Goal: Task Accomplishment & Management: Manage account settings

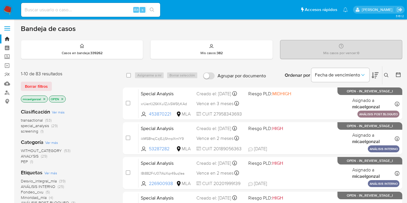
click at [98, 11] on input at bounding box center [90, 10] width 139 height 8
paste input "CDk7EU8A2o2IU6yLrSVjw62E"
type input "CDk7EU8A2o2IU6yLrSVjw62E"
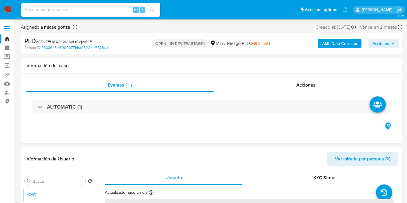
select select "10"
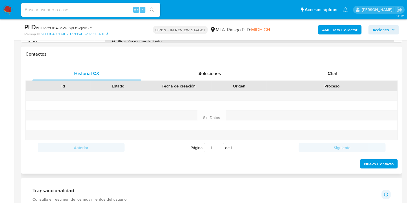
scroll to position [225, 0]
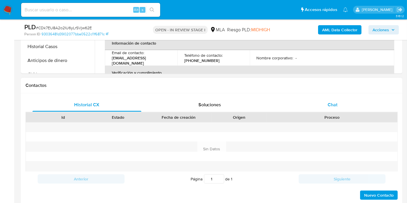
click at [332, 110] on div "Chat" at bounding box center [332, 105] width 109 height 14
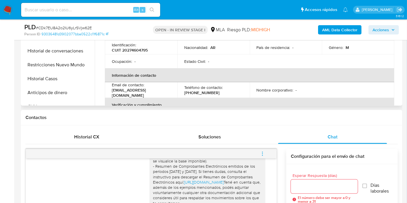
scroll to position [0, 0]
click at [69, 63] on button "Restricciones Nuevo Mundo" at bounding box center [56, 65] width 68 height 14
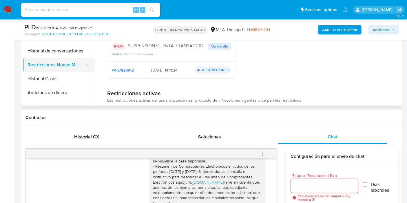
click at [69, 63] on button "Restricciones Nuevo Mundo" at bounding box center [56, 65] width 68 height 14
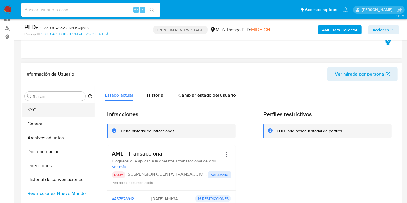
click at [50, 107] on button "KYC" at bounding box center [56, 110] width 68 height 14
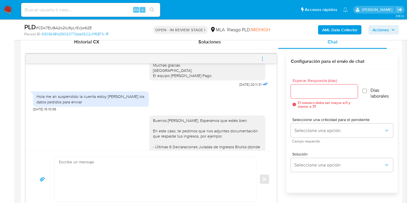
scroll to position [257, 0]
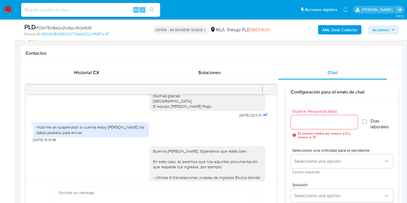
click at [258, 90] on button "menu-action" at bounding box center [262, 90] width 19 height 14
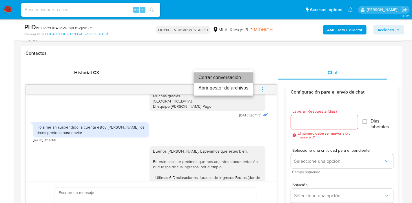
click at [228, 80] on li "Cerrar conversación" at bounding box center [223, 77] width 59 height 10
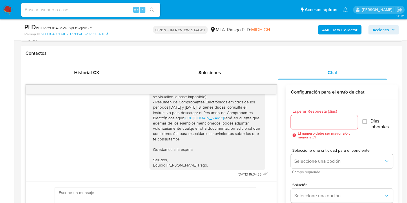
click at [84, 10] on input at bounding box center [90, 10] width 139 height 8
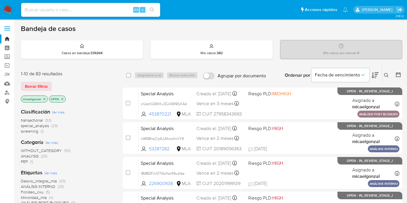
click at [108, 15] on div "Alt s" at bounding box center [90, 10] width 139 height 14
drag, startPoint x: 107, startPoint y: 14, endPoint x: 107, endPoint y: 9, distance: 5.2
click at [107, 9] on div "Alt s" at bounding box center [90, 10] width 139 height 14
click at [107, 9] on input at bounding box center [90, 10] width 139 height 8
paste input "p9O8bSUJ2W4un2PRknKUZKhs"
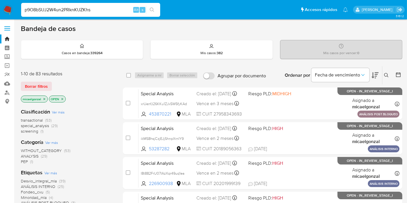
type input "p9O8bSUJ2W4un2PRknKUZKhs"
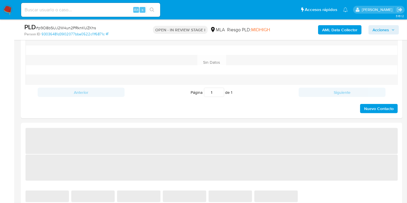
scroll to position [354, 0]
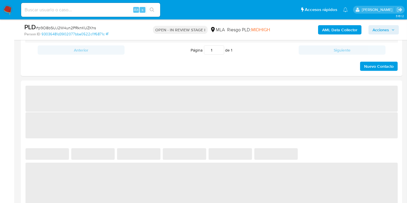
select select "10"
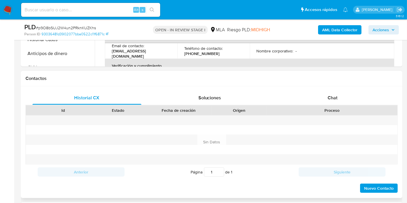
scroll to position [197, 0]
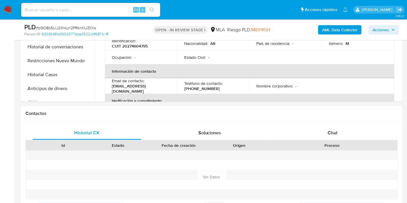
click at [334, 140] on div "Proceso" at bounding box center [331, 145] width 131 height 10
click at [339, 137] on div "Chat" at bounding box center [332, 133] width 109 height 14
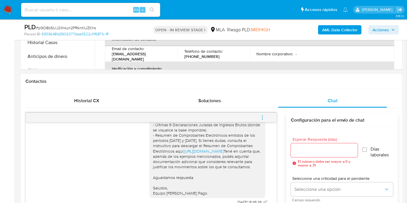
scroll to position [294, 0]
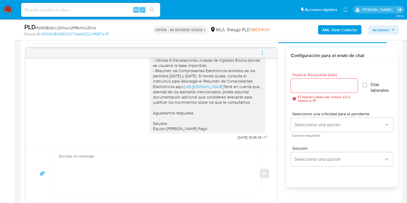
click at [255, 52] on button "menu-action" at bounding box center [262, 53] width 19 height 14
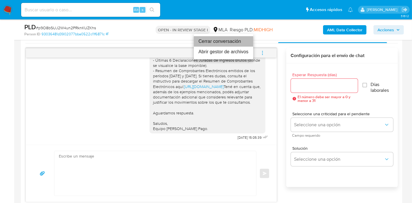
click at [213, 43] on li "Cerrar conversación" at bounding box center [223, 41] width 59 height 10
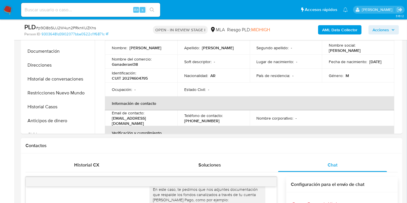
scroll to position [100, 0]
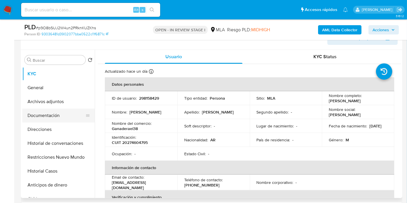
drag, startPoint x: 45, startPoint y: 121, endPoint x: 51, endPoint y: 116, distance: 8.0
click at [45, 121] on button "Documentación" at bounding box center [56, 116] width 68 height 14
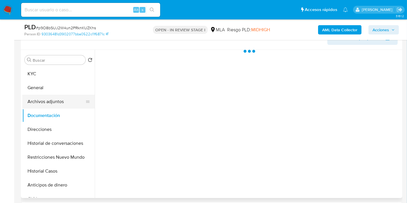
click at [67, 102] on button "Archivos adjuntos" at bounding box center [56, 102] width 68 height 14
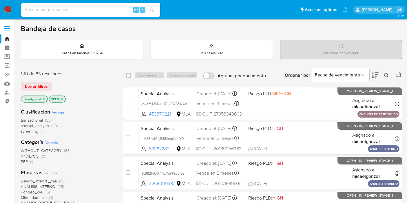
click at [81, 5] on div "Alt s" at bounding box center [90, 10] width 139 height 14
drag, startPoint x: 81, startPoint y: 11, endPoint x: 42, endPoint y: 28, distance: 42.4
click at [79, 13] on input at bounding box center [90, 10] width 139 height 8
paste input "2yDV4fWmUaKZLnZASXCPKP8Z"
type input "2yDV4fWmUaKZLnZASXCPKP8Z"
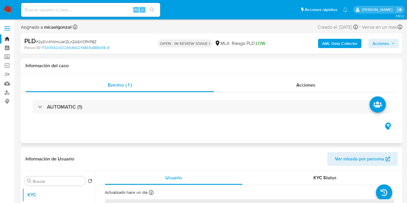
select select "10"
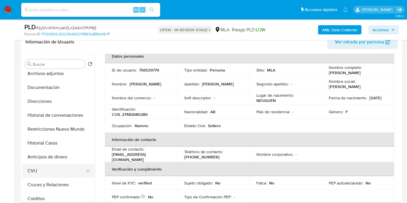
scroll to position [64, 0]
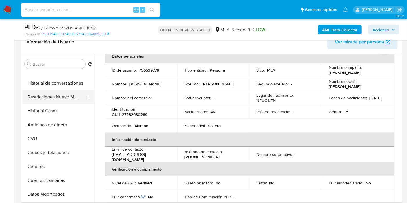
click at [88, 93] on button "Restricciones Nuevo Mundo" at bounding box center [56, 97] width 68 height 14
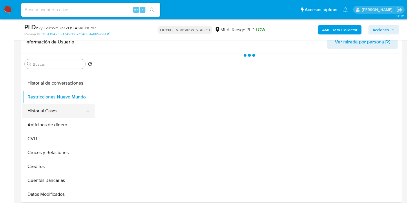
click at [45, 107] on button "Historial Casos" at bounding box center [56, 111] width 68 height 14
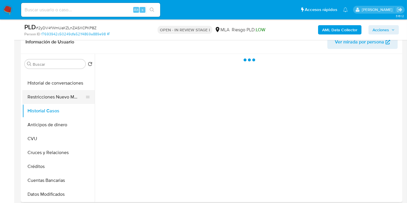
click at [59, 97] on button "Restricciones Nuevo Mundo" at bounding box center [56, 97] width 68 height 14
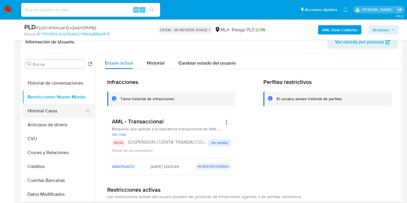
click at [68, 110] on button "Historial Casos" at bounding box center [56, 111] width 68 height 14
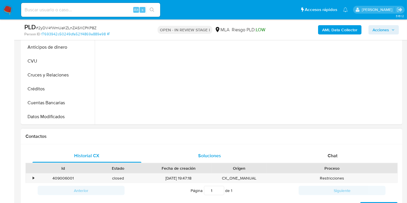
scroll to position [193, 0]
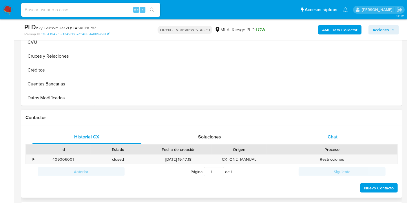
click at [334, 131] on div "Chat" at bounding box center [332, 137] width 109 height 14
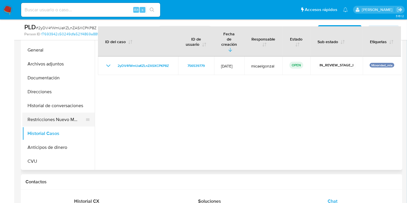
scroll to position [0, 0]
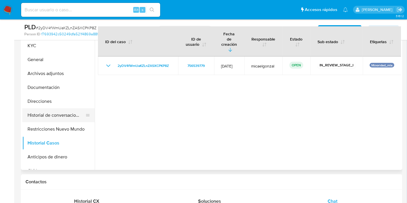
click at [72, 113] on button "Historial de conversaciones" at bounding box center [56, 115] width 68 height 14
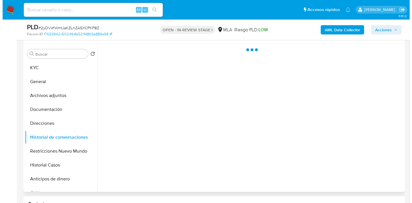
scroll to position [96, 0]
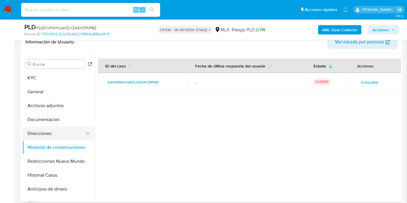
click at [62, 136] on button "Direcciones" at bounding box center [56, 134] width 68 height 14
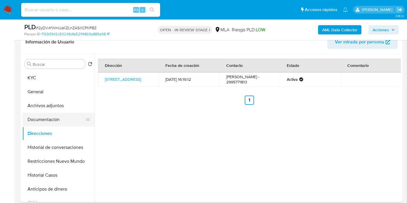
click at [54, 117] on button "Documentación" at bounding box center [56, 120] width 68 height 14
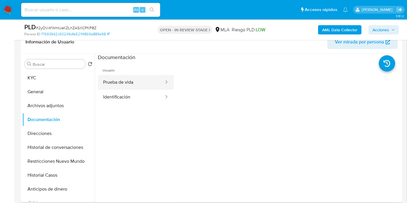
click at [113, 89] on button "Prueba de vida" at bounding box center [131, 82] width 67 height 15
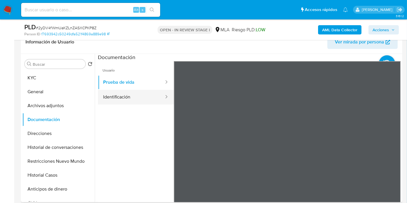
click at [113, 98] on button "Identificación" at bounding box center [131, 97] width 67 height 15
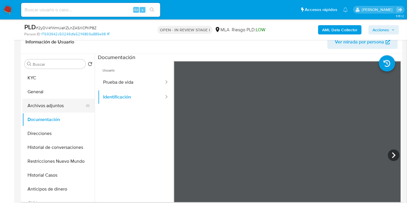
click at [36, 110] on button "Archivos adjuntos" at bounding box center [56, 106] width 68 height 14
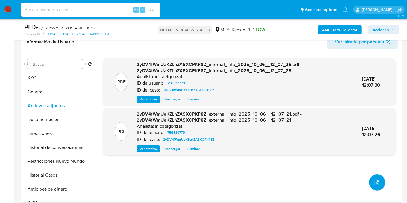
click at [373, 180] on icon "upload-file" at bounding box center [376, 182] width 7 height 7
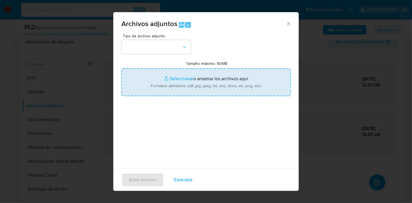
click at [225, 69] on input "Tamaño máximo: 50MB Seleccionar archivos" at bounding box center [205, 82] width 169 height 28
type input "C:\fakepath\Caselog 2yDV4fWmUaKZLnZASXCPKP8Z_2025_09_17_22_35_03.docx"
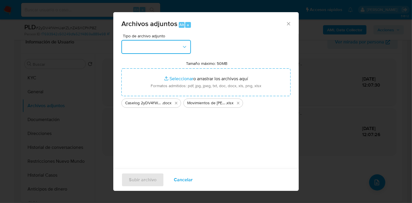
click at [176, 50] on button "button" at bounding box center [155, 47] width 69 height 14
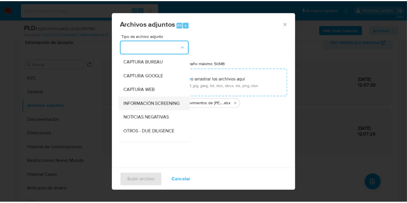
scroll to position [64, 0]
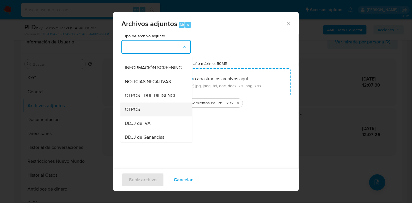
click at [158, 116] on div "OTROS" at bounding box center [154, 109] width 59 height 14
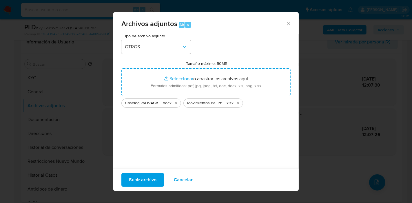
click at [145, 177] on span "Subir archivo" at bounding box center [143, 179] width 28 height 13
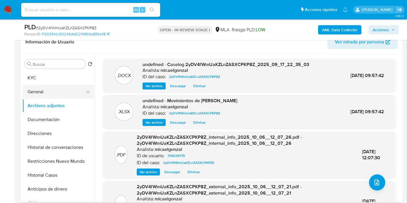
click at [50, 95] on button "General" at bounding box center [56, 92] width 68 height 14
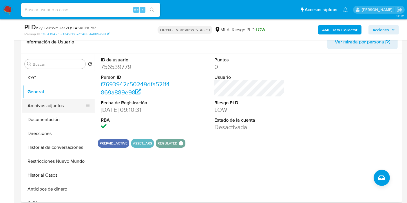
click at [61, 100] on button "Archivos adjuntos" at bounding box center [56, 106] width 68 height 14
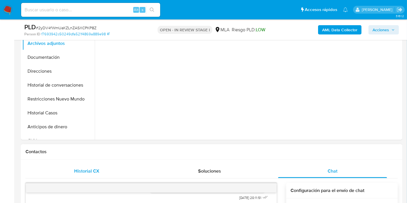
scroll to position [161, 0]
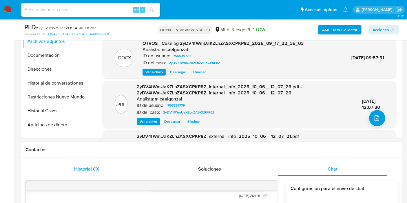
click at [124, 169] on div "Historial CX" at bounding box center [86, 169] width 109 height 14
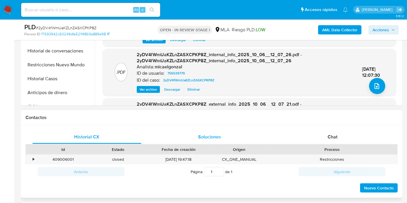
scroll to position [96, 0]
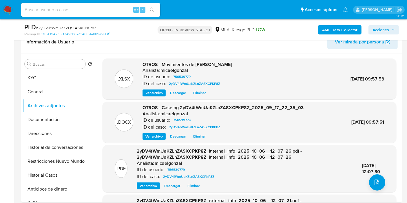
click at [383, 26] on span "Acciones" at bounding box center [380, 29] width 17 height 9
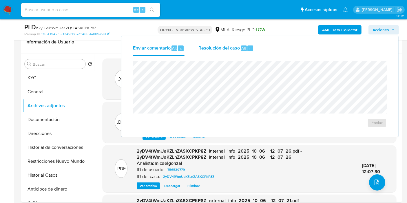
click at [257, 43] on button "Resolución del caso Alt r" at bounding box center [225, 48] width 69 height 15
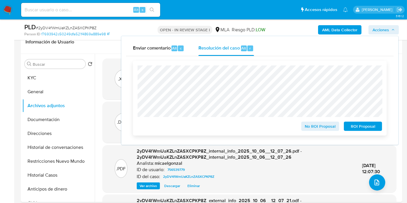
click at [374, 126] on span "ROI Proposal" at bounding box center [363, 126] width 30 height 8
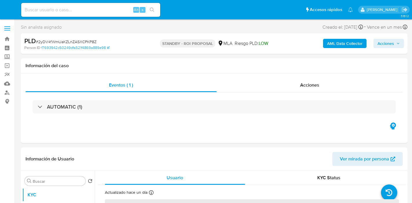
select select "10"
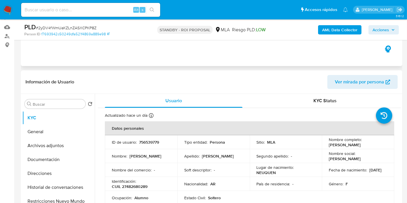
scroll to position [96, 0]
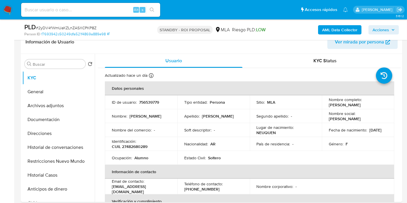
click at [94, 16] on div "Alt s" at bounding box center [90, 10] width 139 height 14
click at [102, 10] on input at bounding box center [90, 10] width 139 height 8
paste input "dUBrqYuB4W2vgSuWR6aZHYwb"
type input "dUBrqYuB4W2vgSuWR6aZHYwb"
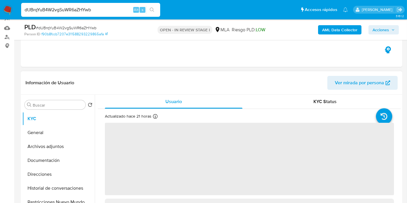
scroll to position [129, 0]
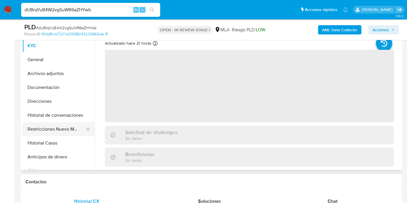
select select "10"
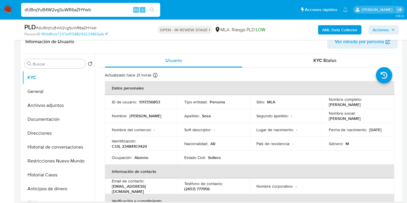
scroll to position [96, 0]
click at [40, 177] on button "Historial Casos" at bounding box center [56, 175] width 68 height 14
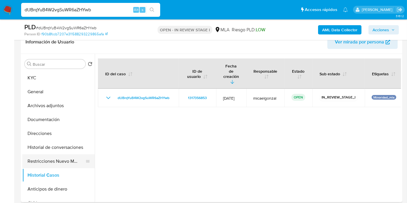
click at [46, 160] on button "Restricciones Nuevo Mundo" at bounding box center [56, 161] width 68 height 14
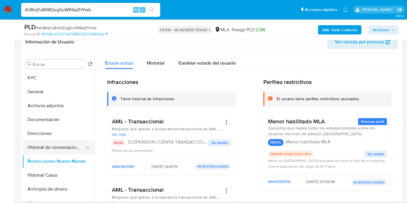
click at [58, 144] on button "Historial de conversaciones" at bounding box center [56, 147] width 68 height 14
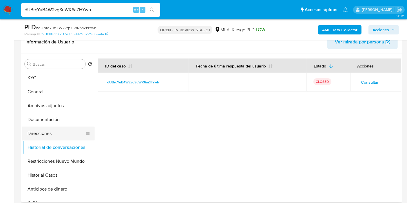
click at [37, 129] on button "Direcciones" at bounding box center [56, 134] width 68 height 14
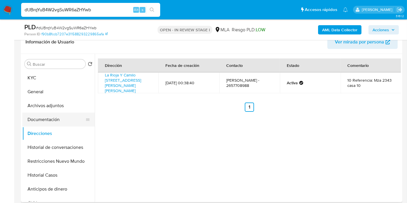
click at [41, 121] on button "Documentación" at bounding box center [56, 120] width 68 height 14
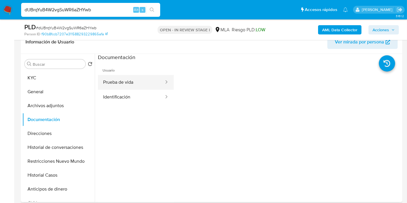
click at [140, 80] on button "Prueba de vida" at bounding box center [131, 82] width 67 height 15
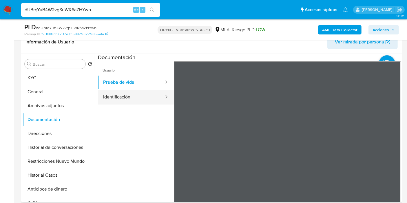
click at [140, 95] on button "Identificación" at bounding box center [131, 97] width 67 height 15
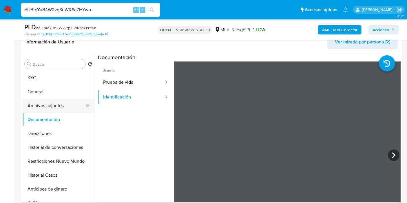
click at [45, 105] on button "Archivos adjuntos" at bounding box center [56, 106] width 68 height 14
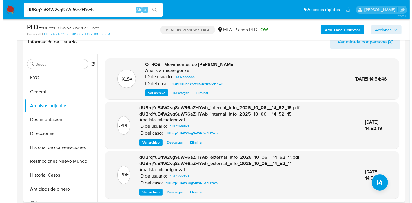
scroll to position [1, 0]
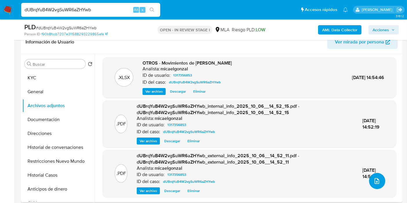
click at [377, 181] on icon "upload-file" at bounding box center [376, 180] width 7 height 7
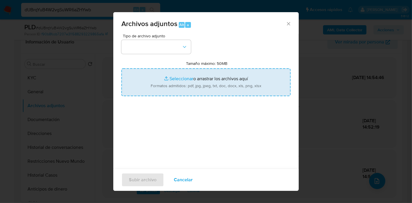
click at [188, 92] on input "Tamaño máximo: 50MB Seleccionar archivos" at bounding box center [205, 82] width 169 height 28
type input "C:\fakepath\Caselog dUBrqYuB4W2vgSuWR6aZHYwb_2025_09_17_18_57_20.docx"
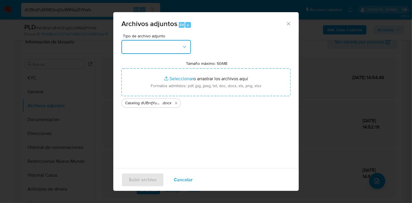
click at [182, 50] on button "button" at bounding box center [155, 47] width 69 height 14
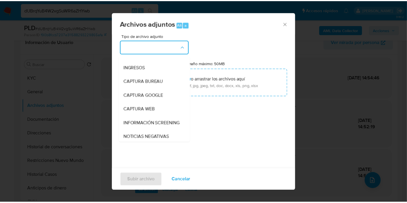
scroll to position [64, 0]
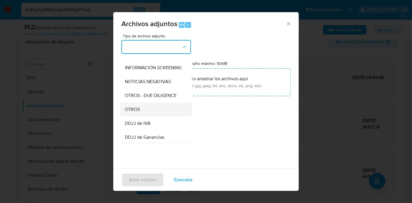
click at [148, 113] on div "OTROS" at bounding box center [154, 109] width 59 height 14
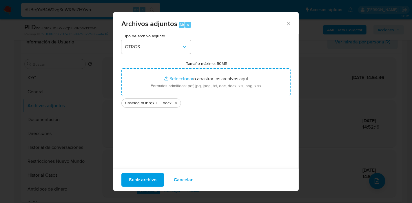
click at [162, 178] on button "Subir archivo" at bounding box center [142, 180] width 43 height 14
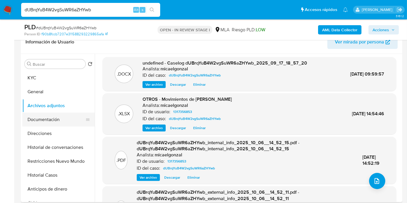
click at [70, 113] on button "Documentación" at bounding box center [56, 120] width 68 height 14
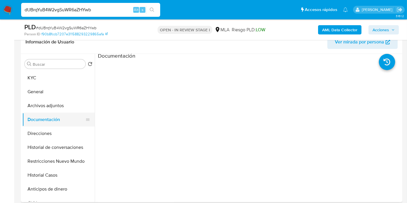
scroll to position [0, 0]
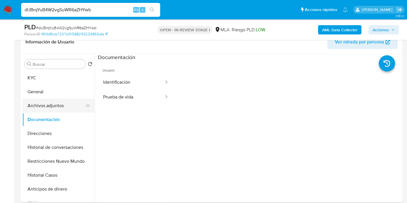
click at [63, 110] on button "Archivos adjuntos" at bounding box center [56, 106] width 68 height 14
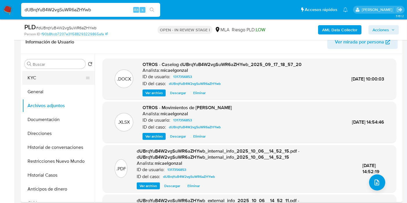
click at [56, 81] on button "KYC" at bounding box center [56, 78] width 68 height 14
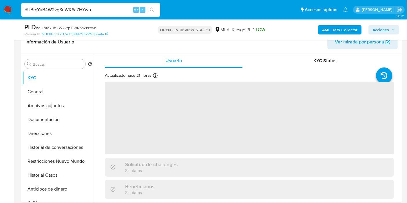
click at [375, 27] on span "Acciones" at bounding box center [380, 29] width 17 height 9
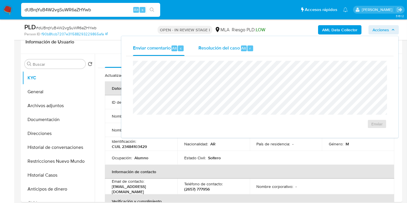
click at [242, 52] on div "Resolución del caso Alt r" at bounding box center [225, 48] width 55 height 15
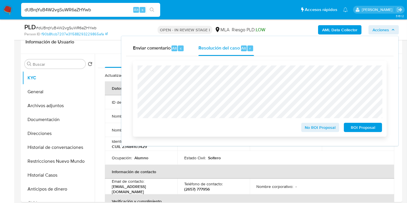
click at [362, 125] on span "ROI Proposal" at bounding box center [363, 127] width 30 height 8
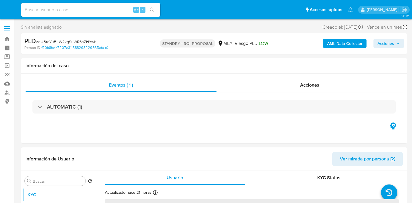
select select "10"
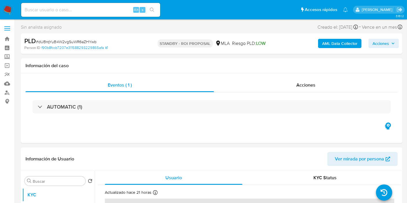
click at [6, 9] on img at bounding box center [8, 10] width 10 height 10
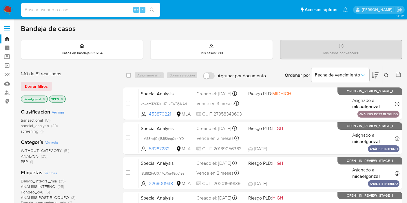
click at [95, 9] on input at bounding box center [90, 10] width 139 height 8
paste input "lpPRy9Bqpqlh0h8yJIB18gEN"
type input "lpPRy9Bqpqlh0h8yJIB18gEN"
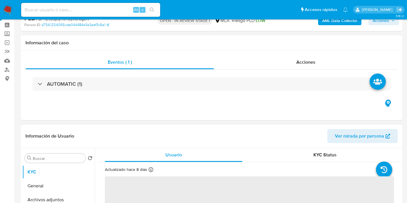
scroll to position [64, 0]
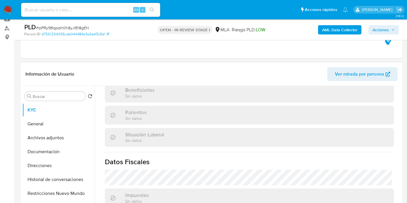
select select "10"
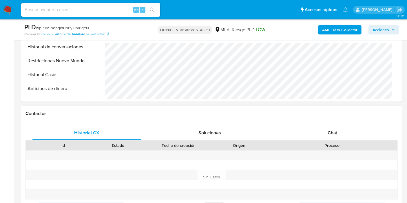
scroll to position [225, 0]
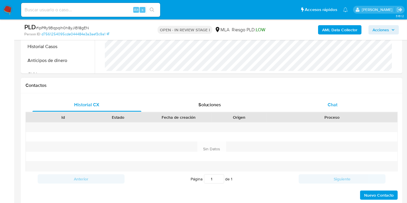
drag, startPoint x: 357, startPoint y: 80, endPoint x: 320, endPoint y: 109, distance: 47.0
click at [354, 83] on div "Contactos" at bounding box center [211, 85] width 381 height 15
click at [320, 109] on div "Chat" at bounding box center [332, 105] width 109 height 14
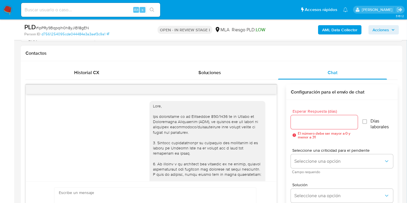
scroll to position [369, 0]
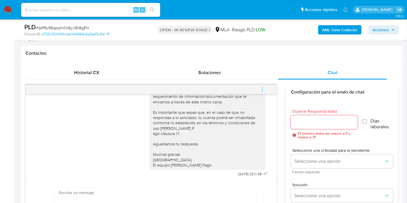
click at [268, 88] on button "menu-action" at bounding box center [262, 90] width 19 height 14
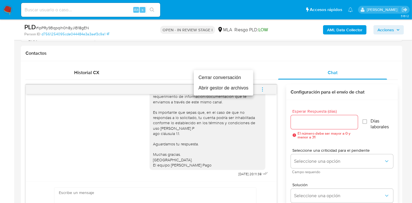
click at [204, 75] on li "Cerrar conversación" at bounding box center [223, 77] width 59 height 10
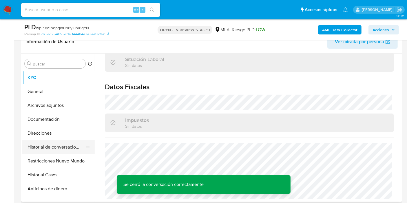
scroll to position [96, 0]
click at [62, 162] on button "Restricciones Nuevo Mundo" at bounding box center [56, 161] width 68 height 14
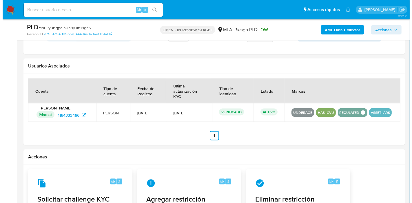
scroll to position [869, 0]
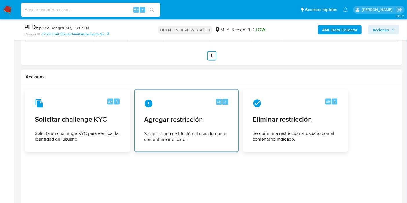
click at [221, 125] on div "Alt 4 Agregar restricción Se aplica una restricción al usuario con el comentari…" at bounding box center [186, 120] width 94 height 53
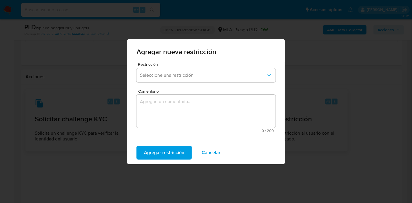
click at [223, 75] on span "Seleccione una restricción" at bounding box center [203, 75] width 126 height 6
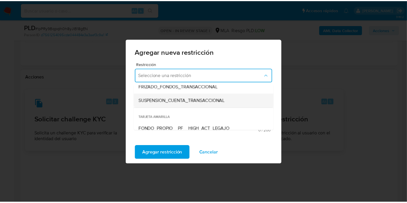
scroll to position [64, 0]
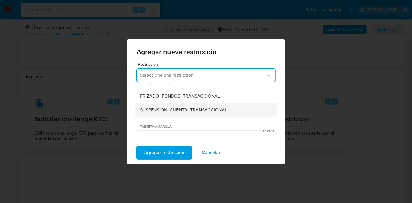
click at [199, 106] on div "SUSPENSION_CUENTA_TRANSACCIONAL" at bounding box center [204, 110] width 129 height 14
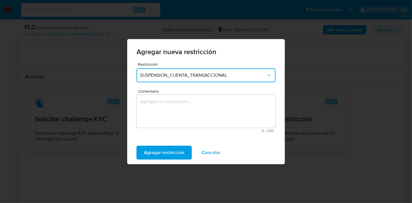
click at [187, 115] on textarea "Comentario" at bounding box center [205, 111] width 139 height 33
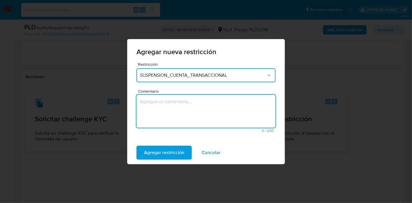
type textarea "a"
type textarea "AML"
click at [158, 153] on span "Agregar restricción" at bounding box center [164, 152] width 40 height 13
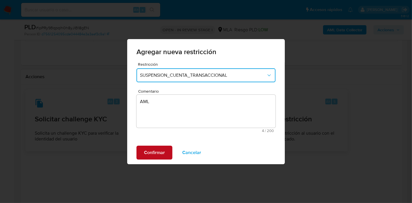
click at [153, 147] on span "Confirmar" at bounding box center [154, 152] width 21 height 13
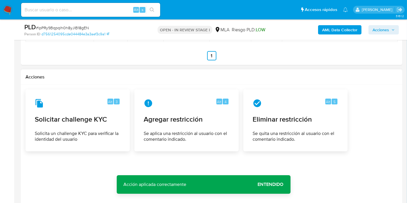
click at [269, 184] on span "Entendido" at bounding box center [271, 184] width 26 height 0
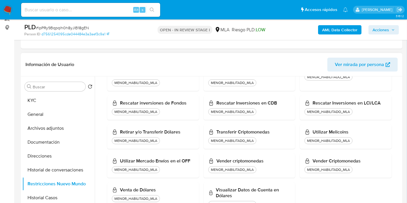
scroll to position [32, 0]
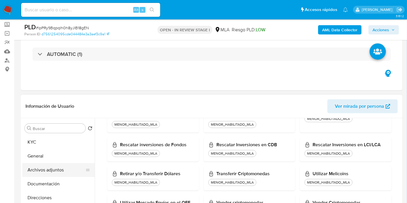
click at [45, 164] on button "Archivos adjuntos" at bounding box center [56, 170] width 68 height 14
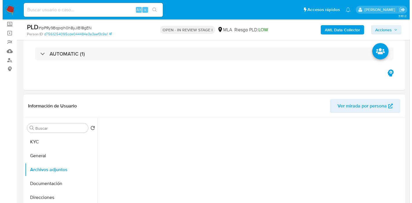
scroll to position [64, 0]
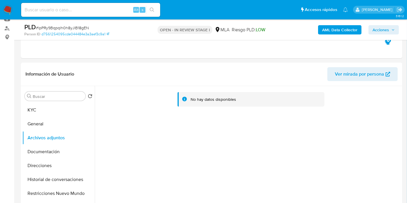
click at [352, 35] on div "AML Data Collector Acciones" at bounding box center [336, 30] width 123 height 14
click at [354, 31] on b "AML Data Collector" at bounding box center [339, 29] width 35 height 9
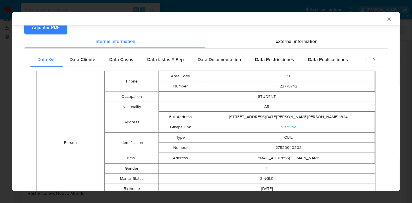
scroll to position [36, 0]
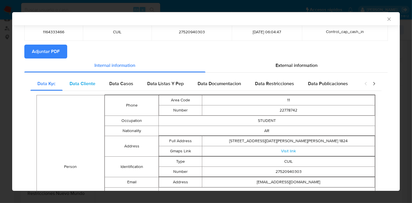
click at [99, 84] on div "Data Cliente" at bounding box center [83, 84] width 40 height 14
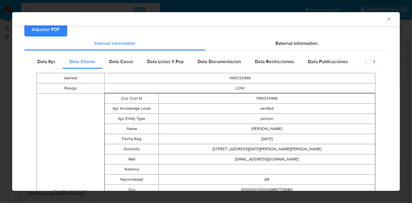
scroll to position [27, 0]
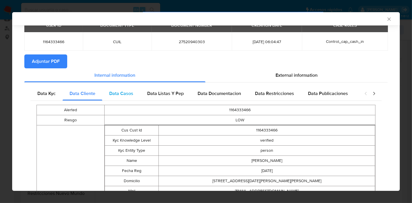
click at [121, 98] on div "Data Casos" at bounding box center [121, 94] width 38 height 14
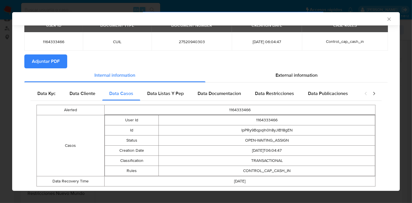
click at [160, 101] on div "Alerted 1164333466 Casos User Id 1164333466 Id lpPRy9Bqpqlh0h8yJIB18gEN Status …" at bounding box center [205, 146] width 351 height 90
click at [169, 94] on span "Data Listas Y Pep" at bounding box center [165, 93] width 36 height 7
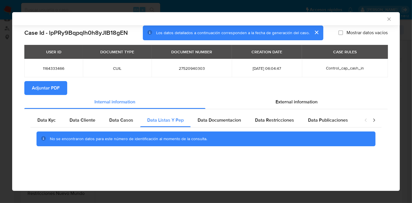
scroll to position [0, 0]
click at [199, 113] on div "Data Documentacion" at bounding box center [219, 120] width 57 height 14
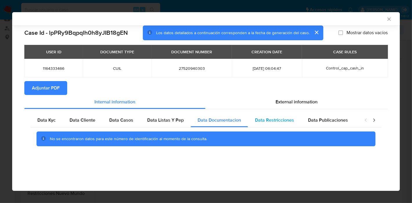
click at [264, 118] on span "Data Restricciones" at bounding box center [274, 120] width 39 height 7
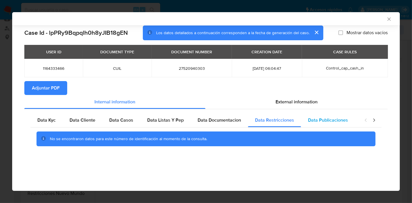
click at [328, 117] on span "Data Publicaciones" at bounding box center [328, 120] width 40 height 7
click at [373, 118] on icon "closure-recommendation-modal" at bounding box center [374, 120] width 6 height 6
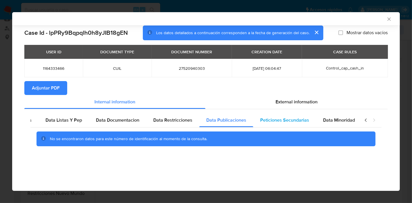
click at [283, 121] on span "Peticiones Secundarias" at bounding box center [284, 120] width 49 height 7
click at [331, 121] on span "Data Minoridad" at bounding box center [339, 120] width 32 height 7
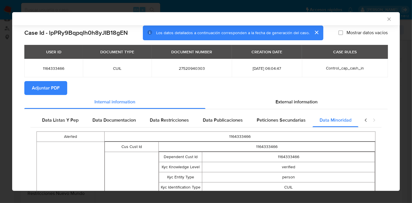
click at [363, 119] on icon "closure-recommendation-modal" at bounding box center [366, 120] width 6 height 6
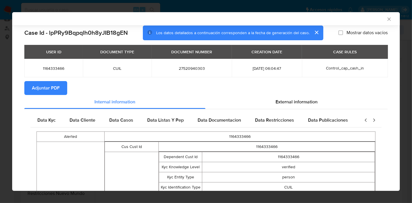
click at [363, 119] on icon "closure-recommendation-modal" at bounding box center [366, 120] width 6 height 6
click at [39, 121] on span "Data Kyc" at bounding box center [46, 120] width 18 height 7
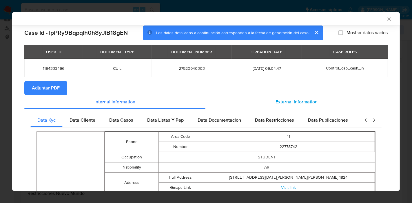
click at [292, 104] on span "External information" at bounding box center [296, 101] width 42 height 7
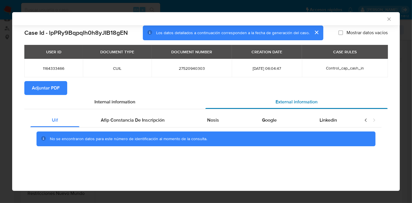
drag, startPoint x: 124, startPoint y: 119, endPoint x: 222, endPoint y: 103, distance: 99.1
click at [125, 118] on span "Afip Constancia De Inscripción" at bounding box center [133, 120] width 64 height 7
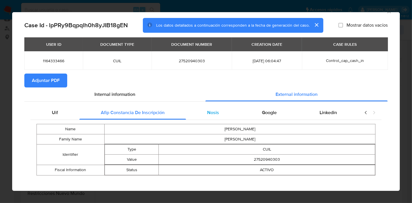
scroll to position [13, 0]
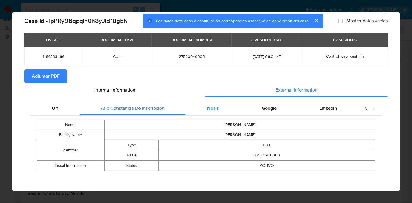
click at [218, 105] on div "Nosis" at bounding box center [213, 108] width 55 height 14
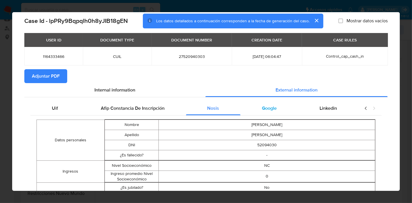
click at [255, 109] on div "Google" at bounding box center [269, 108] width 58 height 14
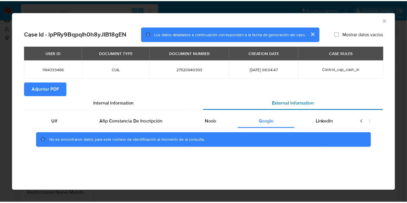
scroll to position [0, 0]
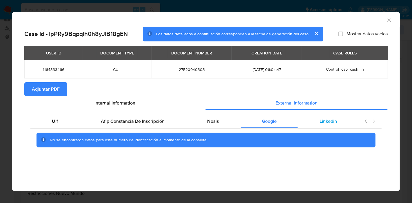
click at [316, 119] on div "Linkedin" at bounding box center [328, 121] width 60 height 14
click at [61, 117] on div "Uif" at bounding box center [54, 121] width 49 height 14
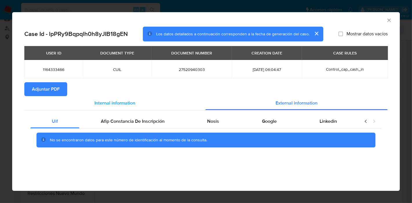
click at [97, 104] on span "Internal information" at bounding box center [114, 103] width 41 height 7
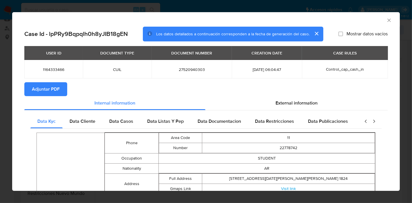
click at [53, 91] on span "Adjuntar PDF" at bounding box center [46, 89] width 28 height 13
click at [387, 17] on icon "Cerrar ventana" at bounding box center [389, 20] width 6 height 6
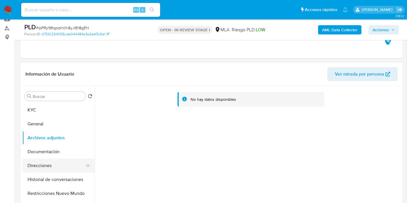
click at [42, 169] on button "Direcciones" at bounding box center [56, 166] width 68 height 14
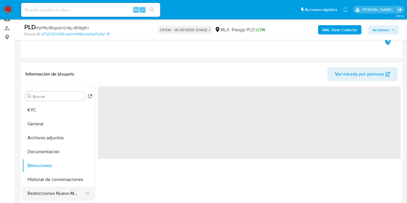
scroll to position [64, 0]
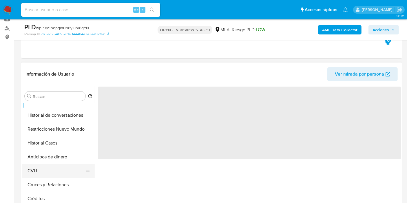
click at [57, 164] on button "CVU" at bounding box center [56, 171] width 68 height 14
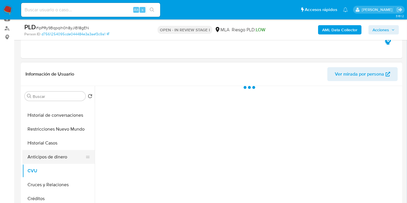
click at [63, 156] on button "Anticipos de dinero" at bounding box center [56, 157] width 68 height 14
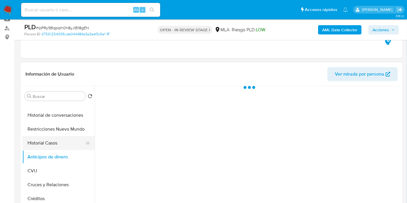
click at [69, 143] on button "Historial Casos" at bounding box center [56, 143] width 68 height 14
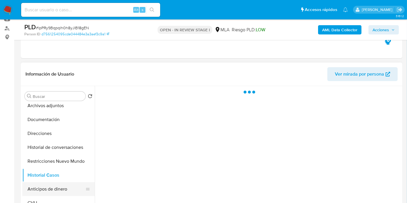
scroll to position [0, 0]
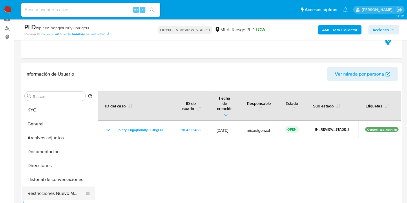
click at [54, 190] on button "Restricciones Nuevo Mundo" at bounding box center [56, 193] width 68 height 14
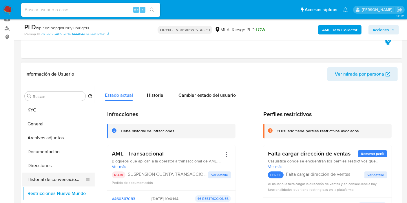
click at [56, 180] on button "Historial de conversaciones" at bounding box center [56, 180] width 68 height 14
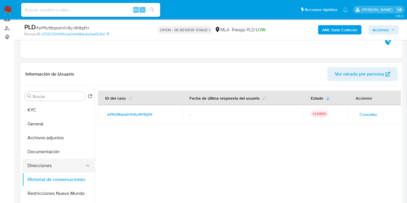
click at [51, 163] on button "Direcciones" at bounding box center [56, 166] width 68 height 14
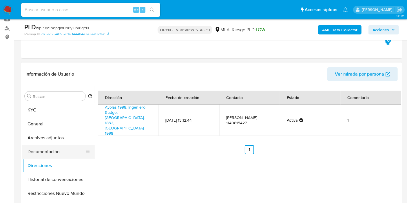
click at [53, 148] on button "Documentación" at bounding box center [56, 152] width 68 height 14
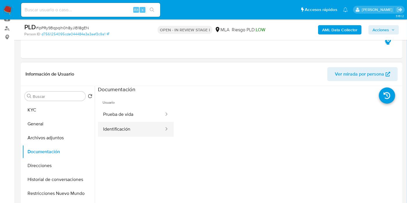
click at [102, 125] on button "Identificación" at bounding box center [131, 129] width 67 height 15
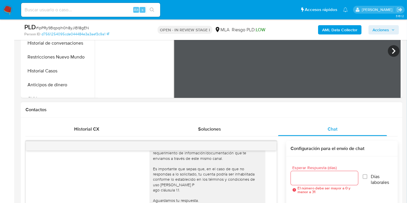
scroll to position [177, 0]
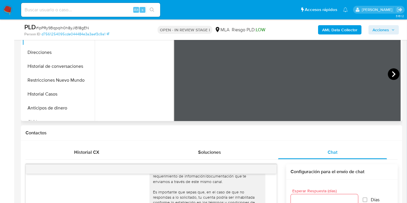
click at [391, 71] on icon at bounding box center [394, 74] width 12 height 12
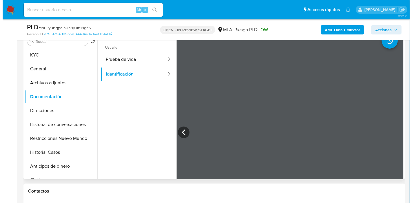
scroll to position [81, 0]
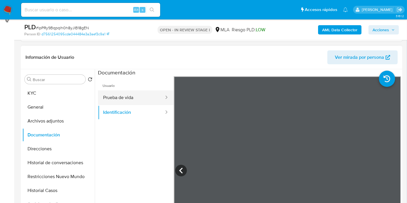
click at [115, 94] on button "Prueba de vida" at bounding box center [131, 97] width 67 height 15
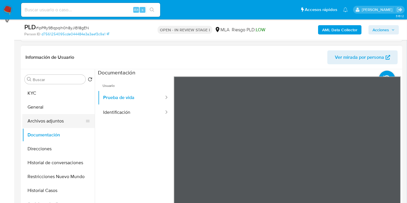
click at [47, 123] on button "Archivos adjuntos" at bounding box center [56, 121] width 68 height 14
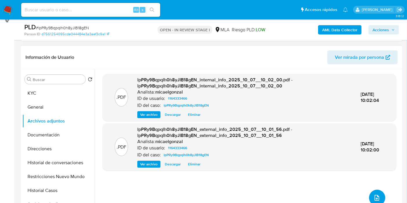
click at [369, 194] on button "upload-file" at bounding box center [377, 198] width 16 height 16
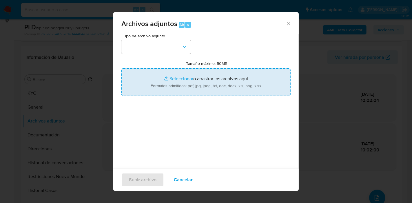
click at [188, 73] on input "Tamaño máximo: 50MB Seleccionar archivos" at bounding box center [205, 82] width 169 height 28
type input "C:\fakepath\Caselog lpPRy9Bqpqlh0h8yJIB18gEN_2025_09_18_00_06_37.docx"
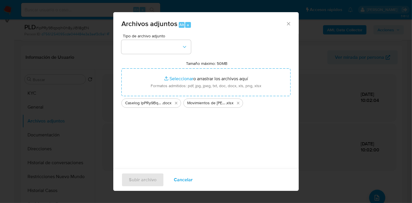
click at [151, 55] on div "Tipo de archivo adjunto Tamaño máximo: 50MB Seleccionar archivos Seleccionar o …" at bounding box center [205, 102] width 169 height 137
click at [154, 53] on button "button" at bounding box center [155, 47] width 69 height 14
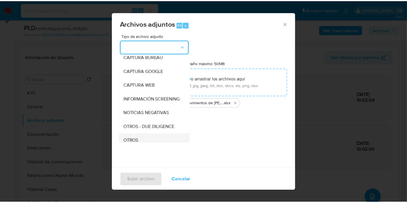
scroll to position [64, 0]
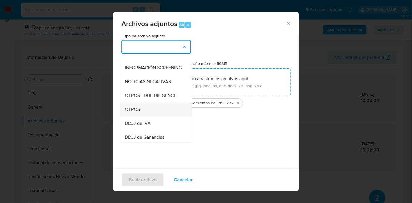
click at [157, 108] on div "OTROS" at bounding box center [154, 109] width 59 height 14
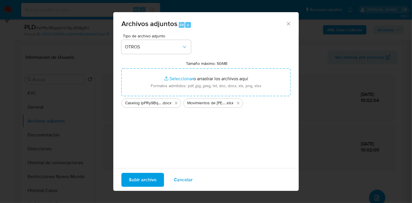
click at [137, 186] on span "Subir archivo" at bounding box center [143, 179] width 28 height 13
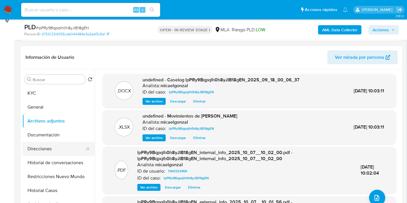
click at [36, 142] on button "Direcciones" at bounding box center [56, 149] width 68 height 14
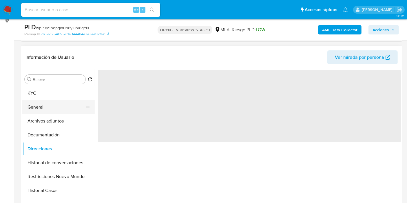
click at [68, 109] on button "General" at bounding box center [56, 107] width 68 height 14
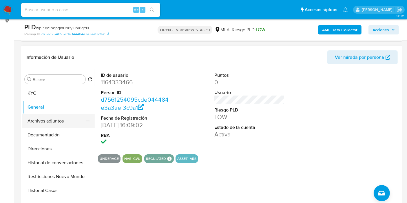
click at [54, 121] on button "Archivos adjuntos" at bounding box center [56, 121] width 68 height 14
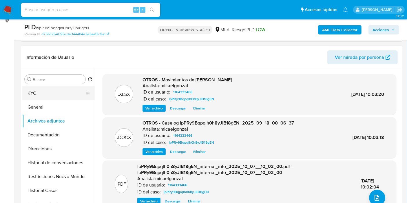
click at [57, 92] on button "KYC" at bounding box center [56, 93] width 68 height 14
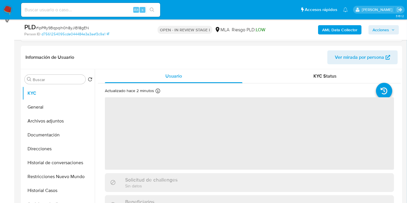
click at [390, 29] on span "Acciones" at bounding box center [383, 30] width 22 height 8
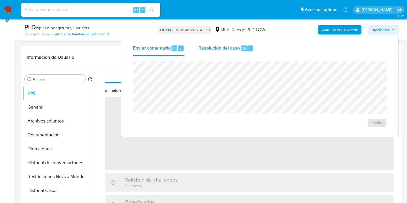
click at [240, 52] on div "Resolución del caso Alt r" at bounding box center [225, 48] width 55 height 15
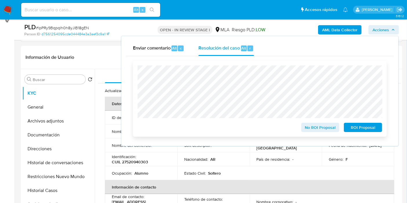
click at [354, 128] on span "ROI Proposal" at bounding box center [363, 127] width 30 height 8
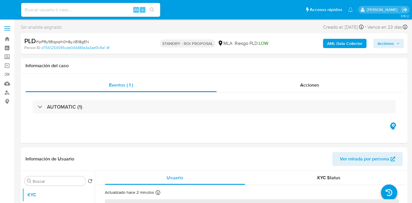
select select "10"
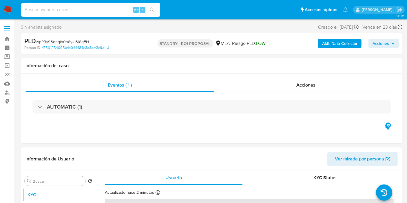
click at [74, 10] on input at bounding box center [90, 10] width 139 height 8
paste input "7kQ8evBnhHdhamgFLM52tZey"
type input "7kQ8evBnhHdhamgFLM52tZey"
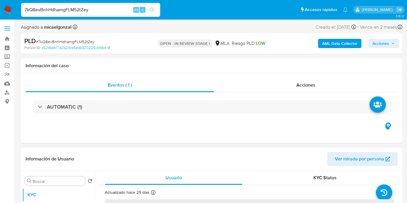
select select "10"
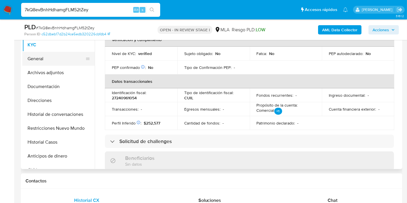
scroll to position [96, 0]
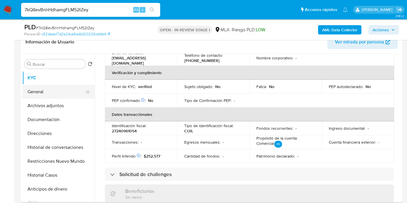
drag, startPoint x: 67, startPoint y: 82, endPoint x: 60, endPoint y: 96, distance: 15.2
click at [66, 83] on button "KYC" at bounding box center [58, 78] width 72 height 14
click at [54, 105] on button "Archivos adjuntos" at bounding box center [56, 106] width 68 height 14
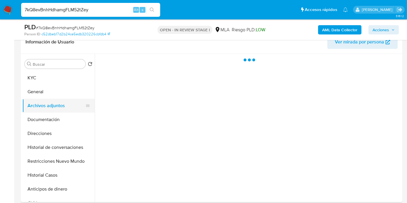
scroll to position [0, 0]
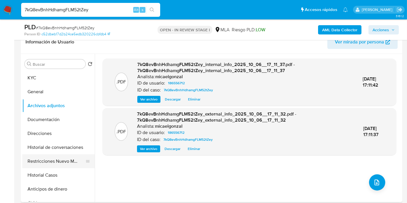
click at [71, 159] on button "Restricciones Nuevo Mundo" at bounding box center [56, 161] width 68 height 14
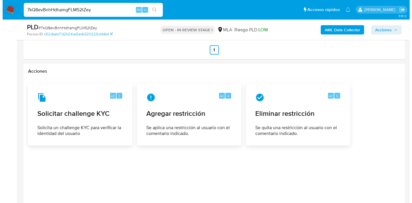
scroll to position [836, 0]
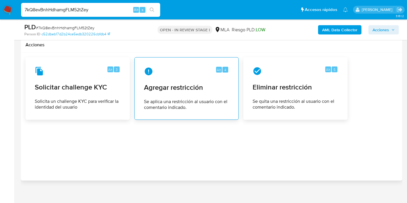
click at [210, 101] on span "Se aplica una restricción al usuario con el comentario indicado." at bounding box center [186, 105] width 85 height 12
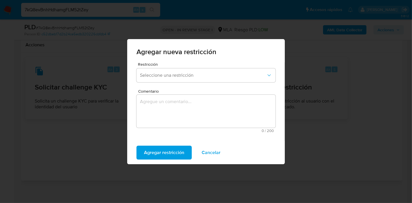
click at [172, 72] on span "Seleccione una restricción" at bounding box center [203, 75] width 126 height 6
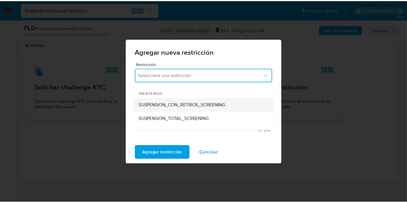
scroll to position [64, 0]
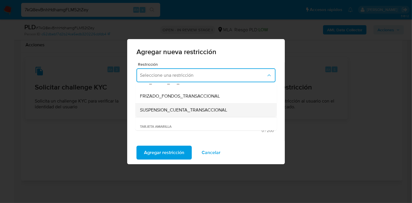
click at [168, 106] on div "SUSPENSION_CUENTA_TRANSACCIONAL" at bounding box center [204, 110] width 129 height 14
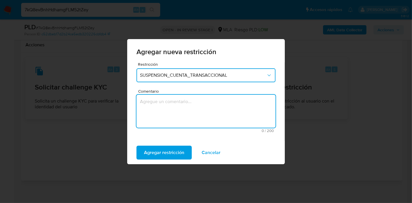
click at [180, 123] on textarea "Comentario" at bounding box center [205, 111] width 139 height 33
type textarea "AML"
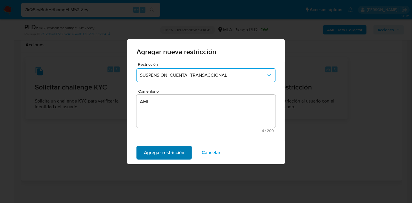
click at [154, 154] on span "Agregar restricción" at bounding box center [164, 152] width 40 height 13
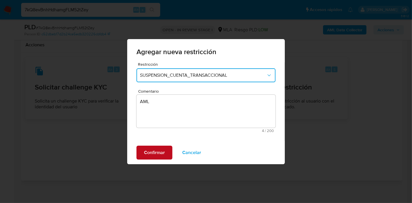
click at [164, 149] on span "Confirmar" at bounding box center [154, 152] width 21 height 13
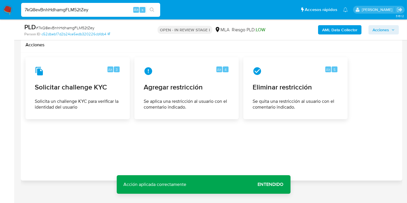
click at [277, 184] on span "Entendido" at bounding box center [271, 184] width 26 height 0
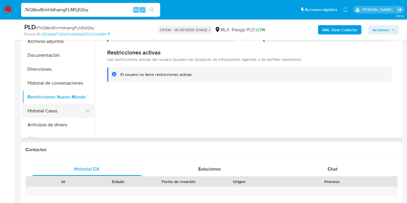
scroll to position [0, 0]
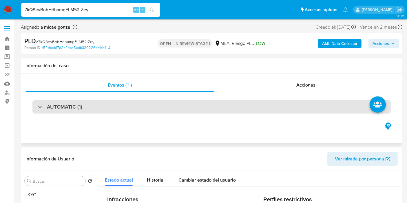
click at [58, 113] on div "AUTOMATIC (1)" at bounding box center [211, 106] width 358 height 13
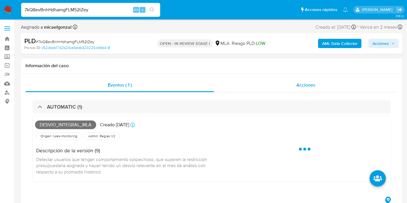
click at [347, 84] on div "Acciones" at bounding box center [306, 85] width 184 height 14
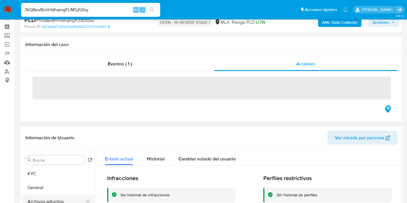
scroll to position [64, 0]
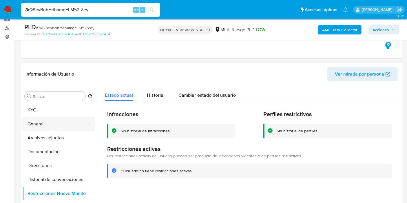
click at [60, 117] on button "General" at bounding box center [56, 124] width 68 height 14
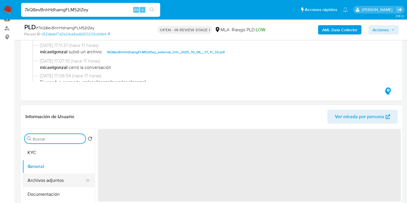
click at [48, 139] on input "Buscar" at bounding box center [58, 138] width 50 height 5
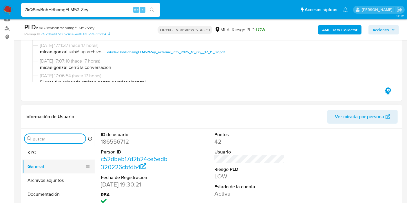
click at [48, 161] on button "General" at bounding box center [56, 167] width 68 height 14
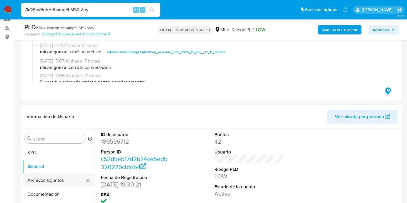
click at [49, 180] on button "Archivos adjuntos" at bounding box center [56, 180] width 68 height 14
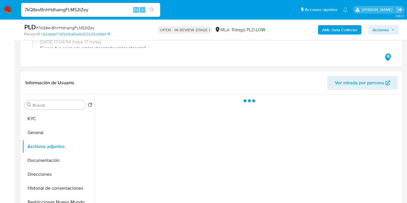
scroll to position [129, 0]
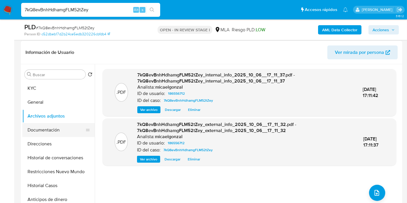
click at [46, 127] on button "Documentación" at bounding box center [56, 130] width 68 height 14
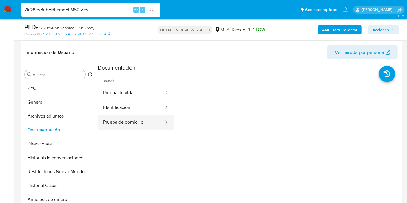
drag, startPoint x: 109, startPoint y: 119, endPoint x: 103, endPoint y: 121, distance: 5.9
click at [107, 119] on button "Prueba de domicilio" at bounding box center [131, 122] width 67 height 15
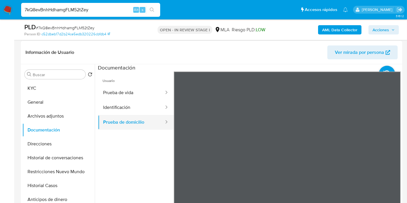
click at [103, 121] on button "Prueba de domicilio" at bounding box center [131, 122] width 67 height 15
click at [246, 60] on div "Información de Usuario Ver mirada por persona Buscar Volver al orden por defect…" at bounding box center [211, 127] width 381 height 172
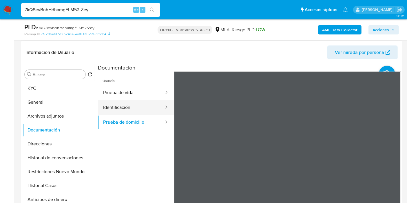
click at [129, 105] on button "Identificación" at bounding box center [131, 107] width 67 height 15
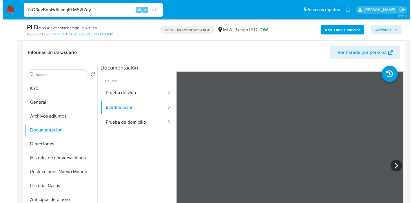
scroll to position [10, 0]
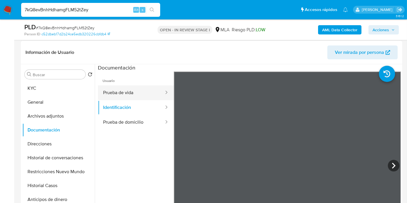
click at [118, 85] on button "Prueba de vida" at bounding box center [131, 92] width 67 height 15
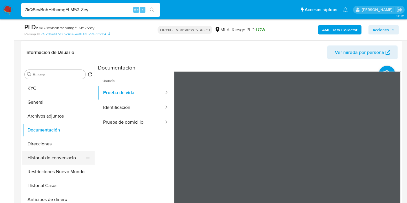
click at [48, 151] on button "Historial de conversaciones" at bounding box center [56, 158] width 68 height 14
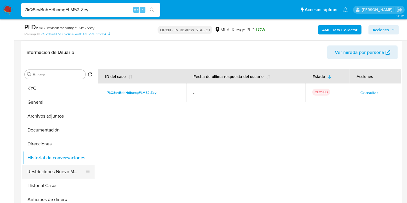
click at [52, 175] on button "Restricciones Nuevo Mundo" at bounding box center [56, 172] width 68 height 14
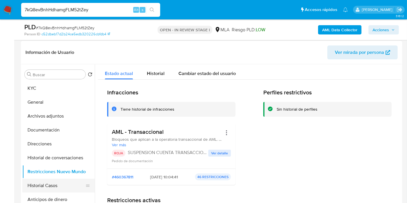
click at [63, 182] on button "Historial Casos" at bounding box center [56, 186] width 68 height 14
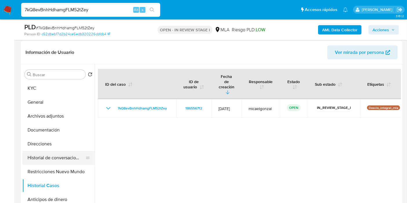
click at [60, 155] on button "Historial de conversaciones" at bounding box center [56, 158] width 68 height 14
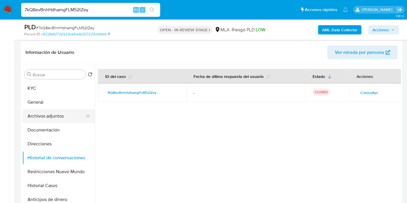
click at [60, 118] on button "Archivos adjuntos" at bounding box center [56, 116] width 68 height 14
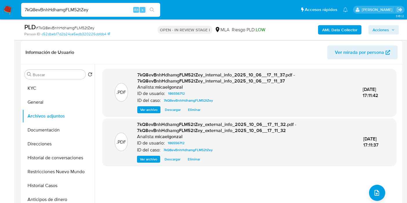
click at [363, 190] on div ".PDF 7kQ8evBnhHdhamgFLM52tZey_internal_info_2025_10_06__17_11_37.pdf - 7kQ8evBn…" at bounding box center [249, 138] width 294 height 139
click at [380, 192] on button "upload-file" at bounding box center [377, 193] width 16 height 16
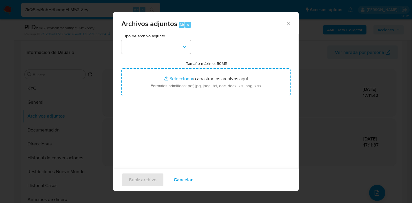
click at [156, 65] on div "Tamaño máximo: 50MB Seleccionar archivos Seleccionar o arrastrar los archivos a…" at bounding box center [205, 78] width 169 height 35
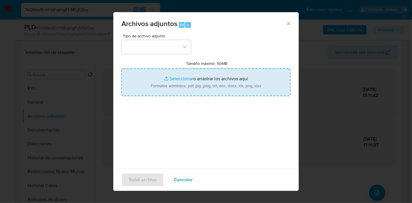
click at [163, 80] on input "Tamaño máximo: 50MB Seleccionar archivos" at bounding box center [205, 82] width 169 height 28
type input "C:\fakepath\Caselog 7kQ8evBnhHdhamgFLM52tZey_2025_10_06_09_50_43.docx"
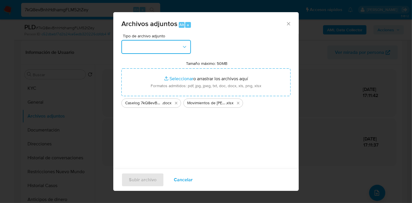
click at [186, 42] on button "button" at bounding box center [155, 47] width 69 height 14
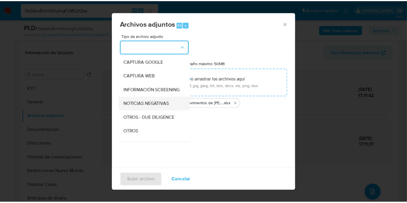
scroll to position [64, 0]
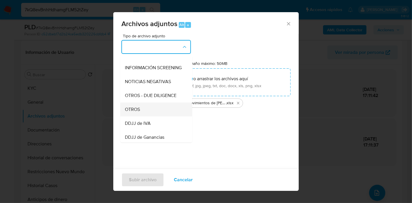
click at [157, 116] on div "OTROS" at bounding box center [154, 109] width 59 height 14
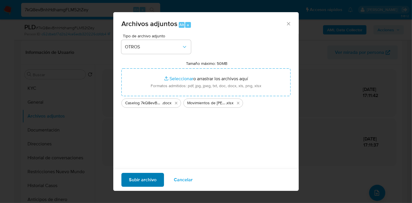
drag, startPoint x: 154, startPoint y: 169, endPoint x: 149, endPoint y: 176, distance: 8.9
click at [152, 171] on div "Subir archivo Cancelar" at bounding box center [205, 180] width 185 height 22
click at [149, 176] on span "Subir archivo" at bounding box center [143, 179] width 28 height 13
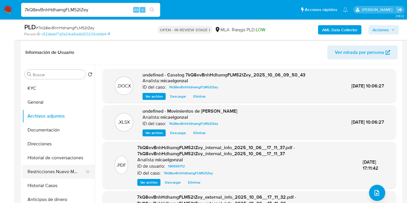
click at [48, 177] on button "Restricciones Nuevo Mundo" at bounding box center [56, 172] width 68 height 14
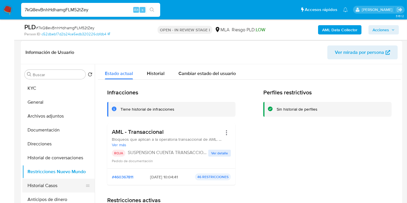
click at [46, 179] on button "Historial Casos" at bounding box center [56, 186] width 68 height 14
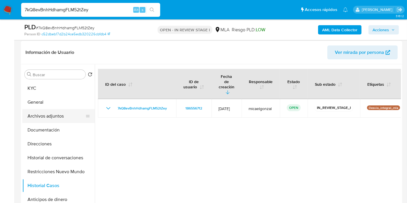
click at [49, 117] on button "Archivos adjuntos" at bounding box center [56, 116] width 68 height 14
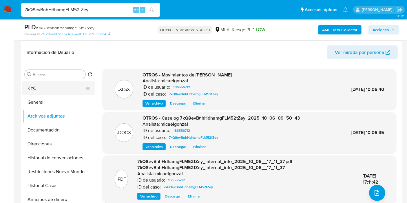
click at [47, 89] on button "KYC" at bounding box center [56, 88] width 68 height 14
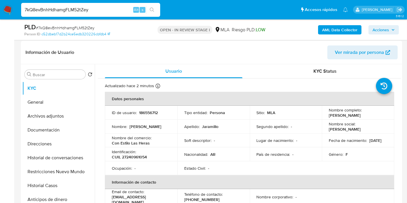
click at [389, 31] on span "Acciones" at bounding box center [383, 30] width 22 height 8
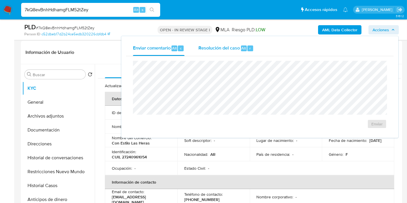
click at [225, 51] on div "Resolución del caso Alt r" at bounding box center [225, 48] width 55 height 15
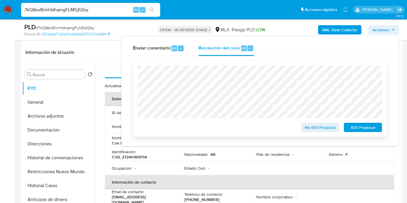
click at [359, 125] on span "ROI Proposal" at bounding box center [363, 127] width 30 height 8
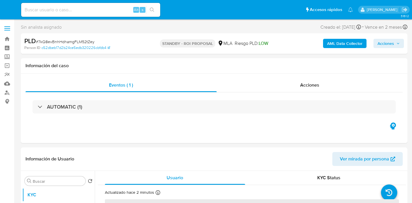
select select "10"
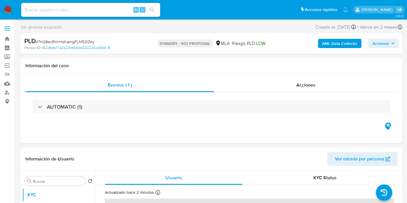
click at [95, 12] on input at bounding box center [90, 10] width 139 height 8
click at [13, 11] on nav "Alt s Accesos rápidos Presiona las siguientes teclas para acceder a algunas de …" at bounding box center [203, 9] width 407 height 19
click at [12, 11] on img at bounding box center [8, 10] width 10 height 10
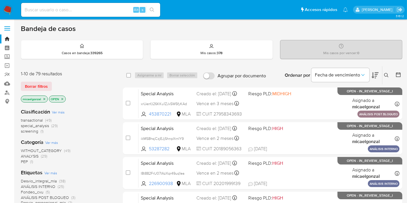
click at [63, 10] on input at bounding box center [90, 10] width 139 height 8
paste input "WHPkTwqqnAGvOcSdHR0UxFFG"
type input "WHPkTwqqnAGvOcSdHR0UxFFG"
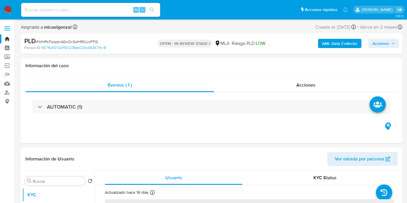
select select "10"
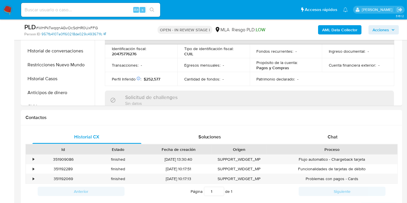
scroll to position [161, 0]
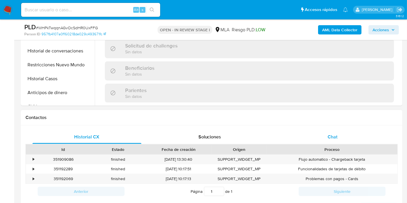
click at [332, 131] on div "Chat" at bounding box center [332, 137] width 109 height 14
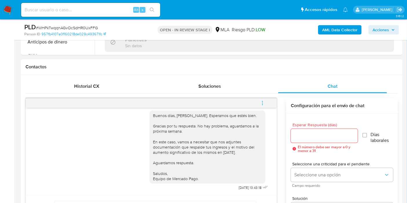
scroll to position [225, 0]
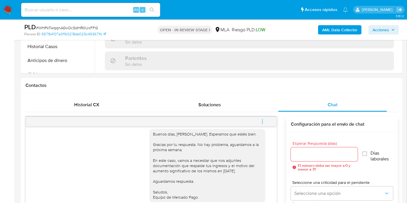
click at [263, 120] on icon "menu-action" at bounding box center [262, 120] width 1 height 1
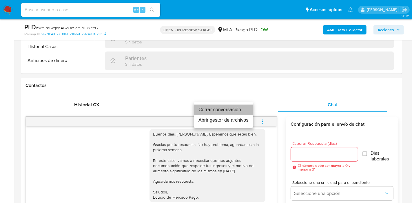
click at [208, 111] on li "Cerrar conversación" at bounding box center [223, 110] width 59 height 10
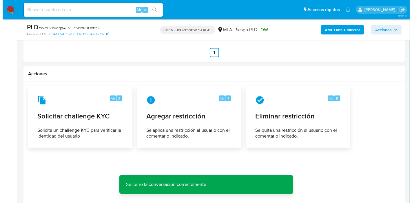
scroll to position [901, 0]
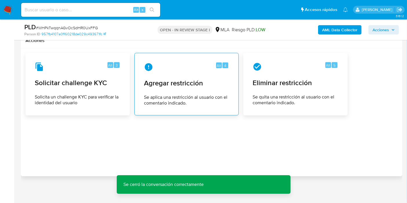
click at [205, 107] on div "Alt 4 Agregar restricción Se aplica una restricción al usuario con el comentari…" at bounding box center [186, 84] width 94 height 53
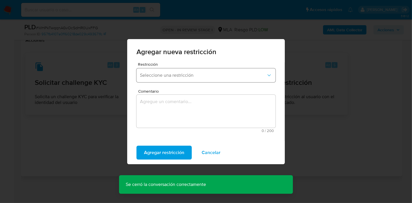
click at [216, 74] on span "Seleccione una restricción" at bounding box center [203, 75] width 126 height 6
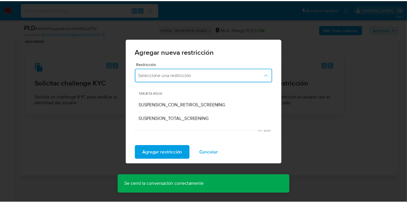
scroll to position [64, 0]
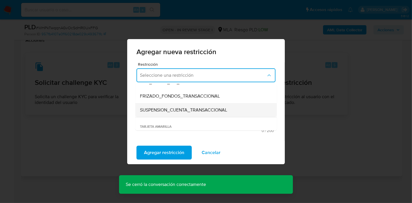
click at [180, 111] on span "SUSPENSION_CUENTA_TRANSACCIONAL" at bounding box center [183, 110] width 87 height 6
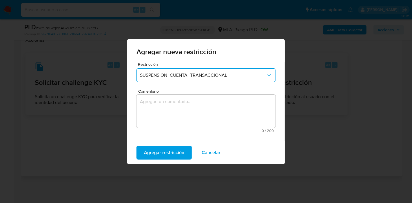
click at [178, 113] on textarea "Comentario" at bounding box center [205, 111] width 139 height 33
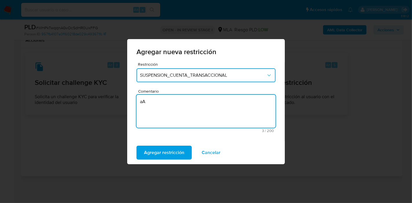
type textarea "a"
type textarea "AML"
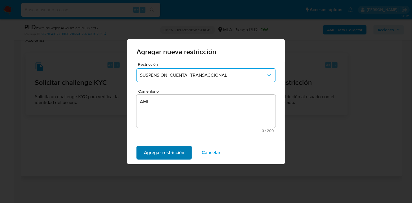
click at [174, 148] on span "Agregar restricción" at bounding box center [164, 152] width 40 height 13
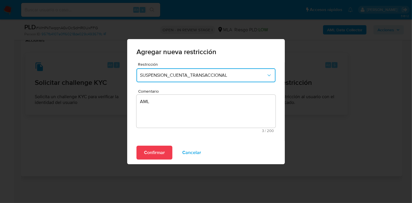
click at [136, 146] on div "Confirmar Cancelar" at bounding box center [206, 152] width 158 height 23
click at [148, 149] on span "Confirmar" at bounding box center [154, 152] width 21 height 13
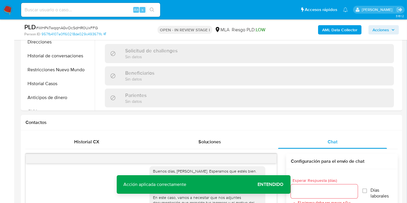
scroll to position [129, 0]
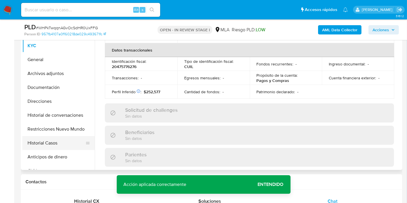
click at [60, 140] on button "Historial Casos" at bounding box center [56, 143] width 68 height 14
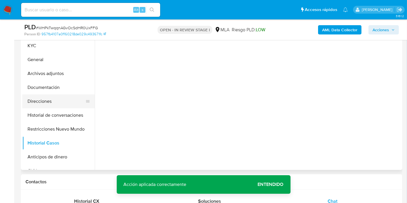
scroll to position [0, 0]
click at [63, 95] on button "Direcciones" at bounding box center [56, 101] width 68 height 14
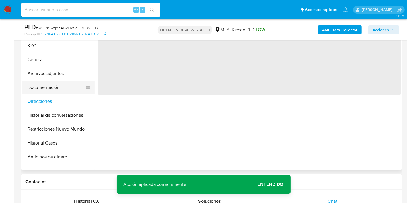
click at [63, 81] on button "Documentación" at bounding box center [56, 87] width 68 height 14
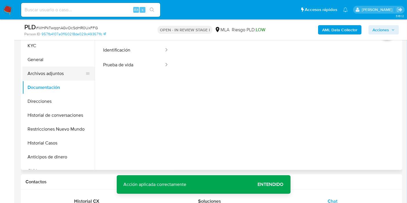
click at [65, 79] on button "Archivos adjuntos" at bounding box center [56, 74] width 68 height 14
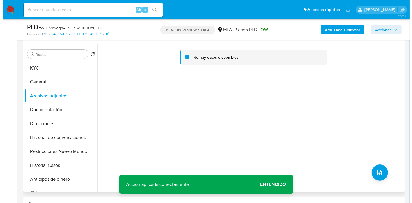
scroll to position [96, 0]
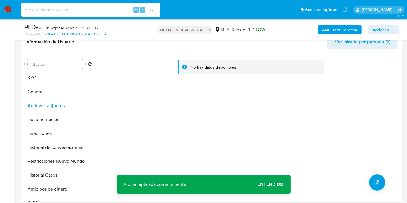
click at [351, 30] on b "AML Data Collector" at bounding box center [339, 29] width 35 height 9
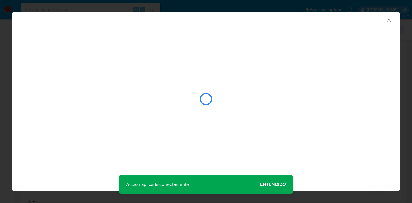
click at [286, 185] on div "AML Data Collector" at bounding box center [205, 101] width 387 height 179
click at [277, 186] on div "AML Data Collector" at bounding box center [205, 101] width 387 height 179
click at [276, 185] on div "AML Data Collector" at bounding box center [205, 101] width 387 height 179
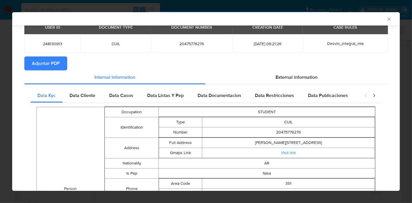
scroll to position [0, 0]
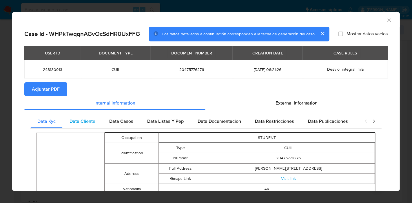
click at [97, 122] on div "Data Cliente" at bounding box center [83, 121] width 40 height 14
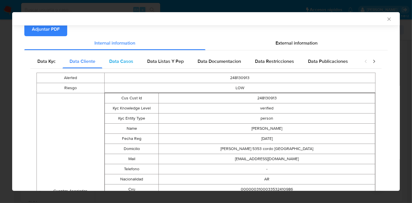
click at [127, 61] on span "Data Casos" at bounding box center [121, 61] width 24 height 7
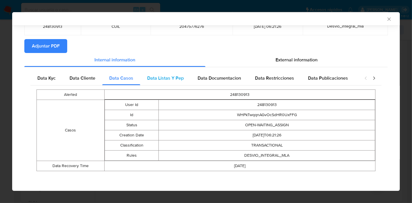
click at [162, 81] on span "Data Listas Y Pep" at bounding box center [165, 78] width 36 height 7
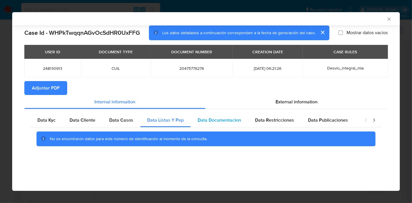
click at [209, 118] on span "Data Documentacion" at bounding box center [218, 120] width 43 height 7
click at [288, 123] on span "Data Restricciones" at bounding box center [274, 120] width 39 height 7
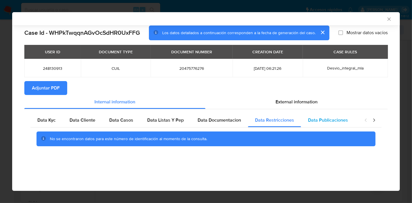
click at [305, 121] on div "Data Publicaciones" at bounding box center [328, 120] width 54 height 14
click at [370, 120] on div "closure-recommendation-modal" at bounding box center [369, 120] width 23 height 14
click at [372, 120] on icon "closure-recommendation-modal" at bounding box center [374, 120] width 6 height 6
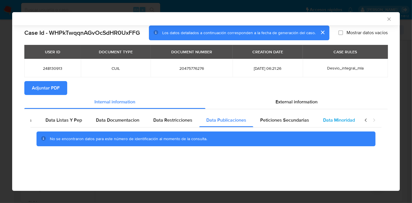
click at [346, 119] on span "Data Minoridad" at bounding box center [339, 120] width 32 height 7
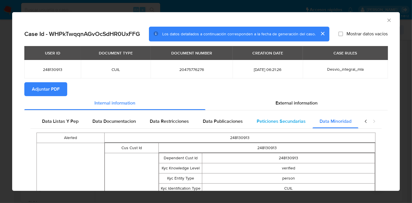
click at [296, 127] on div "Peticiones Secundarias" at bounding box center [281, 121] width 63 height 14
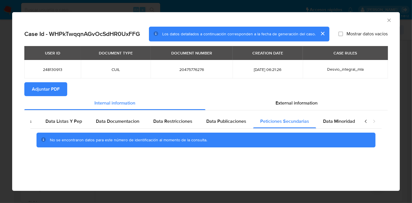
click at [363, 123] on icon "closure-recommendation-modal" at bounding box center [366, 121] width 6 height 6
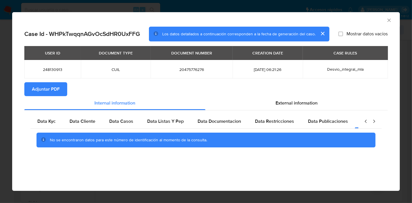
scroll to position [0, 0]
click at [55, 118] on span "Data Kyc" at bounding box center [46, 121] width 18 height 7
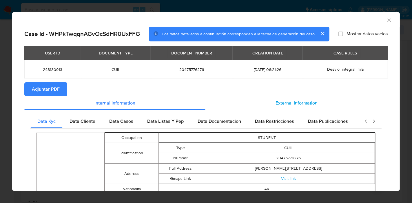
click at [271, 102] on div "External information" at bounding box center [296, 103] width 182 height 14
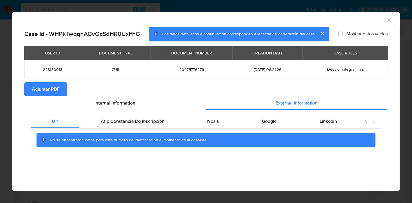
click at [93, 132] on div "No se encontraron datos para este número de identificación al momento de la con…" at bounding box center [205, 140] width 351 height 23
click at [131, 126] on div "Afip Constancia De Inscripción" at bounding box center [132, 121] width 107 height 14
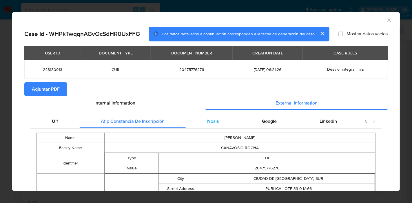
click at [213, 120] on span "Nosis" at bounding box center [213, 121] width 12 height 7
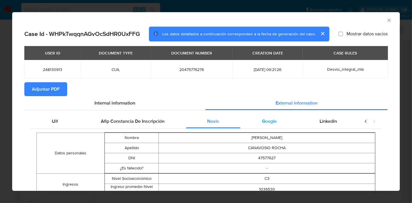
click at [274, 124] on div "Google" at bounding box center [269, 121] width 58 height 14
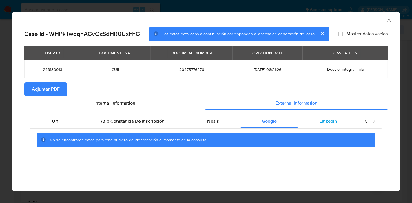
click at [324, 123] on span "Linkedin" at bounding box center [327, 121] width 17 height 7
click at [61, 126] on div "Uif" at bounding box center [54, 121] width 49 height 14
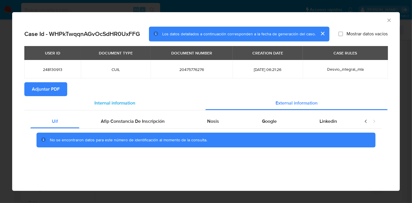
click at [118, 108] on div "Internal information" at bounding box center [114, 103] width 181 height 14
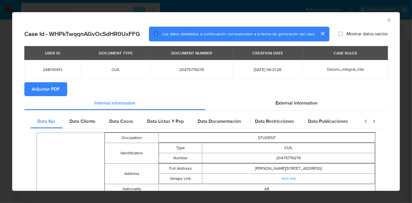
click at [56, 90] on span "Adjuntar PDF" at bounding box center [46, 89] width 28 height 13
click at [376, 11] on div "AML Data Collector Case Id - WHPkTwqqnAGvOcSdHR0UxFFG Los datos detallados a co…" at bounding box center [206, 101] width 412 height 203
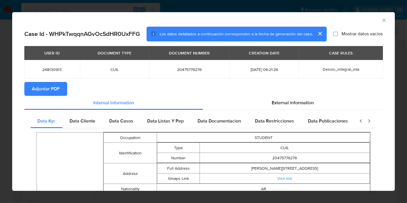
click at [379, 20] on div "PLD # WHPkTwqqnAGvOcSdHR0UxFFG Person ID 957fb4107a0f160218de029c493671fc OPEN …" at bounding box center [211, 29] width 381 height 21
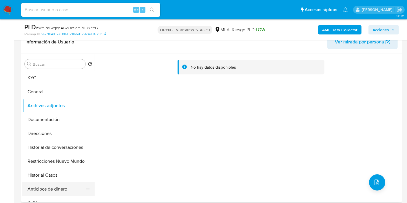
click at [56, 186] on button "Anticipos de dinero" at bounding box center [56, 189] width 68 height 14
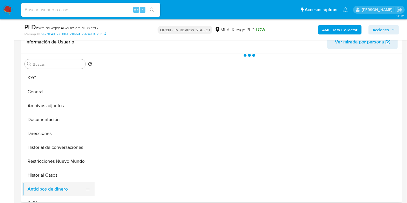
scroll to position [32, 0]
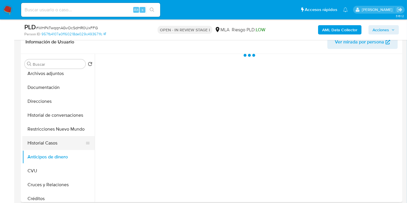
click at [71, 141] on button "Historial Casos" at bounding box center [56, 143] width 68 height 14
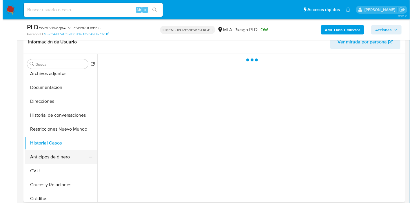
scroll to position [0, 0]
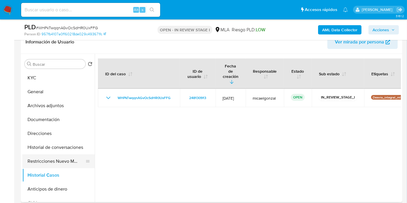
click at [55, 163] on button "Restricciones Nuevo Mundo" at bounding box center [56, 161] width 68 height 14
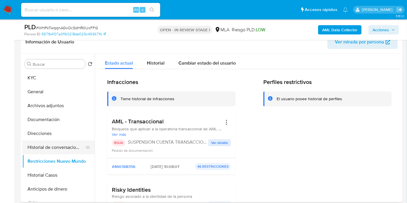
click at [51, 147] on button "Historial de conversaciones" at bounding box center [56, 147] width 68 height 14
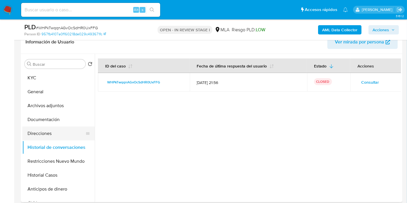
click at [57, 139] on button "Direcciones" at bounding box center [56, 134] width 68 height 14
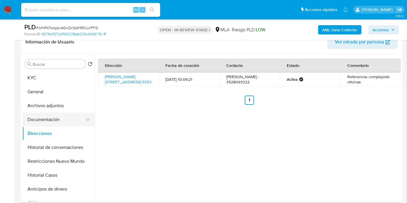
click at [57, 121] on button "Documentación" at bounding box center [56, 120] width 68 height 14
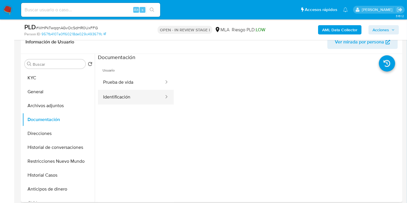
click at [160, 92] on div at bounding box center [164, 97] width 9 height 15
click at [126, 96] on button "Identificación" at bounding box center [131, 97] width 67 height 15
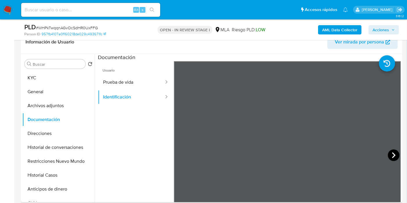
click at [389, 157] on icon at bounding box center [394, 155] width 12 height 12
click at [139, 84] on button "Prueba de vida" at bounding box center [131, 82] width 67 height 15
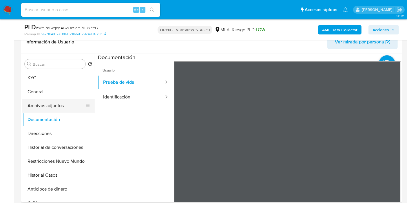
click at [54, 103] on button "Archivos adjuntos" at bounding box center [56, 106] width 68 height 14
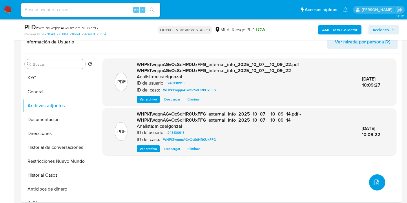
click at [370, 180] on button "upload-file" at bounding box center [377, 182] width 16 height 16
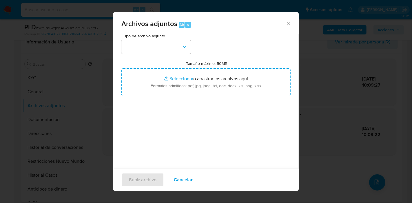
click at [195, 96] on div "Tipo de archivo adjunto Tamaño máximo: 50MB Seleccionar archivos Seleccionar o …" at bounding box center [205, 102] width 169 height 137
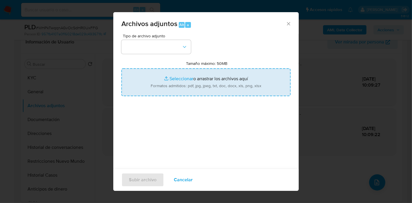
click at [202, 90] on input "Tamaño máximo: 50MB Seleccionar archivos" at bounding box center [205, 82] width 169 height 28
type input "C:\fakepath\NOSIS de Benificio Canavosio Rocha.pdf"
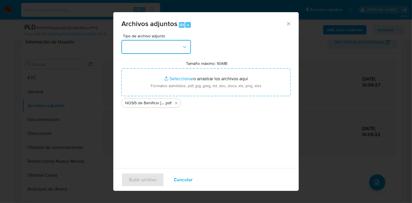
click at [130, 51] on button "button" at bounding box center [155, 47] width 69 height 14
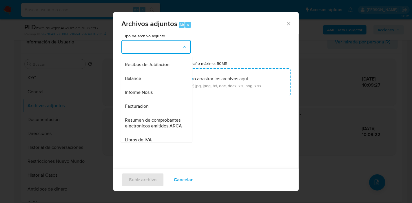
scroll to position [193, 0]
click at [174, 99] on div "Informe Nosis" at bounding box center [154, 92] width 59 height 14
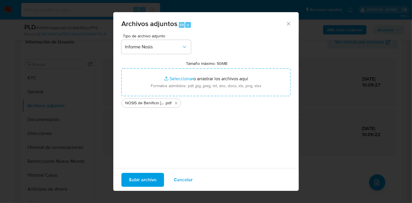
click at [145, 182] on span "Subir archivo" at bounding box center [143, 179] width 28 height 13
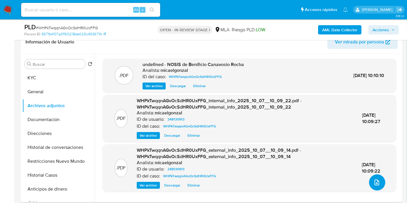
click at [376, 185] on icon "upload-file" at bounding box center [376, 182] width 7 height 7
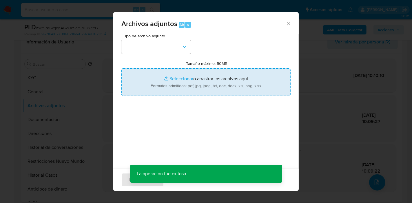
click at [227, 84] on input "Tamaño máximo: 50MB Seleccionar archivos" at bounding box center [205, 82] width 169 height 28
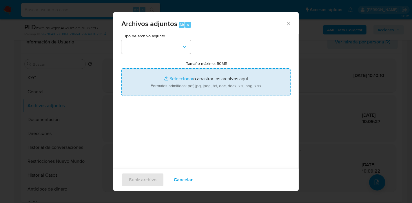
type input "C:\fakepath\AFIP - Administración Federal de Ingresos Públicos.pdf"
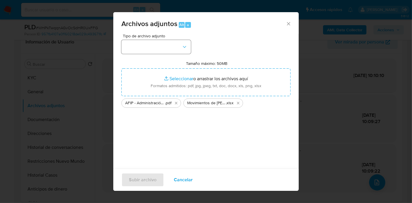
drag, startPoint x: 170, startPoint y: 61, endPoint x: 179, endPoint y: 51, distance: 13.8
click at [170, 61] on div "Tamaño máximo: 50MB Seleccionar archivos Seleccionar o arrastrar los archivos a…" at bounding box center [205, 84] width 169 height 47
click at [179, 50] on button "button" at bounding box center [155, 47] width 69 height 14
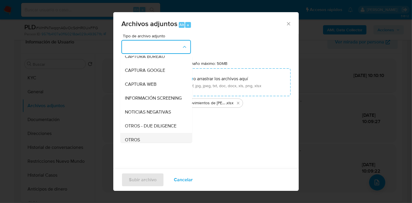
scroll to position [64, 0]
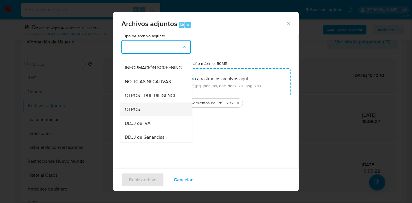
click at [146, 112] on div "OTROS" at bounding box center [154, 109] width 59 height 14
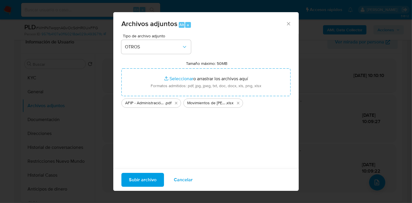
click at [153, 175] on span "Subir archivo" at bounding box center [143, 179] width 28 height 13
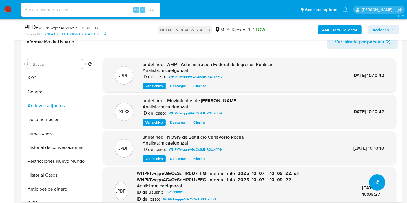
click at [373, 182] on icon "upload-file" at bounding box center [376, 182] width 7 height 7
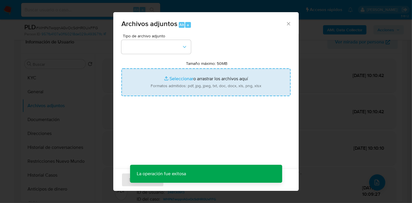
click at [169, 74] on input "Tamaño máximo: 50MB Seleccionar archivos" at bounding box center [205, 82] width 169 height 28
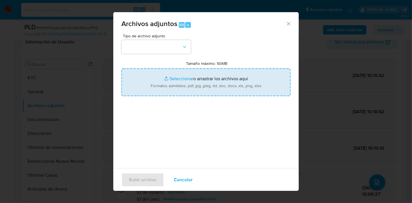
type input "C:\fakepath\Caselog WHPkTwqqnAGvOcSdHR0UxFFG_2025_09_17_21_24_01.docx"
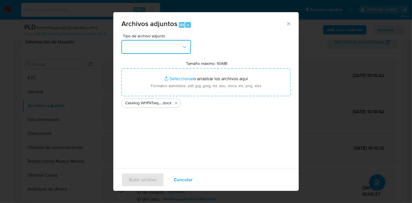
click at [167, 41] on button "button" at bounding box center [155, 47] width 69 height 14
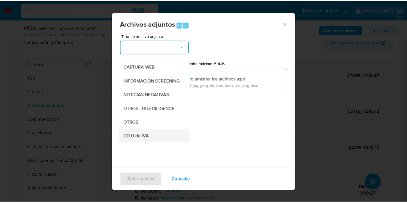
scroll to position [96, 0]
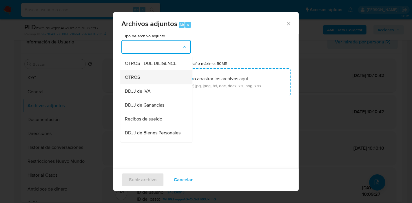
click at [153, 84] on div "OTROS" at bounding box center [154, 77] width 59 height 14
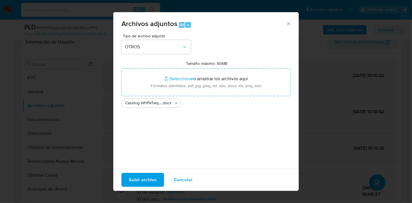
click at [152, 174] on span "Subir archivo" at bounding box center [143, 179] width 28 height 13
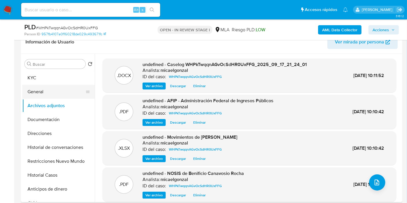
click at [50, 87] on button "General" at bounding box center [56, 92] width 68 height 14
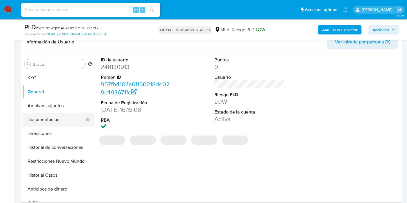
click at [54, 113] on button "Documentación" at bounding box center [56, 120] width 68 height 14
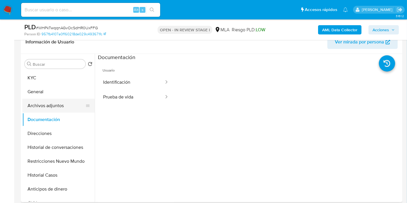
click at [65, 107] on button "Archivos adjuntos" at bounding box center [56, 106] width 68 height 14
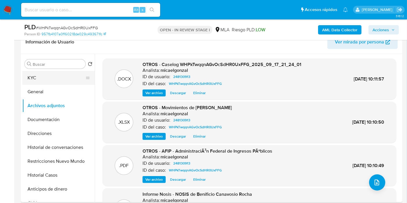
click at [70, 73] on button "KYC" at bounding box center [56, 78] width 68 height 14
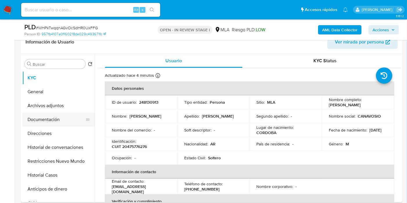
drag, startPoint x: 54, startPoint y: 163, endPoint x: 71, endPoint y: 118, distance: 48.6
click at [54, 163] on button "Restricciones Nuevo Mundo" at bounding box center [58, 161] width 72 height 14
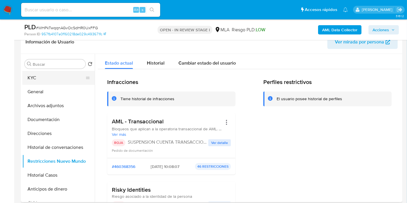
click at [72, 80] on button "KYC" at bounding box center [56, 78] width 68 height 14
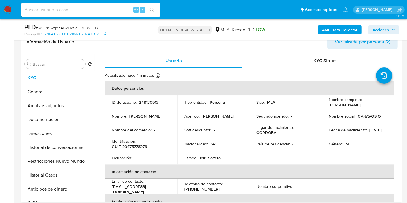
click at [386, 27] on span "Acciones" at bounding box center [380, 29] width 17 height 9
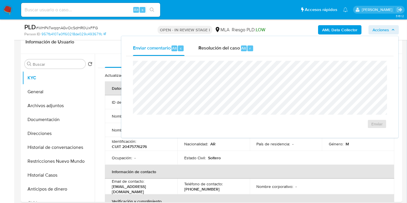
click at [226, 58] on div "Enviar" at bounding box center [260, 94] width 268 height 77
click at [228, 52] on div "Resolución del caso Alt r" at bounding box center [225, 48] width 55 height 15
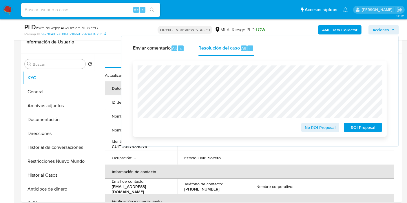
click at [359, 125] on span "ROI Proposal" at bounding box center [363, 127] width 30 height 8
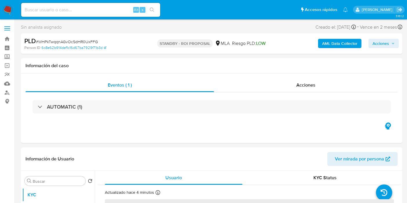
select select "10"
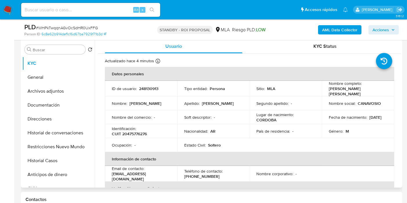
scroll to position [129, 0]
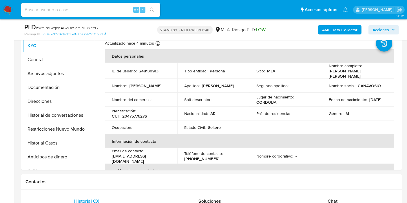
drag, startPoint x: 5, startPoint y: 2, endPoint x: 6, endPoint y: 5, distance: 3.3
click at [5, 2] on nav "Alt s Accesos rápidos Presiona las siguientes teclas para acceder a algunas de …" at bounding box center [203, 9] width 407 height 19
click at [6, 5] on img at bounding box center [8, 10] width 10 height 10
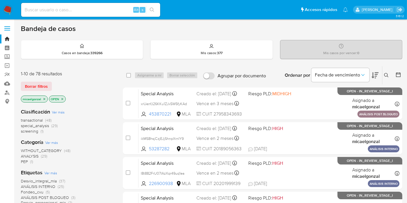
scroll to position [64, 0]
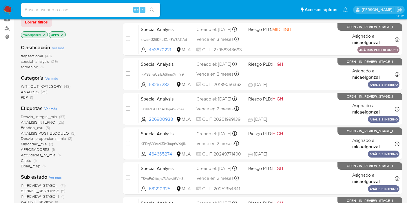
click at [45, 33] on icon "close-filter" at bounding box center [44, 34] width 3 height 3
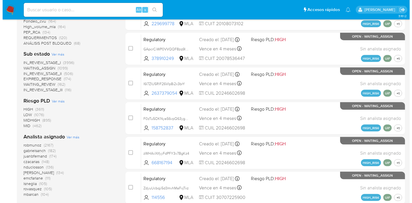
scroll to position [257, 0]
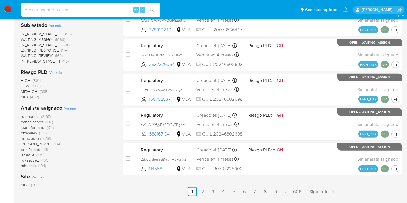
click at [73, 107] on span "Ver más" at bounding box center [70, 108] width 13 height 5
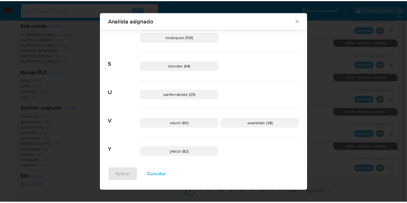
scroll to position [470, 0]
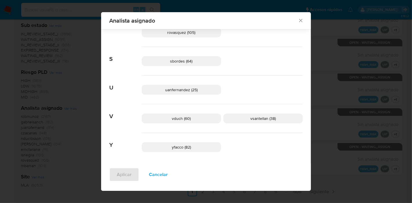
click at [300, 19] on icon "Cerrar" at bounding box center [301, 21] width 6 height 6
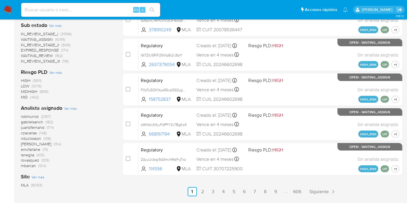
drag, startPoint x: 0, startPoint y: 13, endPoint x: 9, endPoint y: 7, distance: 10.8
click at [78, 6] on input at bounding box center [90, 10] width 139 height 8
paste input "2XwqUmUQdLJc31F9AYtXz8l8"
type input "2XwqUmUQdLJc31F9AYtXz8l8"
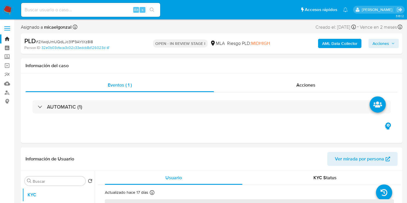
select select "10"
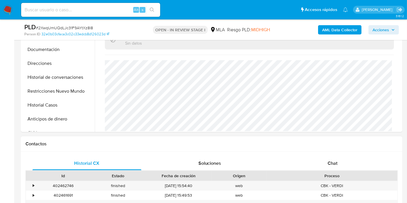
scroll to position [193, 0]
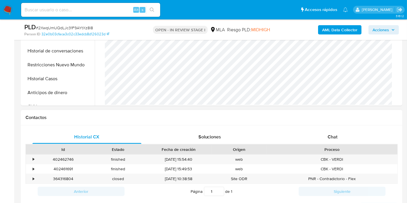
click at [309, 151] on div "Proceso" at bounding box center [331, 150] width 123 height 6
click at [327, 130] on div "Chat" at bounding box center [332, 137] width 109 height 14
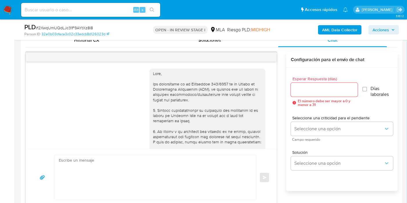
scroll to position [439, 0]
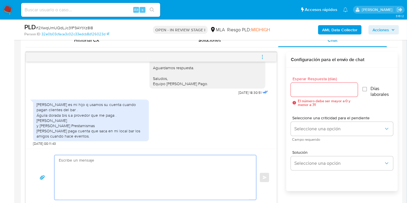
click at [104, 160] on textarea at bounding box center [154, 177] width 190 height 45
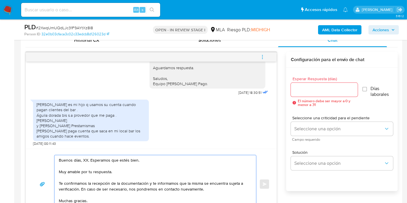
click at [88, 160] on textarea "Buenos días, XX. Esperamos que estés bien. Muy amable por tu respuesta. Te conf…" at bounding box center [154, 184] width 190 height 58
click at [86, 159] on textarea "Buenos días, XX. Esperamos que estés bien. Muy amable por tu respuesta. Te conf…" at bounding box center [154, 184] width 190 height 58
click at [91, 173] on textarea "Buenos días, Paola. Esperamos que estés bien. Muy amable por tu respuesta. Te c…" at bounding box center [154, 184] width 190 height 58
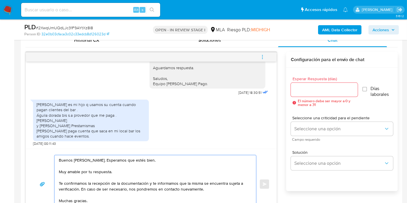
click at [91, 173] on textarea "Buenos días, Paola. Esperamos que estés bien. Muy amable por tu respuesta. Te c…" at bounding box center [154, 184] width 190 height 58
click at [94, 195] on textarea "Buenos días, Paola. Esperamos que estés bien. Muchas gracias por tu respuesta. …" at bounding box center [154, 184] width 190 height 58
click at [102, 189] on textarea "Buenos días, Paola. Esperamos que estés bien. Muchas gracias por tu respuesta. …" at bounding box center [154, 184] width 190 height 58
drag, startPoint x: 92, startPoint y: 202, endPoint x: 56, endPoint y: 185, distance: 39.6
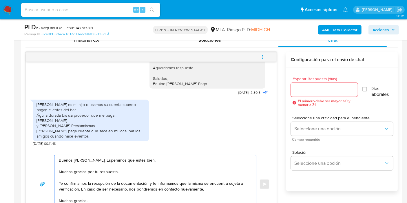
click at [56, 185] on div "Buenos días, Paola. Esperamos que estés bien. Muchas gracias por tu respuesta. …" at bounding box center [153, 184] width 199 height 58
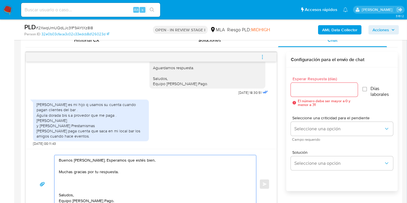
scroll to position [10, 0]
paste textarea "Analizamos tu caso y notamos que la información registra inconsistencias. Verif…"
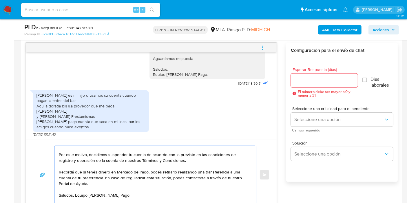
scroll to position [85, 0]
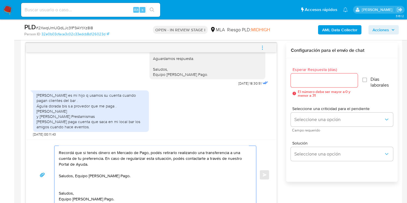
drag, startPoint x: 116, startPoint y: 158, endPoint x: 112, endPoint y: 158, distance: 4.1
click at [112, 158] on textarea "Buenos días, Paola. Esperamos que estés bien. Muchas gracias por tu respuesta. …" at bounding box center [154, 175] width 190 height 58
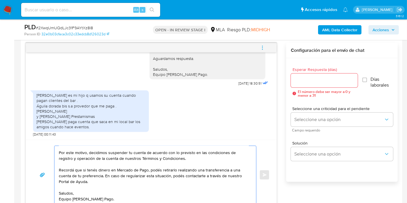
scroll to position [68, 0]
click at [72, 199] on textarea "Buenos días, Paola. Esperamos que estés bien. Muchas gracias por tu respuesta. …" at bounding box center [154, 175] width 190 height 58
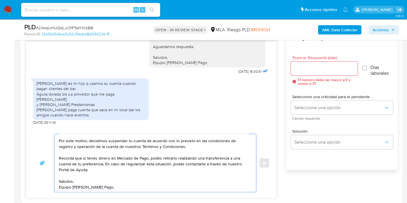
scroll to position [395, 0]
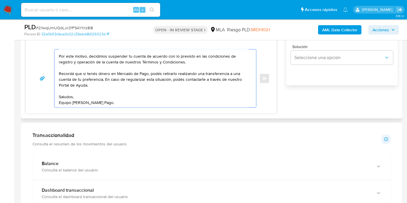
click at [61, 99] on textarea "Buenos días, Paola. Esperamos que estés bien. Muchas gracias por tu respuesta. …" at bounding box center [154, 79] width 190 height 58
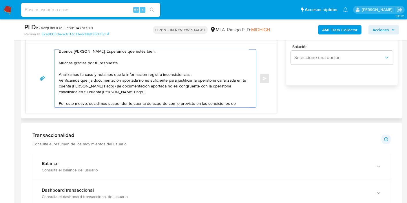
scroll to position [0, 0]
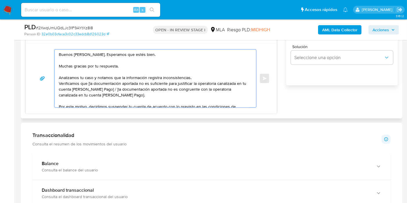
click at [114, 80] on textarea "Buenos días, Paola. Esperamos que estés bien. Muchas gracias por tu respuesta. …" at bounding box center [154, 79] width 190 height 58
click at [124, 79] on textarea "Buenos días, Paola. Esperamos que estés bien. Muchas gracias por tu respuesta. …" at bounding box center [154, 79] width 190 height 58
click at [126, 77] on textarea "Buenos días, Paola. Esperamos que estés bien. Muchas gracias por tu respuesta. …" at bounding box center [154, 79] width 190 height 58
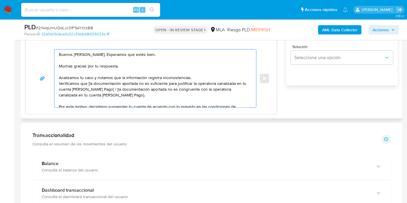
click at [126, 77] on textarea "Buenos días, Paola. Esperamos que estés bien. Muchas gracias por tu respuesta. …" at bounding box center [154, 79] width 190 height 58
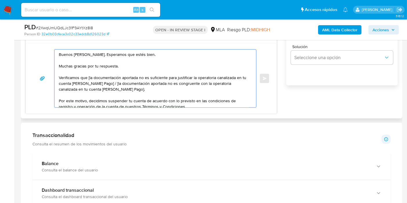
click at [89, 77] on textarea "Buenos días, Paola. Esperamos que estés bien. Muchas gracias por tu respuesta. …" at bounding box center [154, 79] width 190 height 58
drag, startPoint x: 104, startPoint y: 82, endPoint x: 123, endPoint y: 91, distance: 20.9
click at [123, 91] on textarea "Buenos días, Paola. Esperamos que estés bien. Muchas gracias por tu respuesta. …" at bounding box center [154, 79] width 190 height 58
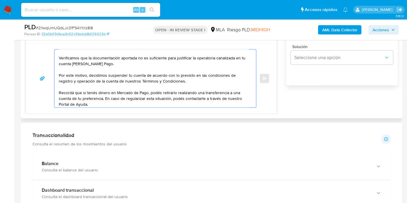
scroll to position [32, 0]
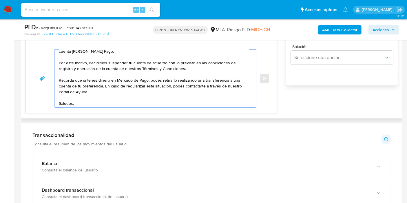
click at [138, 93] on textarea "Buenos días, Paola. Esperamos que estés bien. Muchas gracias por tu respuesta. …" at bounding box center [154, 79] width 190 height 58
click at [188, 68] on textarea "Buenos días, Paola. Esperamos que estés bien. Muchas gracias por tu respuesta. …" at bounding box center [154, 79] width 190 height 58
paste textarea "https://www.mercadopago.com.ar/ayuda/terminos-y-condiciones_299"
click at [213, 91] on textarea "Buenos días, Paola. Esperamos que estés bien. Muchas gracias por tu respuesta. …" at bounding box center [154, 79] width 190 height 58
click at [204, 96] on textarea "Buenos días, Paola. Esperamos que estés bien. Muchas gracias por tu respuesta. …" at bounding box center [154, 79] width 190 height 58
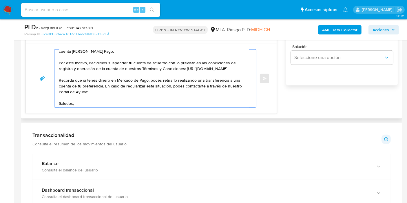
paste textarea "http://mercadolibre.com.ar/ayuda"
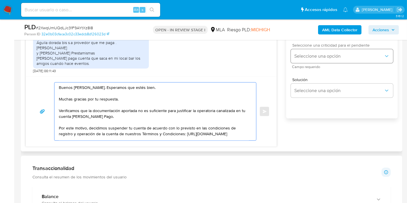
scroll to position [331, 0]
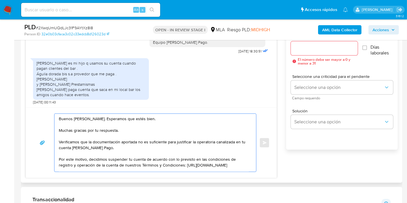
type textarea "Buenos días, Paola. Esperamos que estés bien. Muchas gracias por tu respuesta. …"
click at [325, 51] on input "Esperar Respuesta (días)" at bounding box center [324, 49] width 67 height 8
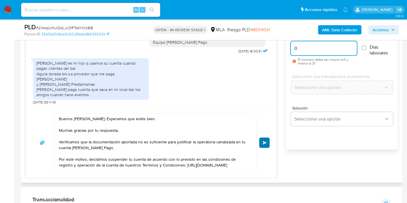
type input "0"
click at [263, 142] on span "Enviar" at bounding box center [265, 142] width 4 height 3
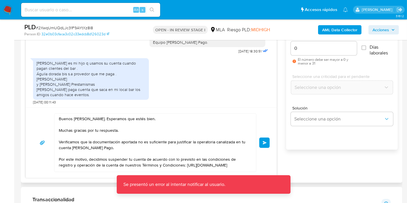
click at [269, 141] on button "Enviar" at bounding box center [264, 143] width 10 height 10
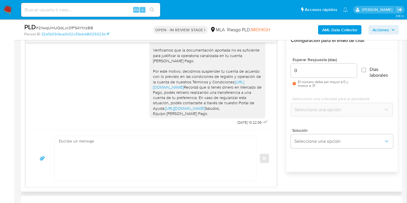
scroll to position [299, 0]
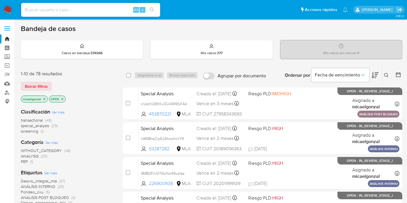
click at [35, 82] on span "Borrar filtros" at bounding box center [36, 86] width 23 height 8
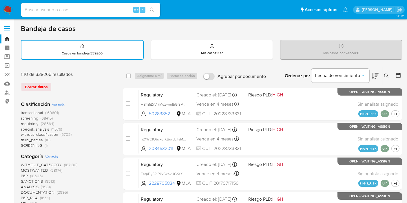
click at [390, 75] on button at bounding box center [387, 75] width 10 height 7
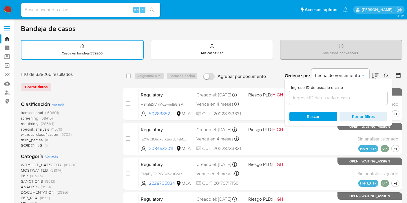
click at [343, 99] on input at bounding box center [338, 98] width 98 height 8
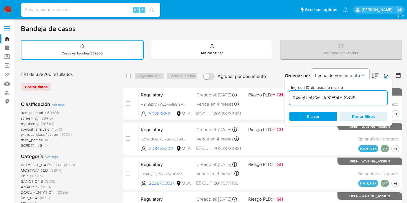
type input "2XwqUmUQdLJc31F9AYtXz8l8"
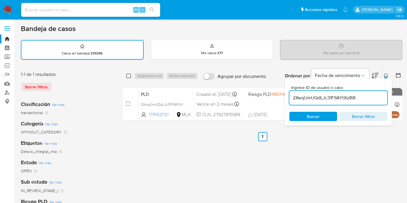
click at [130, 76] on input "checkbox" at bounding box center [128, 76] width 5 height 5
checkbox input "true"
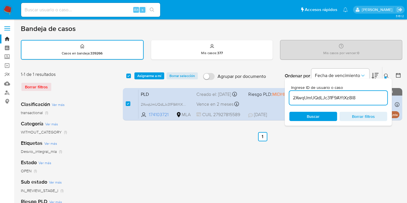
click at [151, 72] on div "select-all-cases-checkbox Asignarme a mí Borrar selección Agrupar por documento…" at bounding box center [262, 76] width 279 height 18
drag, startPoint x: 151, startPoint y: 72, endPoint x: 158, endPoint y: 74, distance: 7.5
click at [155, 72] on div "select-all-cases-checkbox Asignarme a mí Borrar selección Agrupar por documento…" at bounding box center [262, 76] width 279 height 18
click at [158, 74] on span "Asignarme a mí" at bounding box center [149, 76] width 24 height 6
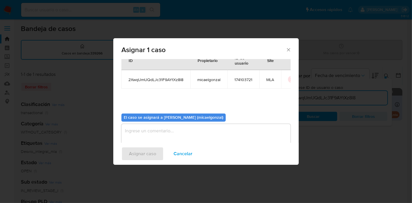
scroll to position [30, 0]
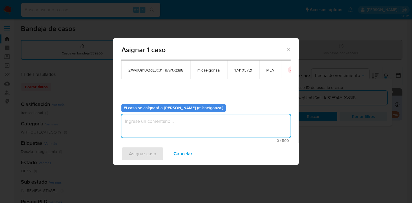
click at [186, 126] on textarea "assign-modal" at bounding box center [205, 125] width 169 height 23
click at [153, 156] on span "Asignar caso" at bounding box center [142, 153] width 27 height 13
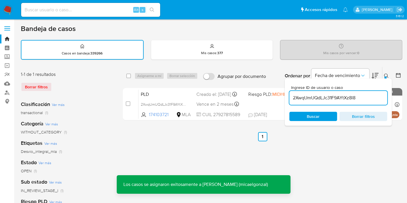
click at [127, 74] on span at bounding box center [128, 76] width 5 height 5
click at [131, 74] on div "select-all-cases-checkbox" at bounding box center [129, 75] width 7 height 7
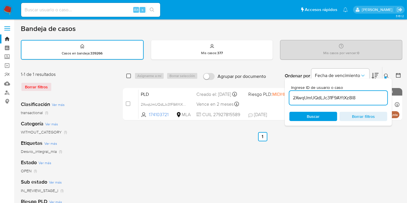
click at [129, 75] on input "checkbox" at bounding box center [128, 76] width 5 height 5
checkbox input "true"
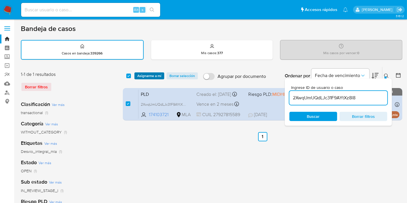
click at [143, 74] on span "Asignarme a mí" at bounding box center [149, 76] width 24 height 6
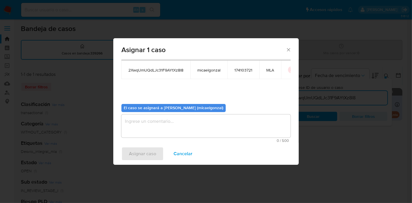
drag, startPoint x: 162, startPoint y: 139, endPoint x: 167, endPoint y: 131, distance: 9.7
click at [163, 138] on div "0 / 500 500 caracteres restantes" at bounding box center [205, 128] width 169 height 28
click at [175, 122] on textarea "assign-modal" at bounding box center [205, 125] width 169 height 23
click at [152, 153] on span "Asignar caso" at bounding box center [142, 153] width 27 height 13
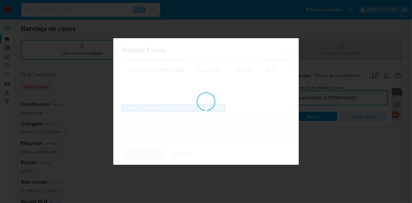
checkbox input "false"
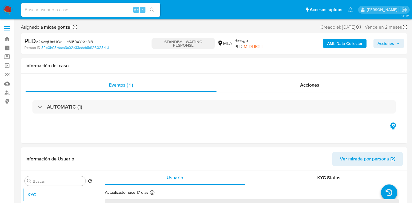
select select "10"
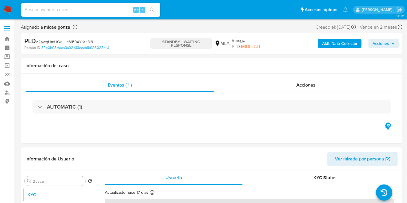
click at [64, 43] on span "# 2XwqUmUQdLJc31F9AYtXz8l8" at bounding box center [64, 42] width 57 height 6
copy span "2XwqUmUQdLJc31F9AYtXz8l8"
click at [9, 9] on img at bounding box center [8, 10] width 10 height 10
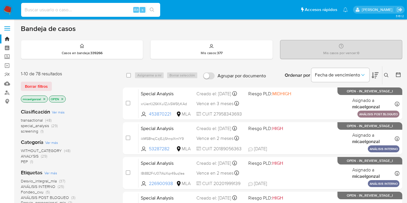
click at [88, 12] on input at bounding box center [90, 10] width 139 height 8
paste input "2XwqUmUQdLJc31F9AYtXz8l8"
type input "2XwqUmUQdLJc31F9AYtXz8l8"
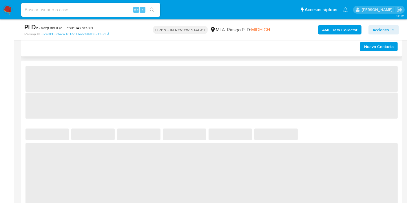
select select "10"
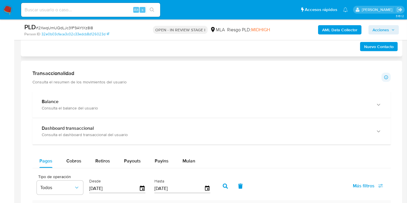
scroll to position [290, 0]
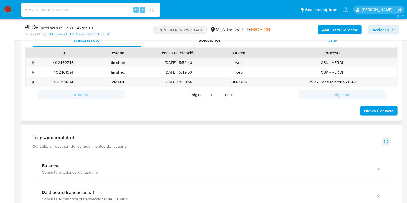
click at [365, 41] on div "Chat" at bounding box center [332, 40] width 109 height 14
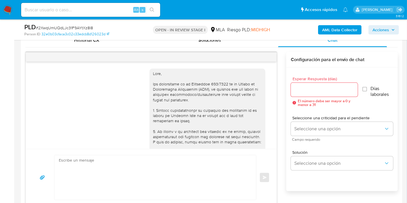
scroll to position [572, 0]
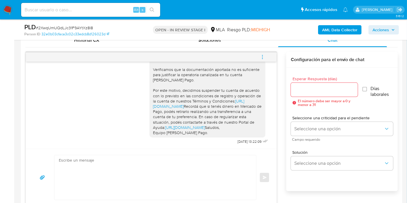
click at [261, 56] on icon "menu-action" at bounding box center [262, 56] width 5 height 5
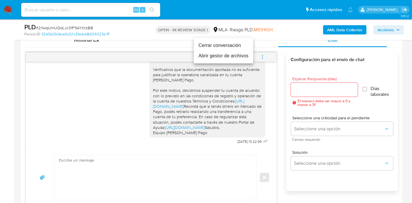
click at [237, 49] on li "Cerrar conversación" at bounding box center [223, 45] width 59 height 10
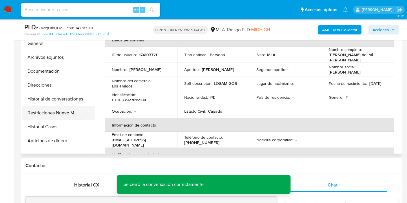
scroll to position [129, 0]
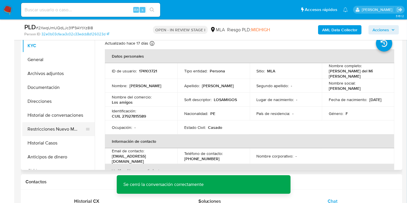
click at [62, 129] on button "Restricciones Nuevo Mundo" at bounding box center [56, 129] width 68 height 14
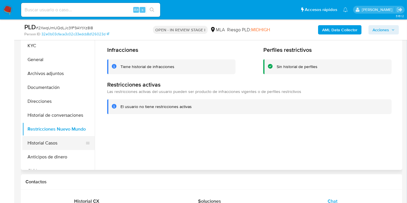
click at [61, 149] on button "Historial Casos" at bounding box center [56, 143] width 68 height 14
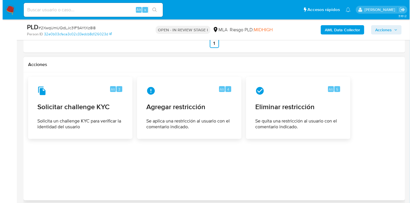
scroll to position [901, 0]
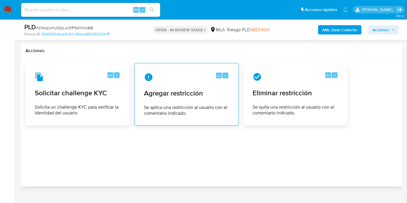
click at [210, 109] on span "Se aplica una restricción al usuario con el comentario indicado." at bounding box center [186, 111] width 85 height 12
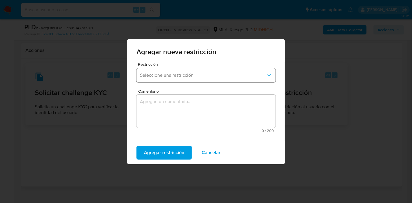
click at [219, 78] on button "Seleccione una restricción" at bounding box center [205, 75] width 139 height 14
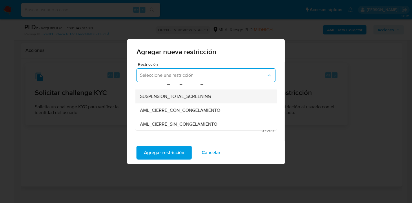
scroll to position [32, 0]
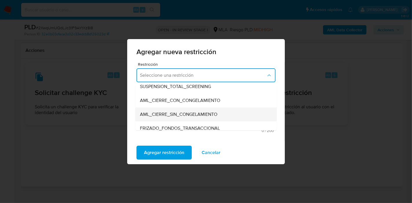
click at [198, 114] on span "AML_CIERRE_SIN_CONGELAMIENTO" at bounding box center [178, 114] width 77 height 6
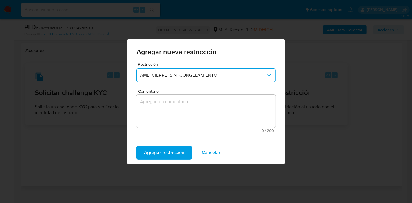
click at [229, 70] on button "AML_CIERRE_SIN_CONGELAMIENTO" at bounding box center [205, 75] width 139 height 14
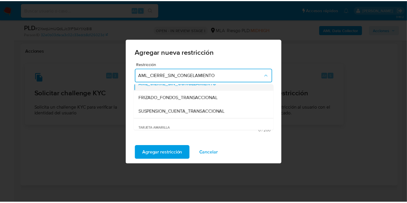
scroll to position [72, 0]
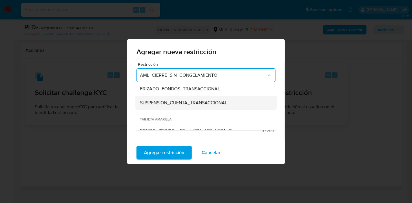
click at [216, 104] on span "SUSPENSION_CUENTA_TRANSACCIONAL" at bounding box center [183, 103] width 87 height 6
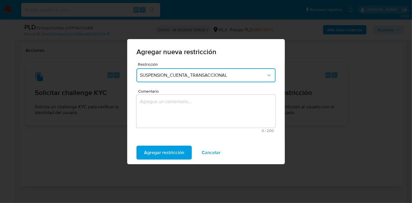
click at [214, 105] on textarea "Comentario" at bounding box center [205, 111] width 139 height 33
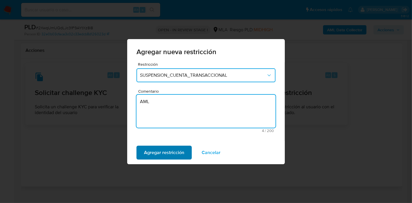
type textarea "AML"
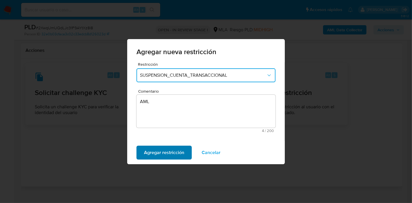
click at [179, 152] on span "Agregar restricción" at bounding box center [164, 152] width 40 height 13
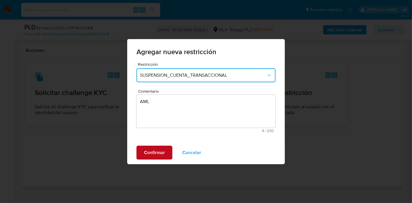
click at [158, 149] on span "Confirmar" at bounding box center [154, 152] width 21 height 13
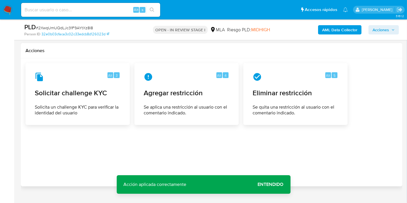
click at [268, 184] on span "Entendido" at bounding box center [271, 184] width 26 height 0
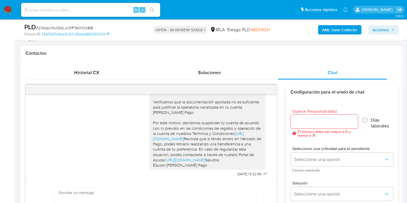
scroll to position [161, 0]
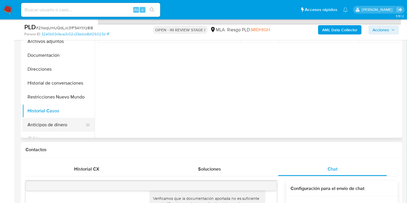
click at [67, 119] on button "Anticipos de dinero" at bounding box center [56, 125] width 68 height 14
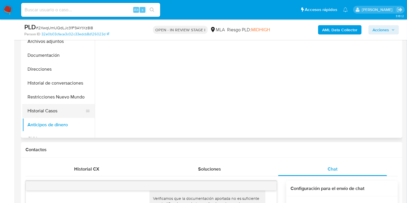
click at [70, 110] on button "Historial Casos" at bounding box center [56, 111] width 68 height 14
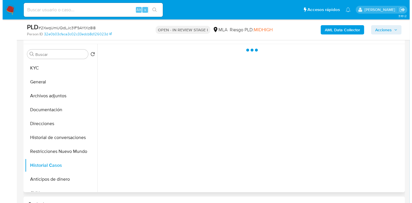
scroll to position [96, 0]
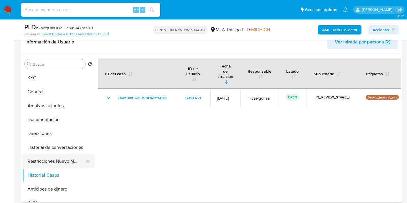
click at [65, 161] on button "Restricciones Nuevo Mundo" at bounding box center [56, 161] width 68 height 14
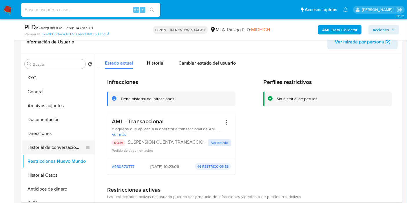
click at [70, 147] on button "Historial de conversaciones" at bounding box center [56, 147] width 68 height 14
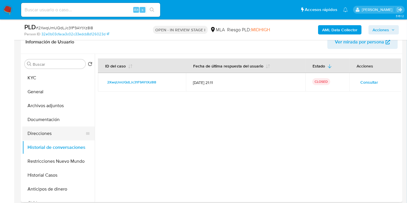
click at [51, 129] on button "Direcciones" at bounding box center [56, 134] width 68 height 14
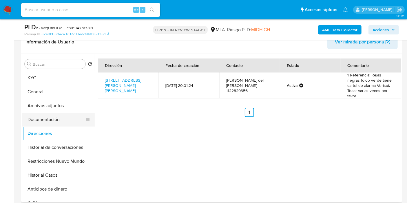
click at [50, 118] on button "Documentación" at bounding box center [56, 120] width 68 height 14
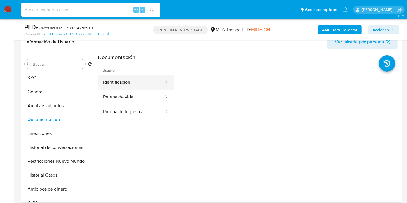
click at [136, 85] on button "Identificación" at bounding box center [131, 82] width 67 height 15
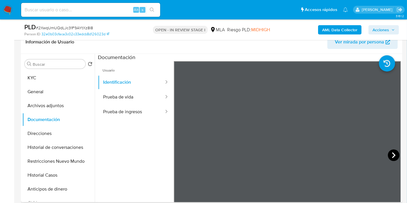
click at [392, 153] on icon at bounding box center [394, 155] width 12 height 12
click at [149, 101] on button "Prueba de vida" at bounding box center [131, 97] width 67 height 15
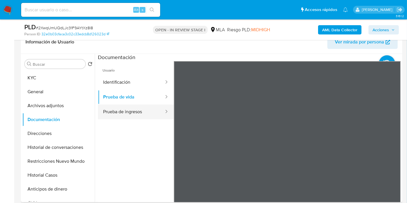
click at [119, 116] on button "Prueba de ingresos" at bounding box center [131, 112] width 67 height 15
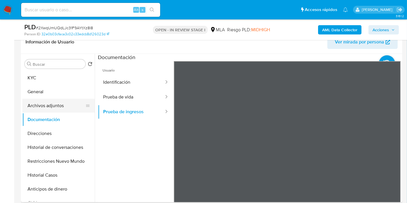
click at [35, 103] on button "Archivos adjuntos" at bounding box center [56, 106] width 68 height 14
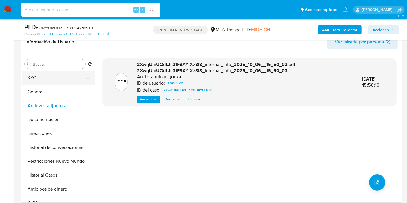
click at [44, 75] on button "KYC" at bounding box center [56, 78] width 68 height 14
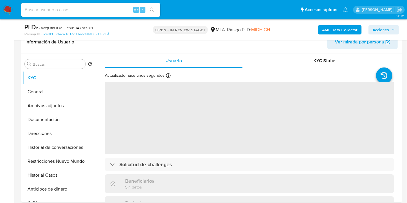
click at [335, 28] on b "AML Data Collector" at bounding box center [339, 29] width 35 height 9
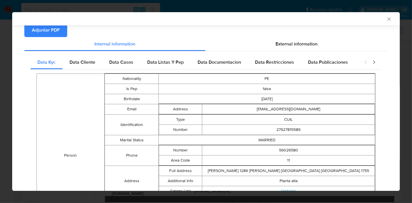
scroll to position [57, 0]
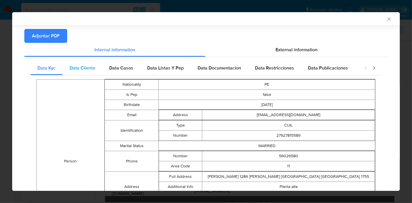
click at [94, 65] on span "Data Cliente" at bounding box center [82, 68] width 26 height 7
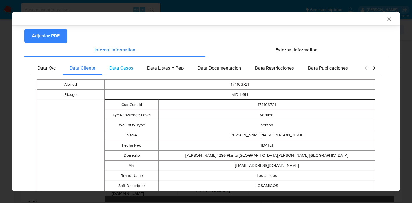
click at [112, 67] on span "Data Casos" at bounding box center [121, 68] width 24 height 7
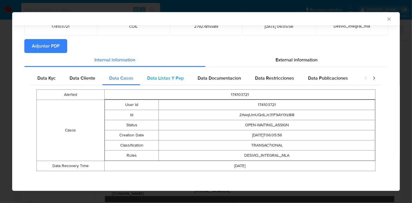
click at [162, 76] on span "Data Listas Y Pep" at bounding box center [165, 78] width 36 height 7
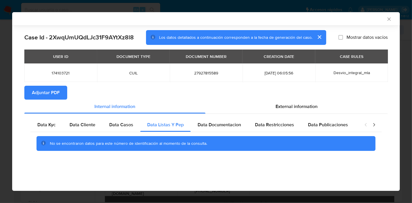
scroll to position [0, 0]
click at [215, 116] on div "Data Kyc Data Cliente Data Casos Data Listas Y Pep Data Documentacion Data Rest…" at bounding box center [205, 136] width 363 height 45
click at [228, 119] on div "Data Documentacion" at bounding box center [219, 125] width 57 height 14
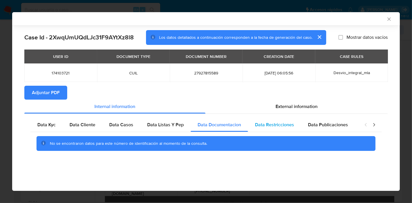
click at [268, 124] on span "Data Restricciones" at bounding box center [274, 124] width 39 height 7
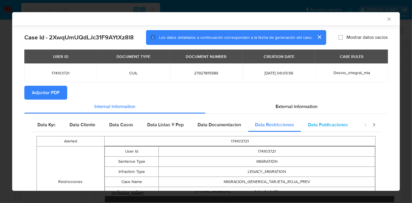
click at [338, 127] on span "Data Publicaciones" at bounding box center [328, 124] width 40 height 7
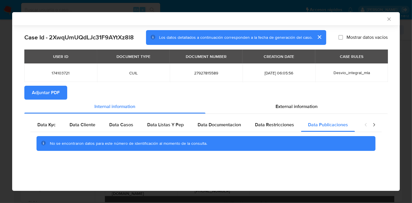
click at [378, 126] on div "closure-recommendation-modal" at bounding box center [369, 125] width 23 height 14
click at [375, 125] on icon "closure-recommendation-modal" at bounding box center [374, 125] width 6 height 6
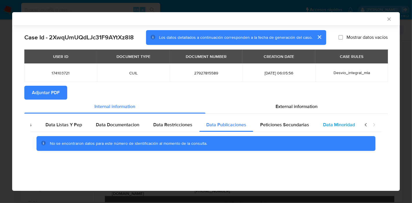
drag, startPoint x: 346, startPoint y: 128, endPoint x: 312, endPoint y: 130, distance: 34.5
click at [346, 128] on div "Data Minoridad" at bounding box center [339, 125] width 46 height 14
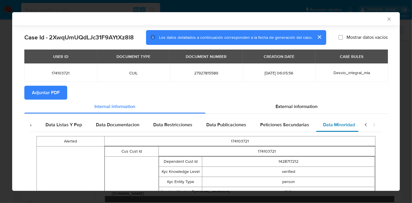
scroll to position [0, 107]
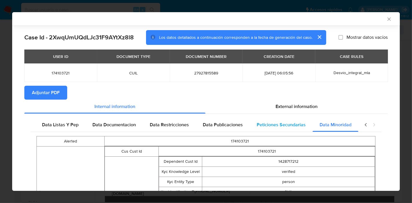
click at [296, 129] on div "Peticiones Secundarias" at bounding box center [281, 125] width 63 height 14
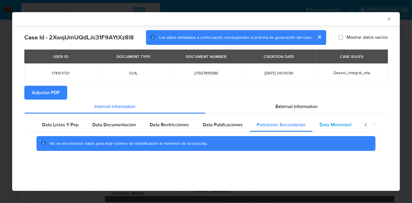
scroll to position [0, 102]
click at [362, 124] on div "closure-recommendation-modal" at bounding box center [369, 125] width 23 height 14
click at [363, 124] on icon "closure-recommendation-modal" at bounding box center [366, 125] width 6 height 6
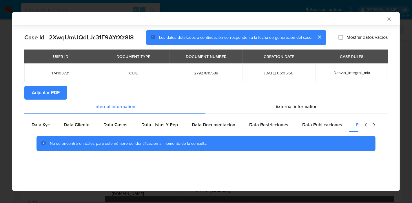
scroll to position [0, 0]
click at [61, 124] on div "Data Kyc" at bounding box center [46, 125] width 32 height 14
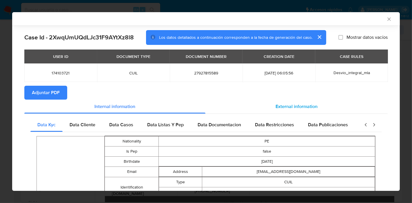
click at [285, 101] on div "External information" at bounding box center [296, 107] width 182 height 14
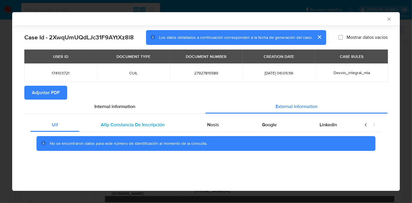
click at [154, 118] on div "Afip Constancia De Inscripción" at bounding box center [132, 125] width 107 height 14
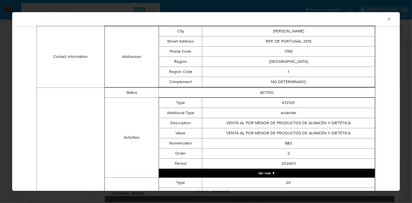
scroll to position [22, 0]
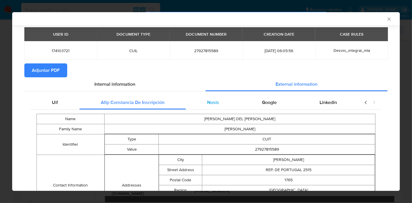
click at [214, 102] on span "Nosis" at bounding box center [213, 102] width 12 height 7
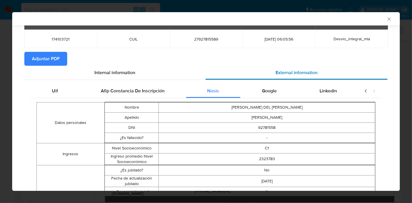
scroll to position [28, 0]
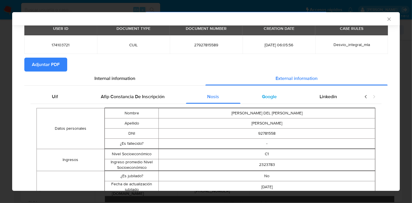
click at [262, 93] on span "Google" at bounding box center [269, 96] width 15 height 7
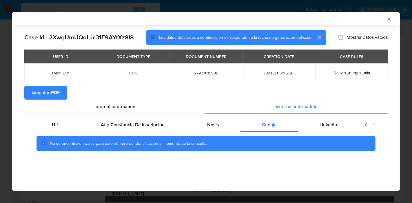
scroll to position [0, 0]
drag, startPoint x: 327, startPoint y: 126, endPoint x: 208, endPoint y: 128, distance: 119.3
click at [323, 127] on span "Linkedin" at bounding box center [327, 124] width 17 height 7
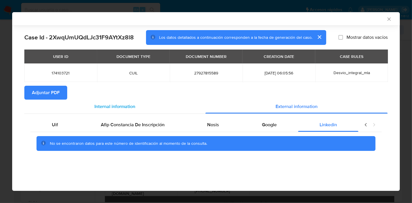
drag, startPoint x: 62, startPoint y: 126, endPoint x: 86, endPoint y: 105, distance: 31.8
click at [63, 125] on div "Uif" at bounding box center [54, 125] width 49 height 14
click at [87, 105] on div "Internal information" at bounding box center [114, 107] width 181 height 14
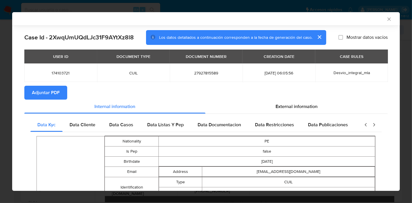
click at [52, 92] on span "Adjuntar PDF" at bounding box center [46, 92] width 28 height 13
click at [386, 17] on icon "Cerrar ventana" at bounding box center [389, 19] width 6 height 6
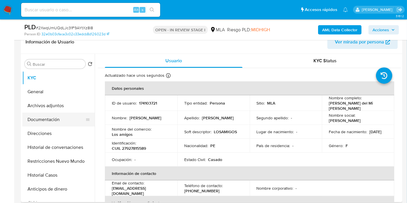
click at [57, 121] on button "Documentación" at bounding box center [56, 120] width 68 height 14
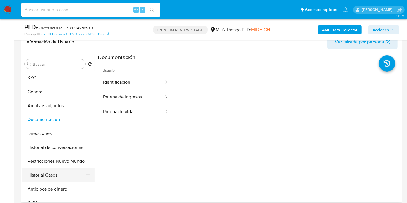
click at [63, 180] on button "Historial Casos" at bounding box center [56, 175] width 68 height 14
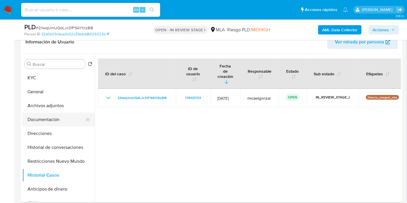
drag, startPoint x: 70, startPoint y: 159, endPoint x: 50, endPoint y: 124, distance: 40.4
click at [70, 159] on button "Restricciones Nuevo Mundo" at bounding box center [58, 161] width 72 height 14
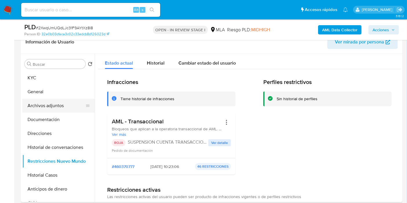
click at [54, 106] on button "Archivos adjuntos" at bounding box center [56, 106] width 68 height 14
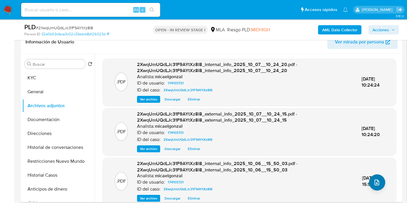
drag, startPoint x: 377, startPoint y: 172, endPoint x: 378, endPoint y: 179, distance: 7.2
click at [377, 173] on div ".PDF 2XwqUmUQdLJc31F9AYtXz8l8_internal_info_2025_10_06__15_50_03.pdf - 2XwqUmUQ…" at bounding box center [249, 180] width 288 height 41
click at [377, 180] on icon "upload-file" at bounding box center [376, 182] width 7 height 7
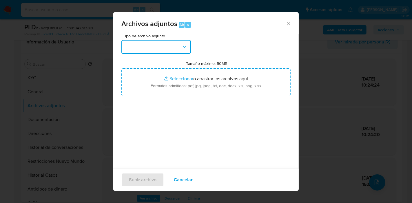
click at [164, 47] on button "button" at bounding box center [155, 47] width 69 height 14
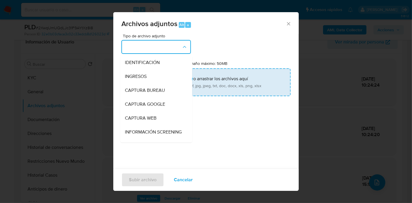
click at [220, 91] on input "Tamaño máximo: 50MB Seleccionar archivos" at bounding box center [205, 82] width 169 height 28
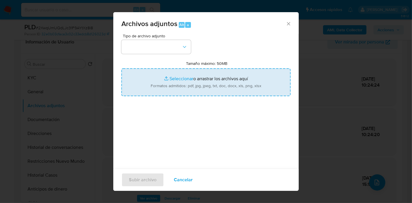
type input "C:\fakepath\Comprobantes Electronicos Emitidos - 2024.pdf"
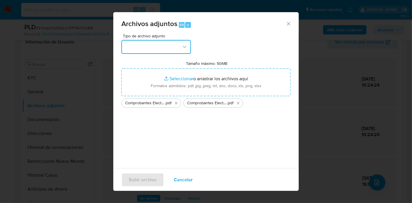
click at [178, 52] on button "button" at bounding box center [155, 47] width 69 height 14
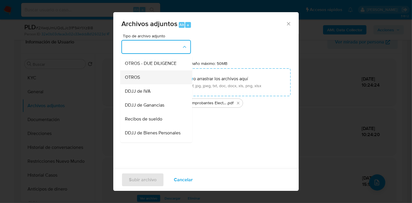
scroll to position [225, 0]
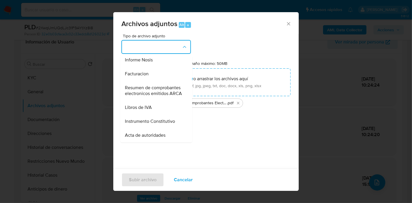
click at [156, 96] on span "Resumen de comprobantes electronicos emitidos ARCA" at bounding box center [154, 91] width 59 height 12
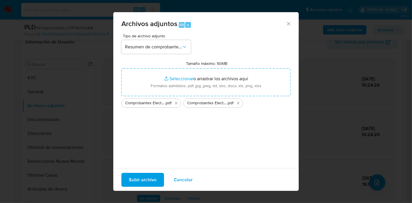
click at [155, 177] on span "Subir archivo" at bounding box center [143, 179] width 28 height 13
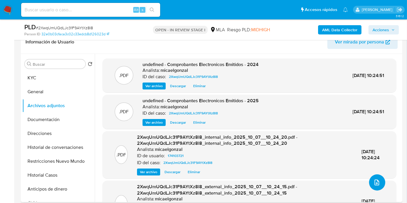
click at [378, 185] on span "upload-file" at bounding box center [376, 182] width 7 height 7
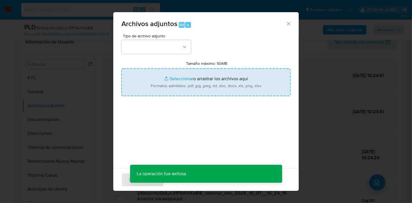
click at [206, 69] on input "Tamaño máximo: 50MB Seleccionar archivos" at bounding box center [205, 82] width 169 height 28
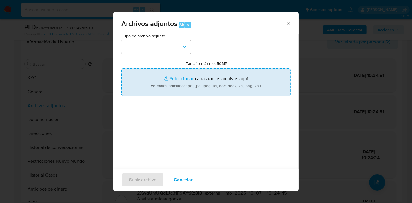
type input "C:\fakepath\Caselog 2XwqUmUQdLJc31F9AYtXz8l8_2025_09_18_09_45_10.docx"
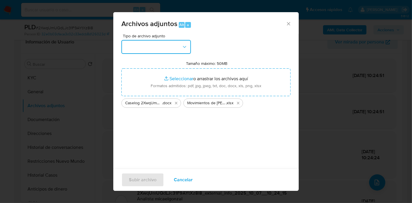
click at [150, 47] on button "button" at bounding box center [155, 47] width 69 height 14
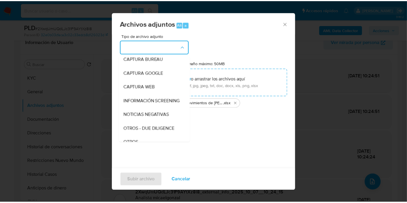
scroll to position [96, 0]
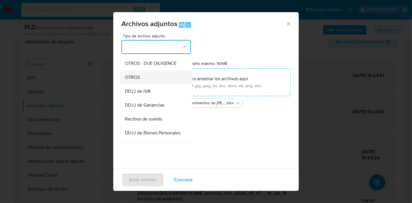
click at [155, 84] on div "OTROS" at bounding box center [154, 77] width 59 height 14
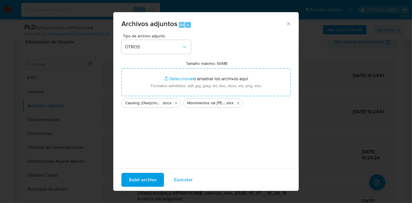
click at [149, 180] on span "Subir archivo" at bounding box center [143, 179] width 28 height 13
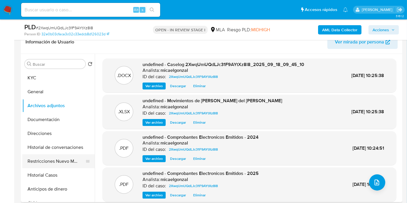
click at [47, 154] on button "Restricciones Nuevo Mundo" at bounding box center [56, 161] width 68 height 14
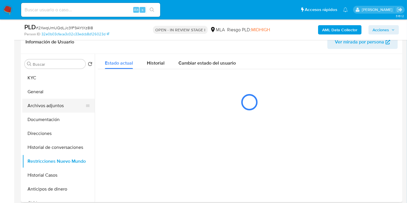
click at [58, 108] on button "Archivos adjuntos" at bounding box center [56, 106] width 68 height 14
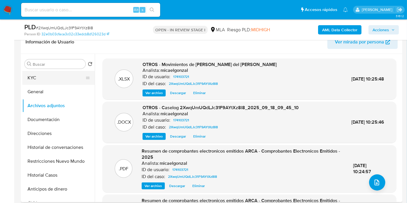
click at [78, 84] on button "KYC" at bounding box center [56, 78] width 68 height 14
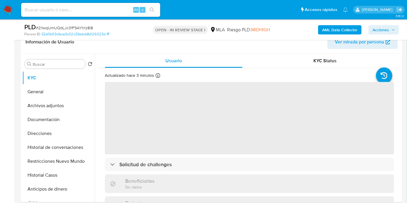
click at [395, 25] on div "AML Data Collector Acciones" at bounding box center [336, 30] width 123 height 14
drag, startPoint x: 386, startPoint y: 24, endPoint x: 383, endPoint y: 27, distance: 4.3
click at [386, 24] on div "AML Data Collector Acciones" at bounding box center [336, 30] width 123 height 14
click at [383, 27] on span "Acciones" at bounding box center [380, 29] width 17 height 9
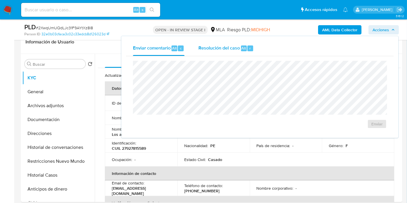
click at [218, 52] on div "Resolución del caso Alt r" at bounding box center [225, 48] width 55 height 15
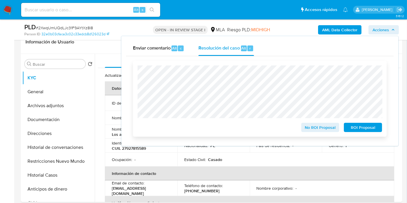
click at [371, 129] on span "ROI Proposal" at bounding box center [363, 127] width 30 height 8
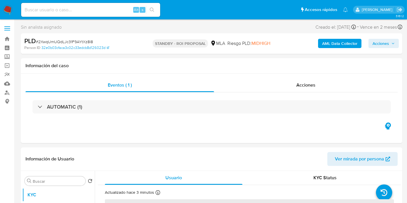
select select "10"
click at [10, 3] on nav "Alt s Accesos rápidos Presiona las siguientes teclas para acceder a algunas de …" at bounding box center [203, 9] width 407 height 19
click at [8, 5] on img at bounding box center [8, 10] width 10 height 10
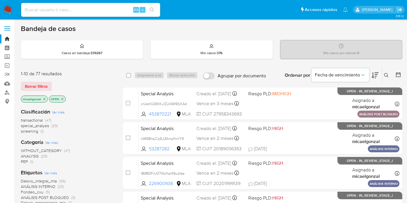
click at [37, 123] on span "special_analysis" at bounding box center [35, 126] width 28 height 6
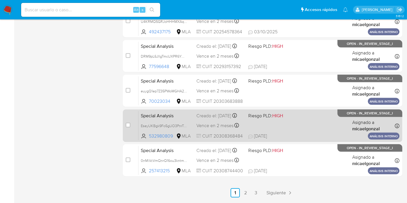
scroll to position [274, 0]
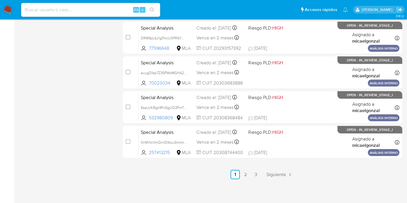
click at [262, 170] on ul "Anterior 1 2 3 Siguiente" at bounding box center [262, 174] width 279 height 9
click at [258, 171] on link "3" at bounding box center [255, 174] width 9 height 9
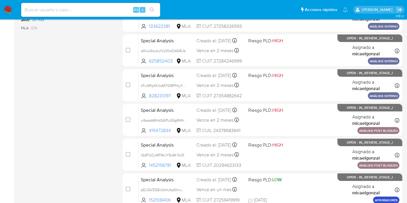
scroll to position [225, 0]
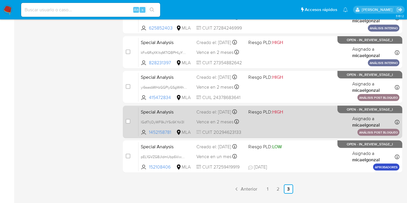
click at [316, 117] on div "Special Analysis lGdf7rjOyWF9kJY5c6KYol3I 1452158781 MLA Riesgo PLD: HIGH Cread…" at bounding box center [268, 121] width 261 height 29
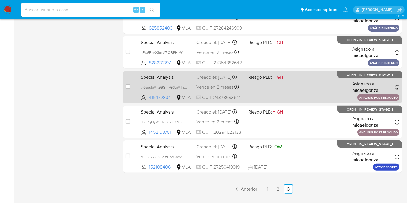
click at [226, 80] on div "Creado el: 08/09/2025 Creado el: 08/09/2025 18:10:22" at bounding box center [219, 77] width 47 height 6
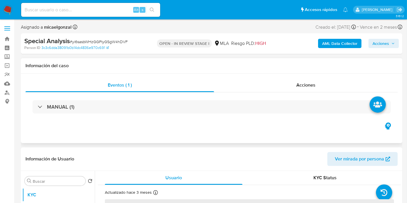
scroll to position [96, 0]
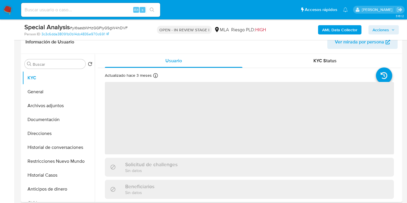
select select "10"
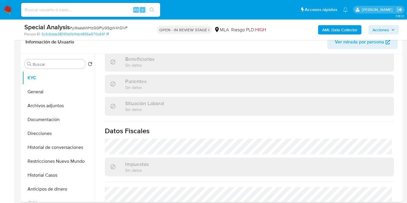
scroll to position [310, 0]
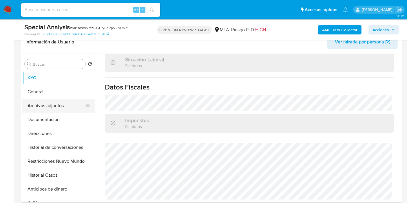
click at [58, 98] on button "General" at bounding box center [58, 92] width 72 height 14
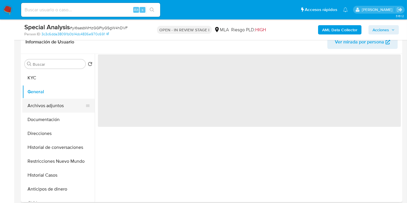
scroll to position [0, 0]
click at [51, 109] on button "Archivos adjuntos" at bounding box center [56, 106] width 68 height 14
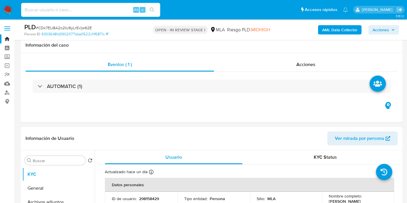
select select "10"
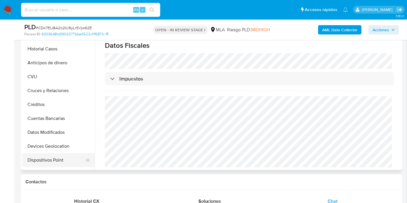
scroll to position [64, 0]
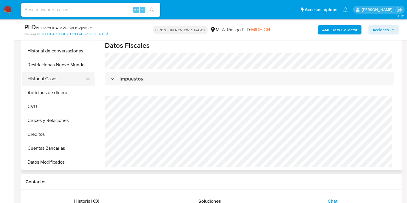
click at [62, 78] on button "Historial Casos" at bounding box center [56, 79] width 68 height 14
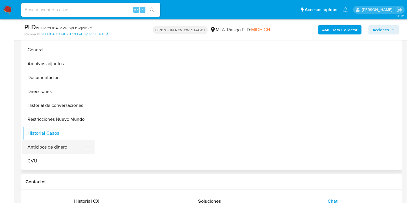
scroll to position [0, 0]
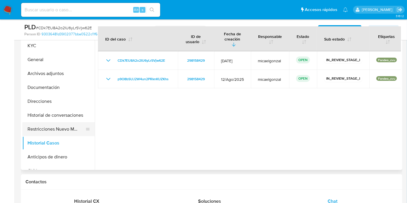
click at [66, 124] on button "Restricciones Nuevo Mundo" at bounding box center [56, 129] width 68 height 14
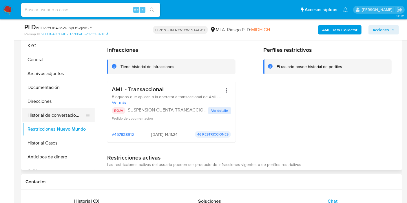
click at [69, 113] on button "Historial de conversaciones" at bounding box center [56, 115] width 68 height 14
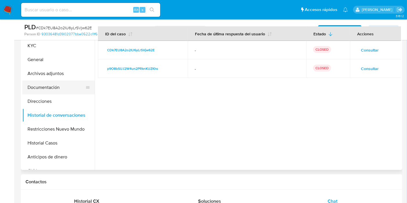
click at [70, 87] on button "Documentación" at bounding box center [56, 87] width 68 height 14
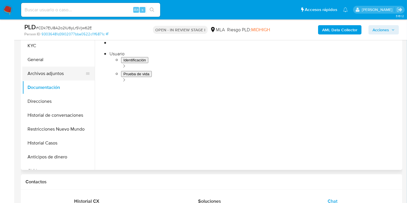
scroll to position [96, 0]
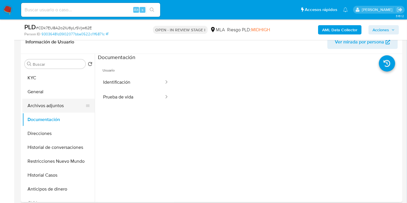
click at [34, 105] on button "Archivos adjuntos" at bounding box center [56, 106] width 68 height 14
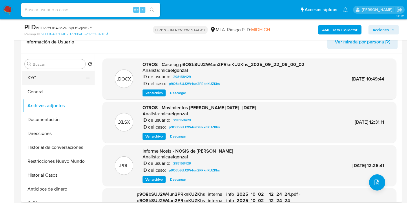
click at [60, 73] on button "KYC" at bounding box center [56, 78] width 68 height 14
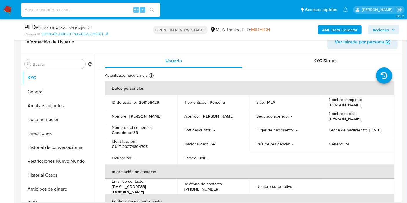
click at [386, 25] on span "Acciones" at bounding box center [380, 29] width 17 height 9
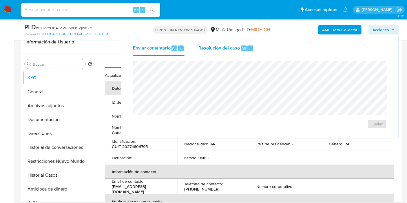
click at [236, 52] on div "Resolución del caso Alt r" at bounding box center [225, 48] width 55 height 15
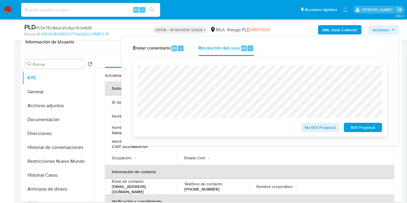
click at [372, 125] on span "ROI Proposal" at bounding box center [363, 127] width 30 height 8
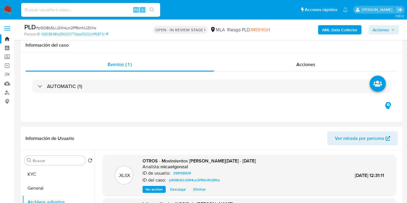
select select "10"
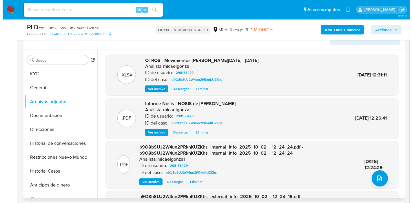
scroll to position [771, 0]
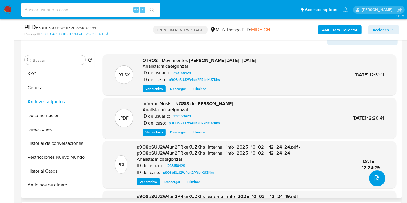
click at [379, 179] on button "upload-file" at bounding box center [377, 178] width 16 height 16
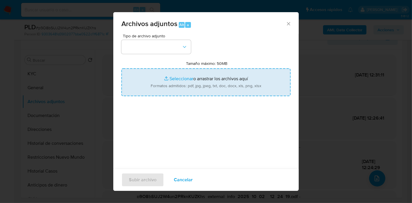
click at [210, 73] on input "Tamaño máximo: 50MB Seleccionar archivos" at bounding box center [205, 82] width 169 height 28
type input "C:\fakepath\Caselog p9O8bSUJ2W4un2PRknKUZKhs_2025_09_22_09_00_02.docx"
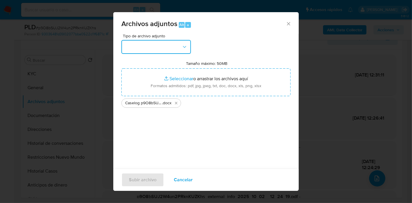
click at [139, 43] on button "button" at bounding box center [155, 47] width 69 height 14
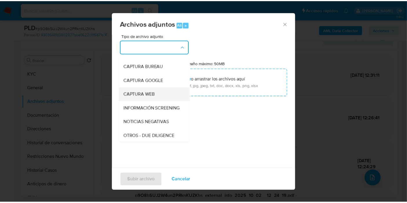
scroll to position [64, 0]
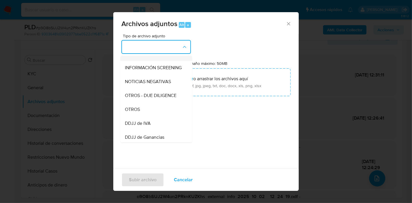
click at [154, 114] on div "OTROS" at bounding box center [154, 109] width 59 height 14
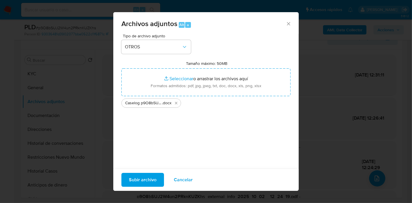
click at [151, 175] on span "Subir archivo" at bounding box center [143, 179] width 28 height 13
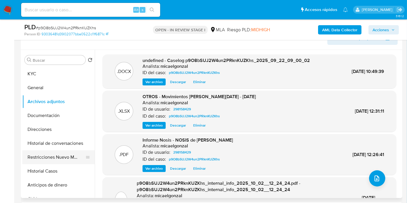
click at [64, 154] on button "Restricciones Nuevo Mundo" at bounding box center [56, 157] width 68 height 14
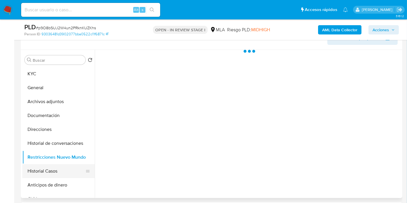
click at [57, 168] on button "Historial Casos" at bounding box center [56, 171] width 68 height 14
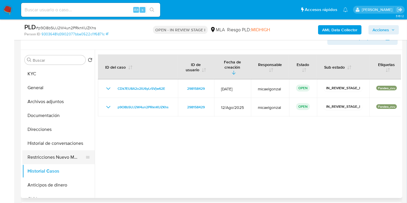
click at [50, 158] on button "Restricciones Nuevo Mundo" at bounding box center [56, 157] width 68 height 14
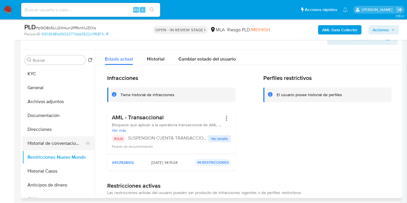
click at [50, 148] on button "Historial de conversaciones" at bounding box center [56, 143] width 68 height 14
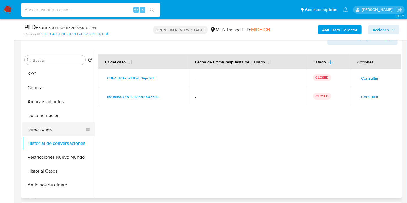
click at [54, 129] on button "Direcciones" at bounding box center [56, 129] width 68 height 14
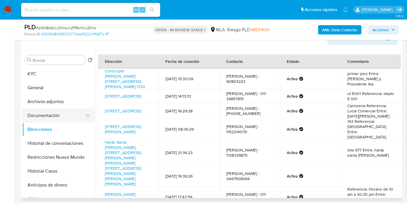
click at [55, 109] on button "Documentación" at bounding box center [56, 116] width 68 height 14
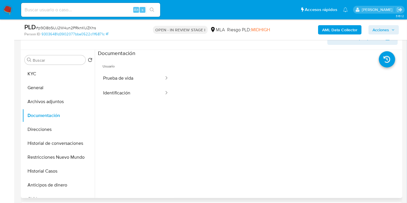
click at [196, 82] on div at bounding box center [287, 149] width 227 height 185
click at [120, 85] on button "Prueba de vida" at bounding box center [131, 78] width 67 height 15
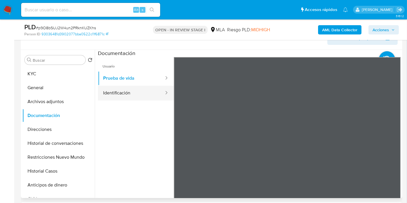
click at [119, 91] on button "Identificación" at bounding box center [131, 93] width 67 height 15
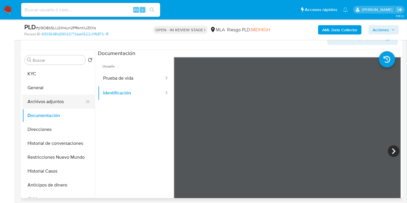
click at [67, 100] on button "Archivos adjuntos" at bounding box center [56, 102] width 68 height 14
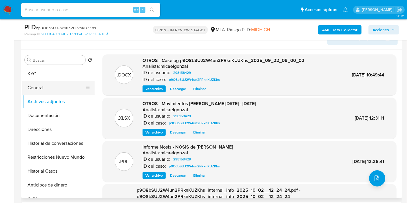
click at [37, 87] on button "General" at bounding box center [56, 88] width 68 height 14
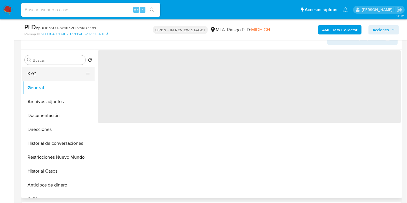
click at [56, 70] on button "KYC" at bounding box center [56, 74] width 68 height 14
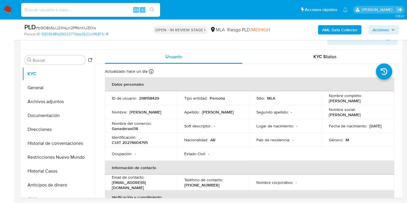
click at [376, 26] on span "Acciones" at bounding box center [380, 29] width 17 height 9
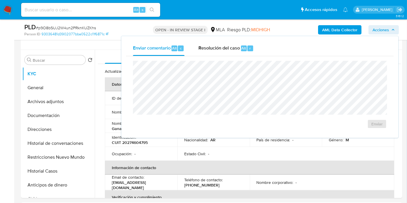
click at [233, 56] on div "Enviar" at bounding box center [260, 94] width 268 height 77
click at [233, 47] on span "Resolución del caso" at bounding box center [218, 48] width 41 height 7
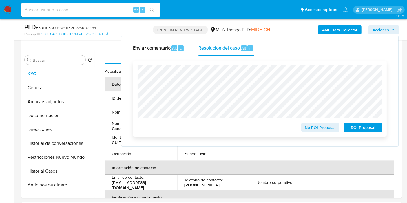
click at [353, 128] on span "ROI Proposal" at bounding box center [363, 127] width 30 height 8
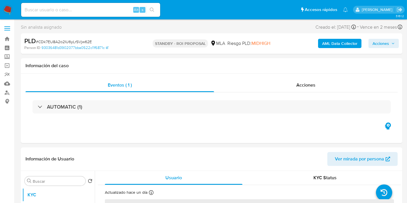
select select "10"
click at [11, 7] on img at bounding box center [8, 10] width 10 height 10
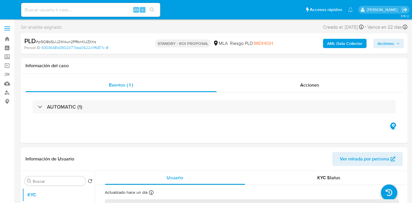
select select "10"
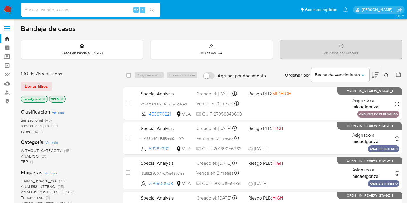
click at [10, 3] on nav "Alt s Accesos rápidos Presiona las siguientes teclas para acceder a algunas de …" at bounding box center [203, 9] width 407 height 19
click at [9, 4] on nav "Alt s Accesos rápidos Presiona las siguientes teclas para acceder a algunas de …" at bounding box center [203, 9] width 407 height 19
click at [7, 11] on img at bounding box center [8, 10] width 10 height 10
click at [52, 10] on input at bounding box center [90, 10] width 139 height 8
paste input "ikMS8hsjCzjEJjShnpXrnIY9"
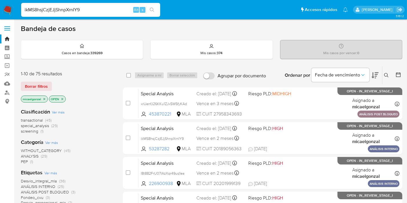
type input "ikMS8hsjCzjEJjShnpXrnIY9"
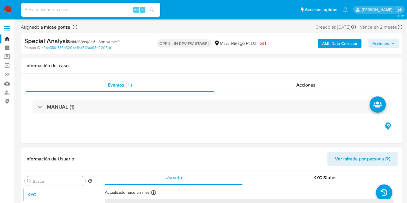
select select "10"
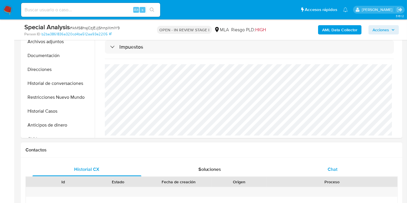
scroll to position [161, 0]
click at [328, 165] on div "Chat" at bounding box center [332, 169] width 109 height 14
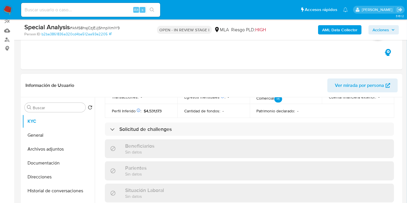
scroll to position [32, 0]
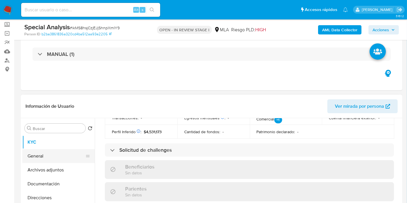
click at [59, 158] on button "General" at bounding box center [56, 156] width 68 height 14
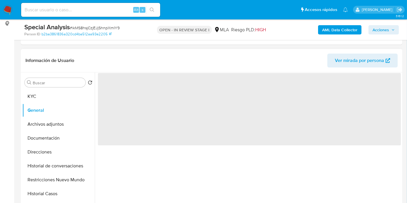
scroll to position [96, 0]
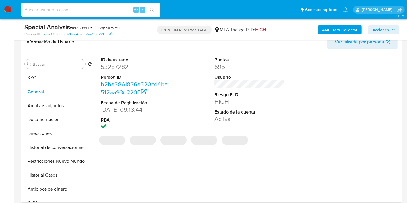
click at [115, 67] on dd "53287282" at bounding box center [136, 67] width 70 height 8
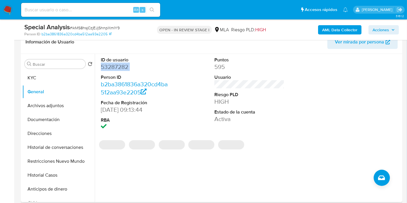
click at [115, 67] on dd "53287282" at bounding box center [136, 67] width 70 height 8
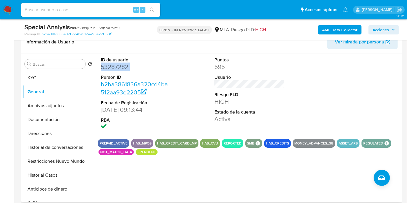
copy dd "53287282"
click at [78, 80] on button "KYC" at bounding box center [56, 78] width 68 height 14
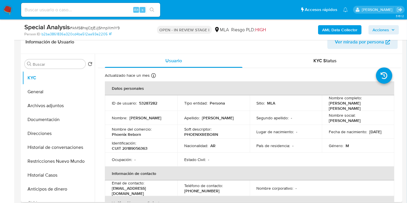
drag, startPoint x: 345, startPoint y: 109, endPoint x: 327, endPoint y: 105, distance: 18.5
click at [329, 105] on p "Jonathan Damian Alexis Albiaque" at bounding box center [357, 105] width 56 height 10
copy p "Jonathan Damian Alexis Albiaque"
click at [57, 127] on button "Direcciones" at bounding box center [56, 134] width 68 height 14
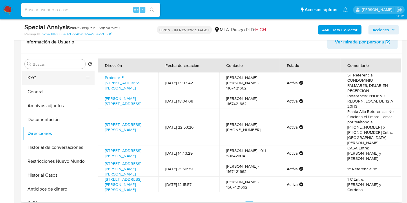
click at [62, 82] on button "KYC" at bounding box center [56, 78] width 68 height 14
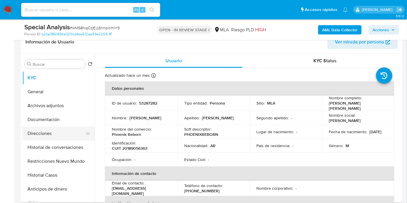
click at [31, 133] on button "Direcciones" at bounding box center [56, 134] width 68 height 14
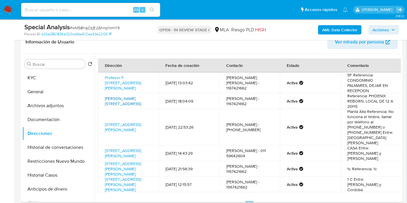
click at [136, 98] on link "Ramón Lista 5126, Villa Devoto, Capital Federal, 1417, Argentina 5126" at bounding box center [123, 101] width 36 height 11
drag, startPoint x: 102, startPoint y: 96, endPoint x: 146, endPoint y: 101, distance: 44.9
click at [146, 101] on td "Ramón Lista 5126, Villa Devoto, Capital Federal, 1417, Argentina 5126" at bounding box center [128, 101] width 61 height 16
copy link "Ramón Lista 5126, Villa Devoto, Capital Federal"
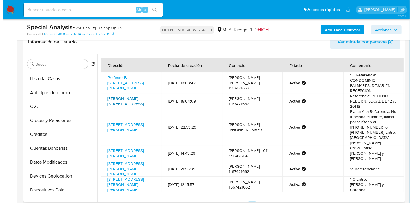
scroll to position [0, 0]
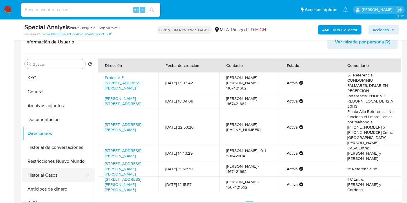
click at [48, 171] on button "Historial Casos" at bounding box center [56, 175] width 68 height 14
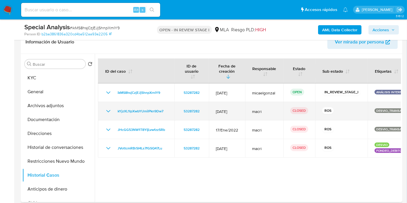
click at [110, 111] on icon "Mostrar/Ocultar" at bounding box center [108, 111] width 7 height 7
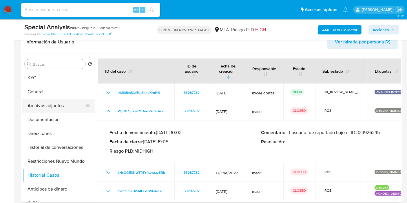
click at [57, 104] on button "Archivos adjuntos" at bounding box center [56, 106] width 68 height 14
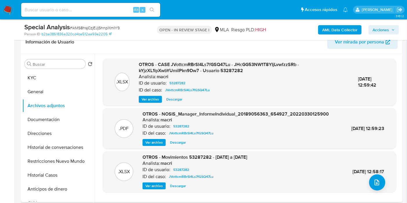
click at [149, 100] on span "Ver archivo" at bounding box center [150, 99] width 17 height 6
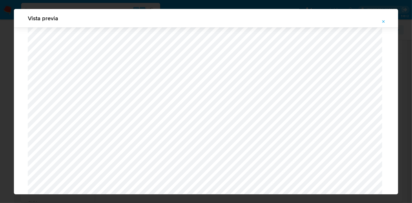
scroll to position [439, 0]
drag, startPoint x: 385, startPoint y: 13, endPoint x: 382, endPoint y: 16, distance: 5.1
click at [385, 12] on div "Vista previa" at bounding box center [206, 18] width 384 height 19
click at [382, 22] on icon "Attachment preview" at bounding box center [383, 21] width 5 height 5
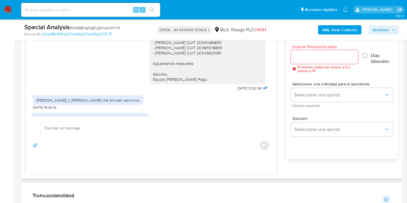
scroll to position [582, 0]
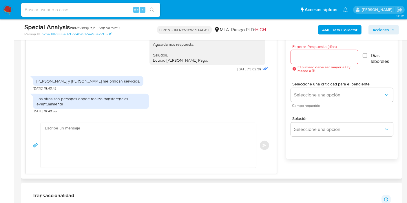
click at [92, 85] on div "Ayelen y andres me brindan servicios." at bounding box center [88, 81] width 110 height 10
click at [104, 93] on div "Los otros son personas donde realizo transferencias eventualmente 24/09/2025 18…" at bounding box center [91, 102] width 116 height 23
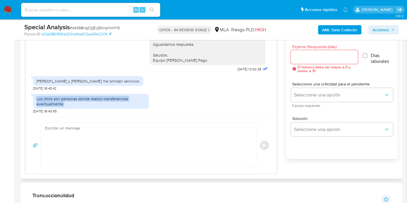
click at [104, 93] on div "Los otros son personas donde realizo transferencias eventualmente 24/09/2025 18…" at bounding box center [91, 102] width 116 height 23
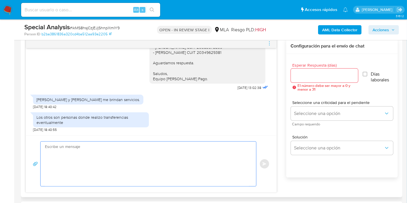
click at [163, 157] on textarea at bounding box center [147, 164] width 204 height 45
paste textarea "Analizamos tu caso y verificamos que la operatoria canalizada en tu cuenta [PER…"
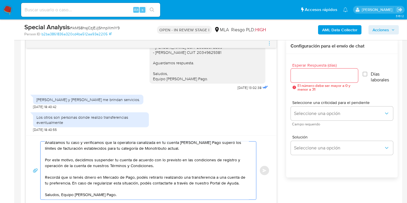
scroll to position [0, 0]
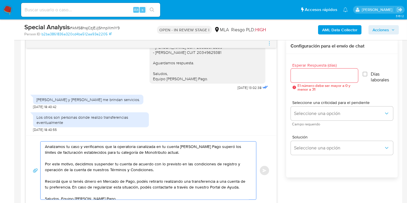
click at [80, 144] on textarea "Analizamos tu caso y verificamos que la operatoria canalizada en tu cuenta [PER…" at bounding box center [147, 171] width 204 height 58
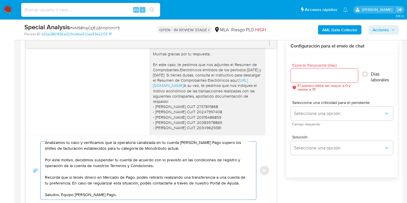
scroll to position [33, 0]
click at [154, 180] on textarea "Buenos días, Jonathan. Esperamos que estés bien. Muchas gracias por tu respuest…" at bounding box center [147, 171] width 204 height 58
click at [62, 186] on textarea "Buenos días, Jonathan. Esperamos que estés bien. Muchas gracias por tu respuest…" at bounding box center [147, 171] width 204 height 58
click at [61, 187] on textarea "Buenos días, Jonathan. Esperamos que estés bien. Muchas gracias por tu respuest…" at bounding box center [147, 171] width 204 height 58
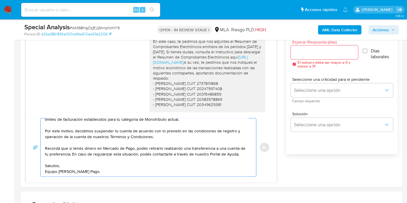
scroll to position [335, 0]
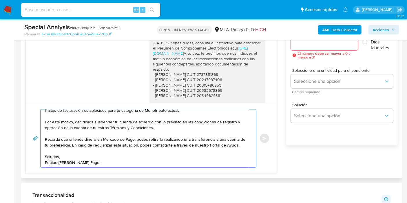
click at [77, 165] on textarea "Buenos días, Jonathan. Esperamos que estés bien. Muchas gracias por tu respuest…" at bounding box center [147, 138] width 204 height 58
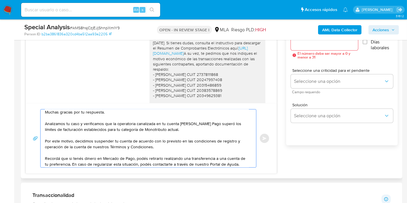
scroll to position [1, 0]
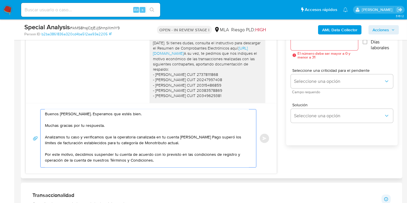
click at [164, 144] on textarea "Buenos días, Jonathan. Esperamos que estés bien. Muchas gracias por tu respuest…" at bounding box center [147, 138] width 204 height 58
click at [173, 140] on textarea "Buenos días, Jonathan. Esperamos que estés bien. Muchas gracias por tu respuest…" at bounding box center [147, 138] width 204 height 58
click at [165, 157] on textarea "Buenos días, Jonathan. Esperamos que estés bien. Muchas gracias por tu respuest…" at bounding box center [147, 138] width 204 height 58
paste textarea "[URL][DOMAIN_NAME]"
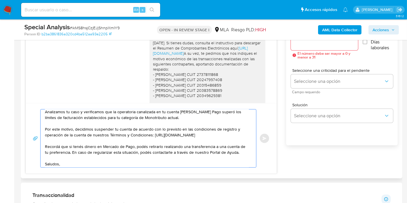
scroll to position [39, 0]
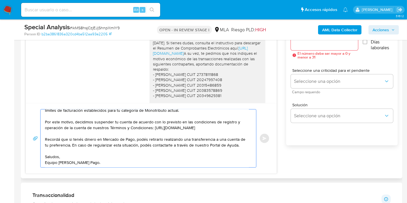
click at [241, 145] on textarea "Buenos días, Jonathan. Esperamos que estés bien. Muchas gracias por tu respuest…" at bounding box center [147, 138] width 204 height 58
paste textarea "http://mercadolibre.com.ar/ayuda"
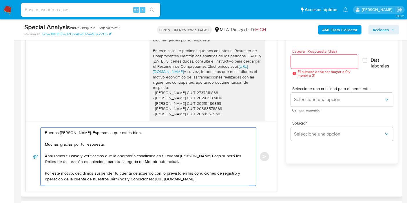
scroll to position [303, 0]
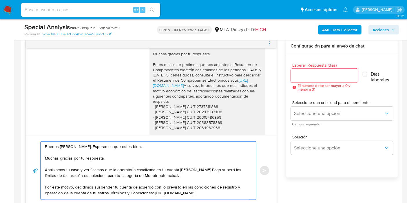
type textarea "Buenos días, Jonathan. Esperamos que estés bien. Muchas gracias por tu respuest…"
click at [305, 76] on input "Esperar Respuesta (días)" at bounding box center [324, 76] width 67 height 8
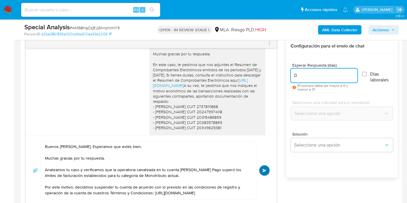
type input "0"
click at [268, 170] on button "Enviar" at bounding box center [264, 170] width 10 height 10
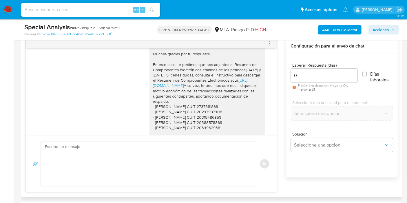
scroll to position [720, 0]
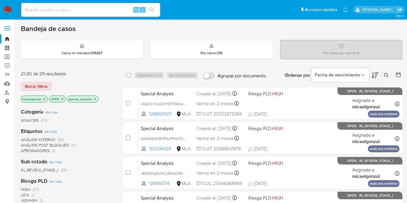
scroll to position [225, 0]
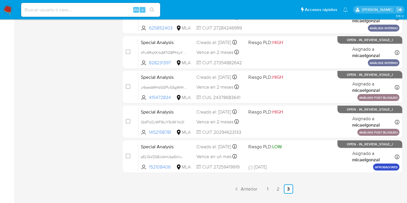
click at [84, 9] on input at bounding box center [90, 10] width 139 height 8
paste input "pnb2172fTlyHEtqsuvmgG07l"
type input "pnb2172fTlyHEtqsuvmgG07l"
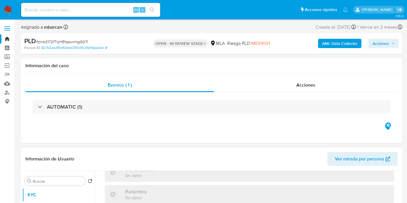
select select "10"
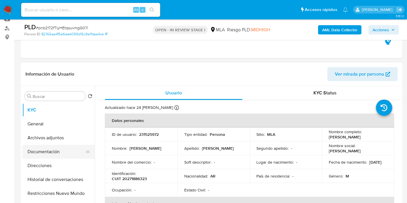
click at [41, 147] on button "Documentación" at bounding box center [56, 152] width 68 height 14
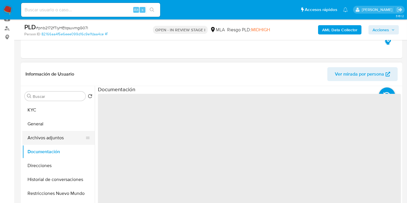
click at [53, 136] on button "Archivos adjuntos" at bounding box center [56, 138] width 68 height 14
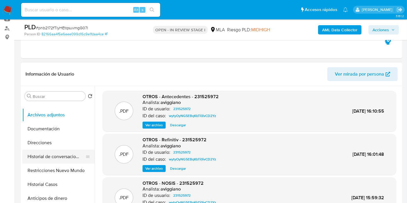
scroll to position [32, 0]
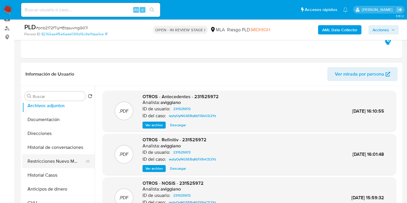
click at [68, 160] on button "Restricciones Nuevo Mundo" at bounding box center [56, 161] width 68 height 14
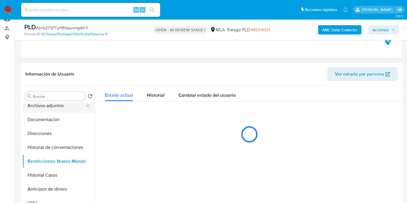
click at [70, 108] on button "Archivos adjuntos" at bounding box center [56, 106] width 68 height 14
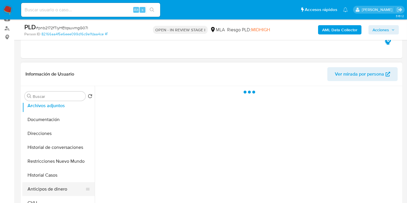
scroll to position [64, 0]
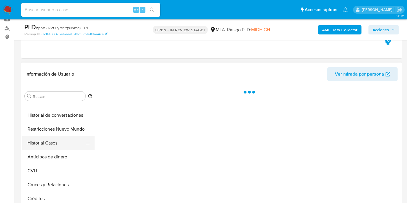
click at [73, 140] on button "Historial Casos" at bounding box center [56, 143] width 68 height 14
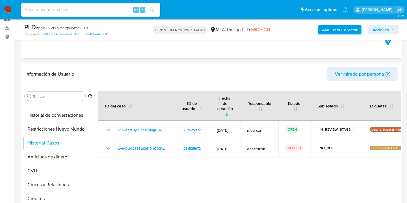
click at [4, 11] on img at bounding box center [8, 10] width 10 height 10
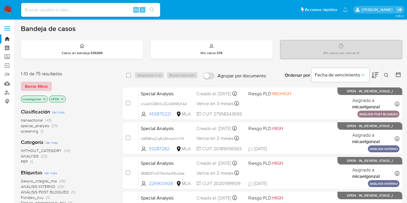
click at [45, 84] on span "Borrar filtros" at bounding box center [36, 86] width 23 height 8
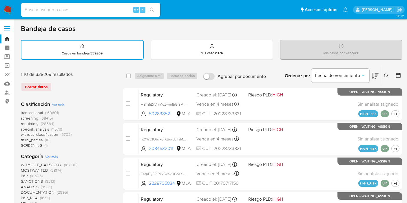
click at [382, 73] on button at bounding box center [387, 75] width 10 height 7
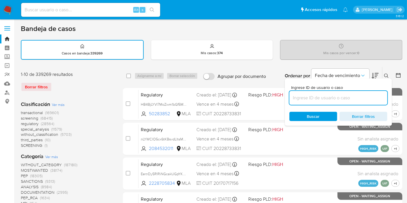
click at [336, 98] on input at bounding box center [338, 98] width 98 height 8
type input "ikMS8hsjCzjEJjShnpXrnIY9"
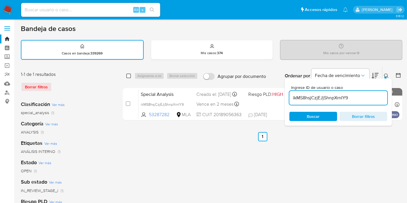
click at [129, 75] on input "checkbox" at bounding box center [128, 76] width 5 height 5
checkbox input "true"
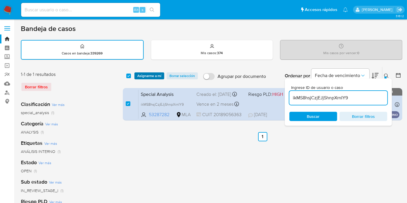
click at [151, 77] on span "Asignarme a mí" at bounding box center [149, 76] width 24 height 6
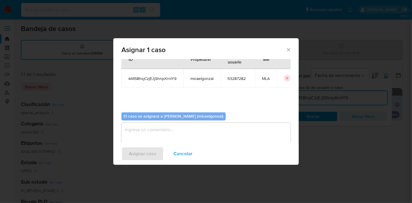
scroll to position [30, 0]
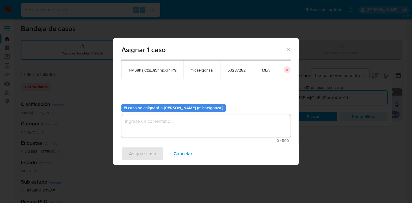
click at [182, 124] on textarea "assign-modal" at bounding box center [205, 125] width 169 height 23
click at [150, 151] on span "Asignar caso" at bounding box center [142, 153] width 27 height 13
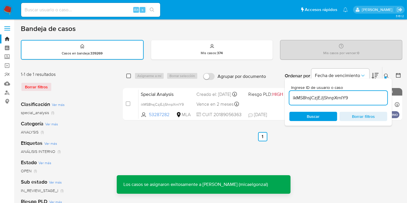
click at [128, 76] on input "checkbox" at bounding box center [128, 76] width 5 height 5
checkbox input "true"
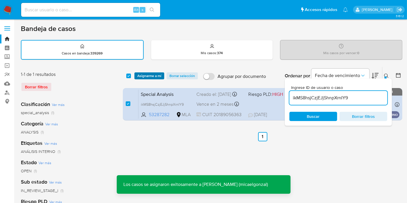
click at [160, 76] on span "Asignarme a mí" at bounding box center [149, 76] width 24 height 6
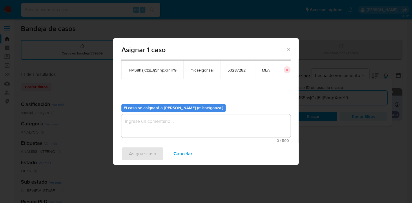
click at [177, 124] on textarea "assign-modal" at bounding box center [205, 125] width 169 height 23
click at [143, 149] on span "Asignar caso" at bounding box center [142, 153] width 27 height 13
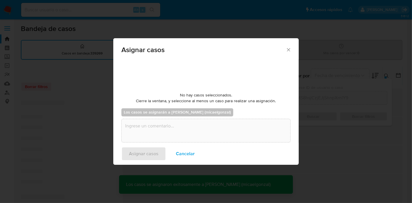
checkbox input "false"
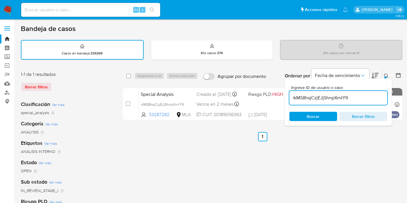
click at [6, 12] on img at bounding box center [8, 10] width 10 height 10
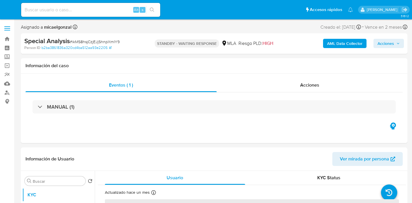
select select "10"
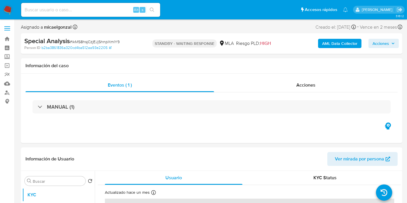
click at [93, 38] on div "Special Analysis # ikMS8hsjCzjEJjShnpXrnIY9" at bounding box center [85, 41] width 123 height 9
click at [93, 45] on div "Special Analysis # ikMS8hsjCzjEJjShnpXrnIY9" at bounding box center [85, 41] width 123 height 9
click at [100, 41] on span "# ikMS8hsjCzjEJjShnpXrnIY9" at bounding box center [95, 42] width 50 height 6
copy span "ikMS8hsjCzjEJjShnpXrnIY9"
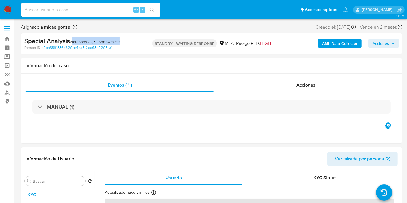
click at [10, 12] on img at bounding box center [8, 10] width 10 height 10
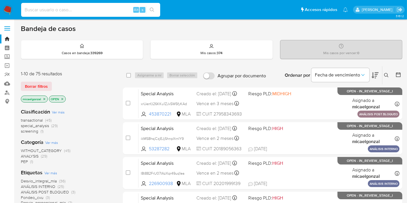
click at [89, 12] on input at bounding box center [90, 10] width 139 height 8
paste input "ikMS8hsjCzjEJjShnpXrnIY9"
type input "ikMS8hsjCzjEJjShnpXrnIY9"
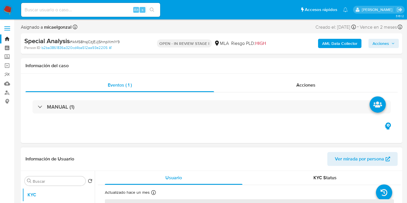
select select "10"
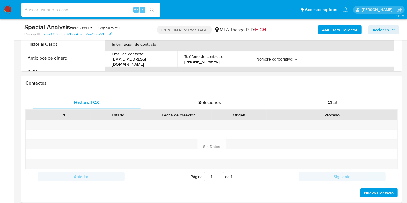
scroll to position [290, 0]
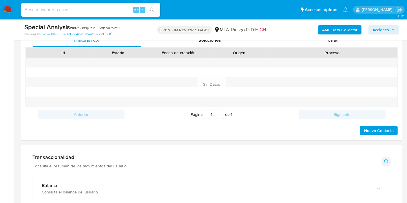
click at [339, 39] on div "Special Analysis # ikMS8hsjCzjEJjShnpXrnIY9 Person ID b2ba3861836a320cd4ba512aa…" at bounding box center [211, 29] width 381 height 21
click at [336, 43] on span "Chat" at bounding box center [332, 40] width 10 height 7
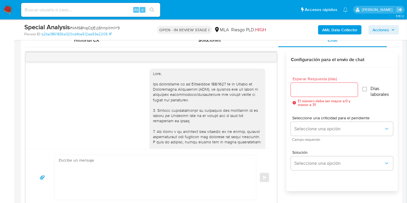
scroll to position [720, 0]
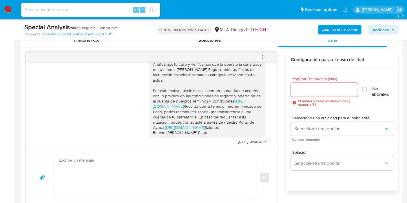
click at [261, 56] on icon "menu-action" at bounding box center [262, 56] width 5 height 5
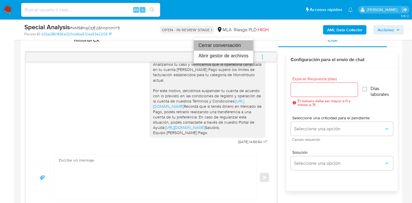
click at [226, 48] on li "Cerrar conversación" at bounding box center [223, 45] width 59 height 10
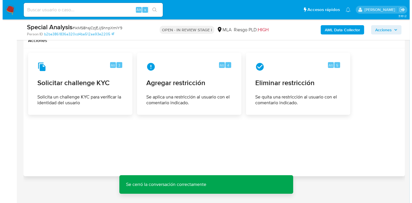
scroll to position [886, 0]
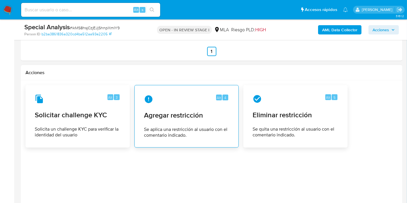
click at [199, 127] on span "Se aplica una restricción al usuario con el comentario indicado." at bounding box center [186, 133] width 85 height 12
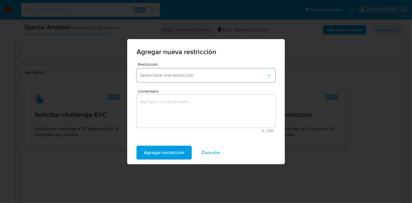
click at [184, 76] on span "Seleccione una restricción" at bounding box center [203, 75] width 126 height 6
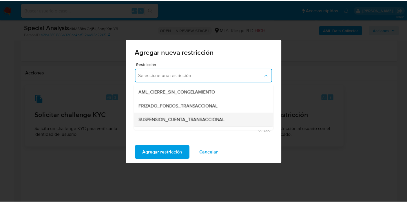
scroll to position [64, 0]
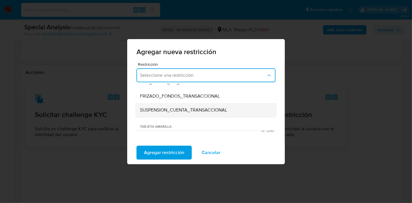
click at [194, 113] on div "SUSPENSION_CUENTA_TRANSACCIONAL" at bounding box center [204, 110] width 129 height 14
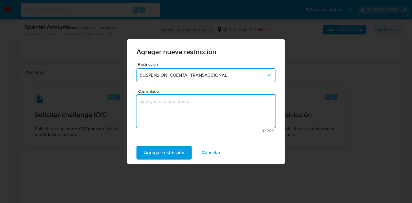
click at [191, 116] on textarea "Comentario" at bounding box center [205, 111] width 139 height 33
type textarea "AML"
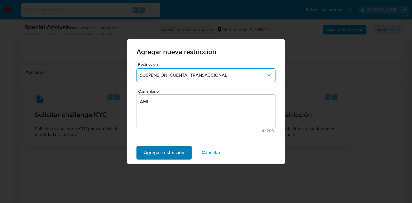
click at [168, 150] on span "Agregar restricción" at bounding box center [164, 152] width 40 height 13
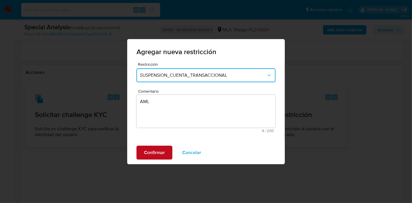
click at [148, 150] on span "Confirmar" at bounding box center [154, 152] width 21 height 13
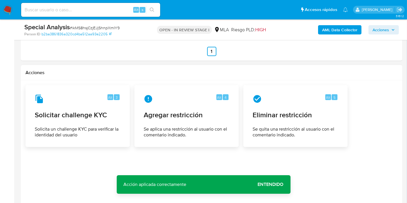
click at [265, 184] on span "Entendido" at bounding box center [271, 184] width 26 height 0
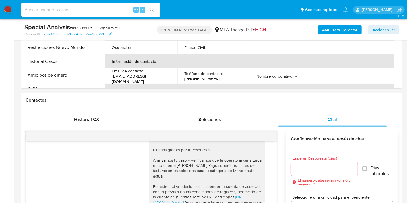
scroll to position [114, 0]
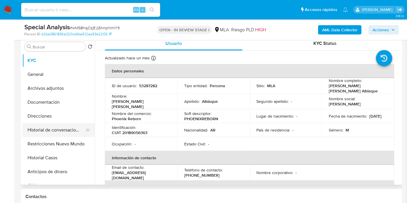
drag, startPoint x: 46, startPoint y: 154, endPoint x: 51, endPoint y: 133, distance: 22.3
click at [46, 154] on button "Historial Casos" at bounding box center [58, 158] width 72 height 14
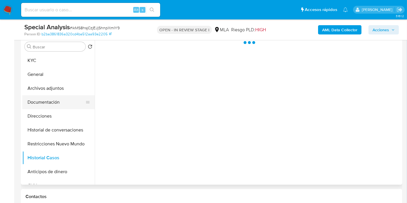
click at [62, 105] on button "Documentación" at bounding box center [56, 102] width 68 height 14
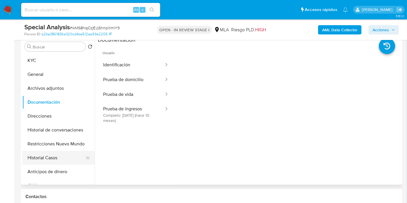
click at [53, 153] on button "Historial Casos" at bounding box center [56, 158] width 68 height 14
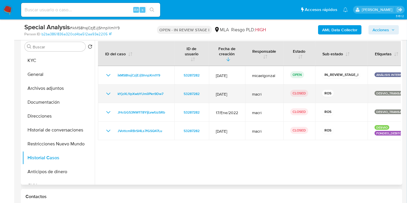
click at [107, 94] on icon "Mostrar/Ocultar" at bounding box center [108, 94] width 4 height 2
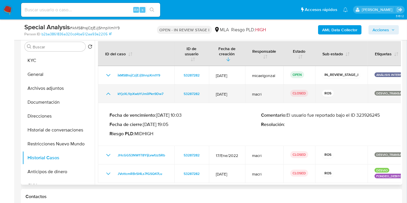
click at [107, 94] on icon "Mostrar/Ocultar" at bounding box center [108, 93] width 7 height 7
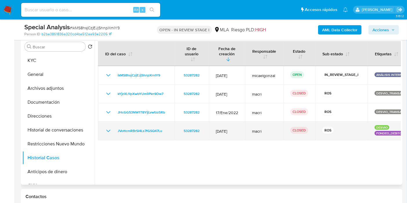
click at [109, 127] on icon "Mostrar/Ocultar" at bounding box center [108, 130] width 7 height 7
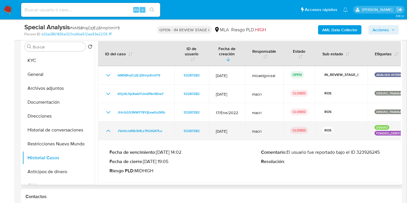
click at [109, 127] on icon "Mostrar/Ocultar" at bounding box center [108, 130] width 7 height 7
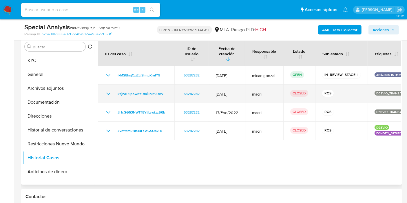
click at [105, 97] on td "kYjzXL1lpXwbYUmilPkn9Dw7" at bounding box center [136, 94] width 76 height 19
click at [106, 95] on icon "Mostrar/Ocultar" at bounding box center [108, 93] width 7 height 7
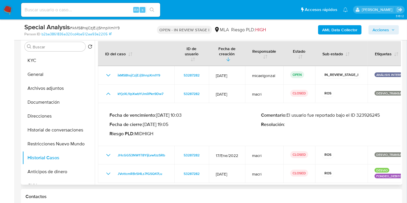
click at [377, 117] on p "Comentario : El usuario fue reportado bajo el ID 323926245" at bounding box center [336, 115] width 151 height 6
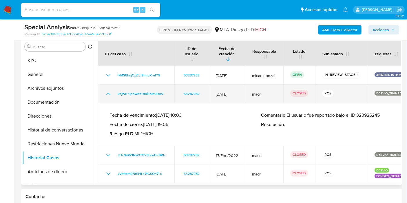
click at [111, 91] on icon "Mostrar/Ocultar" at bounding box center [108, 93] width 7 height 7
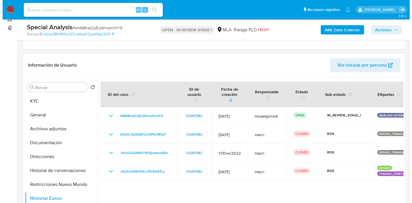
scroll to position [17, 0]
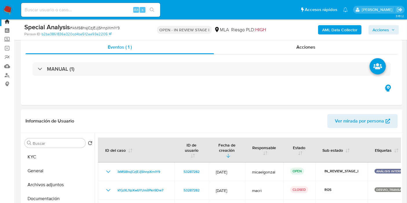
click at [342, 29] on b "AML Data Collector" at bounding box center [339, 29] width 35 height 9
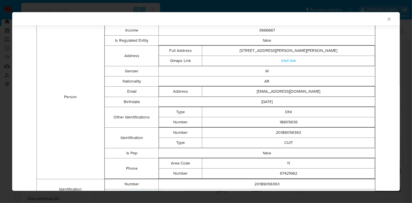
scroll to position [0, 0]
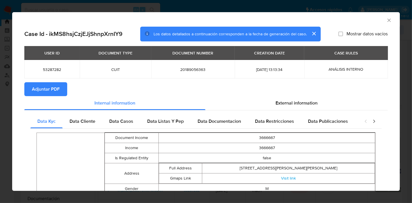
click at [83, 117] on div "Data Cliente" at bounding box center [83, 121] width 40 height 14
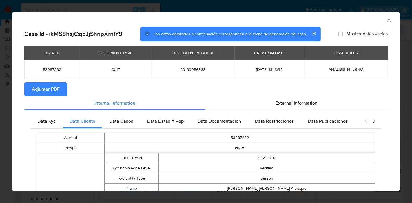
click at [122, 120] on span "Data Casos" at bounding box center [121, 121] width 24 height 7
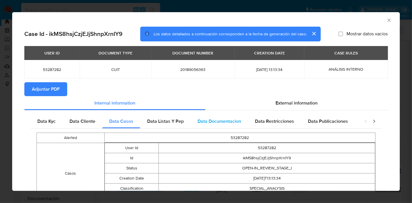
scroll to position [42, 0]
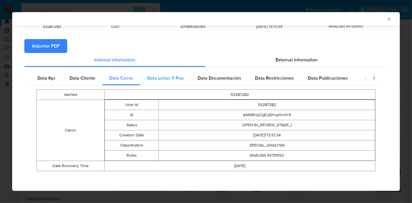
click at [162, 78] on span "Data Listas Y Pep" at bounding box center [165, 78] width 36 height 7
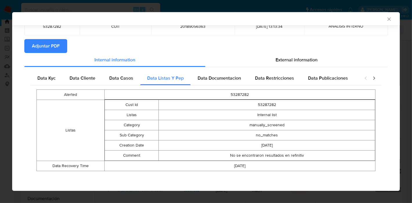
click at [249, 89] on div "Alerted 53287282 Listas Cust Id 53287282 Listas Internal list Category manually…" at bounding box center [205, 130] width 351 height 90
click at [237, 83] on div "Data Documentacion" at bounding box center [219, 78] width 57 height 14
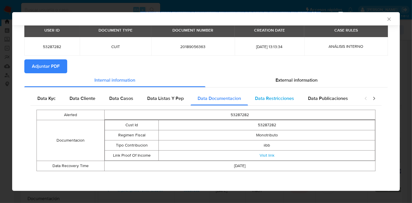
click at [271, 100] on span "Data Restricciones" at bounding box center [274, 98] width 39 height 7
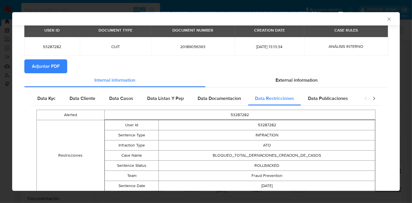
click at [318, 106] on div "Alerted 53287282 Restricciones User Id 53287282 Sentence Type INFRACTION Infrac…" at bounding box center [205, 156] width 351 height 100
click at [323, 102] on div "Data Publicaciones" at bounding box center [328, 98] width 54 height 14
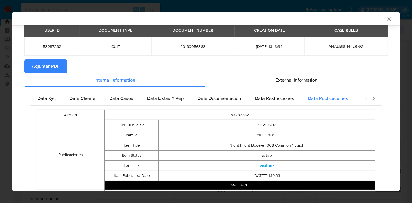
click at [371, 98] on icon "closure-recommendation-modal" at bounding box center [374, 99] width 6 height 6
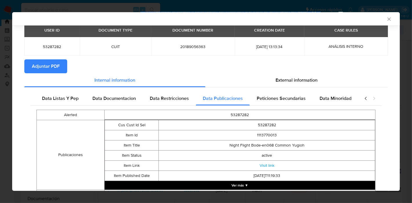
drag, startPoint x: 353, startPoint y: 100, endPoint x: 356, endPoint y: 97, distance: 4.1
click at [356, 97] on div "Data Kyc Data Cliente Data Casos Data Listas Y Pep Data Documentacion Data Rest…" at bounding box center [205, 147] width 351 height 113
click at [298, 97] on span "Peticiones Secundarias" at bounding box center [281, 98] width 49 height 7
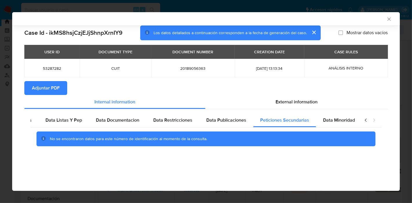
drag, startPoint x: 325, startPoint y: 97, endPoint x: 329, endPoint y: 112, distance: 16.0
click at [326, 98] on div "External information" at bounding box center [296, 102] width 182 height 14
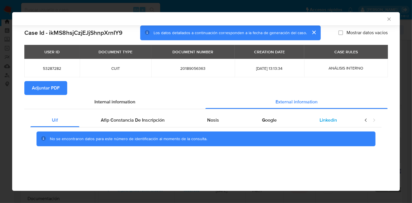
click at [328, 122] on span "Linkedin" at bounding box center [327, 120] width 17 height 7
drag, startPoint x: 263, startPoint y: 119, endPoint x: 237, endPoint y: 127, distance: 26.7
click at [263, 119] on span "Google" at bounding box center [269, 120] width 15 height 7
drag, startPoint x: 215, startPoint y: 119, endPoint x: 197, endPoint y: 119, distance: 18.0
click at [213, 119] on span "Nosis" at bounding box center [213, 120] width 12 height 7
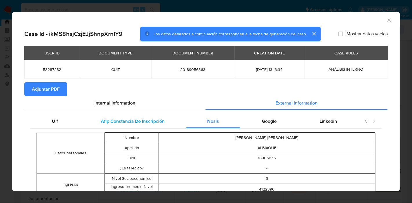
click at [148, 125] on div "Afip Constancia De Inscripción" at bounding box center [132, 121] width 107 height 14
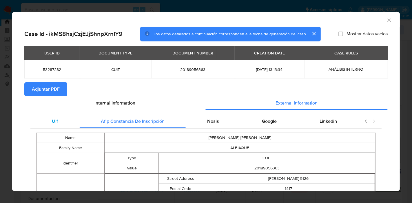
click at [59, 118] on div "Uif" at bounding box center [54, 121] width 49 height 14
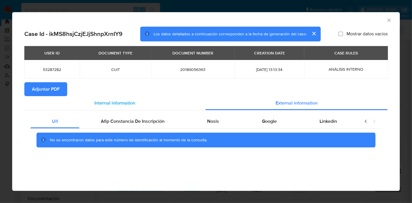
click at [127, 103] on span "Internal information" at bounding box center [114, 103] width 41 height 7
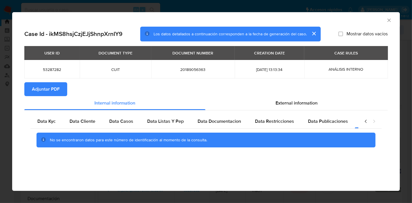
scroll to position [0, 102]
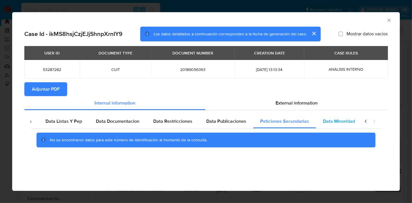
drag, startPoint x: 336, startPoint y: 124, endPoint x: 356, endPoint y: 120, distance: 20.8
click at [336, 123] on span "Data Minoridad" at bounding box center [339, 121] width 32 height 7
click at [365, 119] on icon "closure-recommendation-modal" at bounding box center [366, 121] width 6 height 6
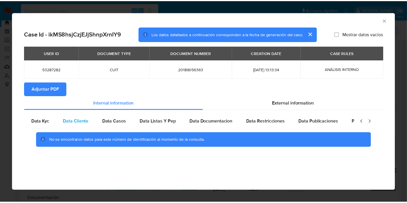
scroll to position [0, 0]
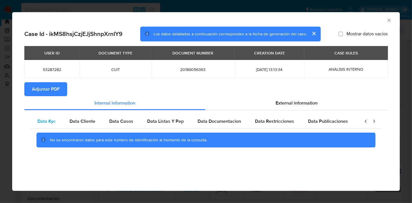
click at [47, 120] on span "Data Kyc" at bounding box center [46, 121] width 18 height 7
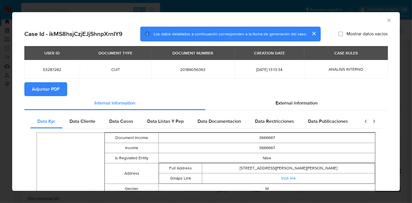
click at [40, 89] on span "Adjuntar PDF" at bounding box center [46, 89] width 28 height 13
drag, startPoint x: 378, startPoint y: 19, endPoint x: 385, endPoint y: 20, distance: 6.8
click at [381, 21] on div "AML Data Collector" at bounding box center [205, 19] width 387 height 14
click at [386, 20] on icon "Cerrar ventana" at bounding box center [389, 20] width 6 height 6
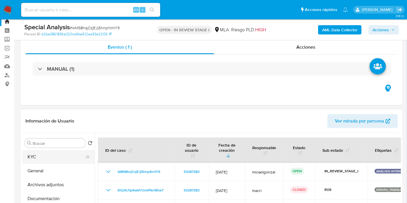
click at [47, 162] on button "KYC" at bounding box center [56, 157] width 68 height 14
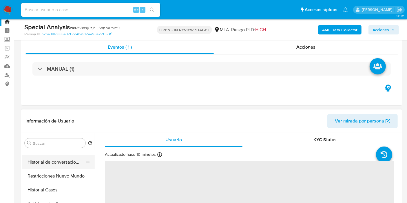
scroll to position [32, 0]
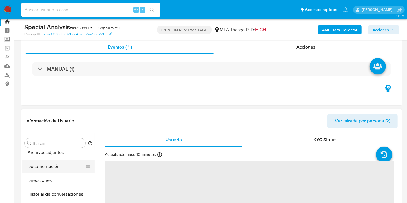
click at [57, 170] on button "Documentación" at bounding box center [56, 167] width 68 height 14
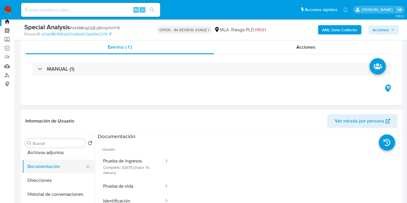
click at [68, 160] on button "Documentación" at bounding box center [56, 167] width 68 height 14
click at [74, 154] on button "Archivos adjuntos" at bounding box center [56, 153] width 68 height 14
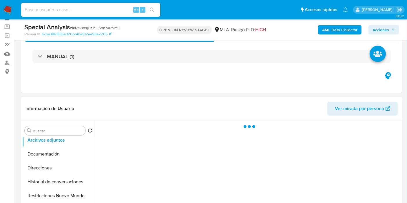
scroll to position [50, 0]
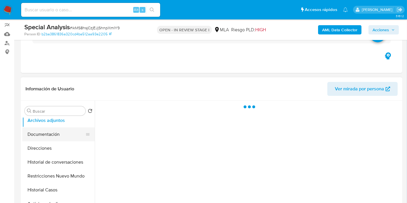
click at [65, 134] on button "Documentación" at bounding box center [56, 134] width 68 height 14
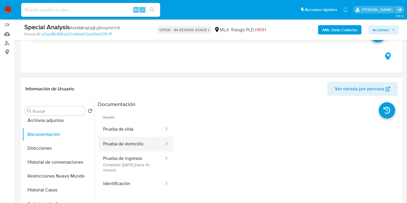
drag, startPoint x: 148, startPoint y: 133, endPoint x: 134, endPoint y: 144, distance: 18.4
click at [148, 133] on button "Prueba de vida" at bounding box center [131, 129] width 67 height 15
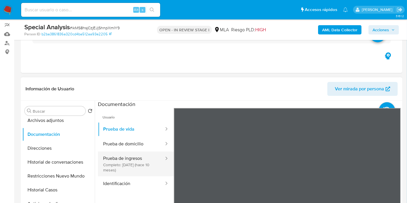
click at [120, 158] on button "Prueba de ingresos Completo: 10/12/2024 (hace 10 meses)" at bounding box center [131, 163] width 67 height 25
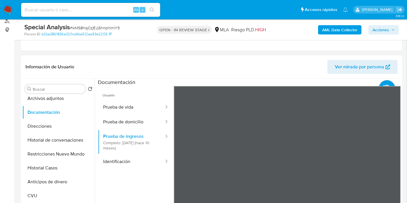
scroll to position [82, 0]
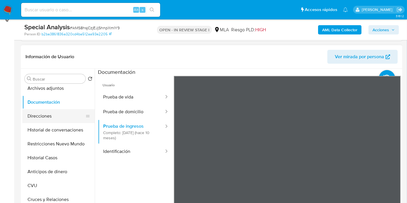
click at [33, 119] on button "Direcciones" at bounding box center [56, 116] width 68 height 14
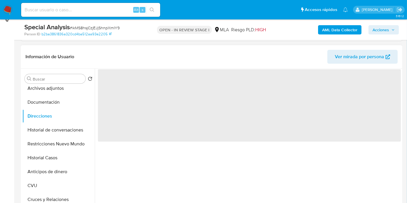
click at [68, 85] on div "Buscar Volver al orden por defecto KYC General Archivos adjuntos Documentación …" at bounding box center [58, 142] width 72 height 147
click at [68, 91] on button "Archivos adjuntos" at bounding box center [56, 88] width 68 height 14
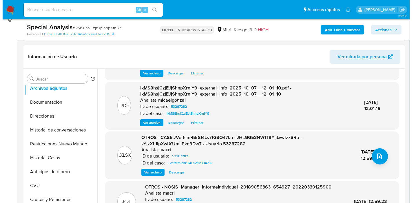
scroll to position [64, 0]
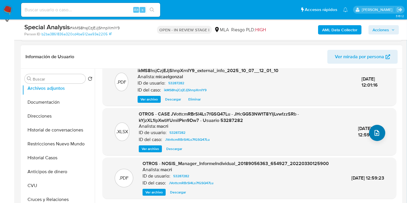
drag, startPoint x: 375, startPoint y: 154, endPoint x: 377, endPoint y: 135, distance: 19.2
click at [376, 154] on div ".XLSX OTROS - CASE JVottcmRBrSI4Ls7fGSQ47Lu - JHcGG53NW1T8YIjLvwfzzSRb - kYjzXL…" at bounding box center [249, 131] width 294 height 47
click at [377, 134] on span "upload-file" at bounding box center [376, 132] width 7 height 7
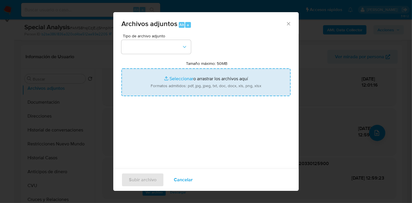
click at [237, 95] on input "Tamaño máximo: 50MB Seleccionar archivos" at bounding box center [205, 82] width 169 height 28
type input "C:\fakepath\Caselog ikMS8hsjCzjEJjShnpXrnIY9_2025_09_23_17_49_37.docx"
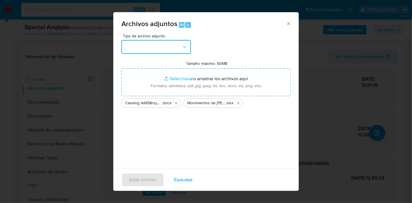
click at [182, 50] on button "button" at bounding box center [155, 47] width 69 height 14
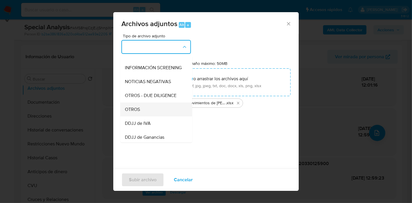
click at [157, 116] on div "OTROS" at bounding box center [154, 109] width 59 height 14
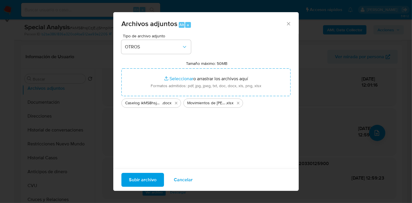
click at [142, 184] on span "Subir archivo" at bounding box center [143, 179] width 28 height 13
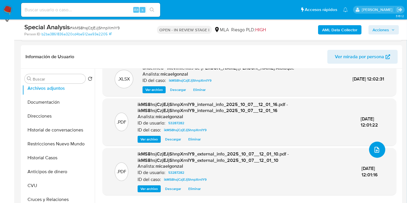
scroll to position [47, 0]
click at [54, 179] on button "CVU" at bounding box center [56, 186] width 68 height 14
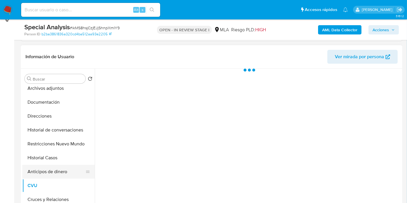
scroll to position [0, 0]
click at [67, 165] on button "Anticipos de dinero" at bounding box center [56, 172] width 68 height 14
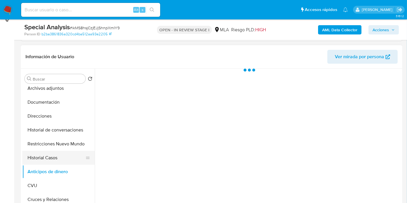
click at [67, 161] on button "Historial Casos" at bounding box center [56, 158] width 68 height 14
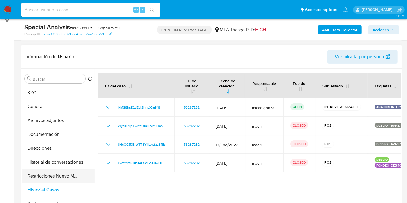
click at [65, 177] on button "Restricciones Nuevo Mundo" at bounding box center [56, 176] width 68 height 14
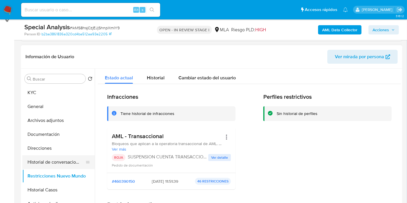
click at [60, 159] on button "Historial de conversaciones" at bounding box center [56, 162] width 68 height 14
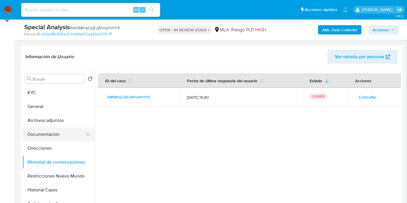
click at [69, 135] on button "Documentación" at bounding box center [56, 134] width 68 height 14
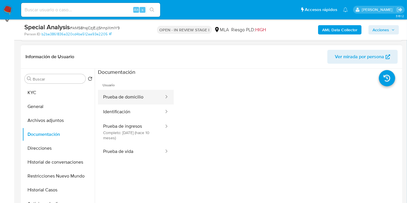
click at [131, 101] on button "Prueba de domicilio" at bounding box center [131, 97] width 67 height 15
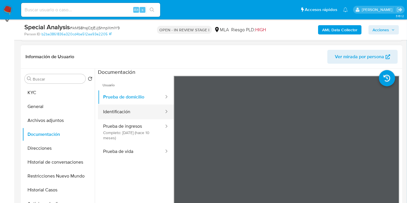
click at [146, 112] on button "Identificación" at bounding box center [131, 112] width 67 height 15
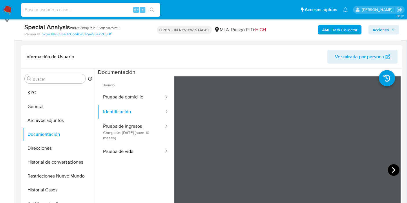
click at [388, 169] on icon at bounding box center [394, 170] width 12 height 12
click at [128, 152] on button "Prueba de vida" at bounding box center [131, 151] width 67 height 15
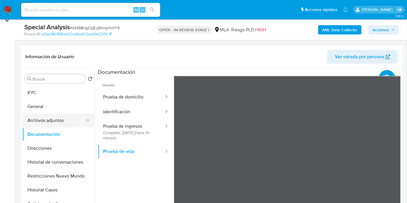
click at [56, 124] on button "Archivos adjuntos" at bounding box center [56, 120] width 68 height 14
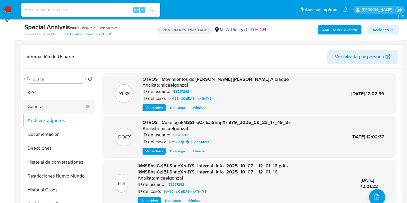
click at [47, 109] on button "General" at bounding box center [56, 107] width 68 height 14
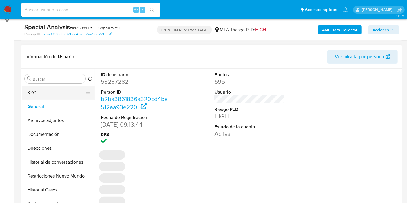
click at [57, 96] on button "KYC" at bounding box center [56, 93] width 68 height 14
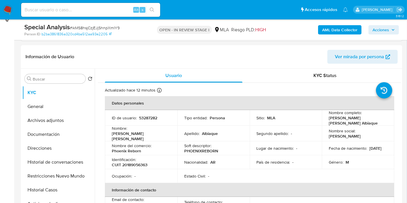
click at [400, 28] on div "Special Analysis # ikMS8hsjCzjEJjShnpXrnIY9 Person ID b2ba3861836a320cd4ba512aa…" at bounding box center [211, 29] width 381 height 21
click at [385, 31] on span "Acciones" at bounding box center [380, 29] width 17 height 9
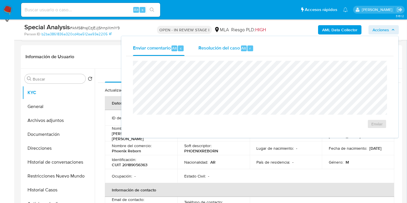
click at [235, 51] on div "Resolución del caso Alt r" at bounding box center [225, 48] width 55 height 15
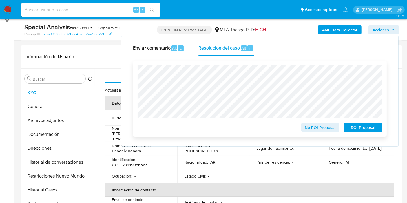
click at [360, 131] on span "ROI Proposal" at bounding box center [363, 127] width 30 height 8
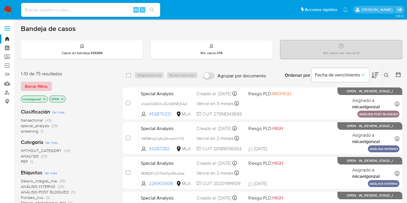
click at [39, 85] on span "Borrar filtros" at bounding box center [36, 86] width 23 height 8
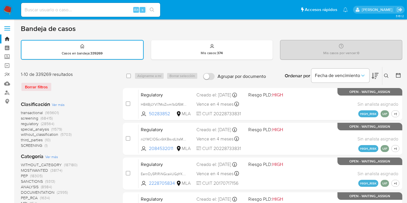
click at [389, 74] on button at bounding box center [387, 75] width 10 height 7
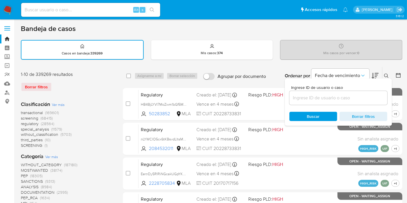
drag, startPoint x: 347, startPoint y: 92, endPoint x: 343, endPoint y: 98, distance: 7.6
click at [345, 96] on div at bounding box center [338, 98] width 98 height 14
click at [343, 98] on input at bounding box center [338, 98] width 98 height 8
paste input "EseyUKBgk9Fo5gUO3PnrTw7p"
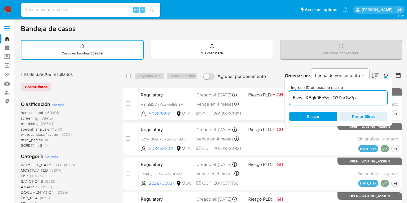
type input "EseyUKBgk9Fo5gUO3PnrTw7p"
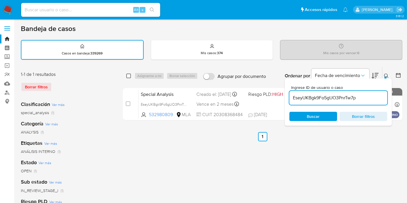
click at [128, 76] on input "checkbox" at bounding box center [128, 76] width 5 height 5
checkbox input "true"
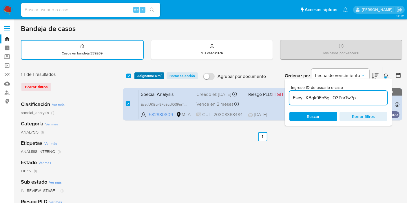
click at [161, 76] on button "Asignarme a mí" at bounding box center [149, 75] width 30 height 7
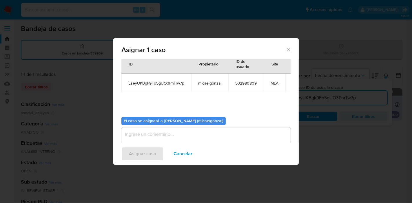
scroll to position [30, 0]
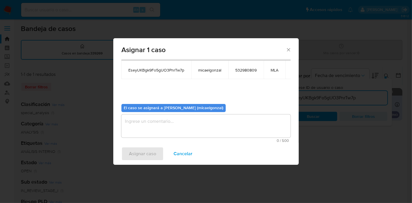
click at [246, 101] on div "El caso se asignará a Micaela Estefania Gonzalez (micaelgonzal) 0 / 500 500 car…" at bounding box center [205, 120] width 169 height 43
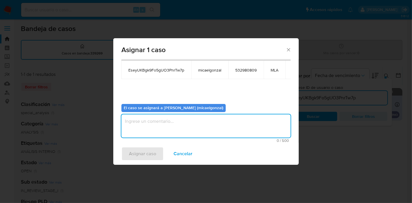
click at [226, 118] on textarea "assign-modal" at bounding box center [205, 125] width 169 height 23
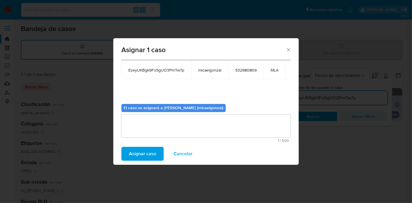
click at [133, 154] on span "Asignar caso" at bounding box center [142, 153] width 27 height 13
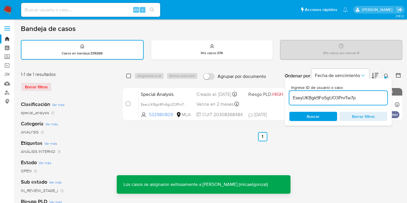
click at [129, 75] on input "checkbox" at bounding box center [128, 76] width 5 height 5
checkbox input "true"
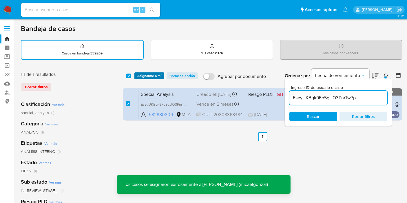
click at [145, 76] on span "Asignarme a mí" at bounding box center [149, 76] width 24 height 6
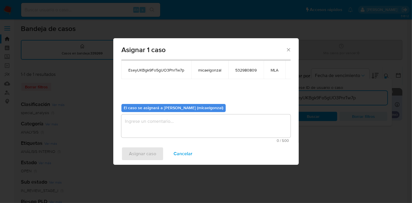
drag, startPoint x: 171, startPoint y: 136, endPoint x: 177, endPoint y: 132, distance: 6.3
click at [172, 135] on textarea "assign-modal" at bounding box center [205, 125] width 169 height 23
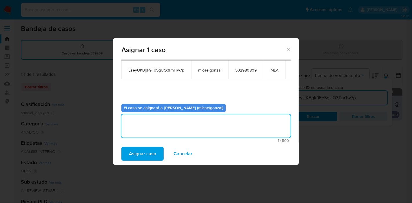
click at [139, 163] on div "Asignar caso Cancelar" at bounding box center [205, 154] width 185 height 22
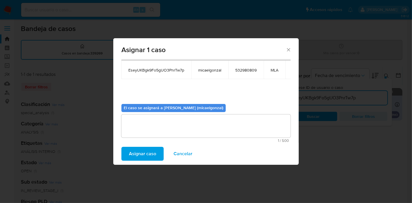
click at [143, 160] on span "Asignar caso" at bounding box center [142, 153] width 27 height 13
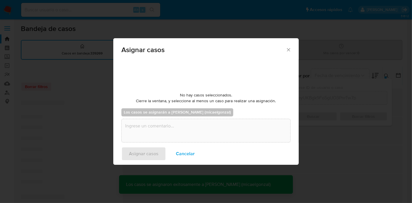
checkbox input "false"
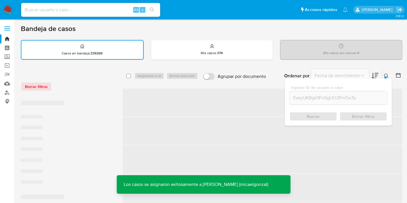
click at [9, 6] on img at bounding box center [8, 10] width 10 height 10
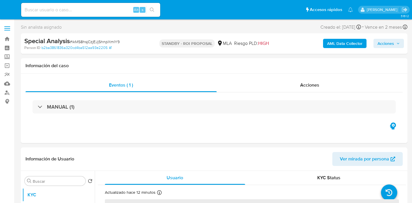
select select "10"
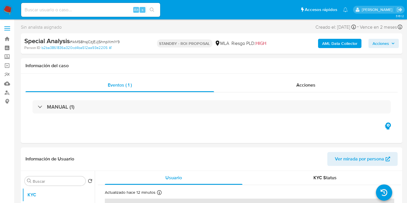
click at [69, 2] on div "Alt s" at bounding box center [90, 10] width 139 height 16
click at [66, 8] on input at bounding box center [90, 10] width 139 height 8
paste input "DRM9pL6JllgTmcUXPR6Ym0SL"
type input "DRM9pL6JllgTmcUXPR6Ym0SL"
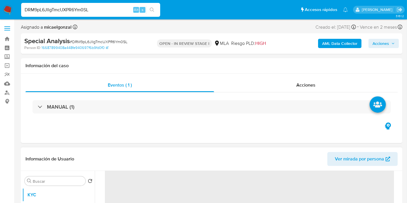
scroll to position [64, 0]
select select "10"
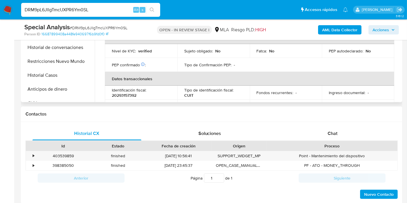
scroll to position [225, 0]
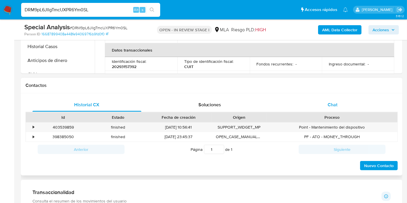
click at [361, 108] on div "Chat" at bounding box center [332, 105] width 109 height 14
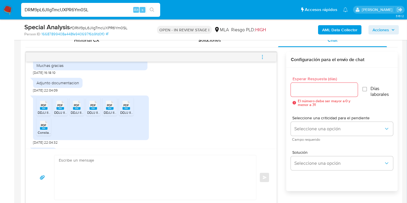
scroll to position [317, 0]
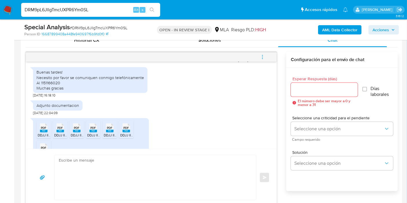
click at [7, 10] on img at bounding box center [8, 10] width 10 height 10
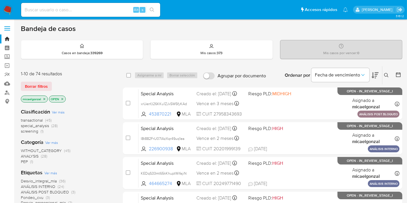
click at [72, 14] on div "Alt s" at bounding box center [90, 10] width 139 height 14
click at [76, 11] on input at bounding box center [90, 10] width 139 height 8
paste input "EseyUKBgk9Fo5gUO3PnrTw7p"
type input "EseyUKBgk9Fo5gUO3PnrTw7p"
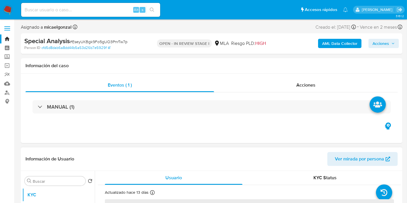
select select "10"
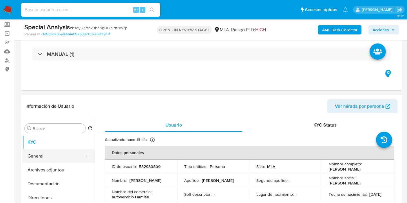
click at [26, 160] on button "General" at bounding box center [56, 156] width 68 height 14
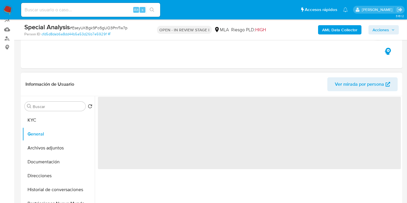
scroll to position [64, 0]
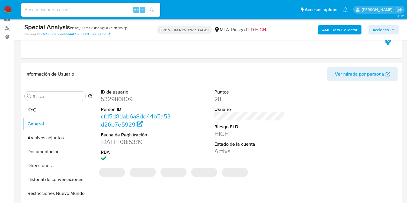
click at [129, 96] on dd "532980809" at bounding box center [136, 99] width 70 height 8
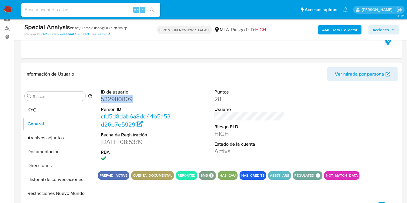
copy dd "532980809"
click at [58, 102] on div "Buscar Volver al orden por defecto KYC General Archivos adjuntos Documentación …" at bounding box center [58, 160] width 72 height 147
click at [54, 108] on button "KYC" at bounding box center [56, 110] width 68 height 14
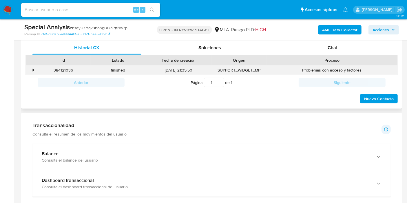
scroll to position [257, 0]
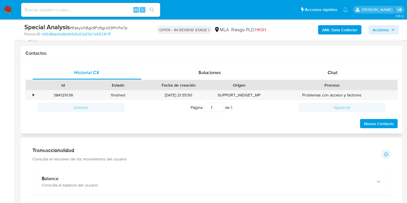
click at [360, 89] on div "Proceso" at bounding box center [331, 85] width 131 height 10
click at [373, 78] on div "Chat" at bounding box center [332, 73] width 109 height 14
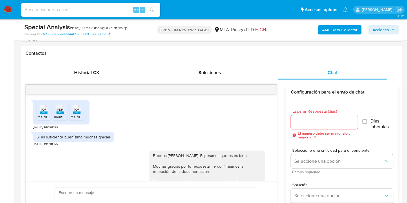
scroll to position [354, 0]
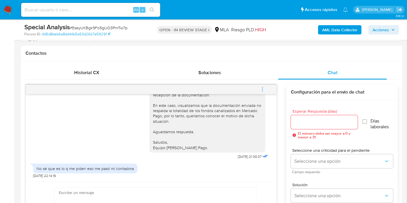
click at [98, 28] on span "# EseyUKBgk9Fo5gUO3PnrTw7p" at bounding box center [99, 28] width 58 height 6
copy span "EseyUKBgk9Fo5gUO3PnrTw7p"
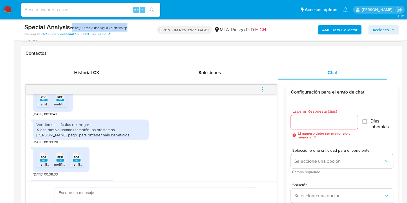
scroll to position [322, 0]
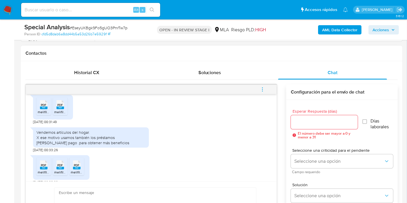
click at [67, 138] on div "Vendemos artículos del hogar. X ese motivo usamos también los préstamos [PERSON…" at bounding box center [91, 137] width 116 height 21
click at [67, 138] on div "Vendemos artículos del hogar. X ese motivo usamos también los préstamos de merc…" at bounding box center [91, 137] width 116 height 21
click at [69, 144] on div "Vendemos artículos del hogar. X ese motivo usamos también los préstamos de merc…" at bounding box center [90, 138] width 109 height 16
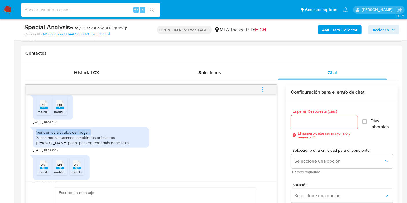
click at [96, 140] on div "Vendemos artículos del hogar. X ese motivo usamos también los préstamos de merc…" at bounding box center [90, 138] width 109 height 16
click at [94, 146] on div "Vendemos artículos del hogar. X ese motivo usamos también los préstamos de merc…" at bounding box center [90, 138] width 109 height 16
drag, startPoint x: 100, startPoint y: 154, endPoint x: 36, endPoint y: 142, distance: 65.1
click at [36, 142] on div "Vendemos artículos del hogar. X ese motivo usamos también los préstamos de merc…" at bounding box center [90, 138] width 109 height 16
copy div "Vendemos artículos del hogar. X ese motivo usamos también los préstamos de merc…"
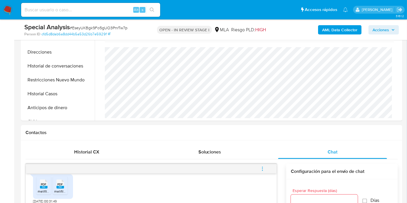
scroll to position [96, 0]
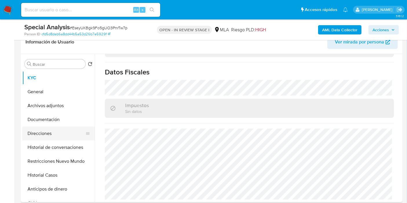
click at [50, 137] on button "Direcciones" at bounding box center [56, 134] width 68 height 14
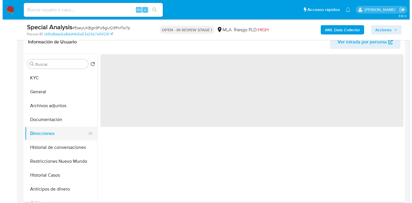
scroll to position [0, 0]
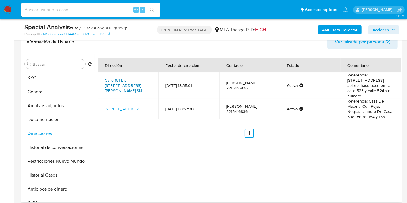
click at [125, 85] on link "Calle 151 Bis. E/ 523 Y 524 S/n Sn, Melchor Romero, Buenos Aires, 1903, Argenti…" at bounding box center [123, 85] width 37 height 16
click at [60, 70] on div "Buscar Volver al orden por defecto KYC General Archivos adjuntos Documentación …" at bounding box center [58, 128] width 72 height 147
click at [54, 80] on button "KYC" at bounding box center [56, 78] width 68 height 14
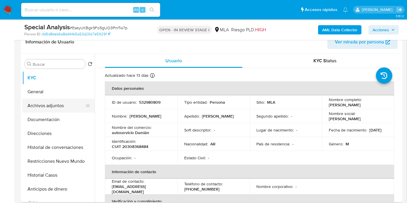
click at [56, 107] on button "Archivos adjuntos" at bounding box center [56, 106] width 68 height 14
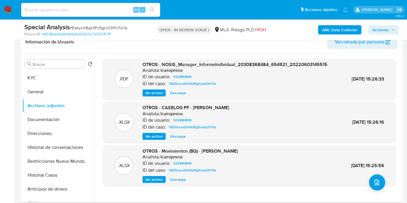
click at [155, 135] on span "Ver archivo" at bounding box center [153, 136] width 17 height 6
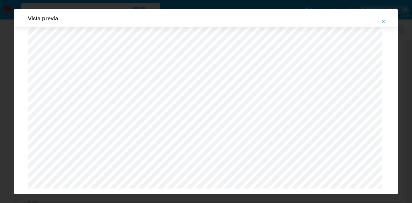
scroll to position [511, 0]
click at [0, 99] on div "Vista previa" at bounding box center [206, 101] width 412 height 203
click at [385, 22] on icon "Attachment preview" at bounding box center [383, 21] width 5 height 5
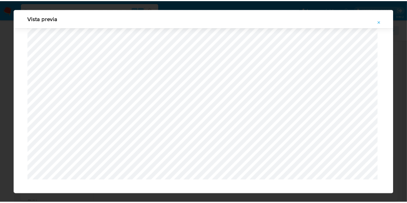
scroll to position [30, 0]
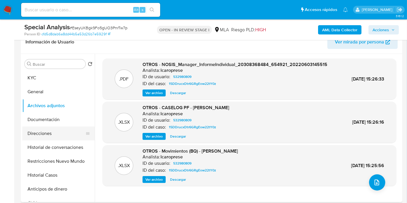
click at [47, 134] on button "Direcciones" at bounding box center [56, 134] width 68 height 14
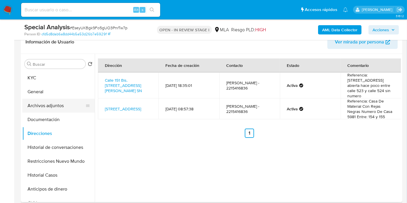
click at [66, 103] on button "Archivos adjuntos" at bounding box center [56, 106] width 68 height 14
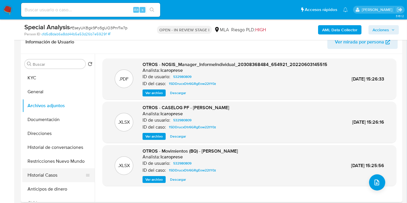
click at [63, 169] on button "Historial Casos" at bounding box center [56, 175] width 68 height 14
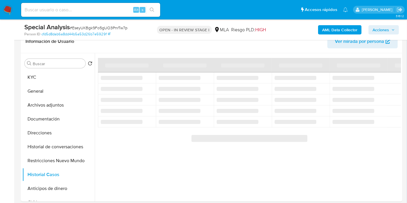
scroll to position [96, 0]
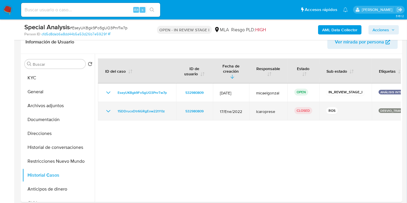
click at [109, 108] on icon "Mostrar/Ocultar" at bounding box center [108, 111] width 7 height 7
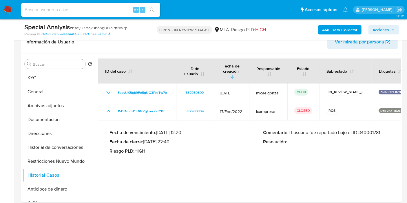
drag, startPoint x: 367, startPoint y: 132, endPoint x: 371, endPoint y: 127, distance: 6.6
click at [367, 131] on div "Comentario : El usuario fue reportado bajo el ID 340001781 Resolución :" at bounding box center [339, 142] width 153 height 24
click at [371, 130] on p "Comentario : El usuario fue reportado bajo el ID 340001781" at bounding box center [339, 133] width 153 height 6
click at [58, 131] on button "Direcciones" at bounding box center [56, 134] width 68 height 14
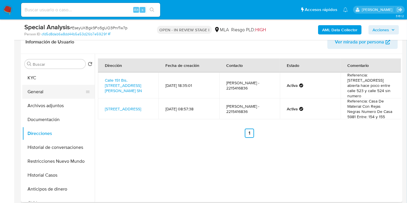
drag, startPoint x: 173, startPoint y: 162, endPoint x: 42, endPoint y: 93, distance: 147.9
click at [171, 162] on div "Dirección Fecha de creación Contacto Estado Comentario Calle 151 Bis. E/ 523 Y …" at bounding box center [248, 128] width 306 height 148
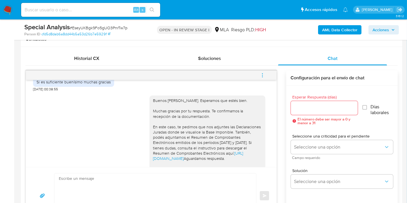
scroll to position [290, 0]
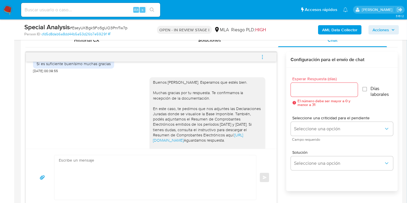
click at [116, 161] on textarea at bounding box center [154, 177] width 190 height 45
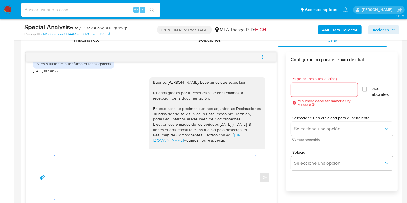
paste textarea "Analizamos tu caso y verificamos que la operatoria canalizada en tu cuenta de M…"
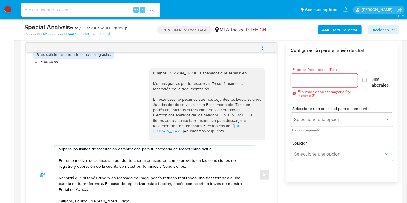
scroll to position [0, 0]
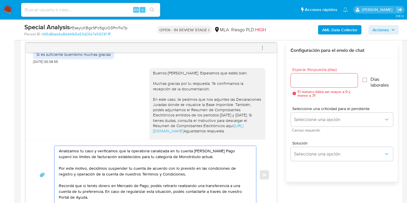
click at [129, 149] on textarea "Analizamos tu caso y verificamos que la operatoria canalizada en tu cuenta de M…" at bounding box center [154, 175] width 190 height 58
click at [130, 148] on textarea "Analizamos tu caso y verificamos que la operatoria canalizada en tu cuenta de M…" at bounding box center [154, 175] width 190 height 58
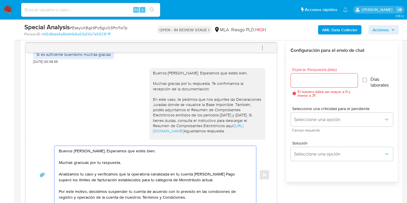
drag, startPoint x: 88, startPoint y: 166, endPoint x: 86, endPoint y: 162, distance: 3.9
click at [87, 164] on textarea "Buenos días, Luis. Esperamos que estés bien. Muchas graciuas por tu respuesta. …" at bounding box center [154, 175] width 190 height 58
click at [86, 162] on textarea "Buenos días, Luis. Esperamos que estés bien. Muchas graciuas por tu respuesta. …" at bounding box center [154, 175] width 190 height 58
click at [80, 161] on textarea "Buenos días, Luis. Esperamos que estés bien. Muchas graciuas por tu respuesta. …" at bounding box center [154, 175] width 190 height 58
click at [0, 0] on lt-strong "as" at bounding box center [0, 0] width 0 height 0
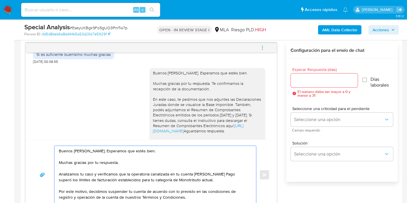
click at [98, 171] on textarea "Buenos días, Luis. Esperamos que estés bien. Muchas gracias por tu respuesta. A…" at bounding box center [154, 175] width 190 height 58
click at [94, 173] on textarea "Buenos días, Luis. Esperamos que estés bien. Muchas gracias por tu respuesta. A…" at bounding box center [154, 175] width 190 height 58
drag, startPoint x: 96, startPoint y: 173, endPoint x: 109, endPoint y: 171, distance: 12.3
click at [97, 173] on textarea "Buenos días, Luis. Esperamos que estés bien. Muchas gracias por tu respuesta. A…" at bounding box center [154, 175] width 190 height 58
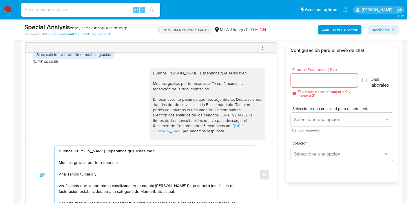
click at [123, 172] on textarea "Buenos días, Luis. Esperamos que estés bien. Muchas gracias por tu respuesta. A…" at bounding box center [154, 175] width 190 height 58
paste textarea "Verificamos que [la documentación aportada no es suficiente para justificar la …"
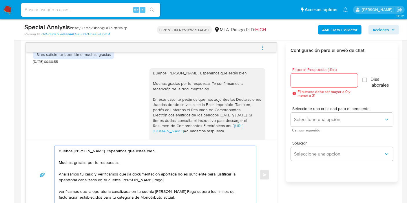
click at [97, 172] on textarea "Buenos días, Luis. Esperamos que estés bien. Muchas gracias por tu respuesta. A…" at bounding box center [154, 175] width 190 height 58
click at [100, 172] on textarea "Buenos días, Luis. Esperamos que estés bien. Muchas gracias por tu respuesta. A…" at bounding box center [154, 175] width 190 height 58
click at [128, 175] on textarea "Buenos días, Luis. Esperamos que estés bien. Muchas gracias por tu respuesta. A…" at bounding box center [154, 175] width 190 height 58
click at [175, 183] on textarea "Buenos días, Luis. Esperamos que estés bien. Muchas gracias por tu respuesta. A…" at bounding box center [154, 175] width 190 height 58
click at [179, 177] on textarea "Buenos días, Luis. Esperamos que estés bien. Muchas gracias por tu respuesta. A…" at bounding box center [154, 175] width 190 height 58
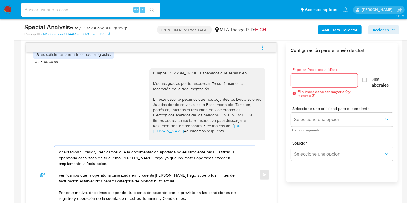
scroll to position [32, 0]
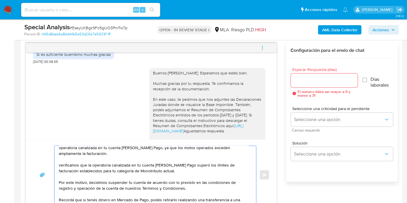
click at [56, 163] on div "Buenos días, Luis. Esperamos que estés bien. Muchas gracias por tu respuesta. A…" at bounding box center [153, 175] width 199 height 58
click at [59, 161] on textarea "Buenos días, Luis. Esperamos que estés bien. Muchas gracias por tu respuesta. A…" at bounding box center [154, 175] width 190 height 58
click at [204, 162] on textarea "Buenos días, Luis. Esperamos que estés bien. Muchas gracias por tu respuesta. A…" at bounding box center [154, 175] width 190 height 58
click at [218, 167] on textarea "Buenos días, Luis. Esperamos que estés bien. Muchas gracias por tu respuesta. A…" at bounding box center [154, 175] width 190 height 58
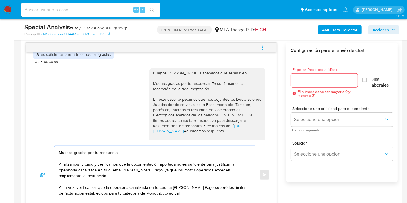
scroll to position [0, 0]
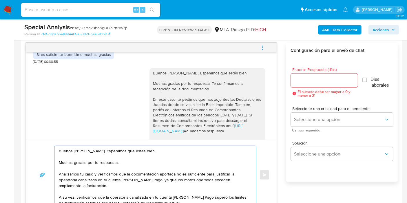
click at [180, 179] on textarea "Buenos días, Luis. Esperamos que estés bien. Muchas gracias por tu respuesta. A…" at bounding box center [154, 175] width 190 height 58
drag, startPoint x: 182, startPoint y: 178, endPoint x: 180, endPoint y: 180, distance: 3.3
click at [181, 180] on textarea "Buenos días, Luis. Esperamos que estés bien. Muchas gracias por tu respuesta. A…" at bounding box center [154, 175] width 190 height 58
click at [180, 180] on textarea "Buenos días, Luis. Esperamos que estés bien. Muchas gracias por tu respuesta. A…" at bounding box center [154, 175] width 190 height 58
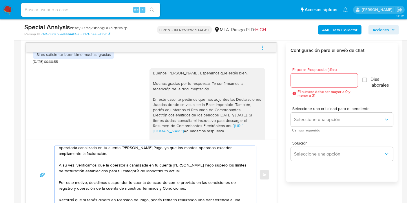
click at [183, 171] on textarea "Buenos días, Luis. Esperamos que estés bien. Muchas gracias por tu respuesta. A…" at bounding box center [154, 175] width 190 height 58
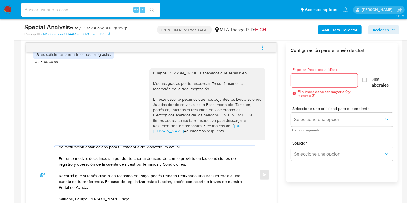
click at [76, 186] on textarea "Buenos días, Luis. Esperamos que estés bien. Muchas gracias por tu respuesta. A…" at bounding box center [154, 175] width 190 height 58
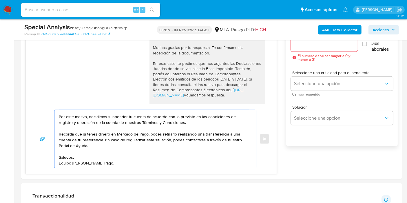
scroll to position [363, 0]
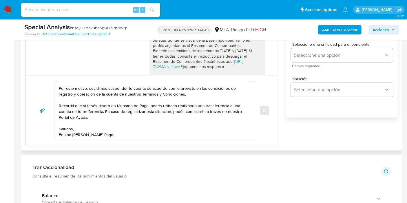
click at [83, 139] on div "Buenos días, Luis. Esperamos que estés bien. Muchas gracias por tu respuesta. A…" at bounding box center [151, 110] width 251 height 70
click at [88, 136] on textarea "Buenos días, Luis. Esperamos que estés bien. Muchas gracias por tu respuesta. A…" at bounding box center [154, 111] width 190 height 58
click at [178, 94] on textarea "Buenos días, Luis. Esperamos que estés bien. Muchas gracias por tu respuesta. A…" at bounding box center [154, 111] width 190 height 58
click at [188, 92] on textarea "Buenos días, Luis. Esperamos que estés bien. Muchas gracias por tu respuesta. A…" at bounding box center [154, 111] width 190 height 58
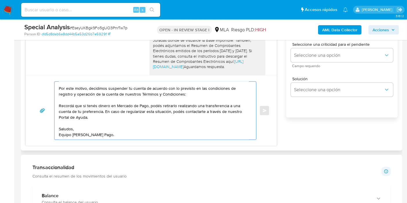
paste textarea "https://www.mercadopago.com.ar/ayuda/terminos-y-condiciones_299"
click at [114, 129] on textarea "Buenos días, Luis. Esperamos que estés bien. Muchas gracias por tu respuesta. A…" at bounding box center [154, 111] width 190 height 58
click at [118, 124] on textarea "Buenos días, Luis. Esperamos que estés bien. Muchas gracias por tu respuesta. A…" at bounding box center [154, 111] width 190 height 58
paste textarea "http://mercadolibre.com.ar/ayuda"
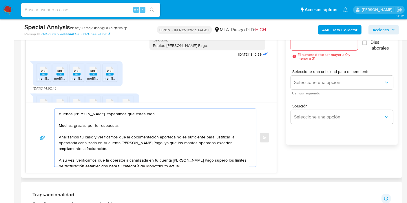
scroll to position [363, 0]
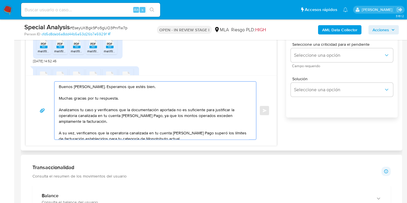
click at [120, 109] on textarea "Buenos días, Luis. Esperamos que estés bien. Muchas gracias por tu respuesta. A…" at bounding box center [154, 111] width 190 height 58
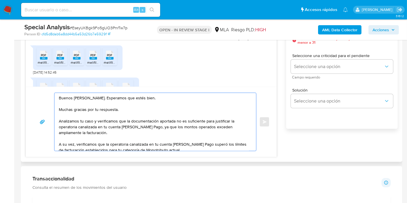
scroll to position [299, 0]
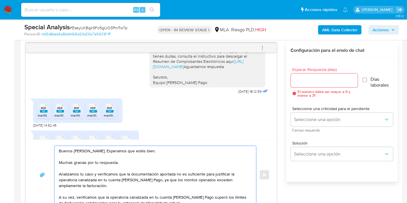
type textarea "Buenos días, Luis. Esperamos que estés bien. Muchas gracias por tu respuesta. A…"
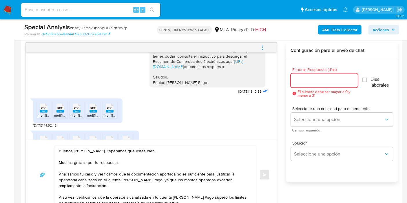
click at [318, 79] on input "Esperar Respuesta (días)" at bounding box center [324, 81] width 67 height 8
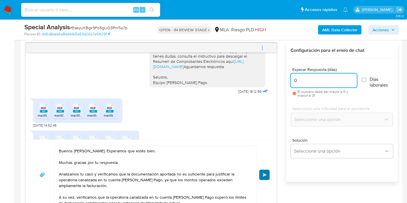
type input "0"
click at [260, 171] on button "Enviar" at bounding box center [264, 175] width 10 height 10
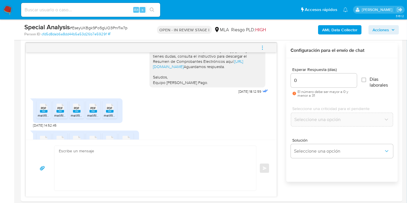
scroll to position [902, 0]
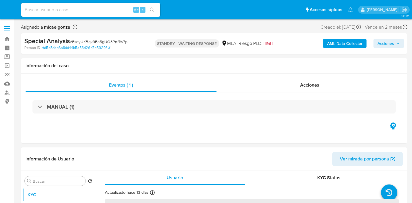
select select "10"
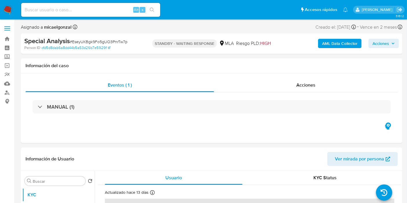
click at [95, 41] on span "# EseyUKBgk9Fo5gUO3PnrTw7p" at bounding box center [99, 42] width 58 height 6
copy span "EseyUKBgk9Fo5gUO3PnrTw7p"
click at [5, 8] on img at bounding box center [8, 10] width 10 height 10
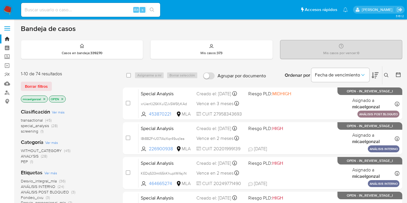
click at [14, 8] on nav "Alt s Accesos rápidos Presiona las siguientes teclas para acceder a algunas de …" at bounding box center [203, 9] width 407 height 19
click at [8, 10] on img at bounding box center [8, 10] width 10 height 10
click at [37, 83] on span "Borrar filtros" at bounding box center [36, 86] width 23 height 8
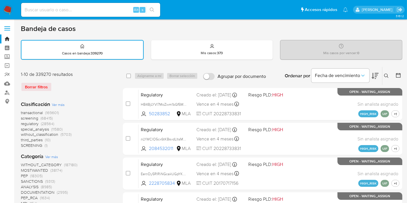
click at [386, 80] on div "Ingrese ID de usuario o caso Buscar Borrar filtros" at bounding box center [387, 76] width 10 height 18
click at [385, 75] on icon at bounding box center [386, 76] width 5 height 5
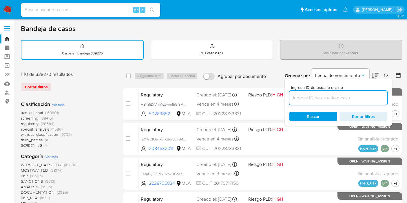
click at [328, 99] on input at bounding box center [338, 98] width 98 height 8
type input "EseyUKBgk9Fo5gUO3PnrTw7p"
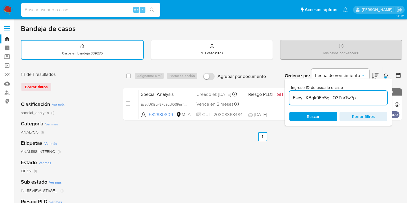
drag, startPoint x: 109, startPoint y: 13, endPoint x: 112, endPoint y: 11, distance: 3.7
click at [112, 11] on input at bounding box center [90, 10] width 139 height 8
paste input "EseyUKBgk9Fo5gUO3PnrTw7p"
type input "EseyUKBgk9Fo5gUO3PnrTw7p"
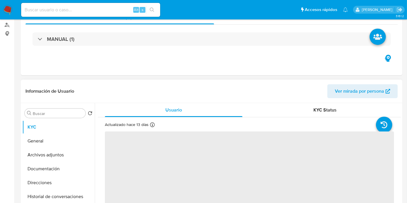
scroll to position [96, 0]
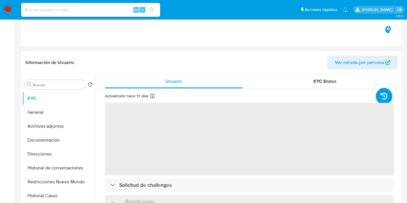
select select "10"
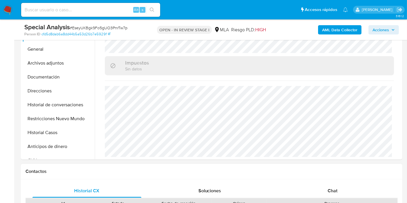
scroll to position [193, 0]
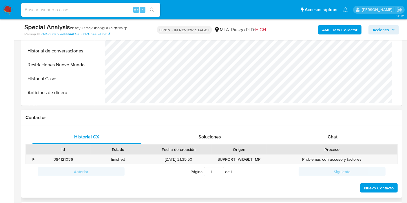
click at [334, 147] on div "Proceso" at bounding box center [331, 150] width 123 height 6
click at [346, 131] on div "Chat" at bounding box center [332, 137] width 109 height 14
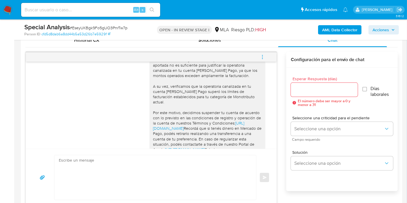
scroll to position [481, 0]
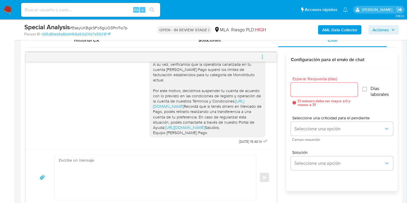
click at [262, 56] on icon "menu-action" at bounding box center [262, 56] width 5 height 5
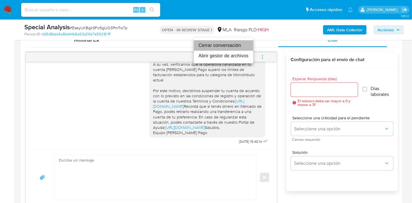
click at [231, 47] on li "Cerrar conversación" at bounding box center [223, 45] width 59 height 10
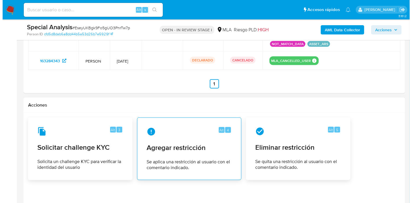
scroll to position [862, 0]
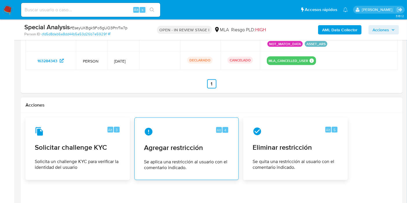
click at [177, 128] on div "Alt 4" at bounding box center [186, 131] width 85 height 9
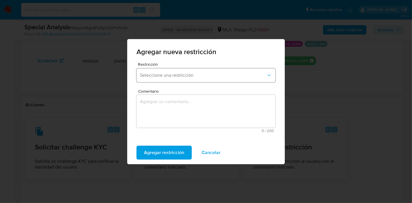
click at [179, 73] on span "Seleccione una restricción" at bounding box center [203, 75] width 126 height 6
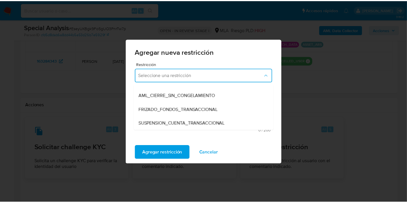
scroll to position [64, 0]
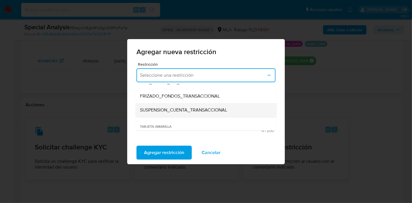
click at [184, 112] on span "SUSPENSION_CUENTA_TRANSACCIONAL" at bounding box center [183, 110] width 87 height 6
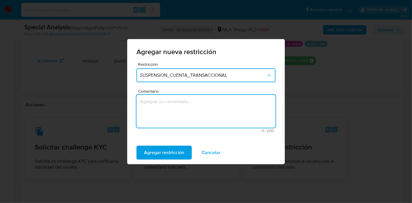
click at [183, 115] on textarea "Comentario" at bounding box center [205, 111] width 139 height 33
type textarea "AML"
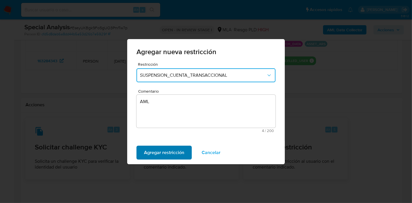
drag, startPoint x: 163, startPoint y: 160, endPoint x: 175, endPoint y: 151, distance: 15.1
click at [169, 154] on div "Agregar restricción Cancelar" at bounding box center [206, 152] width 158 height 23
click at [175, 151] on span "Agregar restricción" at bounding box center [164, 152] width 40 height 13
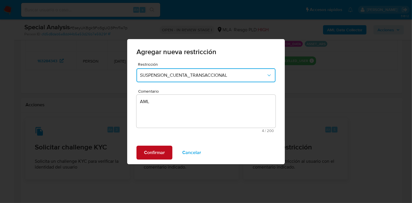
click at [161, 151] on span "Confirmar" at bounding box center [154, 152] width 21 height 13
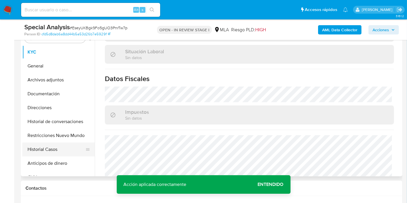
scroll to position [255, 0]
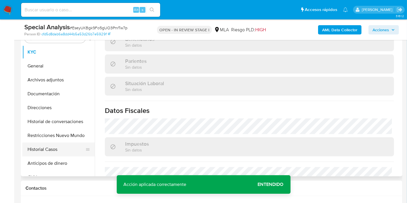
click at [54, 144] on button "Historial Casos" at bounding box center [56, 149] width 68 height 14
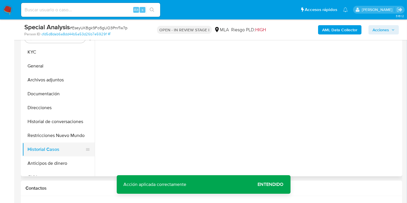
scroll to position [0, 0]
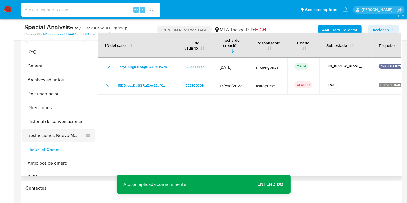
click at [58, 133] on button "Restricciones Nuevo Mundo" at bounding box center [56, 136] width 68 height 14
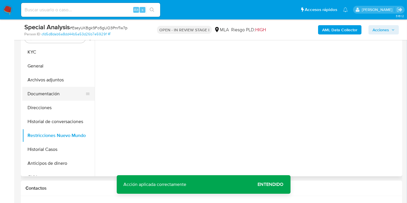
scroll to position [58, 0]
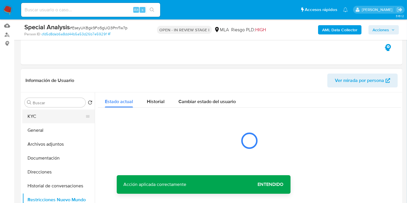
click at [55, 119] on button "KYC" at bounding box center [56, 116] width 68 height 14
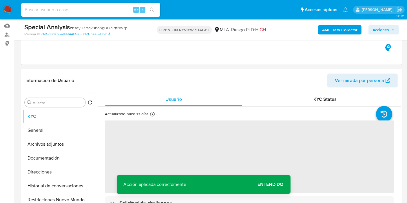
click at [340, 31] on b "AML Data Collector" at bounding box center [339, 29] width 35 height 9
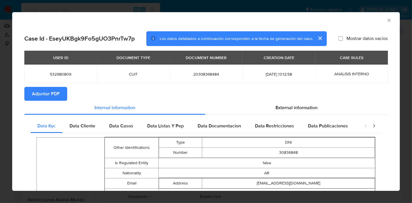
click at [386, 20] on icon "Cerrar ventana" at bounding box center [389, 20] width 6 height 6
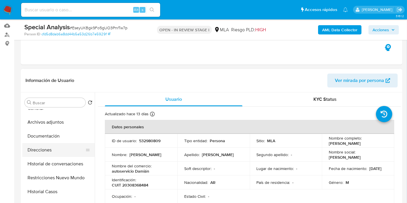
scroll to position [32, 0]
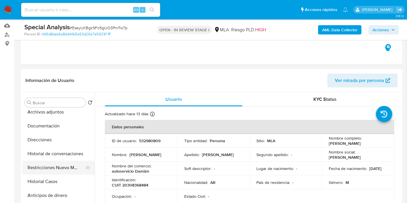
click at [45, 166] on button "Restricciones Nuevo Mundo" at bounding box center [56, 168] width 68 height 14
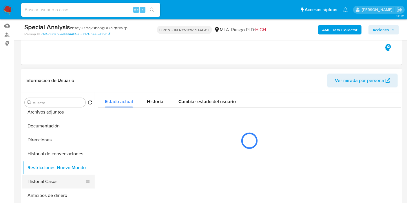
click at [44, 179] on button "Historial Casos" at bounding box center [56, 182] width 68 height 14
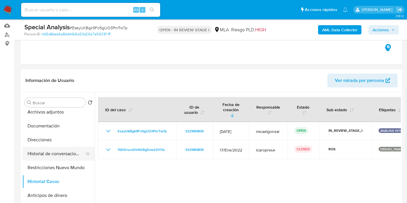
click at [44, 160] on button "Historial de conversaciones" at bounding box center [56, 154] width 68 height 14
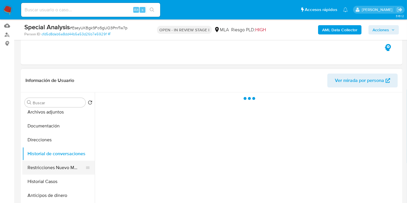
click at [42, 164] on button "Restricciones Nuevo Mundo" at bounding box center [56, 168] width 68 height 14
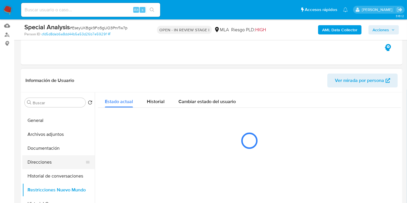
scroll to position [0, 0]
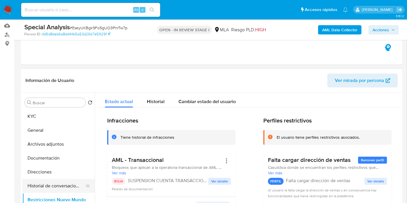
click at [53, 185] on button "Historial de conversaciones" at bounding box center [56, 186] width 68 height 14
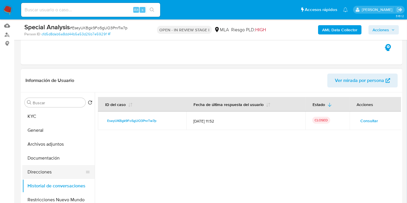
click at [55, 176] on button "Direcciones" at bounding box center [56, 172] width 68 height 14
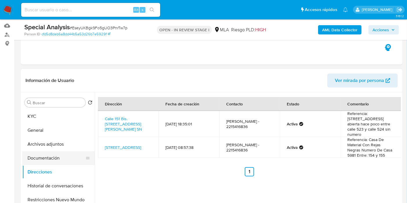
click at [69, 160] on button "Documentación" at bounding box center [56, 158] width 68 height 14
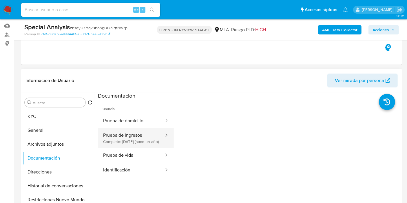
click at [132, 138] on button "Prueba de ingresos Completo: 30/07/2024 (hace un año)" at bounding box center [131, 138] width 67 height 20
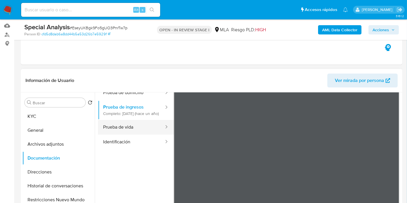
scroll to position [18, 0]
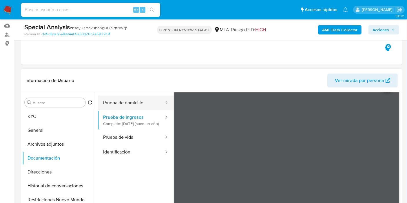
click at [160, 107] on div at bounding box center [164, 103] width 9 height 15
click at [147, 103] on button "Prueba de domicilio" at bounding box center [131, 103] width 67 height 15
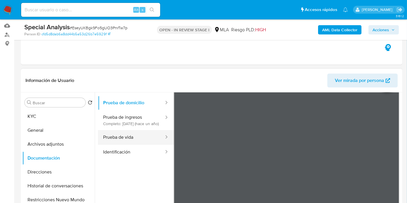
click at [129, 145] on button "Prueba de vida" at bounding box center [131, 137] width 67 height 15
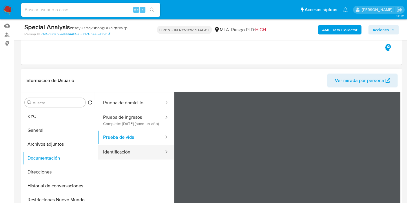
click at [123, 155] on button "Identificación" at bounding box center [131, 152] width 67 height 15
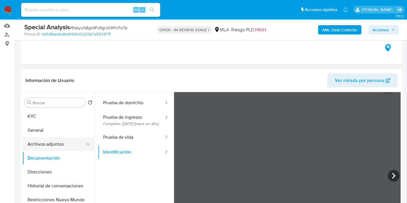
click at [32, 140] on button "Archivos adjuntos" at bounding box center [56, 144] width 68 height 14
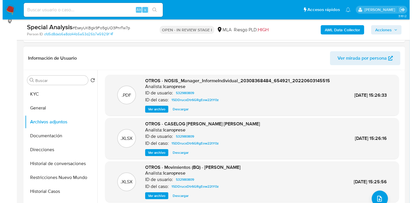
scroll to position [58, 0]
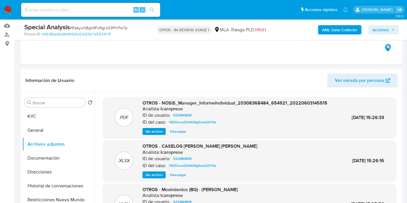
click at [334, 33] on b "AML Data Collector" at bounding box center [339, 29] width 35 height 9
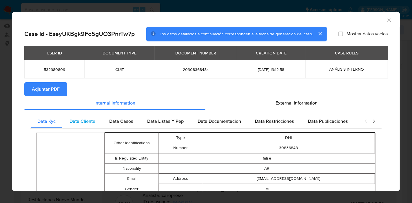
click at [98, 120] on div "Data Cliente" at bounding box center [83, 121] width 40 height 14
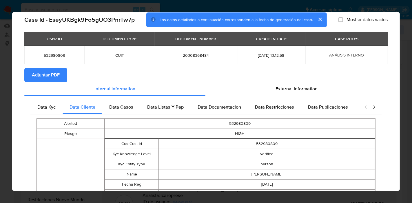
scroll to position [0, 0]
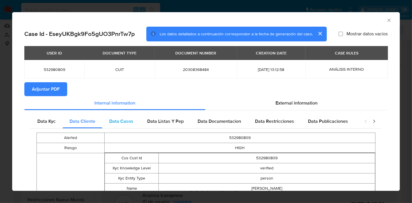
click at [118, 114] on div "Data Casos" at bounding box center [121, 121] width 38 height 14
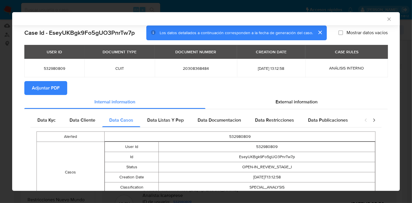
scroll to position [42, 0]
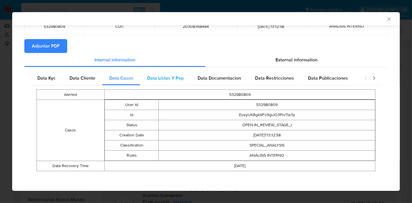
click at [182, 84] on div "Data Listas Y Pep" at bounding box center [165, 78] width 50 height 14
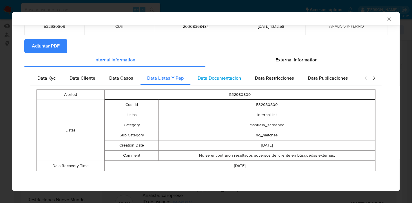
click at [204, 83] on div "Data Documentacion" at bounding box center [219, 78] width 57 height 14
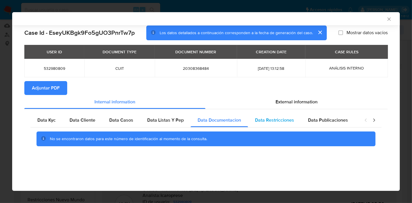
click at [277, 120] on span "Data Restricciones" at bounding box center [274, 120] width 39 height 7
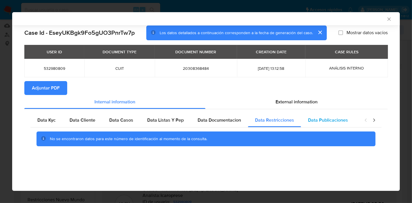
click at [338, 120] on span "Data Publicaciones" at bounding box center [328, 120] width 40 height 7
click at [374, 122] on icon "closure-recommendation-modal" at bounding box center [374, 120] width 6 height 6
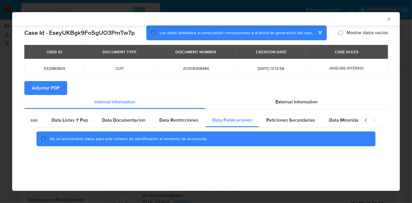
scroll to position [0, 102]
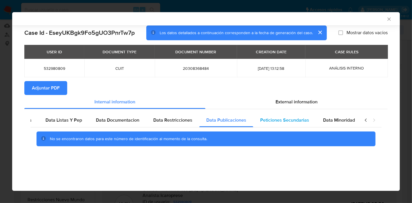
click at [289, 122] on span "Peticiones Secundarias" at bounding box center [284, 120] width 49 height 7
click at [335, 120] on span "Data Minoridad" at bounding box center [339, 120] width 32 height 7
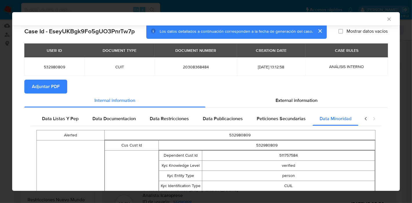
scroll to position [0, 0]
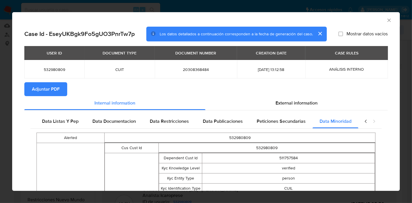
click at [364, 119] on div "closure-recommendation-modal" at bounding box center [369, 121] width 23 height 14
click at [363, 120] on icon "closure-recommendation-modal" at bounding box center [366, 121] width 6 height 6
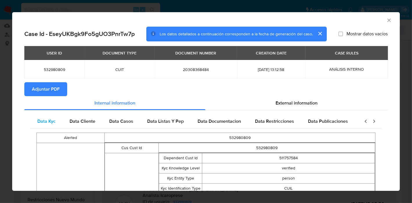
click at [48, 125] on div "Data Kyc" at bounding box center [46, 121] width 32 height 14
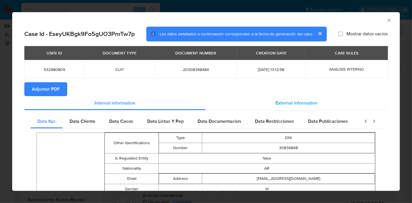
click at [293, 106] on div "External information" at bounding box center [296, 103] width 182 height 14
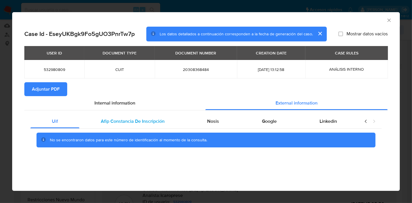
click at [134, 118] on span "Afip Constancia De Inscripción" at bounding box center [133, 121] width 64 height 7
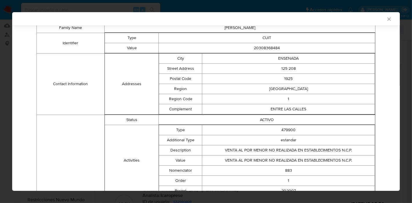
scroll to position [73, 0]
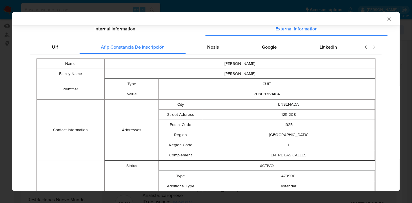
click at [212, 49] on span "Nosis" at bounding box center [213, 47] width 12 height 7
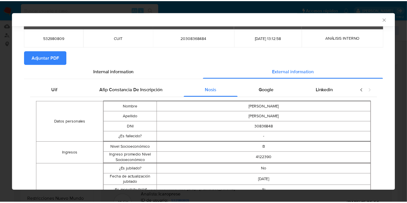
scroll to position [0, 0]
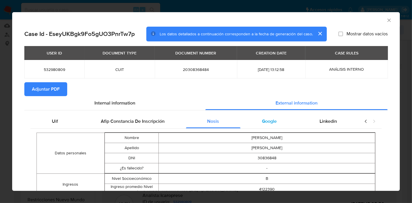
click at [268, 122] on span "Google" at bounding box center [269, 121] width 15 height 7
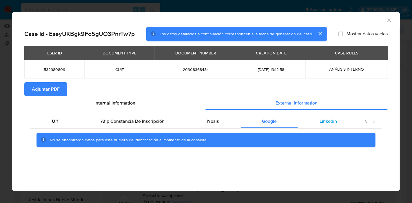
click at [323, 119] on span "Linkedin" at bounding box center [327, 121] width 17 height 7
click at [56, 122] on span "Uif" at bounding box center [55, 121] width 6 height 7
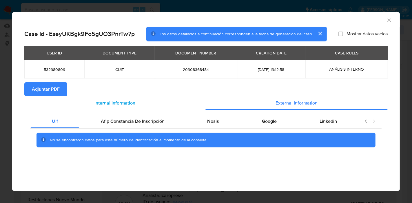
click at [119, 101] on span "Internal information" at bounding box center [114, 103] width 41 height 7
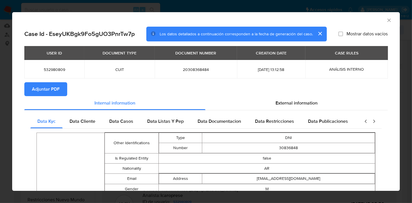
click at [55, 93] on span "Adjuntar PDF" at bounding box center [46, 89] width 28 height 13
click at [386, 18] on icon "Cerrar ventana" at bounding box center [389, 20] width 6 height 6
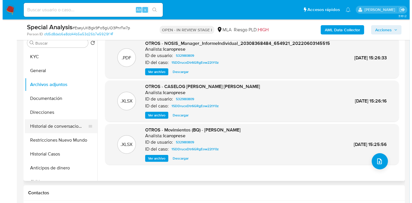
scroll to position [122, 0]
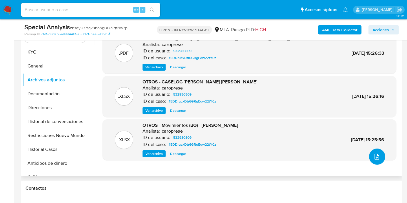
click at [373, 158] on icon "upload-file" at bounding box center [376, 156] width 7 height 7
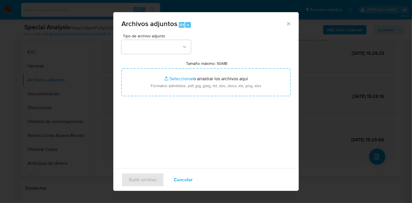
click at [279, 24] on span "Archivos adjuntos Alt a" at bounding box center [203, 24] width 164 height 8
click at [174, 100] on div "Tipo de archivo adjunto Tamaño máximo: 50MB Seleccionar archivos Seleccionar o …" at bounding box center [205, 102] width 169 height 137
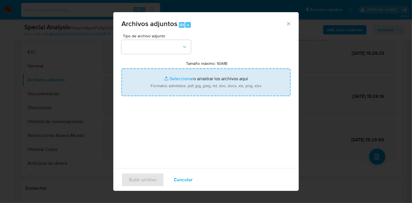
click at [192, 85] on input "Tamaño máximo: 50MB Seleccionar archivos" at bounding box center [205, 82] width 169 height 28
type input "C:\fakepath\ARCA - Cuenta Corriente.pdf"
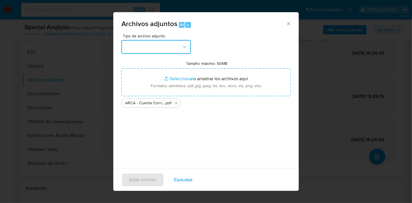
drag, startPoint x: 134, startPoint y: 44, endPoint x: 138, endPoint y: 53, distance: 9.7
click at [134, 44] on button "button" at bounding box center [155, 47] width 69 height 14
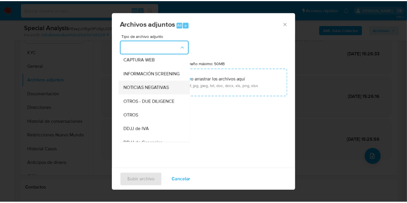
scroll to position [64, 0]
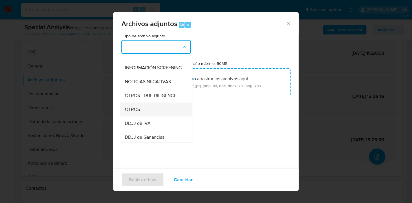
drag, startPoint x: 142, startPoint y: 108, endPoint x: 149, endPoint y: 116, distance: 10.3
click at [149, 116] on div "OTROS" at bounding box center [154, 109] width 59 height 14
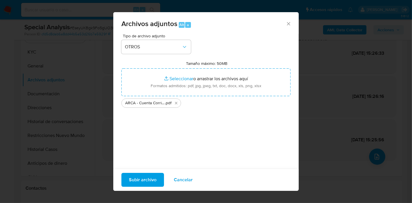
click at [156, 180] on button "Subir archivo" at bounding box center [142, 180] width 43 height 14
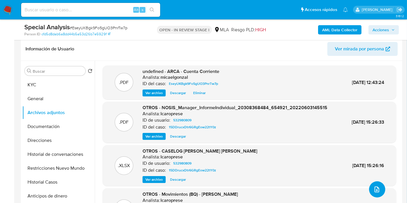
scroll to position [58, 0]
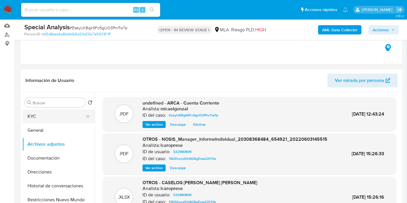
drag, startPoint x: 51, startPoint y: 99, endPoint x: 48, endPoint y: 111, distance: 12.7
click at [51, 103] on div "Buscar" at bounding box center [55, 102] width 61 height 9
click at [48, 111] on button "KYC" at bounding box center [56, 116] width 68 height 14
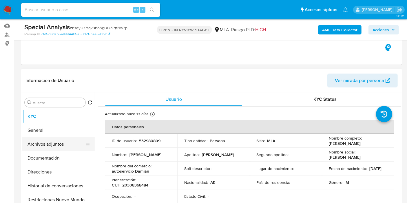
click at [45, 145] on button "Archivos adjuntos" at bounding box center [56, 144] width 68 height 14
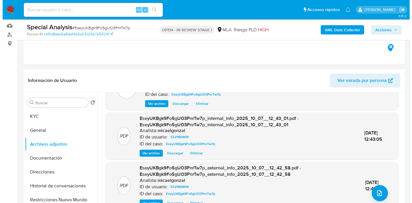
scroll to position [61, 0]
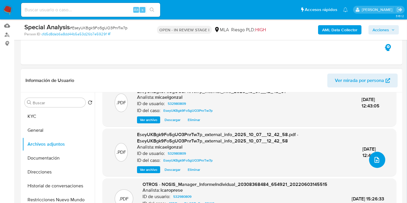
click at [375, 161] on icon "upload-file" at bounding box center [376, 159] width 7 height 7
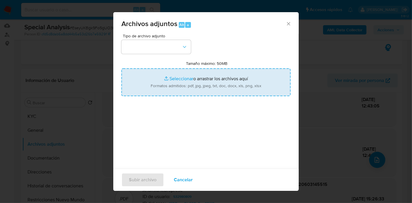
click at [219, 90] on input "Tamaño máximo: 50MB Seleccionar archivos" at bounding box center [205, 82] width 169 height 28
type input "C:\fakepath\DDJJ IIBB - 2024 y 2025.pdf"
click at [131, 125] on div "Tipo de archivo adjunto Tamaño máximo: 50MB Seleccionar archivos Seleccionar o …" at bounding box center [205, 102] width 169 height 137
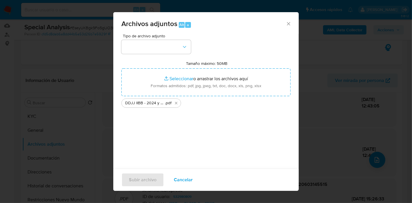
click at [178, 36] on span "Tipo de archivo adjunto" at bounding box center [157, 36] width 69 height 4
click at [176, 43] on button "button" at bounding box center [155, 47] width 69 height 14
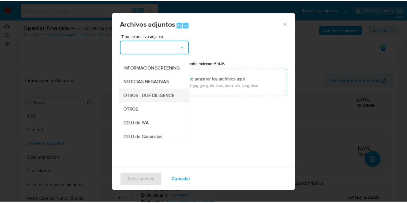
scroll to position [129, 0]
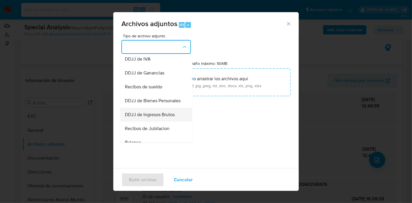
click at [165, 118] on span "DDJJ de Ingresos Brutos" at bounding box center [150, 115] width 50 height 6
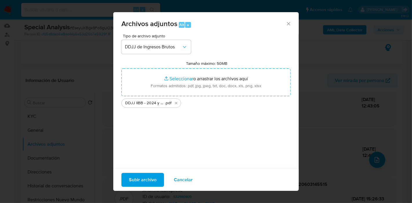
click at [153, 177] on span "Subir archivo" at bounding box center [143, 179] width 28 height 13
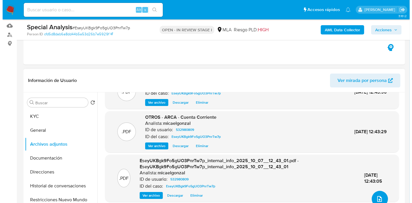
scroll to position [32, 0]
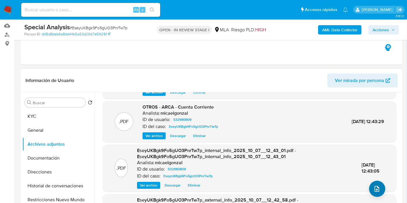
drag, startPoint x: 380, startPoint y: 198, endPoint x: 380, endPoint y: 194, distance: 4.1
click at [380, 184] on button "upload-file" at bounding box center [377, 189] width 16 height 16
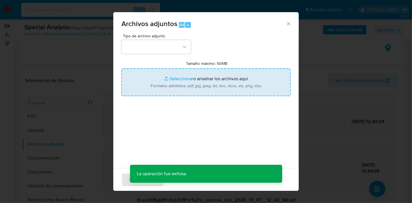
click at [188, 74] on input "Tamaño máximo: 50MB Seleccionar archivos" at bounding box center [205, 82] width 169 height 28
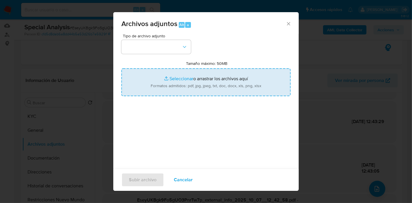
type input "C:\fakepath\Calculador - DDJJ IIBB.xlsx"
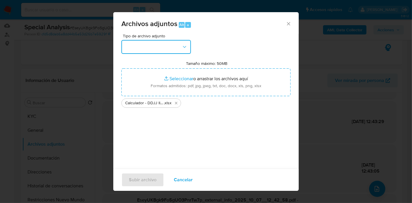
click at [134, 42] on button "button" at bounding box center [155, 47] width 69 height 14
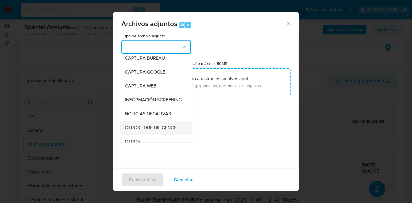
scroll to position [96, 0]
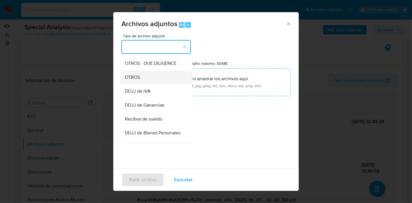
click at [164, 84] on div "OTROS" at bounding box center [154, 77] width 59 height 14
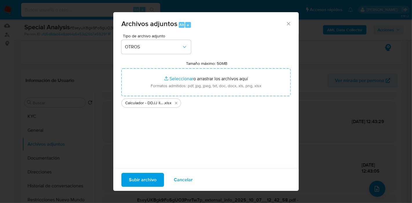
click at [152, 175] on span "Subir archivo" at bounding box center [143, 179] width 28 height 13
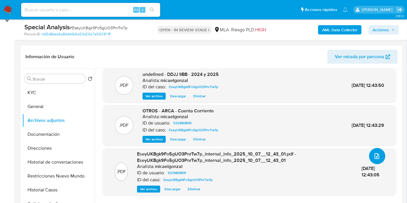
scroll to position [90, 0]
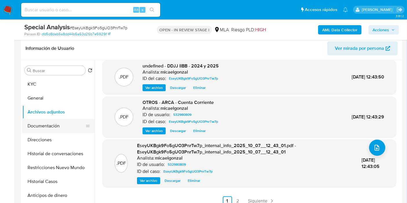
click at [57, 127] on button "Documentación" at bounding box center [56, 126] width 68 height 14
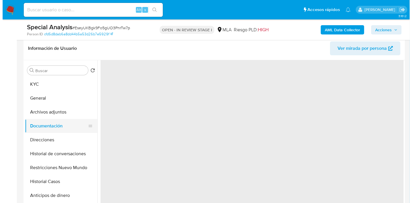
scroll to position [0, 0]
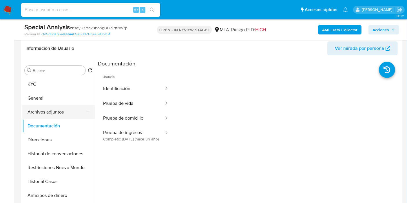
click at [57, 113] on button "Archivos adjuntos" at bounding box center [56, 112] width 68 height 14
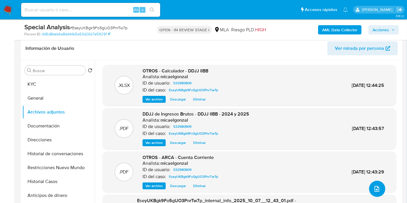
click at [375, 192] on icon "upload-file" at bounding box center [376, 188] width 7 height 7
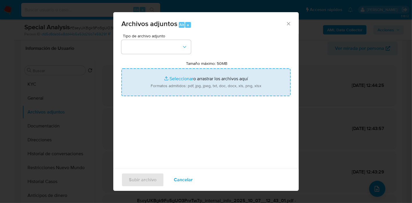
click at [187, 87] on input "Tamaño máximo: 50MB Seleccionar archivos" at bounding box center [205, 82] width 169 height 28
type input "C:\fakepath\Caselog EseyUKBgk9Fo5gUO3PnrTw7p_2025_09_23_17_43_01.docx"
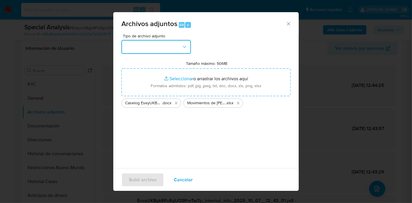
click at [174, 51] on button "button" at bounding box center [155, 47] width 69 height 14
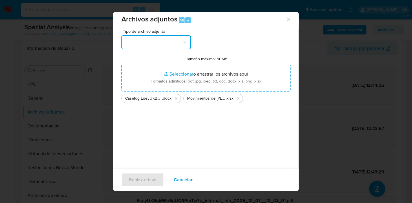
scroll to position [6, 0]
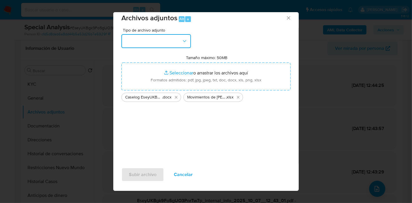
click at [175, 40] on button "button" at bounding box center [155, 41] width 69 height 14
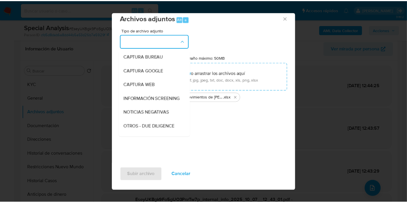
scroll to position [64, 0]
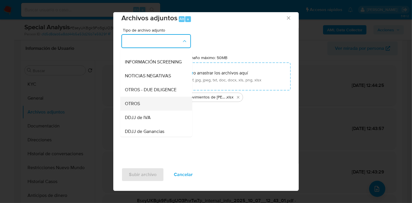
click at [144, 107] on div "OTROS" at bounding box center [154, 104] width 59 height 14
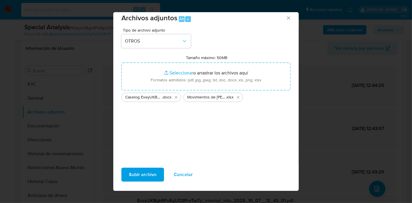
click at [133, 173] on span "Subir archivo" at bounding box center [143, 174] width 28 height 13
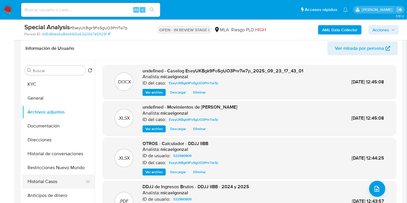
click at [31, 177] on button "Historial Casos" at bounding box center [56, 182] width 68 height 14
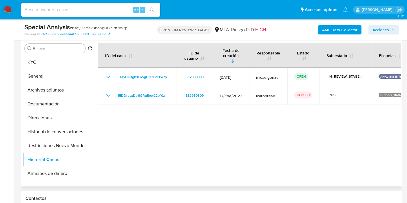
scroll to position [122, 0]
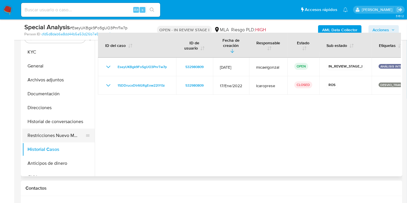
click at [48, 138] on button "Restricciones Nuevo Mundo" at bounding box center [56, 136] width 68 height 14
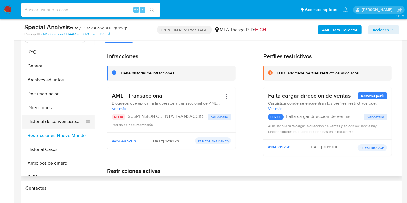
click at [72, 120] on button "Historial de conversaciones" at bounding box center [56, 122] width 68 height 14
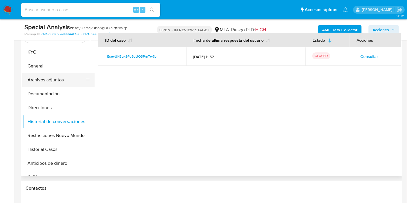
drag, startPoint x: 71, startPoint y: 113, endPoint x: 46, endPoint y: 84, distance: 38.4
click at [71, 114] on button "Direcciones" at bounding box center [58, 108] width 72 height 14
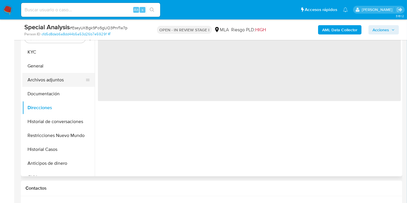
click at [46, 84] on button "Archivos adjuntos" at bounding box center [56, 80] width 68 height 14
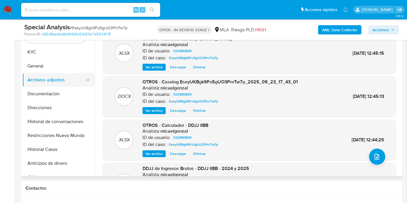
scroll to position [25, 0]
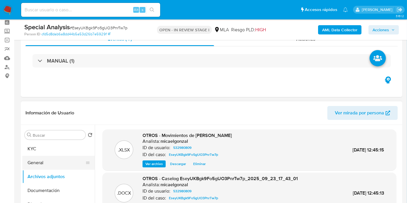
click at [59, 164] on button "General" at bounding box center [56, 163] width 68 height 14
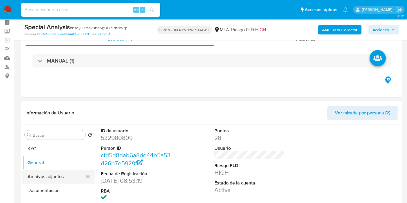
click at [60, 172] on button "Archivos adjuntos" at bounding box center [56, 177] width 68 height 14
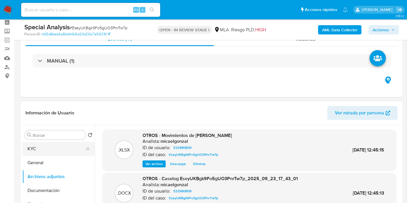
click at [55, 142] on button "KYC" at bounding box center [56, 149] width 68 height 14
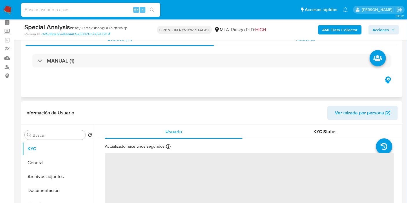
click at [394, 43] on div "Acciones" at bounding box center [306, 39] width 184 height 14
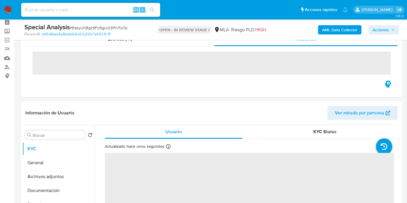
click at [395, 35] on div "AML Data Collector Acciones" at bounding box center [336, 30] width 123 height 14
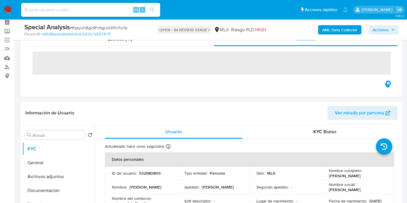
click at [388, 32] on span "Acciones" at bounding box center [380, 29] width 17 height 9
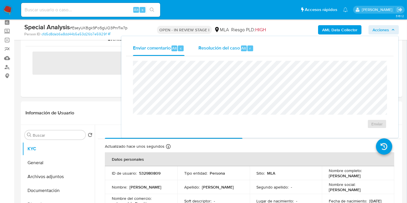
click at [197, 50] on button "Resolución del caso Alt r" at bounding box center [225, 48] width 69 height 15
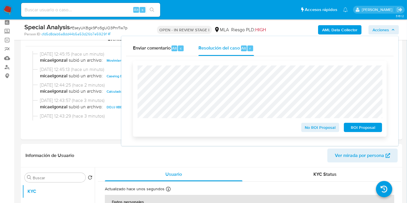
click at [358, 127] on span "ROI Proposal" at bounding box center [363, 127] width 30 height 8
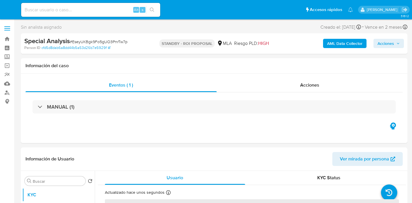
select select "10"
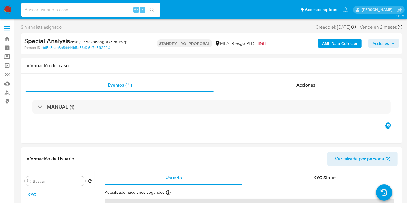
click at [56, 19] on nav "Alt s Accesos rápidos Presiona las siguientes teclas para acceder a algunas de …" at bounding box center [203, 9] width 407 height 19
click at [67, 10] on input at bounding box center [90, 10] width 139 height 8
click at [12, 6] on img at bounding box center [8, 10] width 10 height 10
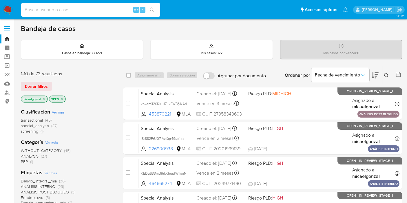
click at [102, 12] on input at bounding box center [90, 10] width 139 height 8
paste input "0nMiVcVmQnrQ16ou3kntm0yZ"
type input "0nMiVcVmQnrQ16ou3kntm0yZ"
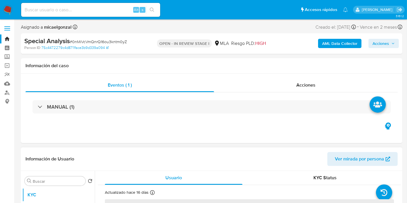
select select "10"
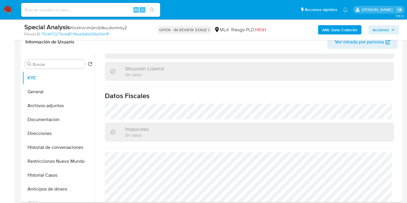
scroll to position [319, 0]
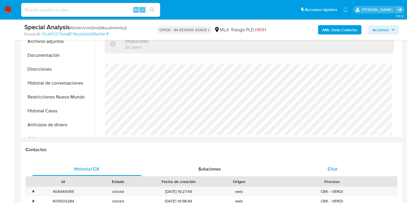
click at [314, 162] on div "Chat" at bounding box center [332, 169] width 109 height 14
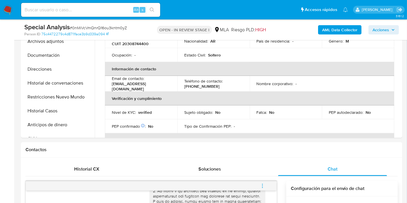
scroll to position [30, 0]
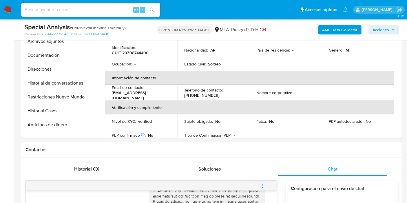
click at [141, 54] on p "CUIT 20308744400" at bounding box center [130, 52] width 37 height 5
copy p "20308744400"
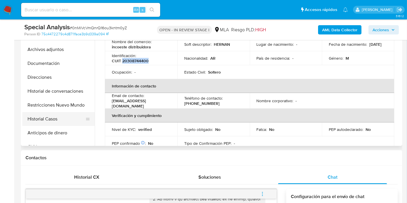
scroll to position [96, 0]
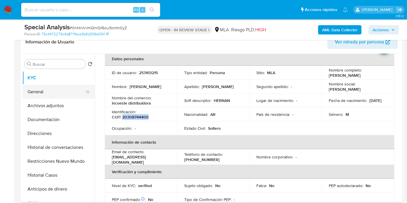
click at [69, 87] on button "General" at bounding box center [56, 92] width 68 height 14
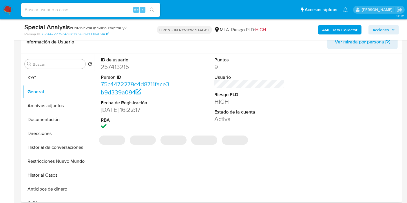
click at [129, 63] on dd "257413215" at bounding box center [136, 67] width 70 height 8
click at [111, 65] on dd "257413215" at bounding box center [136, 67] width 70 height 8
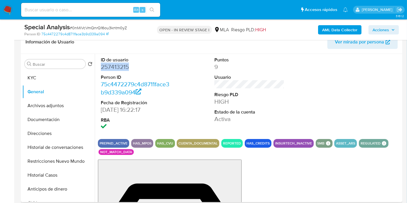
copy dd "257413215"
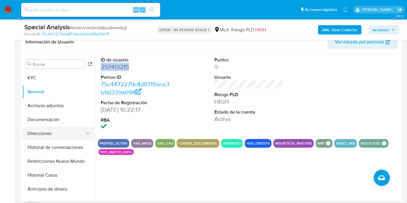
click at [49, 139] on button "Direcciones" at bounding box center [56, 134] width 68 height 14
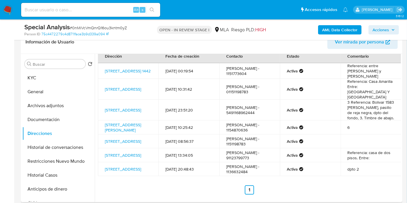
scroll to position [32, 0]
click at [30, 72] on button "KYC" at bounding box center [56, 78] width 68 height 14
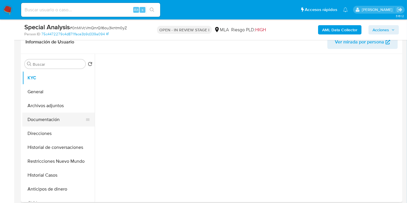
scroll to position [0, 0]
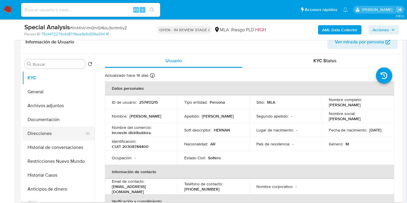
click at [55, 127] on button "Direcciones" at bounding box center [56, 134] width 68 height 14
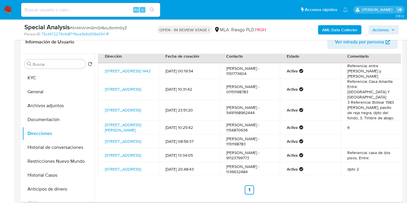
scroll to position [32, 0]
click at [61, 75] on button "KYC" at bounding box center [56, 78] width 68 height 14
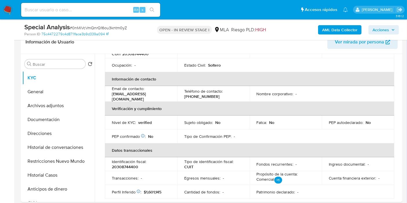
scroll to position [64, 0]
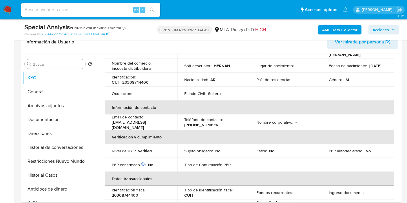
click at [143, 126] on p "[EMAIL_ADDRESS][DOMAIN_NAME]" at bounding box center [140, 125] width 56 height 10
click at [150, 121] on p "[EMAIL_ADDRESS][DOMAIN_NAME]" at bounding box center [140, 125] width 56 height 10
click at [153, 124] on p "[EMAIL_ADDRESS][DOMAIN_NAME]" at bounding box center [140, 125] width 56 height 10
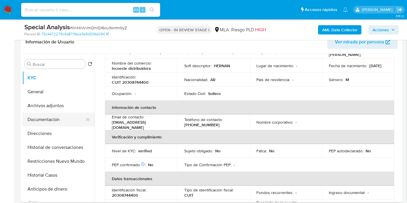
click at [61, 122] on button "Documentación" at bounding box center [56, 120] width 68 height 14
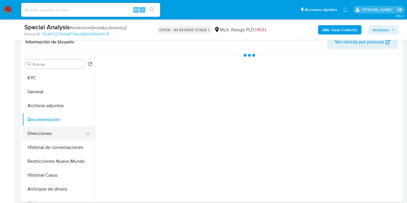
scroll to position [0, 0]
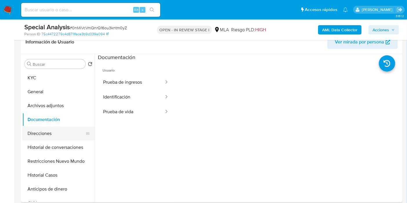
click at [53, 131] on button "Direcciones" at bounding box center [56, 134] width 68 height 14
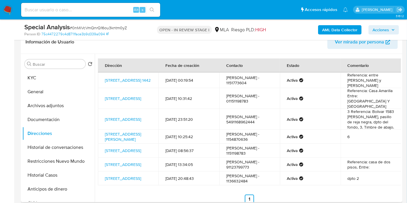
scroll to position [32, 0]
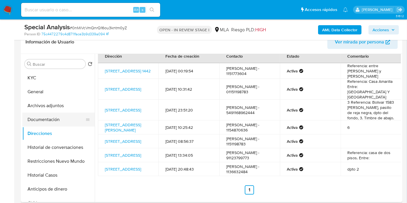
drag, startPoint x: 63, startPoint y: 117, endPoint x: 54, endPoint y: 120, distance: 9.1
click at [54, 120] on button "Documentación" at bounding box center [56, 120] width 68 height 14
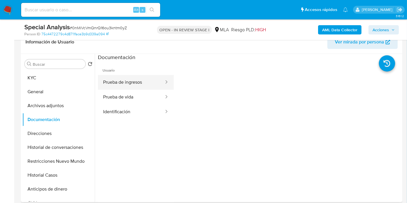
click at [119, 80] on button "Prueba de ingresos" at bounding box center [131, 82] width 67 height 15
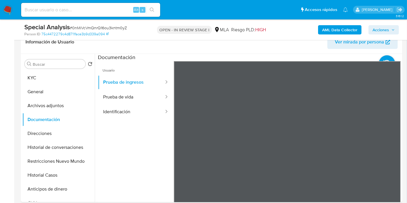
click at [135, 119] on div "Usuario Prueba de ingresos Prueba de vida Identificación" at bounding box center [249, 153] width 303 height 185
click at [401, 177] on div "Buscar Volver al orden por defecto KYC General Archivos adjuntos Documentación …" at bounding box center [211, 128] width 381 height 148
click at [332, 55] on section at bounding box center [249, 150] width 303 height 193
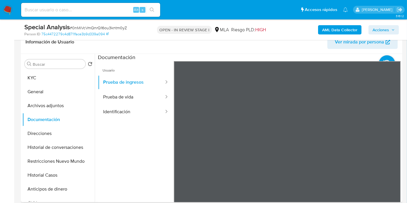
click at [321, 48] on div "Información de Usuario Ver mirada por persona Buscar Volver al orden por defect…" at bounding box center [211, 116] width 381 height 172
click at [75, 124] on button "Documentación" at bounding box center [56, 120] width 68 height 14
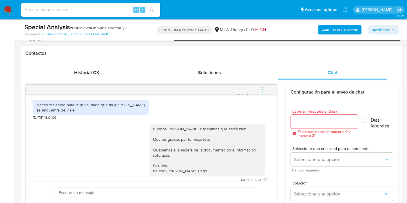
scroll to position [456, 0]
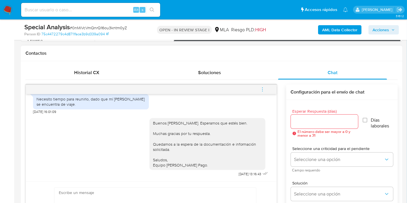
click at [85, 108] on div "Necesito tiempo para reunirlo, dado que mí contador se encuentra de viaje." at bounding box center [91, 101] width 116 height 15
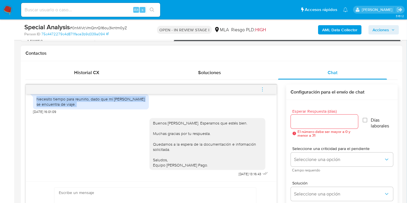
click at [85, 108] on div "Necesito tiempo para reunirlo, dado que mí contador se encuentra de viaje." at bounding box center [91, 101] width 116 height 15
click at [91, 100] on div "Necesito tiempo para reunirlo, dado que mí contador se encuentra de viaje." at bounding box center [90, 101] width 109 height 10
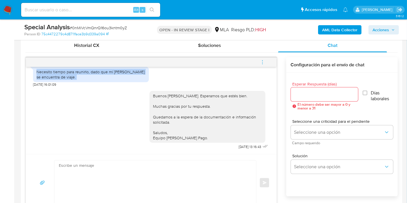
scroll to position [257, 0]
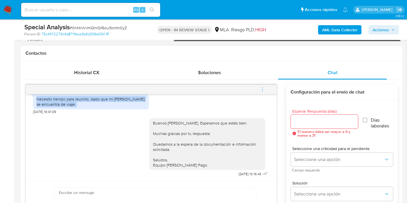
click at [265, 87] on button "menu-action" at bounding box center [262, 90] width 19 height 14
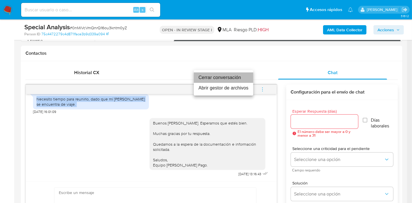
click at [213, 79] on li "Cerrar conversación" at bounding box center [223, 77] width 59 height 10
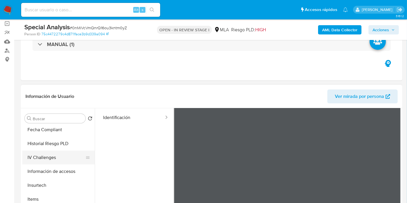
scroll to position [32, 0]
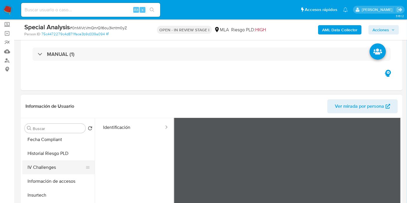
click at [69, 161] on button "IV Challenges" at bounding box center [56, 167] width 68 height 14
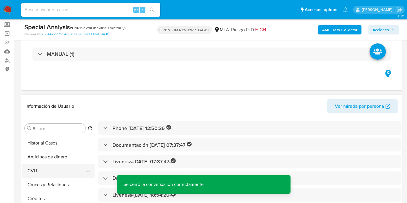
scroll to position [0, 0]
click at [66, 168] on button "Archivos adjuntos" at bounding box center [56, 170] width 68 height 14
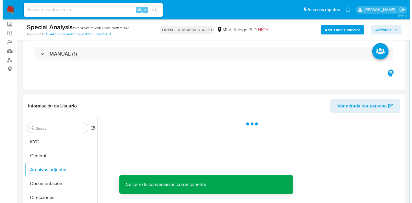
scroll to position [64, 0]
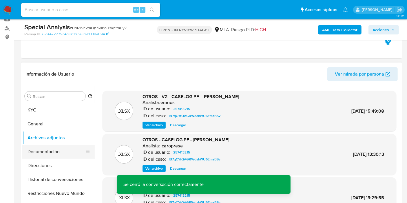
click at [46, 149] on button "Documentación" at bounding box center [56, 152] width 68 height 14
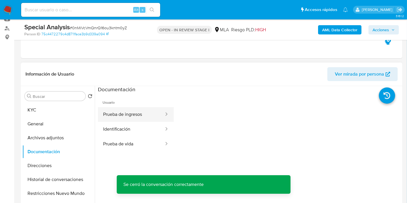
click at [142, 120] on button "Prueba de ingresos" at bounding box center [131, 114] width 67 height 15
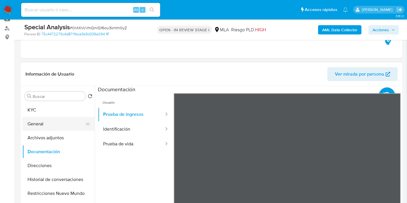
click at [62, 127] on button "General" at bounding box center [56, 124] width 68 height 14
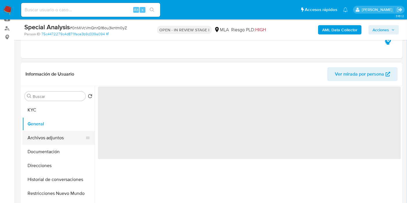
click at [63, 134] on button "Archivos adjuntos" at bounding box center [56, 138] width 68 height 14
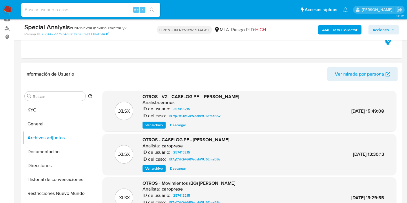
drag, startPoint x: 154, startPoint y: 122, endPoint x: 150, endPoint y: 126, distance: 5.1
click at [151, 125] on span "Ver archivo" at bounding box center [153, 125] width 17 height 6
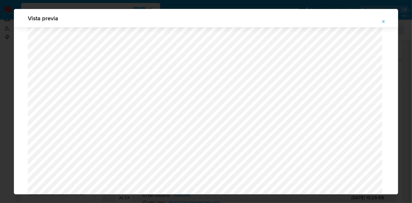
scroll to position [522, 0]
click at [382, 22] on icon "Attachment preview" at bounding box center [383, 21] width 5 height 5
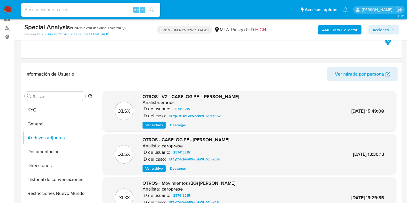
click at [328, 29] on b "AML Data Collector" at bounding box center [339, 29] width 35 height 9
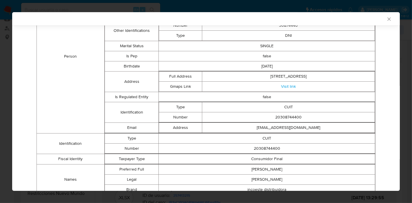
scroll to position [74, 0]
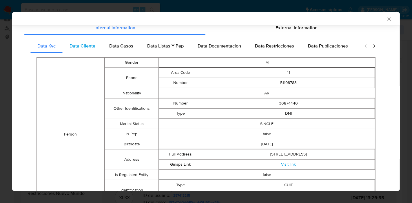
click at [66, 44] on div "Data Cliente" at bounding box center [83, 46] width 40 height 14
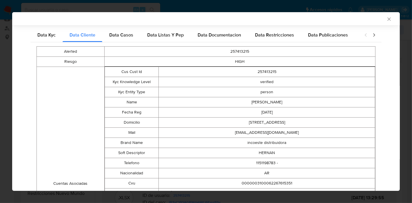
scroll to position [32, 0]
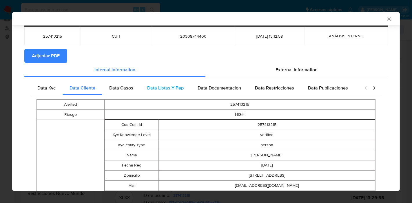
click at [140, 88] on div "Data Listas Y Pep" at bounding box center [165, 88] width 50 height 14
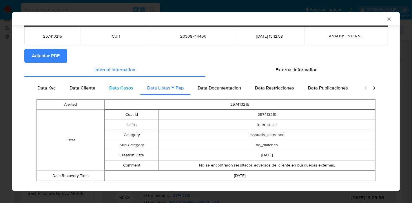
click at [131, 90] on span "Data Casos" at bounding box center [121, 88] width 24 height 7
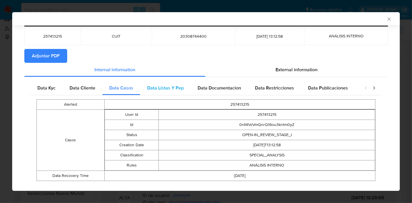
click at [181, 93] on div "Data Listas Y Pep" at bounding box center [165, 88] width 50 height 14
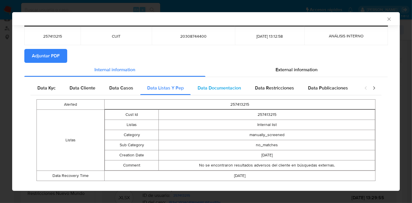
click at [208, 93] on div "Data Documentacion" at bounding box center [219, 88] width 57 height 14
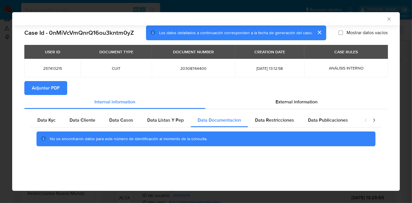
scroll to position [0, 0]
click at [280, 127] on div "No se encontraron datos para este número de identificación al momento de la con…" at bounding box center [205, 138] width 351 height 23
click at [284, 120] on span "Data Restricciones" at bounding box center [274, 120] width 39 height 7
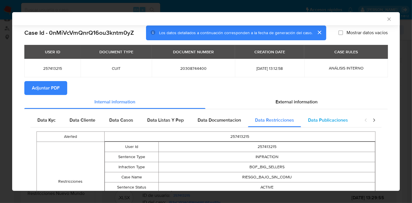
click at [304, 120] on div "Data Publicaciones" at bounding box center [328, 120] width 54 height 14
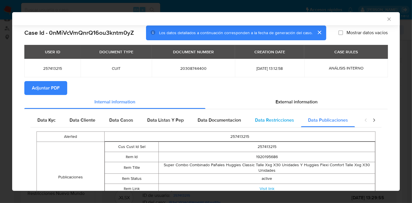
click at [285, 119] on span "Data Restricciones" at bounding box center [274, 120] width 39 height 7
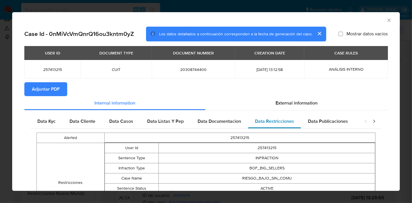
scroll to position [61, 0]
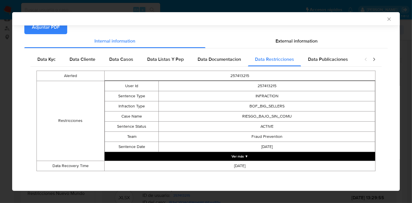
click at [329, 67] on div "Alerted 257413215 Restricciones User Id 257413215 Sentence Type INFRACTION Infr…" at bounding box center [205, 121] width 351 height 109
click at [331, 59] on span "Data Publicaciones" at bounding box center [328, 59] width 40 height 7
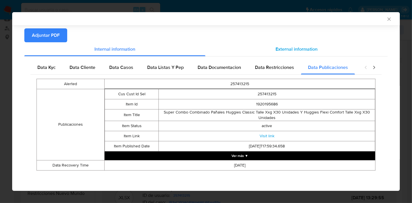
scroll to position [52, 0]
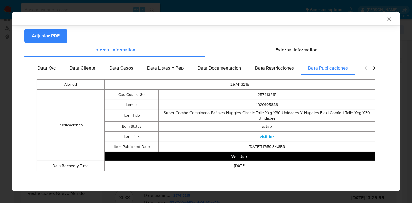
click at [373, 68] on icon "closure-recommendation-modal" at bounding box center [374, 67] width 2 height 3
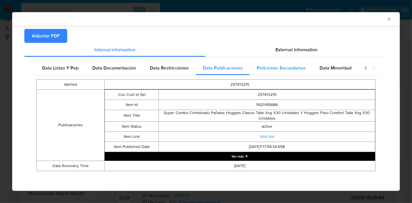
scroll to position [0, 107]
click at [282, 69] on span "Peticiones Secundarias" at bounding box center [281, 68] width 49 height 7
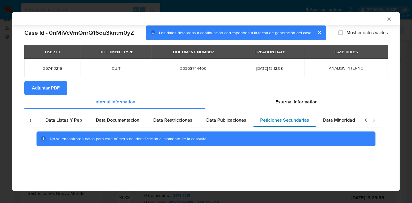
click at [311, 124] on div "Peticiones Secundarias" at bounding box center [284, 120] width 63 height 14
click at [328, 124] on div "Data Minoridad" at bounding box center [339, 120] width 46 height 14
click at [364, 119] on icon "closure-recommendation-modal" at bounding box center [366, 120] width 6 height 6
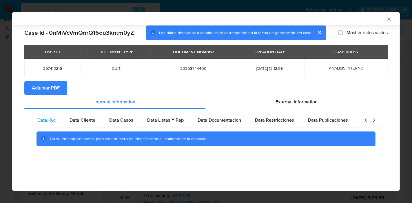
click at [37, 122] on div "Data Kyc" at bounding box center [46, 120] width 32 height 14
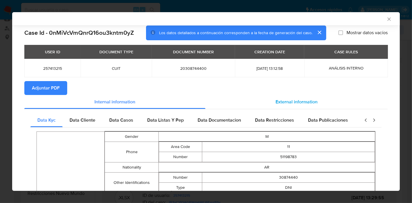
click at [316, 106] on div "External information" at bounding box center [296, 102] width 182 height 14
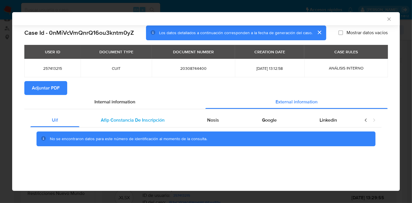
click at [130, 126] on div "Afip Constancia De Inscripción" at bounding box center [132, 120] width 107 height 14
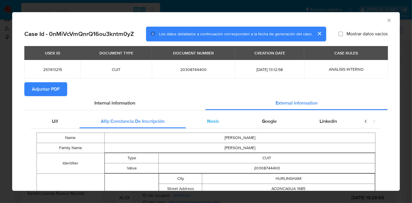
click at [207, 124] on span "Nosis" at bounding box center [213, 121] width 12 height 7
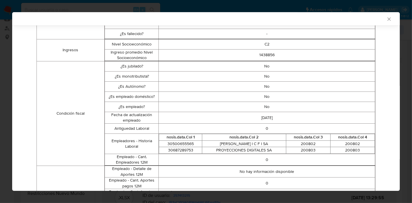
scroll to position [42, 0]
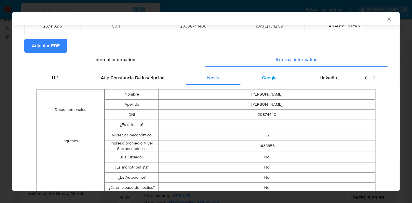
click at [270, 78] on span "Google" at bounding box center [269, 77] width 15 height 7
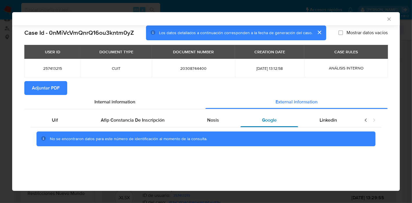
scroll to position [0, 0]
drag, startPoint x: 320, startPoint y: 122, endPoint x: 323, endPoint y: 122, distance: 3.6
click at [320, 122] on span "Linkedin" at bounding box center [327, 120] width 17 height 7
drag, startPoint x: 52, startPoint y: 121, endPoint x: 77, endPoint y: 106, distance: 28.9
click at [52, 121] on span "Uif" at bounding box center [55, 120] width 6 height 7
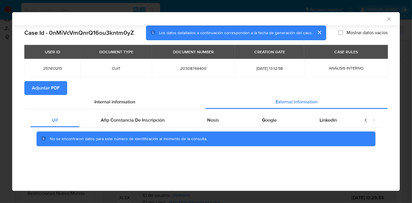
click at [122, 93] on section "Adjuntar PDF" at bounding box center [205, 88] width 363 height 14
drag, startPoint x: 113, startPoint y: 101, endPoint x: 70, endPoint y: 87, distance: 46.1
click at [113, 101] on span "Internal information" at bounding box center [114, 101] width 41 height 7
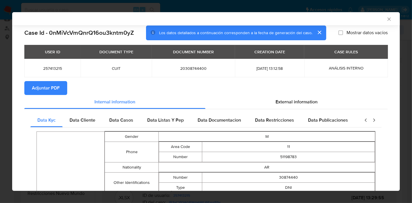
click at [42, 89] on span "Adjuntar PDF" at bounding box center [46, 88] width 28 height 13
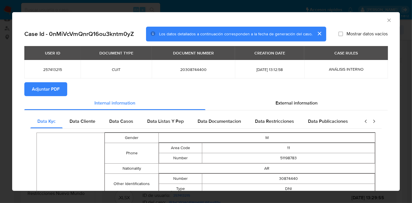
click at [385, 21] on div "AML Data Collector" at bounding box center [205, 19] width 387 height 14
click at [386, 20] on icon "Cerrar ventana" at bounding box center [389, 20] width 6 height 6
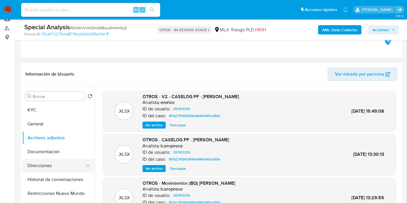
click at [43, 169] on button "Direcciones" at bounding box center [56, 166] width 68 height 14
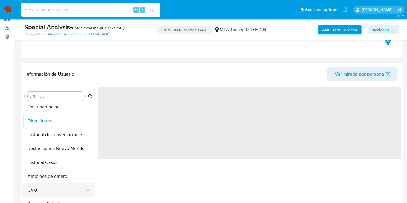
scroll to position [64, 0]
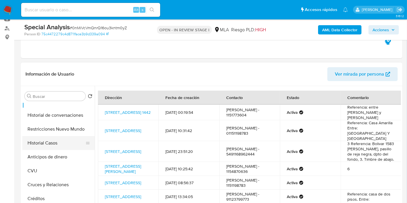
click at [63, 143] on button "Historial Casos" at bounding box center [56, 143] width 68 height 14
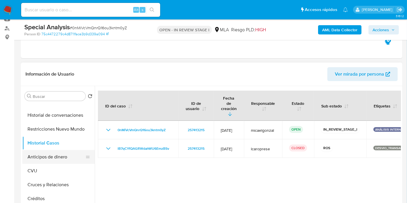
scroll to position [0, 0]
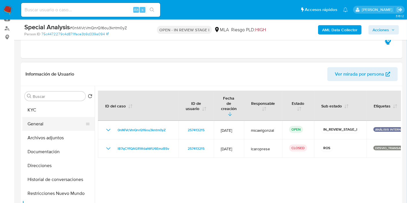
click at [58, 127] on button "General" at bounding box center [56, 124] width 68 height 14
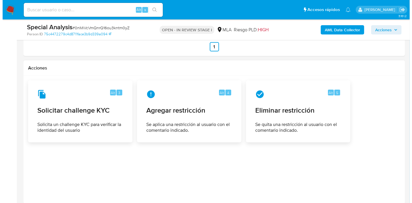
scroll to position [973, 0]
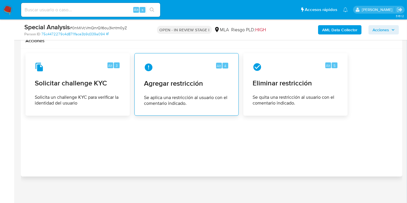
click at [196, 97] on span "Se aplica una restricción al usuario con el comentario indicado." at bounding box center [186, 101] width 85 height 12
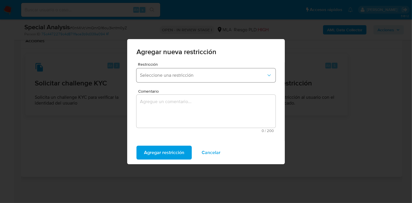
click at [186, 76] on span "Seleccione una restricción" at bounding box center [203, 75] width 126 height 6
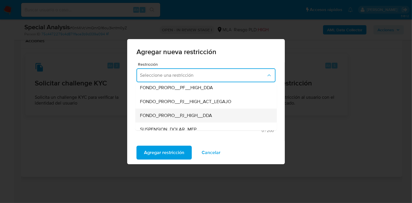
scroll to position [161, 0]
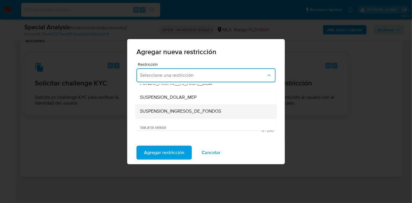
click at [188, 111] on span "SUSPENSION_INGRESOS_DE_FONDOS" at bounding box center [180, 111] width 81 height 6
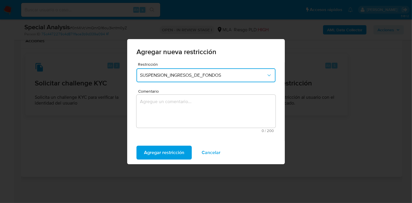
click at [188, 111] on textarea "Comentario" at bounding box center [205, 111] width 139 height 33
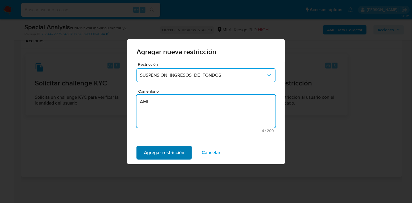
type textarea "AML"
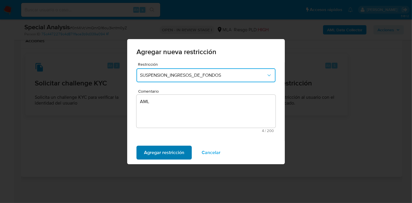
click at [171, 149] on span "Agregar restricción" at bounding box center [164, 152] width 40 height 13
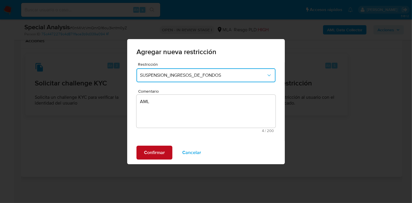
click at [166, 150] on button "Confirmar" at bounding box center [154, 153] width 36 height 14
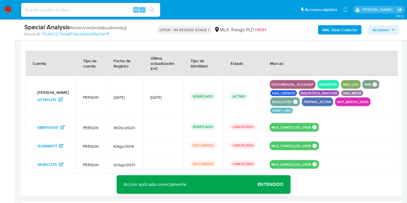
click at [263, 184] on span "Entendido" at bounding box center [271, 184] width 26 height 0
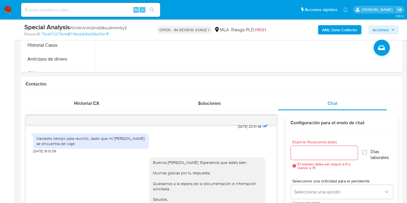
scroll to position [359, 0]
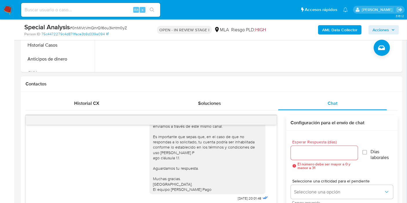
click at [261, 120] on div at bounding box center [151, 120] width 251 height 9
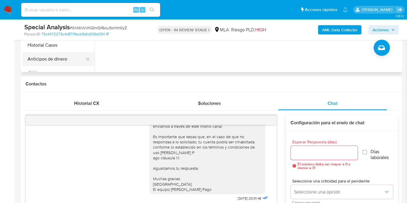
scroll to position [66, 0]
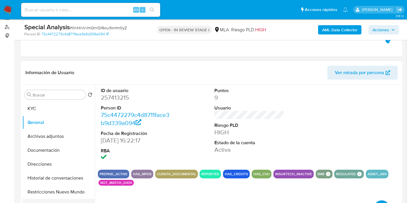
click at [54, 200] on button "Historial Casos" at bounding box center [56, 206] width 68 height 14
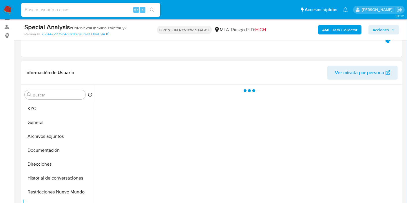
scroll to position [64, 0]
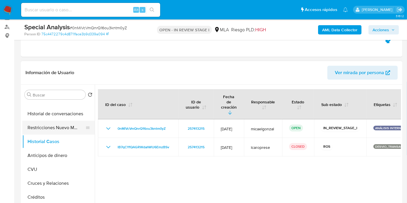
click at [75, 131] on button "Restricciones Nuevo Mundo" at bounding box center [56, 128] width 68 height 14
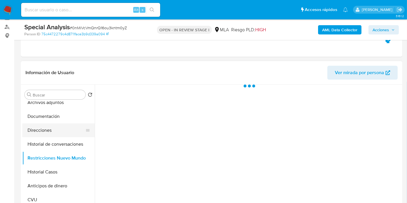
scroll to position [0, 0]
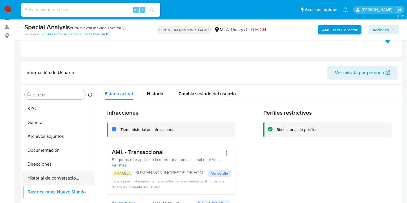
drag, startPoint x: 49, startPoint y: 177, endPoint x: 55, endPoint y: 178, distance: 5.9
click at [55, 178] on button "Historial de conversaciones" at bounding box center [56, 178] width 68 height 14
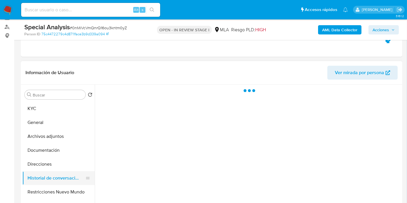
click at [67, 175] on button "Historial de conversaciones" at bounding box center [56, 178] width 68 height 14
click at [56, 190] on button "Restricciones Nuevo Mundo" at bounding box center [56, 192] width 68 height 14
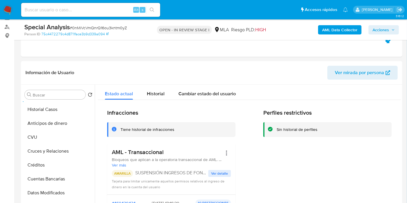
click at [152, 91] on span "Historial" at bounding box center [156, 93] width 18 height 7
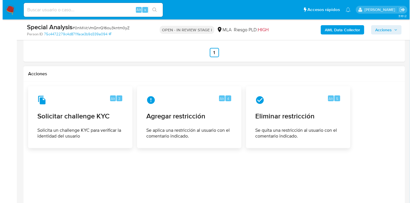
scroll to position [973, 0]
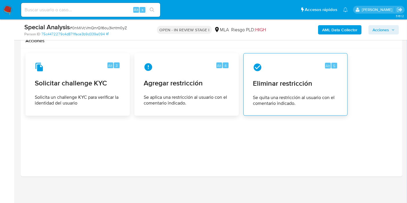
click at [259, 96] on span "Se quita una restricción al usuario con el comentario indicado." at bounding box center [295, 101] width 85 height 12
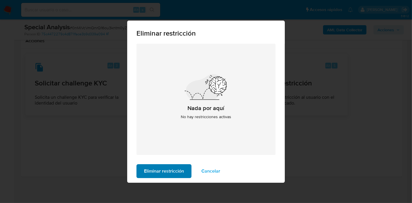
click at [187, 171] on button "Eliminar restricción" at bounding box center [163, 171] width 55 height 14
click at [155, 171] on span "Eliminar restricción" at bounding box center [164, 171] width 40 height 13
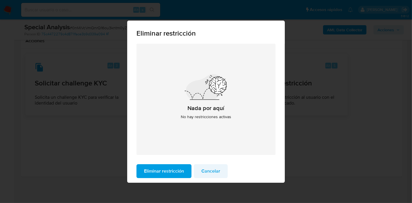
click at [201, 169] on span "Cancelar" at bounding box center [210, 171] width 19 height 13
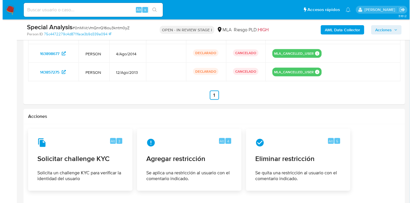
scroll to position [870, 0]
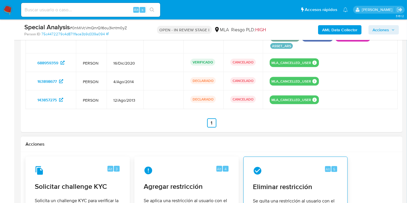
click at [271, 171] on div "Alt 5" at bounding box center [295, 170] width 85 height 9
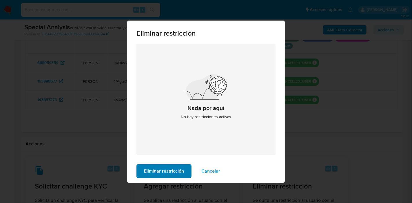
click at [153, 174] on span "Eliminar restricción" at bounding box center [164, 171] width 40 height 13
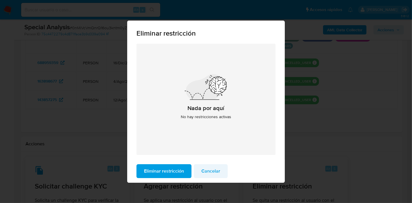
click at [204, 168] on span "Cancelar" at bounding box center [210, 171] width 19 height 13
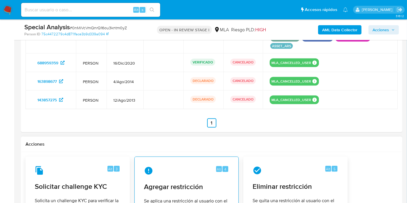
click at [192, 178] on div "Alt 4 Agregar restricción Se aplica una restricción al usuario con el comentari…" at bounding box center [186, 188] width 94 height 53
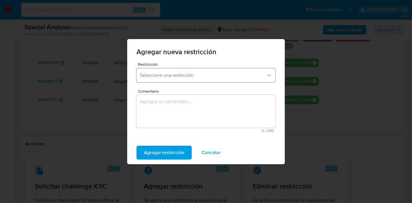
click at [212, 73] on span "Seleccione una restricción" at bounding box center [203, 75] width 126 height 6
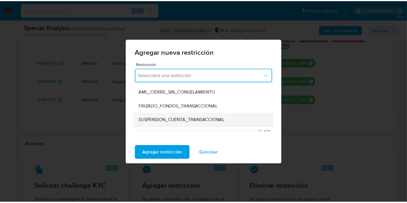
scroll to position [64, 0]
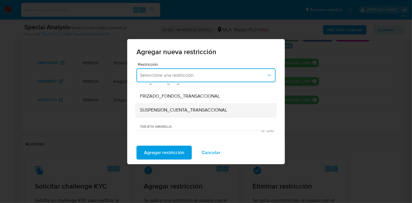
click at [211, 109] on span "SUSPENSION_CUENTA_TRANSACCIONAL" at bounding box center [183, 110] width 87 height 6
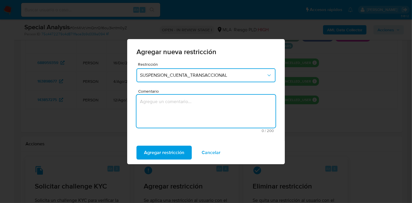
click at [197, 122] on textarea "Comentario" at bounding box center [205, 111] width 139 height 33
type textarea "S"
type textarea "AML"
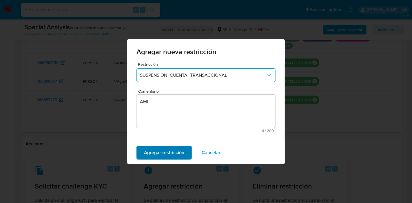
click at [174, 153] on span "Agregar restricción" at bounding box center [164, 152] width 40 height 13
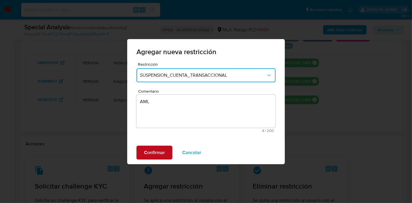
click at [147, 154] on span "Confirmar" at bounding box center [154, 152] width 21 height 13
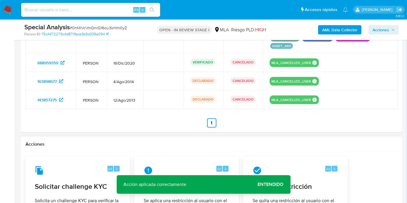
click at [266, 184] on span "Entendido" at bounding box center [271, 184] width 26 height 0
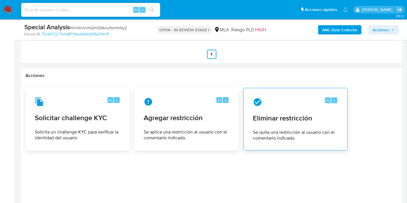
scroll to position [966, 0]
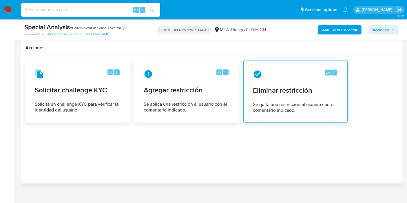
click at [301, 92] on span "Eliminar restricción" at bounding box center [295, 90] width 85 height 9
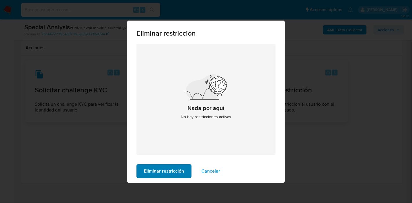
drag, startPoint x: 202, startPoint y: 150, endPoint x: 163, endPoint y: 171, distance: 44.6
click at [202, 150] on div "Nada por aquí No hay restricciones activas" at bounding box center [205, 99] width 139 height 111
click at [163, 172] on span "Eliminar restricción" at bounding box center [164, 171] width 40 height 13
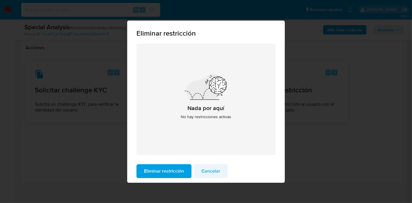
click at [206, 172] on span "Cancelar" at bounding box center [210, 171] width 19 height 13
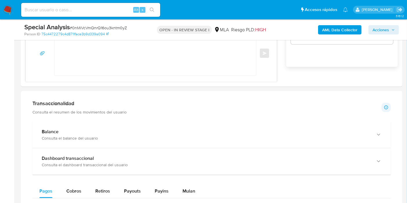
scroll to position [355, 0]
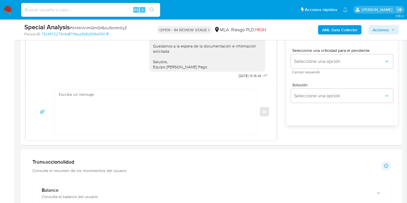
click at [11, 17] on nav "Alt s Accesos rápidos Presiona las siguientes teclas para acceder a algunas de …" at bounding box center [203, 9] width 407 height 19
click at [11, 13] on img at bounding box center [8, 10] width 10 height 10
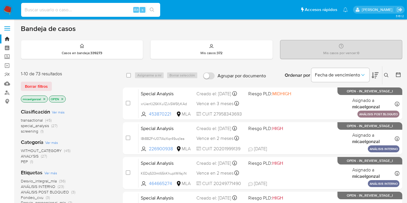
click at [72, 12] on input at bounding box center [90, 10] width 139 height 8
paste input "0nMiVcVmQnrQ16ou3kntm0yZ"
type input "0nMiVcVmQnrQ16ou3kntm0yZ"
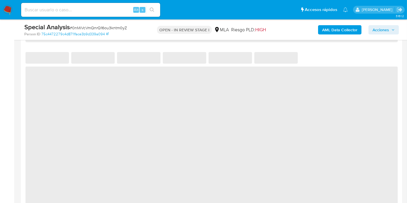
select select "10"
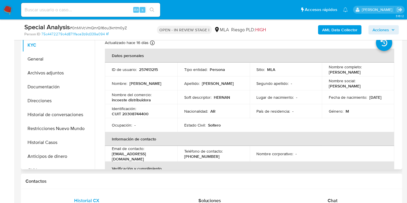
scroll to position [129, 0]
click at [37, 127] on button "Restricciones Nuevo Mundo" at bounding box center [56, 129] width 68 height 14
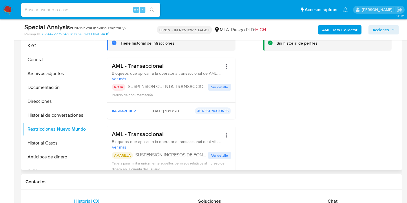
scroll to position [32, 0]
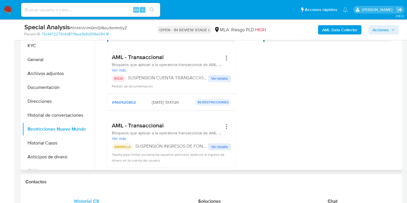
click at [151, 125] on h3 "AML - Transaccional" at bounding box center [167, 125] width 110 height 7
click at [142, 138] on span "Ver más" at bounding box center [167, 138] width 110 height 5
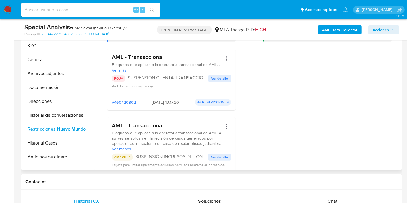
click at [142, 138] on span "Bloqueos que aplican a la operatoria transaccional de AML. A su vez se aplican …" at bounding box center [167, 138] width 110 height 16
click at [146, 136] on span "Bloqueos que aplican a la operatoria transaccional de AML. A su vez se aplican …" at bounding box center [167, 138] width 110 height 16
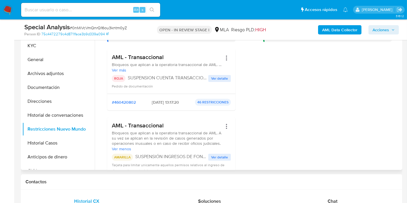
click at [146, 136] on span "Bloqueos que aplican a la operatoria transaccional de AML. A su vez se aplican …" at bounding box center [167, 138] width 110 height 16
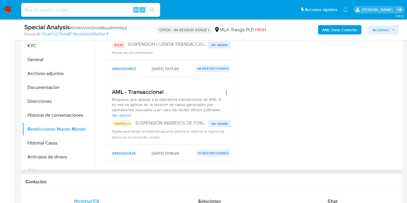
scroll to position [129, 0]
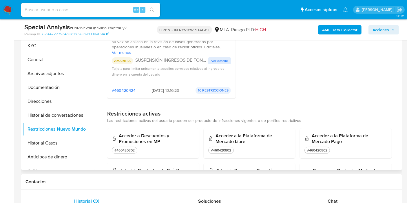
click at [219, 91] on p "10 RESTRICCIONES" at bounding box center [212, 90] width 35 height 7
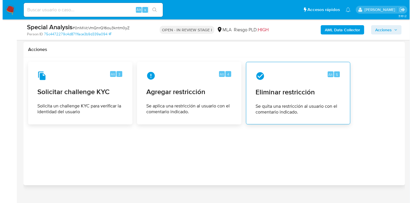
scroll to position [893, 0]
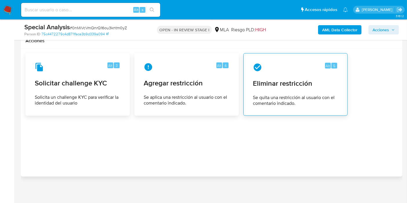
click at [269, 86] on div "Alt 5 Eliminar restricción Se quita una restricción al usuario con el comentari…" at bounding box center [295, 84] width 94 height 53
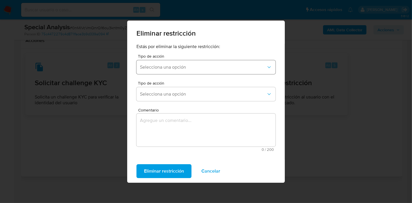
click at [208, 70] on button "Selecciona una opción" at bounding box center [205, 67] width 139 height 14
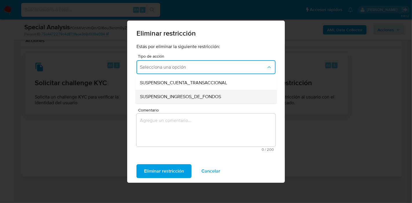
click at [207, 97] on span "SUSPENSION_INGRESOS_DE_FONDOS" at bounding box center [180, 97] width 81 height 6
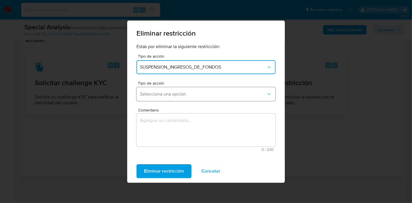
click at [208, 96] on span "Selecciona una opción" at bounding box center [203, 94] width 126 height 6
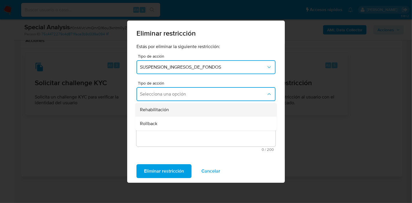
click at [204, 113] on div "Rehabilitación" at bounding box center [204, 110] width 129 height 14
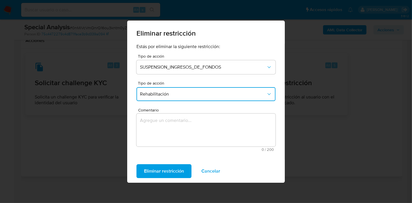
click at [190, 130] on textarea "Comentario" at bounding box center [205, 129] width 139 height 33
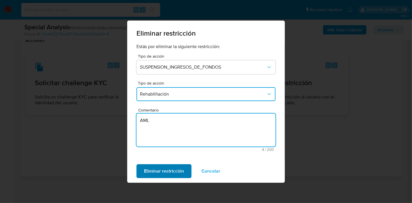
type textarea "AML"
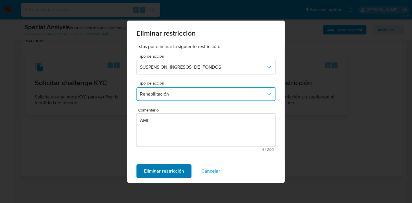
click at [189, 171] on button "Eliminar restricción" at bounding box center [163, 171] width 55 height 14
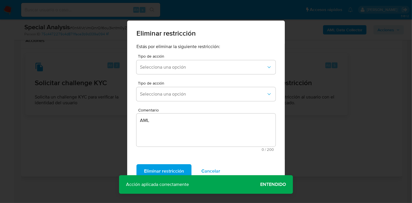
click at [276, 184] on span "Entendido" at bounding box center [273, 184] width 26 height 0
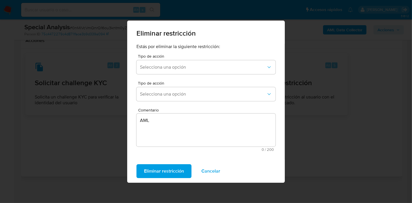
click at [208, 175] on span "Cancelar" at bounding box center [210, 171] width 19 height 13
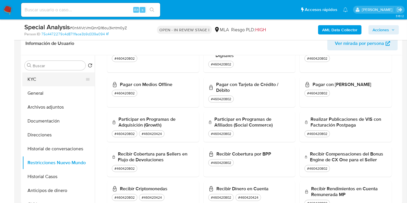
scroll to position [64, 0]
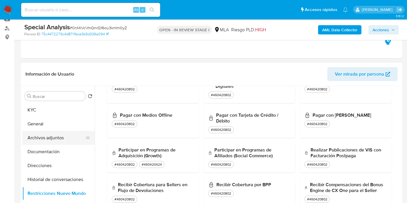
drag, startPoint x: 60, startPoint y: 110, endPoint x: 59, endPoint y: 138, distance: 28.1
click at [61, 115] on button "KYC" at bounding box center [58, 110] width 72 height 14
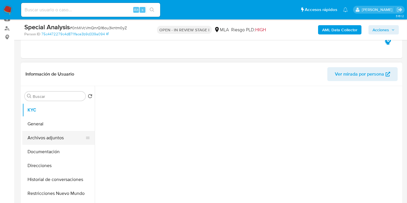
click at [58, 138] on button "Archivos adjuntos" at bounding box center [56, 138] width 68 height 14
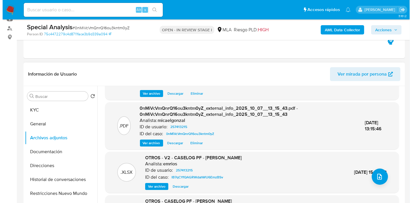
scroll to position [61, 0]
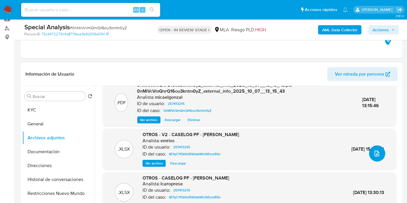
click at [373, 154] on icon "upload-file" at bounding box center [376, 153] width 7 height 7
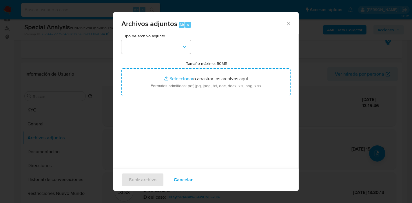
click at [134, 38] on div "Tipo de archivo adjunto" at bounding box center [155, 44] width 69 height 20
click at [140, 48] on button "button" at bounding box center [155, 47] width 69 height 14
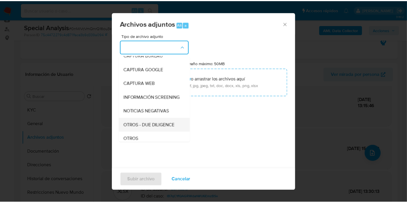
scroll to position [64, 0]
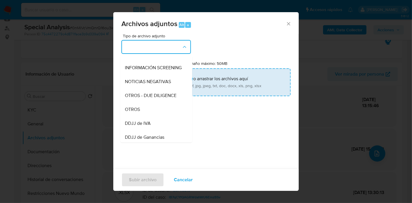
click at [163, 109] on div "OTROS" at bounding box center [154, 109] width 59 height 14
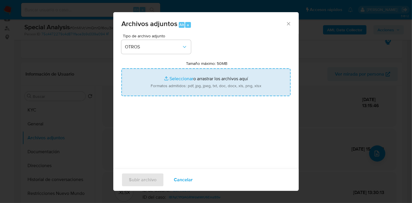
click at [193, 87] on input "Tamaño máximo: 50MB Seleccionar archivos" at bounding box center [205, 82] width 169 height 28
type input "C:\fakepath\Certificacion Negativa - Hernan Andres Diaz Morales.pdf"
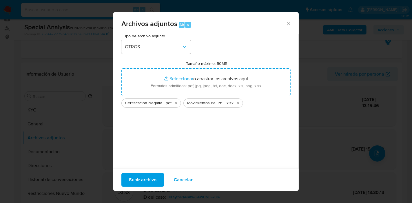
click at [142, 177] on span "Subir archivo" at bounding box center [143, 179] width 28 height 13
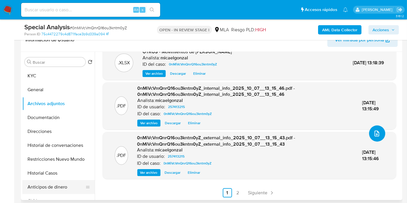
scroll to position [129, 0]
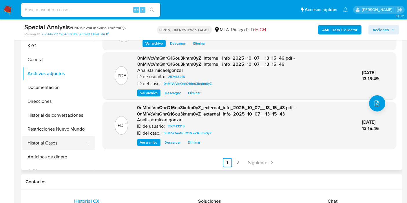
click at [64, 149] on button "Historial Casos" at bounding box center [56, 143] width 68 height 14
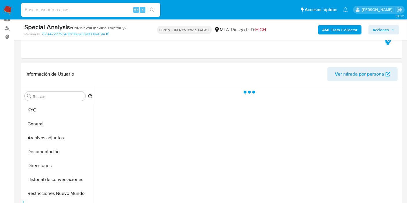
scroll to position [96, 0]
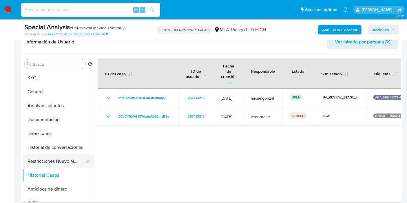
click at [54, 156] on button "Restricciones Nuevo Mundo" at bounding box center [56, 161] width 68 height 14
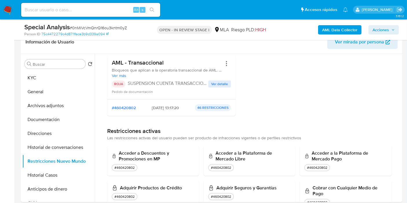
scroll to position [64, 0]
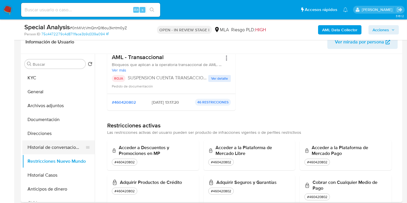
click at [45, 146] on button "Historial de conversaciones" at bounding box center [56, 147] width 68 height 14
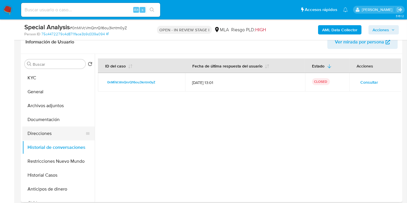
click at [66, 127] on button "Direcciones" at bounding box center [56, 134] width 68 height 14
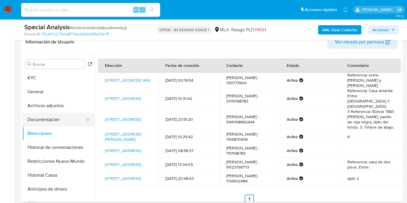
click at [57, 116] on button "Documentación" at bounding box center [56, 120] width 68 height 14
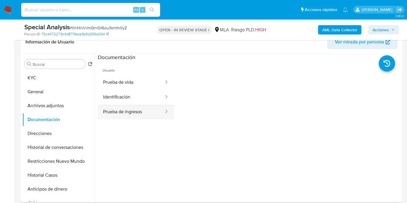
click at [118, 109] on button "Prueba de ingresos" at bounding box center [131, 112] width 67 height 15
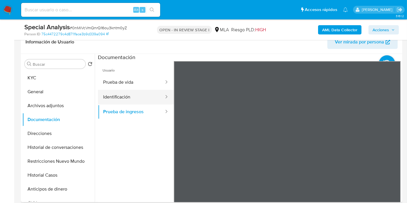
click at [134, 96] on button "Identificación" at bounding box center [131, 97] width 67 height 15
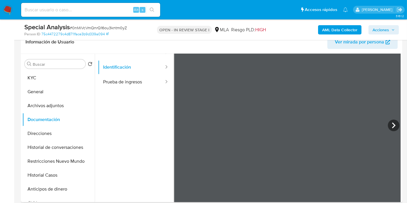
scroll to position [49, 0]
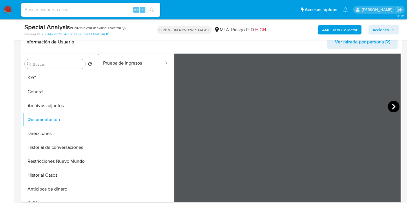
click at [389, 109] on icon at bounding box center [394, 107] width 12 height 12
click at [183, 108] on icon at bounding box center [181, 107] width 12 height 12
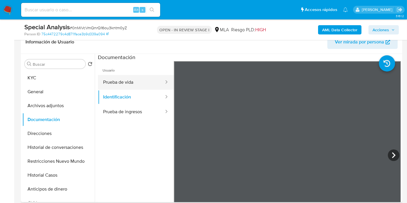
click at [137, 81] on button "Prueba de vida" at bounding box center [131, 82] width 67 height 15
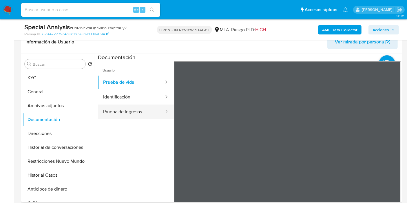
click at [131, 111] on button "Prueba de ingresos" at bounding box center [131, 112] width 67 height 15
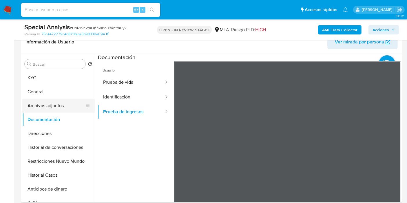
click at [50, 106] on button "Archivos adjuntos" at bounding box center [56, 106] width 68 height 14
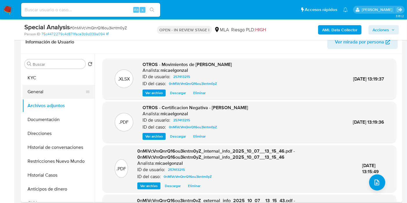
click at [61, 89] on button "General" at bounding box center [56, 92] width 68 height 14
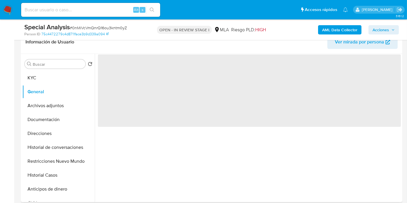
click at [73, 70] on div "Buscar Volver al orden por defecto KYC General Archivos adjuntos Documentación …" at bounding box center [58, 128] width 72 height 147
click at [60, 81] on button "KYC" at bounding box center [56, 78] width 68 height 14
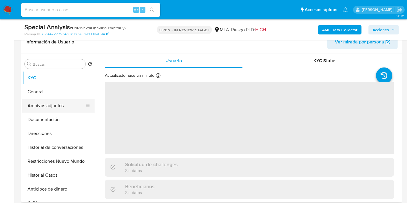
click at [56, 103] on button "Archivos adjuntos" at bounding box center [56, 106] width 68 height 14
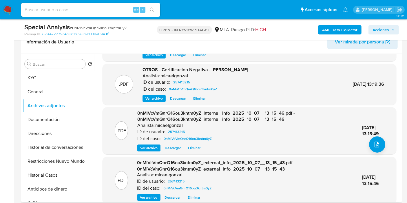
scroll to position [61, 0]
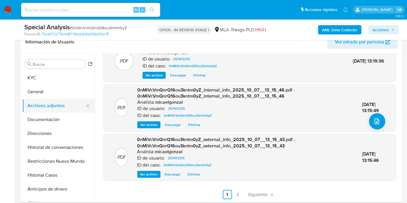
click at [43, 99] on button "Archivos adjuntos" at bounding box center [56, 106] width 68 height 14
click at [47, 96] on button "General" at bounding box center [56, 92] width 68 height 14
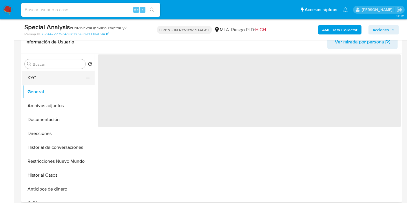
click at [57, 78] on button "KYC" at bounding box center [56, 78] width 68 height 14
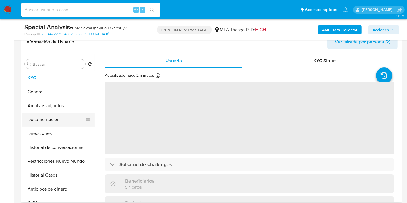
click at [52, 120] on button "Documentación" at bounding box center [56, 120] width 68 height 14
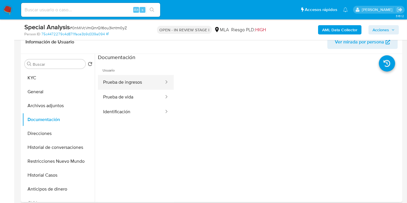
click at [142, 87] on button "Prueba de ingresos" at bounding box center [131, 82] width 67 height 15
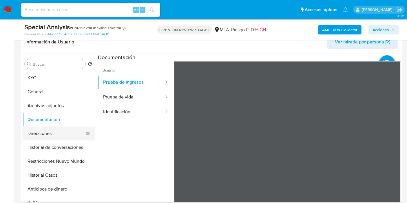
click at [64, 133] on button "Direcciones" at bounding box center [56, 134] width 68 height 14
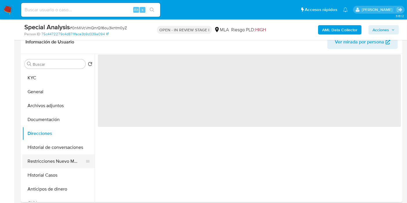
click at [53, 155] on button "Restricciones Nuevo Mundo" at bounding box center [56, 161] width 68 height 14
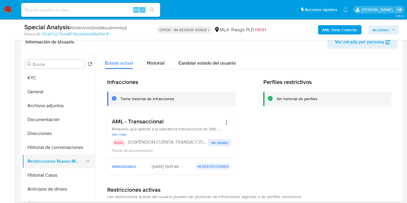
scroll to position [64, 0]
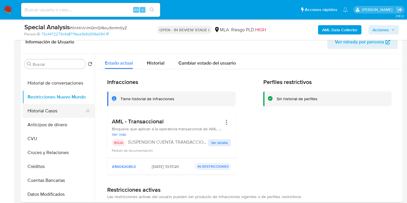
click at [59, 109] on button "Historial Casos" at bounding box center [56, 111] width 68 height 14
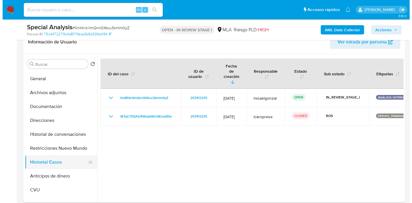
scroll to position [0, 0]
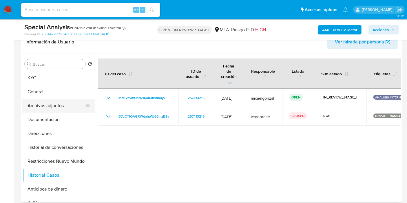
click at [54, 105] on button "Archivos adjuntos" at bounding box center [56, 106] width 68 height 14
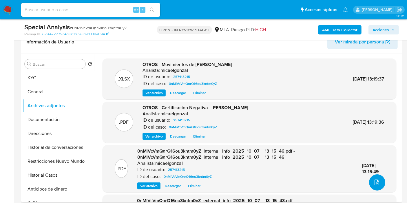
click at [374, 180] on icon "upload-file" at bounding box center [376, 182] width 7 height 7
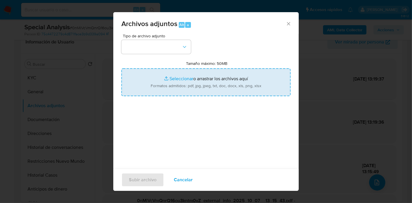
click at [162, 76] on input "Tamaño máximo: 50MB Seleccionar archivos" at bounding box center [205, 82] width 169 height 28
type input "C:\fakepath\Caselog 0nMiVcVmQnrQ16ou3kntm0yZ_2025_09_24_11_45_27.docx"
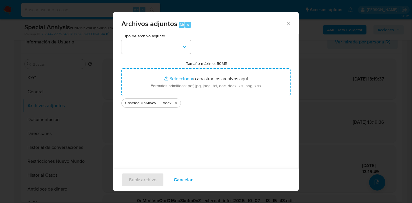
click at [243, 157] on div "Tipo de archivo adjunto Tamaño máximo: 50MB Seleccionar archivos Seleccionar o …" at bounding box center [205, 102] width 169 height 137
click at [181, 53] on button "button" at bounding box center [155, 47] width 69 height 14
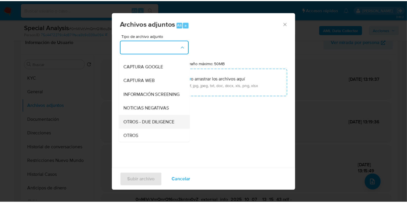
scroll to position [64, 0]
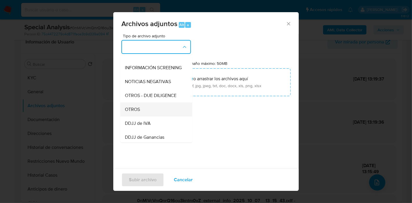
click at [141, 116] on div "OTROS" at bounding box center [154, 109] width 59 height 14
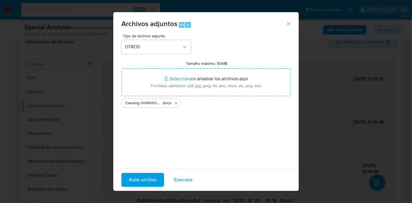
click at [150, 174] on span "Subir archivo" at bounding box center [143, 179] width 28 height 13
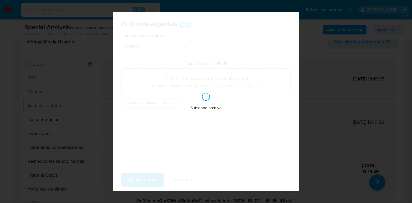
click at [229, 158] on div "Subiendo archivo" at bounding box center [205, 101] width 185 height 179
click at [338, 136] on div "Archivos adjuntos Alt a Tipo de archivo adjunto OTROS Tamaño máximo: 50MB Selec…" at bounding box center [206, 101] width 412 height 203
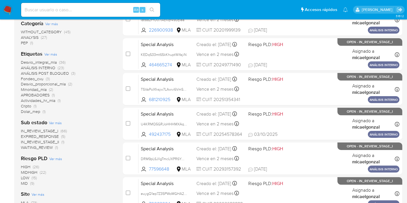
scroll to position [129, 0]
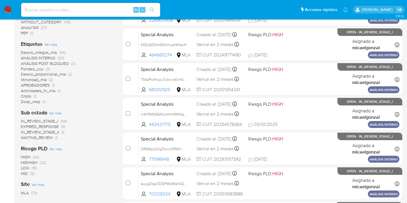
click at [39, 135] on span "WAITING_REVIEW" at bounding box center [37, 138] width 32 height 6
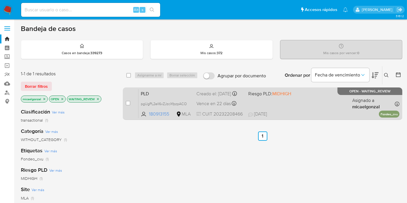
click at [308, 116] on span "[DATE] [DATE] 16:00" at bounding box center [297, 114] width 99 height 6
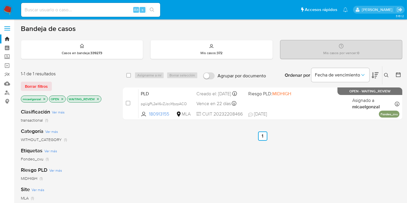
drag, startPoint x: 14, startPoint y: 12, endPoint x: 5, endPoint y: 12, distance: 8.7
click at [11, 12] on nav "Alt s Accesos rápidos Presiona las siguientes teclas para acceder a algunas de …" at bounding box center [203, 9] width 407 height 19
click at [5, 12] on img at bounding box center [8, 10] width 10 height 10
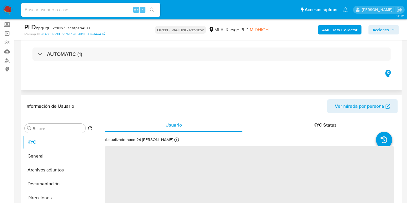
select select "10"
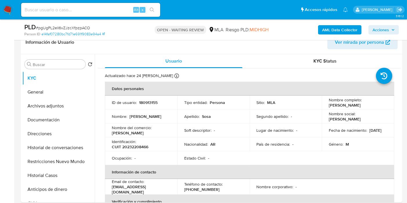
scroll to position [96, 0]
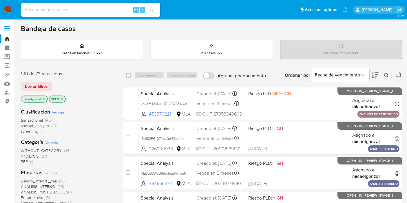
click at [77, 6] on input at bounding box center [90, 10] width 139 height 8
paste input "INjcqQsKixJKFo8C5Rn9MiO3"
type input "INjcqQsKixJKFo8C5Rn9MiO3"
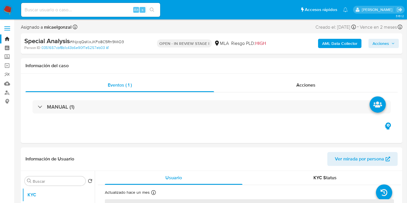
select select "10"
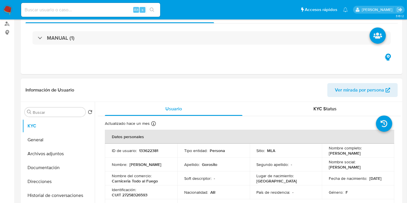
scroll to position [96, 0]
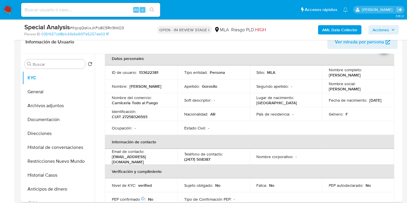
click at [223, 131] on tbody "ID de usuario : 133622381 Tipo entidad : Persona Sitio : MLA Nombre completo : …" at bounding box center [249, 99] width 289 height 69
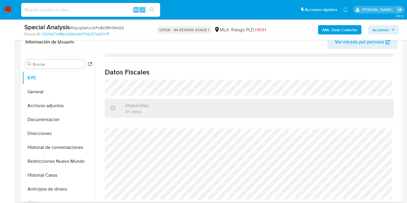
scroll to position [225, 0]
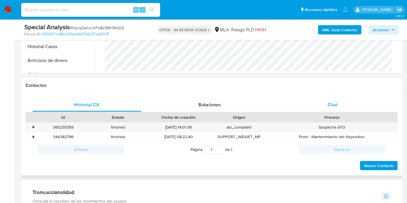
click at [339, 110] on div "Chat" at bounding box center [332, 105] width 109 height 14
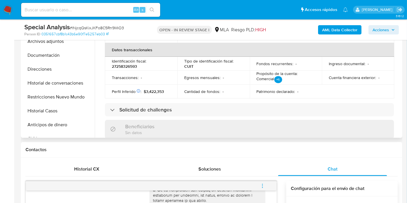
scroll to position [94, 0]
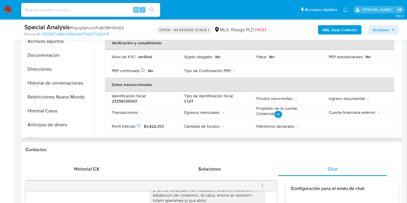
click at [80, 109] on button "Historial Casos" at bounding box center [58, 111] width 72 height 14
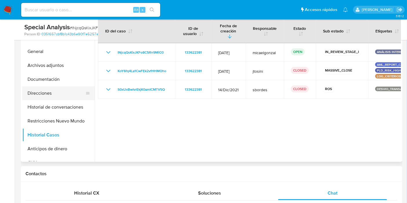
scroll to position [129, 0]
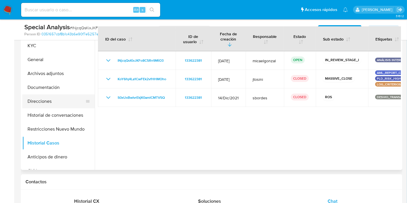
click at [58, 107] on button "Direcciones" at bounding box center [56, 101] width 68 height 14
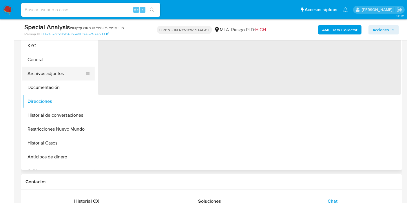
click at [53, 68] on button "Archivos adjuntos" at bounding box center [56, 74] width 68 height 14
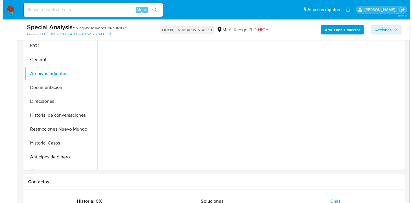
scroll to position [64, 0]
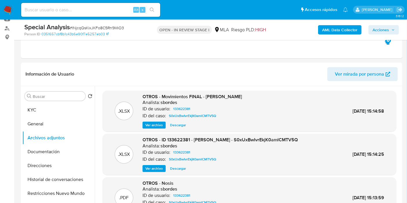
click at [158, 169] on span "Ver archivo" at bounding box center [153, 169] width 17 height 6
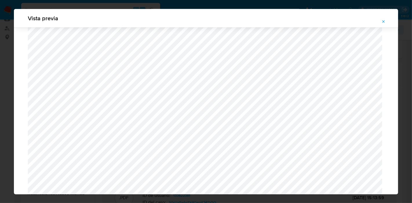
scroll to position [342, 0]
click at [385, 18] on span "Attachment preview" at bounding box center [383, 22] width 5 height 8
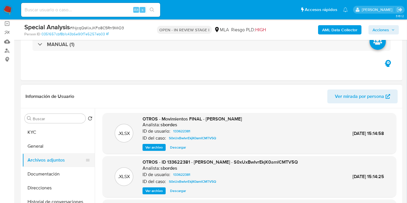
scroll to position [32, 0]
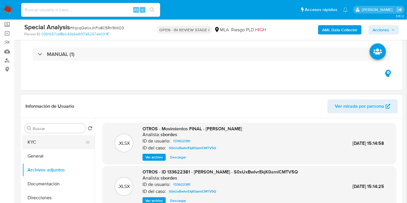
click at [56, 140] on button "KYC" at bounding box center [56, 142] width 68 height 14
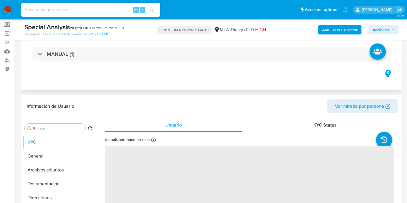
scroll to position [96, 0]
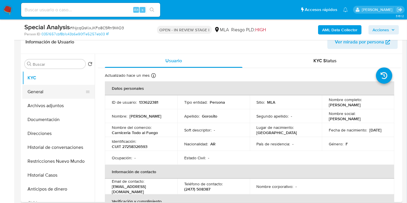
click at [50, 92] on button "General" at bounding box center [56, 92] width 68 height 14
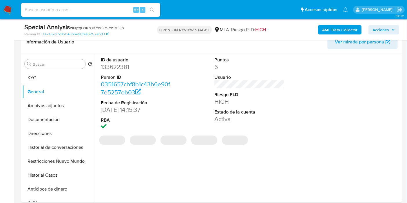
click at [120, 66] on dd "133622381" at bounding box center [136, 67] width 70 height 8
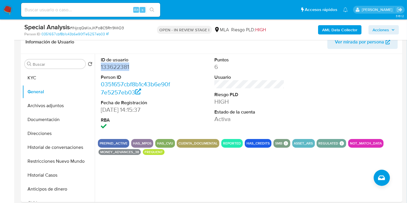
copy dd "133622381"
click at [63, 75] on button "KYC" at bounding box center [56, 78] width 68 height 14
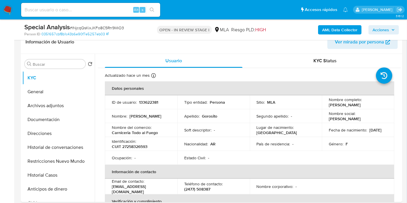
drag, startPoint x: 371, startPoint y: 106, endPoint x: 327, endPoint y: 105, distance: 43.7
click at [329, 105] on div "Nombre completo : Valeria Yanina Gorosito" at bounding box center [358, 102] width 58 height 10
copy p "Valeria Yanina Gorosito"
click at [218, 133] on td "Soft descriptor : -" at bounding box center [213, 130] width 72 height 14
click at [136, 147] on p "CUIT 27258326593" at bounding box center [130, 146] width 36 height 5
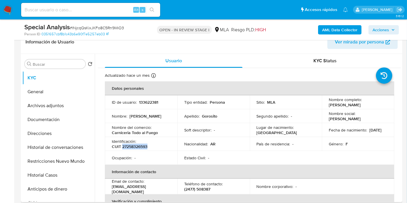
click at [136, 147] on p "CUIT 27258326593" at bounding box center [130, 146] width 36 height 5
drag, startPoint x: 136, startPoint y: 147, endPoint x: 176, endPoint y: 27, distance: 126.9
click at [177, 26] on div "OPEN - IN REVIEW STAGE I MLA Riesgo PLD: HIGH" at bounding box center [211, 30] width 123 height 14
click at [143, 147] on p "CUIT 27258326593" at bounding box center [130, 146] width 36 height 5
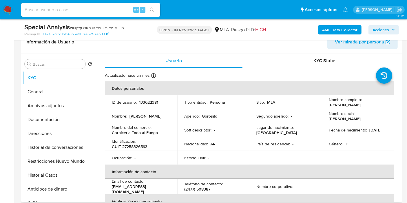
drag, startPoint x: 143, startPoint y: 147, endPoint x: 136, endPoint y: 147, distance: 6.7
click at [136, 147] on p "CUIT 27258326593" at bounding box center [130, 146] width 36 height 5
copy p "27258326593"
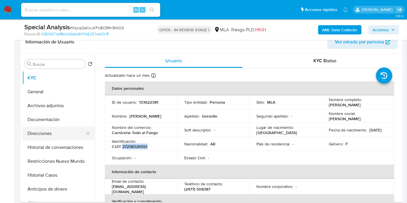
click at [52, 136] on button "Direcciones" at bounding box center [56, 134] width 68 height 14
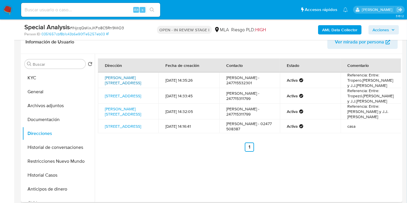
click at [119, 85] on link "Goyita Salas 1090, Pergamino, Buenos Aires, 2700, Argentina 1090" at bounding box center [123, 80] width 36 height 11
click at [41, 74] on button "KYC" at bounding box center [56, 78] width 68 height 14
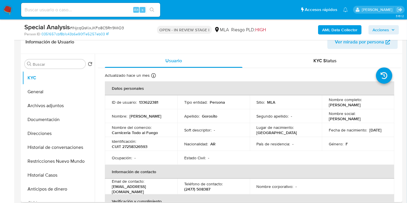
click at [152, 125] on div "Nombre del comercio : Carniceria Todo al Fuego" at bounding box center [141, 130] width 58 height 10
click at [150, 129] on p "Nombre del comercio :" at bounding box center [132, 127] width 40 height 5
click at [62, 133] on button "Direcciones" at bounding box center [56, 134] width 68 height 14
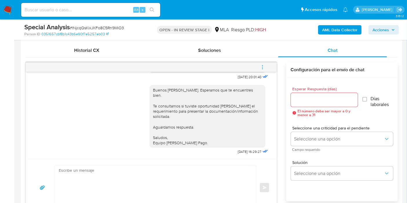
scroll to position [290, 0]
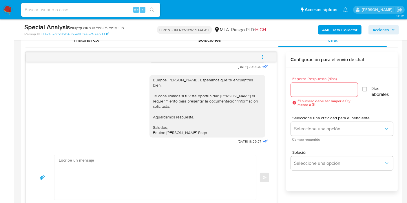
click at [262, 58] on icon "menu-action" at bounding box center [262, 58] width 1 height 1
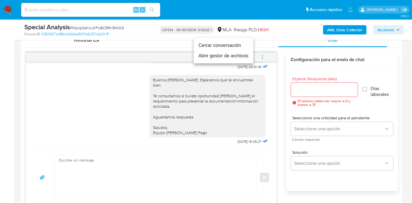
drag, startPoint x: 209, startPoint y: 54, endPoint x: 231, endPoint y: 47, distance: 23.3
click at [231, 47] on ul "Cerrar conversación Abrir gestor de archivos" at bounding box center [223, 50] width 59 height 25
click at [231, 47] on li "Cerrar conversación" at bounding box center [223, 45] width 59 height 10
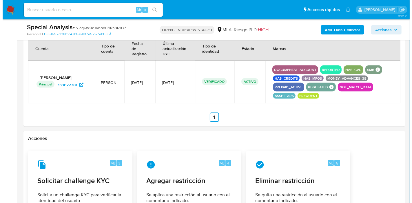
scroll to position [886, 0]
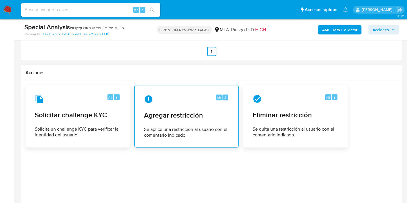
click at [179, 138] on div "Alt 4 Agregar restricción Se aplica una restricción al usuario con el comentari…" at bounding box center [186, 116] width 94 height 53
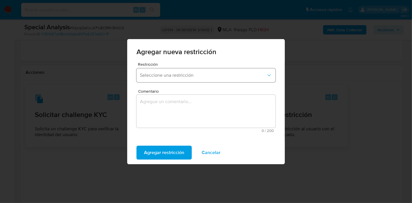
click at [209, 80] on button "Seleccione una restricción" at bounding box center [205, 75] width 139 height 14
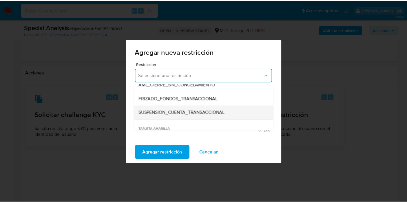
scroll to position [64, 0]
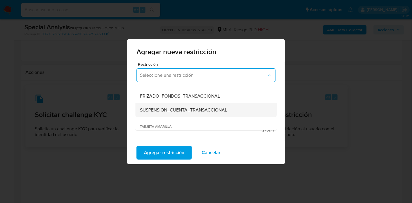
click at [187, 113] on span "SUSPENSION_CUENTA_TRANSACCIONAL" at bounding box center [183, 110] width 87 height 6
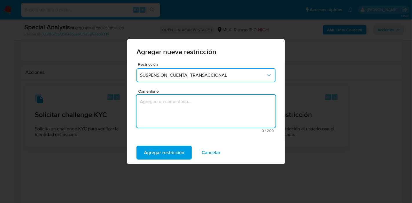
click at [197, 109] on textarea "Comentario" at bounding box center [205, 111] width 139 height 33
type textarea "AML"
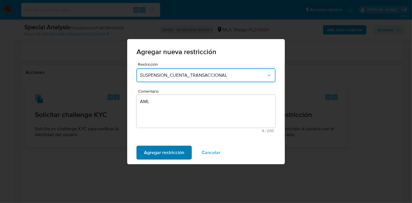
click at [172, 157] on span "Agregar restricción" at bounding box center [164, 152] width 40 height 13
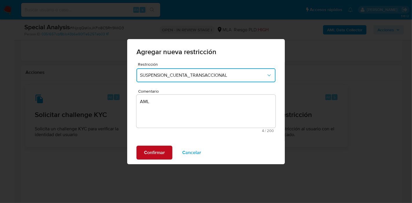
click at [163, 151] on span "Confirmar" at bounding box center [154, 152] width 21 height 13
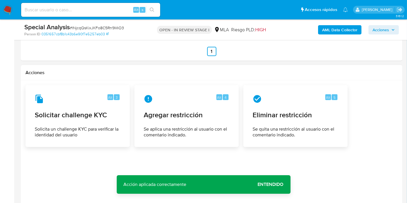
click at [283, 183] on button "Entendido" at bounding box center [271, 184] width 40 height 14
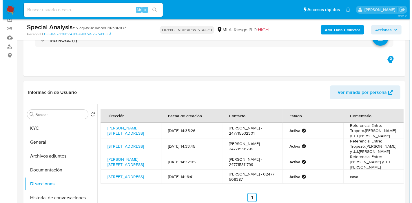
scroll to position [17, 0]
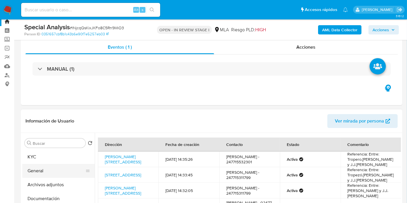
click at [89, 174] on button "General" at bounding box center [56, 171] width 68 height 14
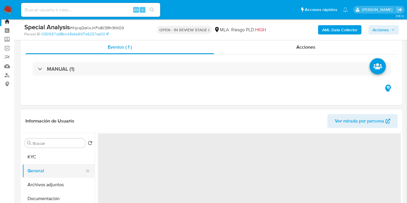
click at [50, 173] on button "General" at bounding box center [56, 171] width 68 height 14
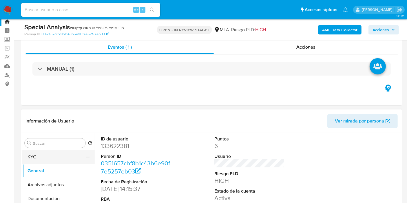
click at [59, 156] on button "KYC" at bounding box center [56, 157] width 68 height 14
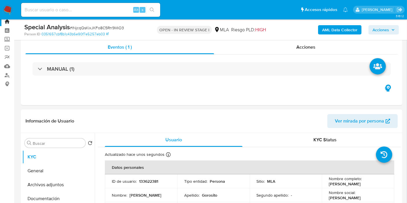
click at [351, 30] on b "AML Data Collector" at bounding box center [339, 29] width 35 height 9
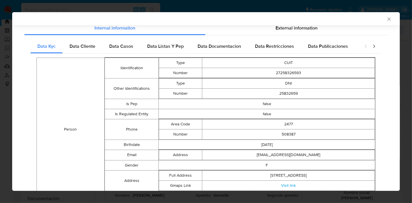
scroll to position [36, 0]
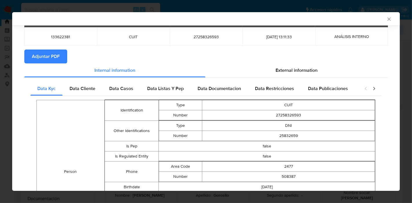
click at [90, 90] on span "Data Cliente" at bounding box center [82, 88] width 26 height 7
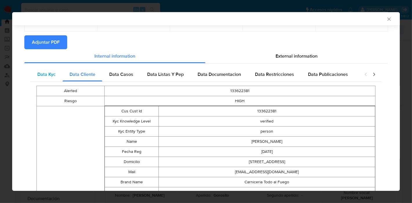
scroll to position [50, 0]
click at [124, 76] on span "Data Casos" at bounding box center [121, 74] width 24 height 7
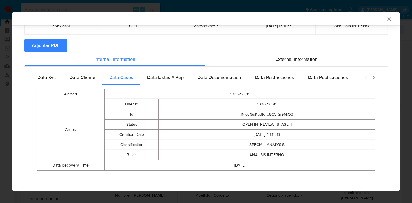
scroll to position [47, 0]
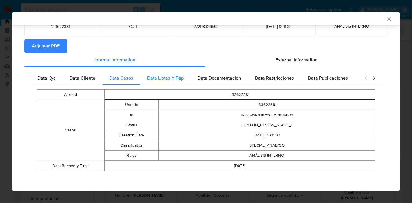
click at [163, 76] on span "Data Listas Y Pep" at bounding box center [165, 78] width 36 height 7
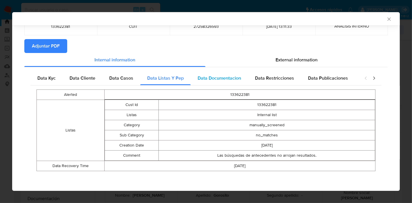
click at [242, 80] on div "Data Documentacion" at bounding box center [219, 78] width 57 height 14
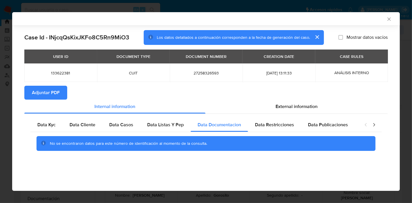
scroll to position [0, 0]
drag, startPoint x: 270, startPoint y: 124, endPoint x: 329, endPoint y: 123, distance: 59.1
click at [277, 124] on span "Data Restricciones" at bounding box center [274, 124] width 39 height 7
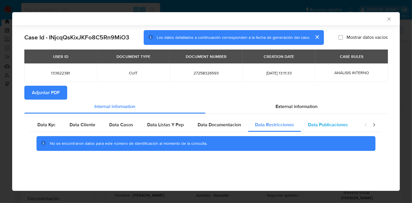
drag, startPoint x: 329, startPoint y: 123, endPoint x: 337, endPoint y: 122, distance: 8.7
click at [335, 122] on span "Data Publicaciones" at bounding box center [328, 124] width 40 height 7
click at [376, 123] on icon "closure-recommendation-modal" at bounding box center [374, 125] width 6 height 6
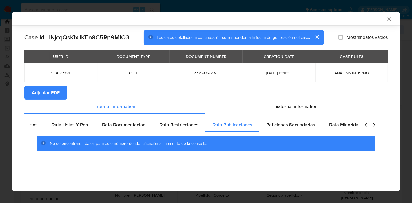
scroll to position [0, 102]
click at [293, 116] on div "Data Kyc Data Cliente Data Casos Data Listas Y Pep Data Documentacion Data Rest…" at bounding box center [205, 136] width 363 height 45
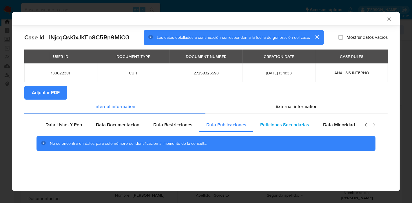
click at [294, 120] on div "Peticiones Secundarias" at bounding box center [284, 125] width 63 height 14
drag, startPoint x: 342, startPoint y: 127, endPoint x: 365, endPoint y: 131, distance: 24.0
click at [344, 127] on span "Data Minoridad" at bounding box center [339, 124] width 32 height 7
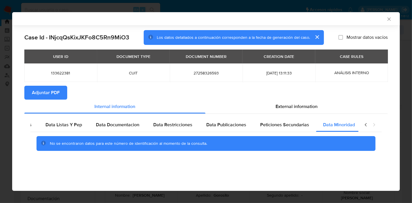
click at [367, 127] on icon "closure-recommendation-modal" at bounding box center [366, 125] width 6 height 6
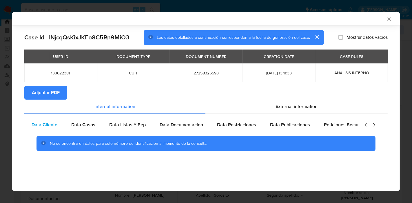
scroll to position [0, 0]
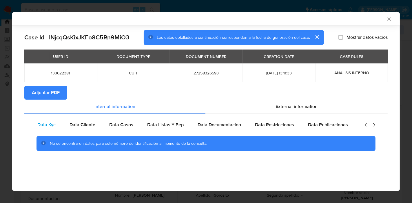
drag, startPoint x: 43, startPoint y: 124, endPoint x: 52, endPoint y: 119, distance: 10.8
click at [43, 124] on span "Data Kyc" at bounding box center [46, 124] width 18 height 7
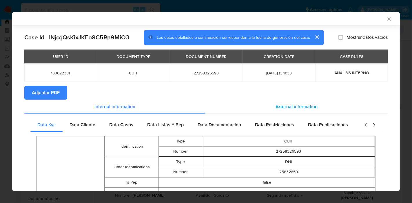
click at [277, 101] on div "External information" at bounding box center [296, 107] width 182 height 14
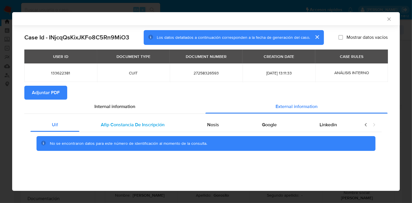
click at [128, 122] on span "Afip Constancia De Inscripción" at bounding box center [133, 124] width 64 height 7
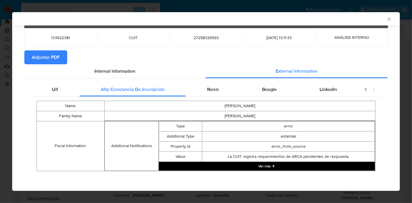
scroll to position [35, 0]
drag, startPoint x: 226, startPoint y: 107, endPoint x: 224, endPoint y: 96, distance: 10.6
click at [226, 106] on td "VALERIA YANINA" at bounding box center [239, 106] width 271 height 10
click at [224, 97] on div "Name VALERIA YANINA Family Name GOROSITO Fiscal Information Additional Notifica…" at bounding box center [205, 136] width 351 height 78
click at [221, 90] on div "Nosis" at bounding box center [213, 90] width 55 height 14
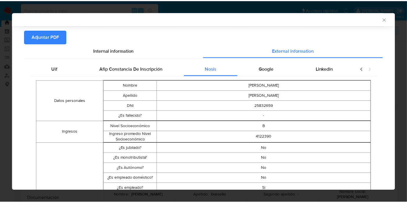
scroll to position [0, 0]
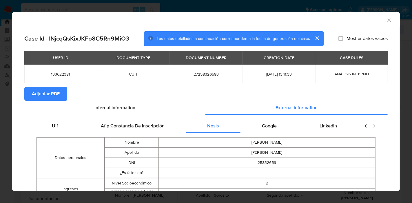
drag, startPoint x: 271, startPoint y: 126, endPoint x: 344, endPoint y: 133, distance: 73.6
click at [272, 126] on span "Google" at bounding box center [269, 125] width 15 height 7
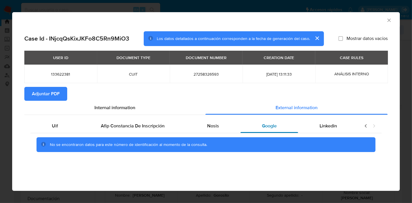
drag, startPoint x: 327, startPoint y: 127, endPoint x: 280, endPoint y: 131, distance: 47.1
click at [326, 127] on span "Linkedin" at bounding box center [327, 125] width 17 height 7
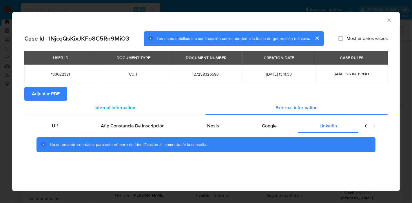
drag, startPoint x: 63, startPoint y: 124, endPoint x: 89, endPoint y: 110, distance: 29.6
click at [64, 123] on div "Uif" at bounding box center [54, 126] width 49 height 14
click at [94, 109] on div "Internal information" at bounding box center [114, 108] width 181 height 14
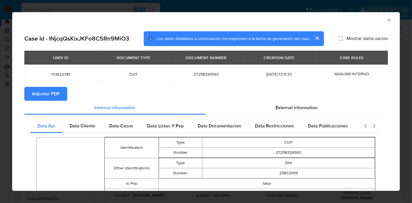
drag, startPoint x: 58, startPoint y: 91, endPoint x: 67, endPoint y: 99, distance: 11.7
click at [58, 90] on span "Adjuntar PDF" at bounding box center [46, 93] width 28 height 13
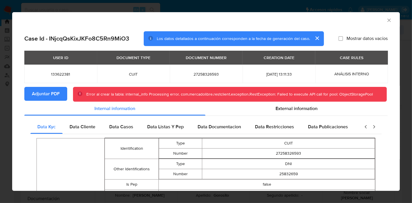
drag, startPoint x: 375, startPoint y: 21, endPoint x: 384, endPoint y: 18, distance: 9.3
click at [376, 21] on div "AML Data Collector" at bounding box center [201, 19] width 370 height 6
click at [386, 18] on icon "Cerrar ventana" at bounding box center [389, 20] width 6 height 6
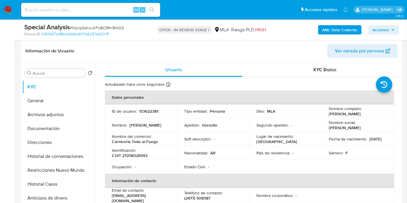
scroll to position [114, 0]
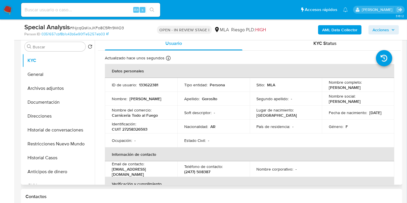
click at [167, 106] on td "Nombre del comercio : Carniceria Todo al Fuego" at bounding box center [141, 113] width 72 height 14
click at [50, 110] on button "Direcciones" at bounding box center [56, 116] width 68 height 14
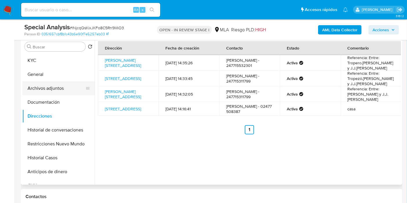
click at [42, 85] on button "Archivos adjuntos" at bounding box center [56, 88] width 68 height 14
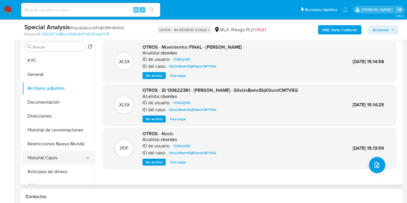
click at [60, 155] on button "Historial Casos" at bounding box center [56, 158] width 68 height 14
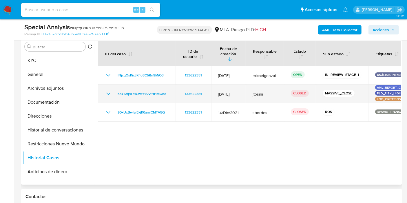
click at [108, 90] on icon "Mostrar/Ocultar" at bounding box center [108, 93] width 7 height 7
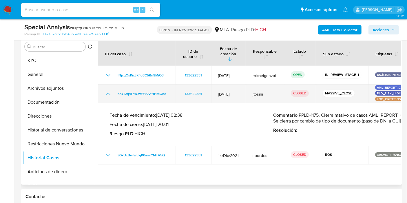
click at [108, 90] on icon "Mostrar/Ocultar" at bounding box center [108, 93] width 7 height 7
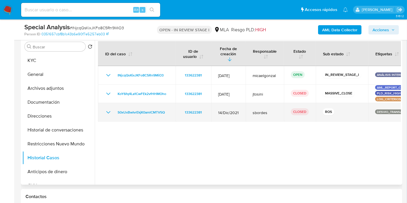
click at [107, 109] on icon "Mostrar/Ocultar" at bounding box center [108, 112] width 7 height 7
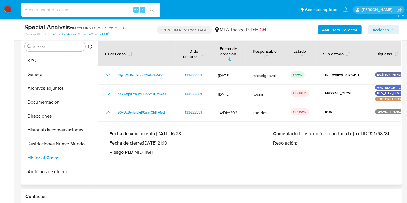
click at [389, 131] on p "Comentario : El usuario fue reportado bajo el ID 331798781" at bounding box center [355, 134] width 164 height 6
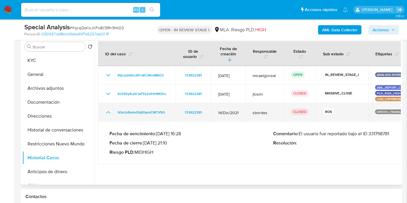
click at [113, 109] on div "S0xUxBwIvrEkjK0amlCMTV5Q" at bounding box center [137, 112] width 64 height 7
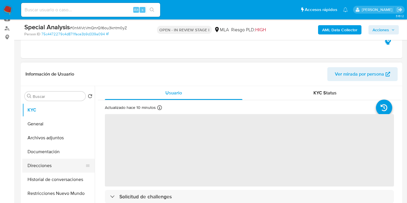
scroll to position [64, 0]
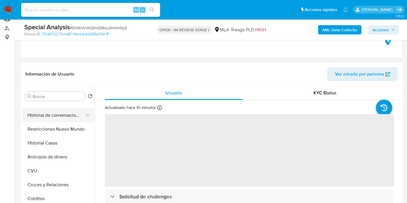
select select "10"
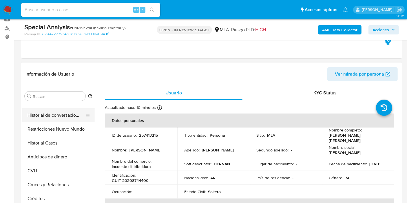
click at [78, 112] on button "Historial de conversaciones" at bounding box center [56, 115] width 68 height 14
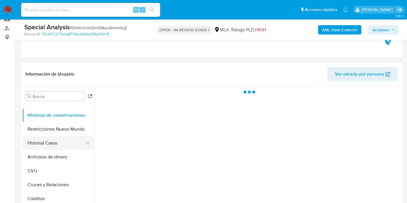
scroll to position [32, 0]
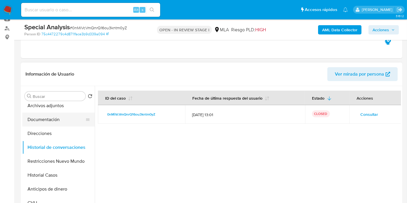
click at [60, 119] on button "Documentación" at bounding box center [56, 120] width 68 height 14
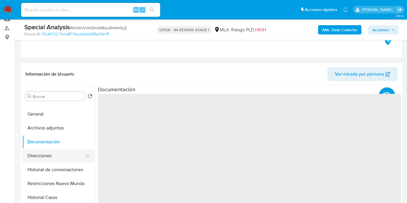
scroll to position [0, 0]
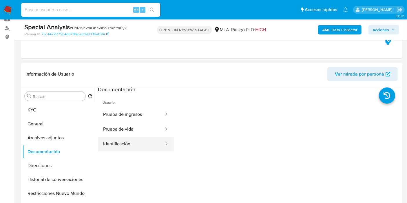
click at [111, 140] on button "Identificación" at bounding box center [131, 144] width 67 height 15
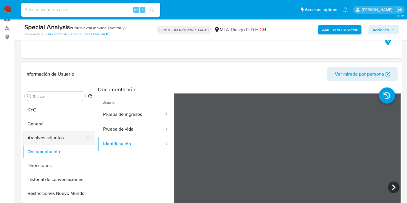
click at [61, 138] on button "Archivos adjuntos" at bounding box center [56, 138] width 68 height 14
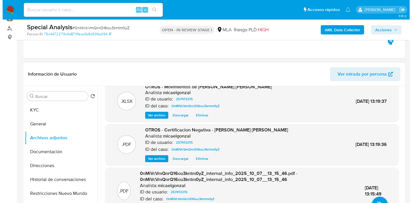
scroll to position [32, 0]
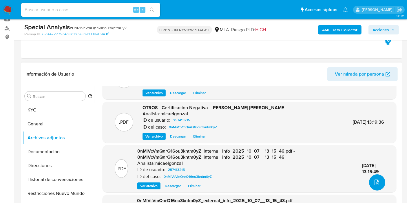
click at [375, 181] on icon "upload-file" at bounding box center [376, 182] width 7 height 7
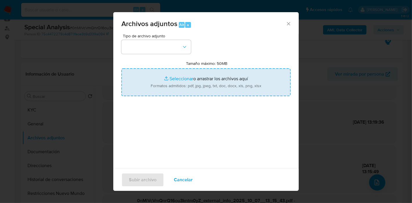
click at [220, 91] on input "Tamaño máximo: 50MB Seleccionar archivos" at bounding box center [205, 82] width 169 height 28
type input "C:\fakepath\Caselog 0nMiVcVmQnrQ16ou3kntm0yZ_2025_09_24_11_45_27.docx"
drag, startPoint x: 193, startPoint y: 146, endPoint x: 165, endPoint y: 69, distance: 82.5
click at [185, 133] on div "Tipo de archivo adjunto Tamaño máximo: 50MB Seleccionar archivos Seleccionar o …" at bounding box center [205, 102] width 169 height 137
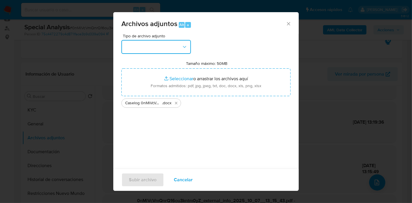
click at [184, 53] on button "button" at bounding box center [155, 47] width 69 height 14
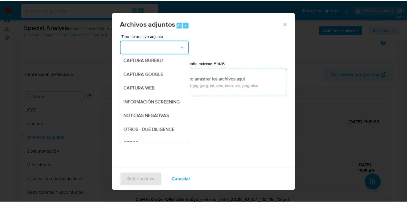
scroll to position [96, 0]
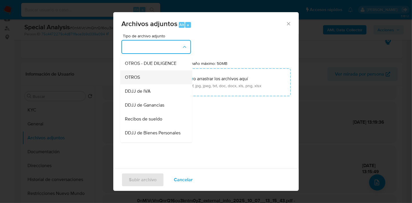
click at [155, 77] on div "OTROS" at bounding box center [154, 77] width 59 height 14
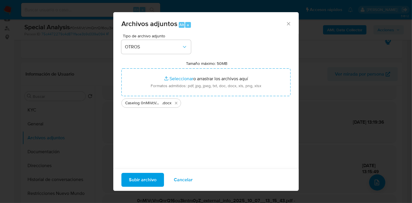
click at [142, 182] on span "Subir archivo" at bounding box center [143, 179] width 28 height 13
click at [137, 177] on span "Subir archivo" at bounding box center [143, 179] width 28 height 13
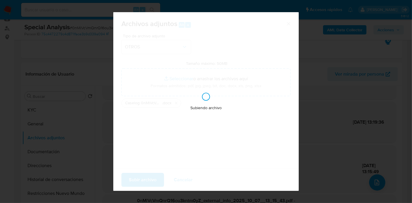
click at [35, 19] on div "Archivos adjuntos Alt a Tipo de archivo adjunto OTROS Tamaño máximo: 50MB Selec…" at bounding box center [206, 101] width 412 height 203
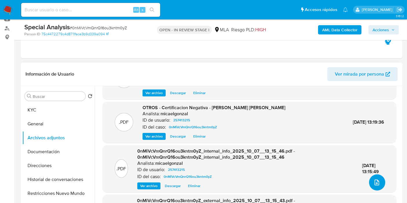
scroll to position [0, 0]
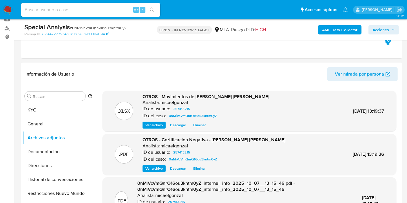
click at [3, 1] on nav "Alt s Accesos rápidos Presiona las siguientes teclas para acceder a algunas de …" at bounding box center [203, 9] width 407 height 19
click at [12, 10] on img at bounding box center [8, 10] width 10 height 10
